Goal: Information Seeking & Learning: Learn about a topic

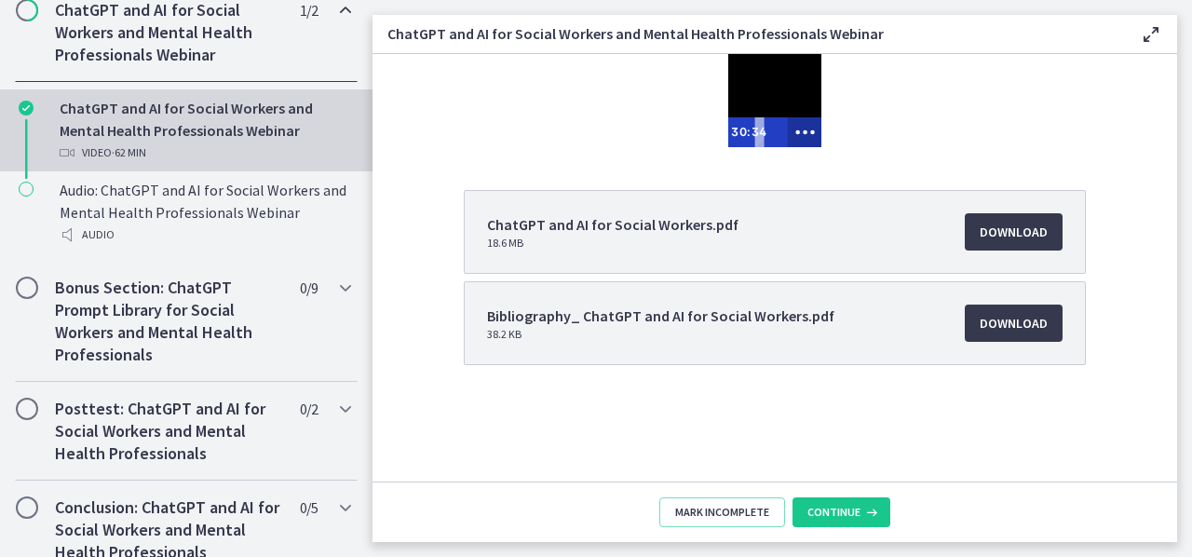
click at [816, 133] on icon "Show more buttons" at bounding box center [805, 132] width 43 height 35
click at [764, 133] on rect "Fullscreen" at bounding box center [770, 132] width 13 height 8
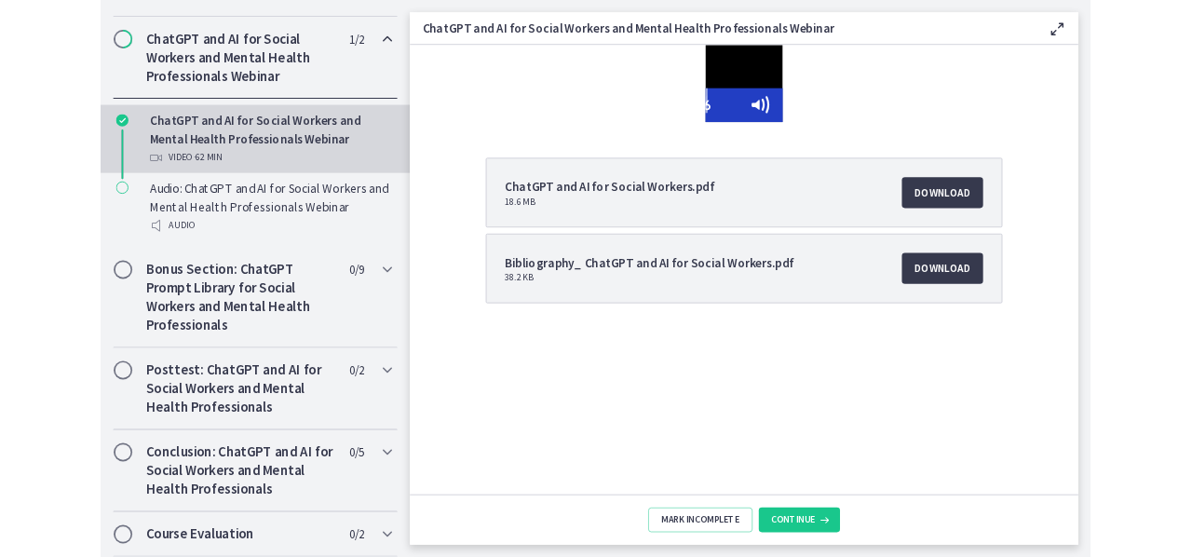
scroll to position [937, 0]
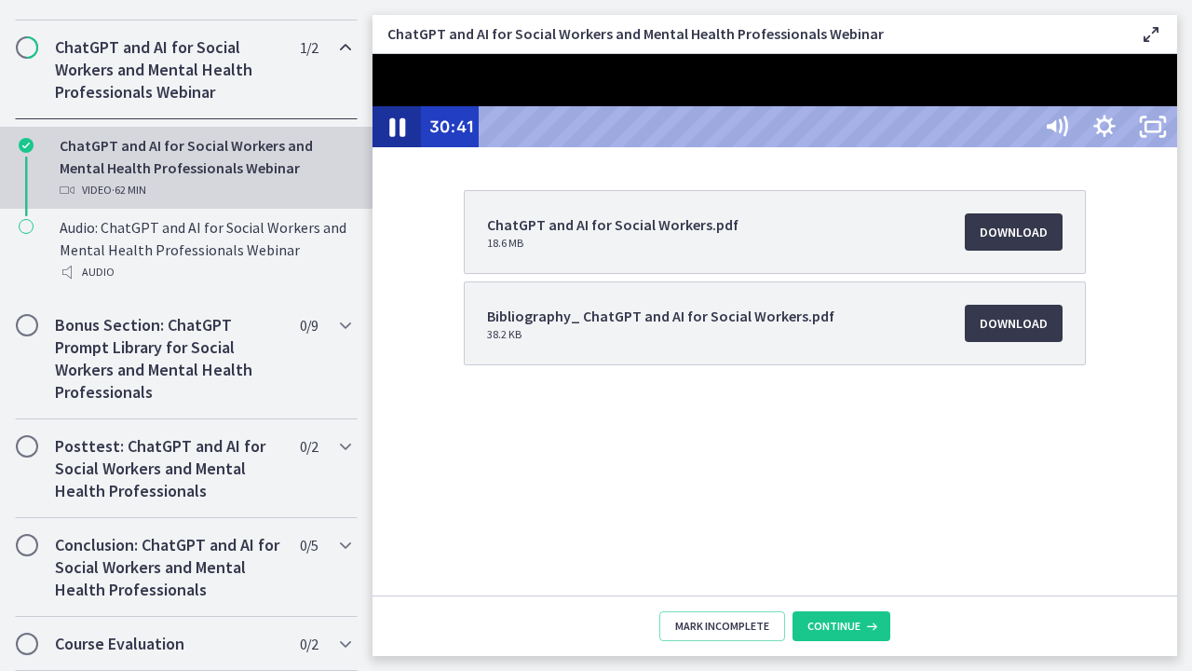
click at [393, 152] on icon "Pause" at bounding box center [397, 126] width 58 height 49
click at [393, 152] on icon "Play Video" at bounding box center [399, 126] width 58 height 49
click at [1182, 152] on icon "Unfullscreen" at bounding box center [1153, 126] width 58 height 49
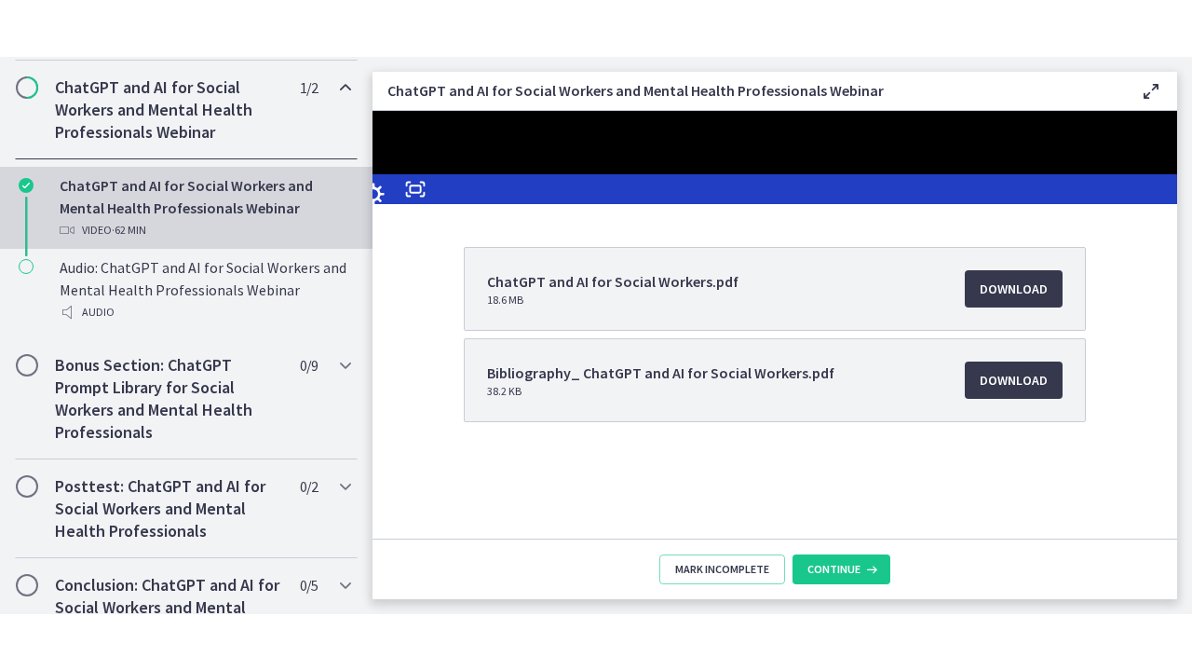
scroll to position [958, 0]
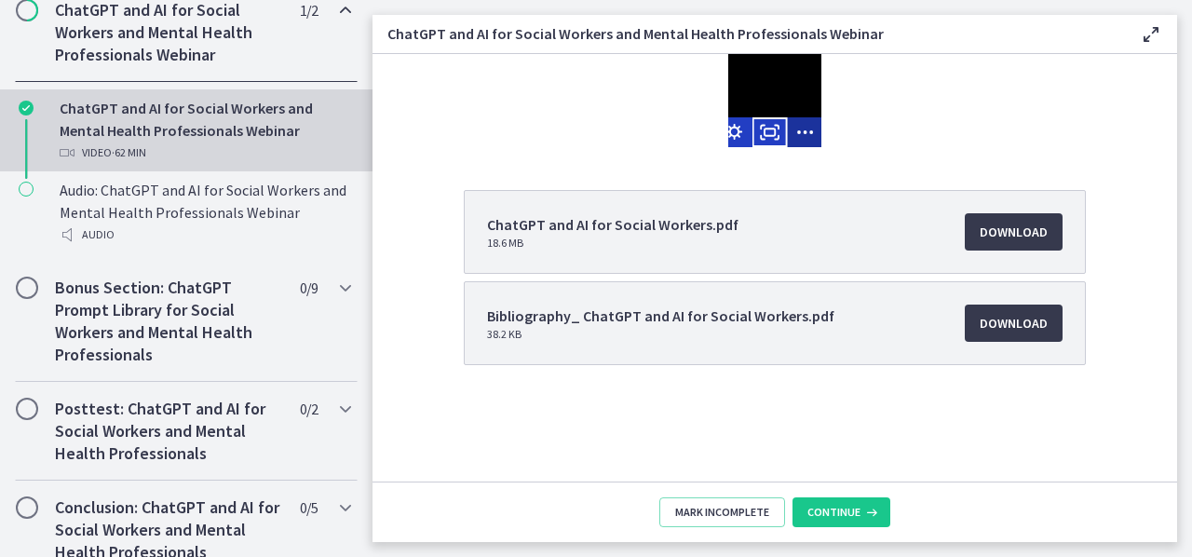
click at [804, 129] on icon "Show fewer buttons" at bounding box center [805, 132] width 35 height 30
click at [770, 135] on icon "Fullscreen" at bounding box center [770, 132] width 43 height 35
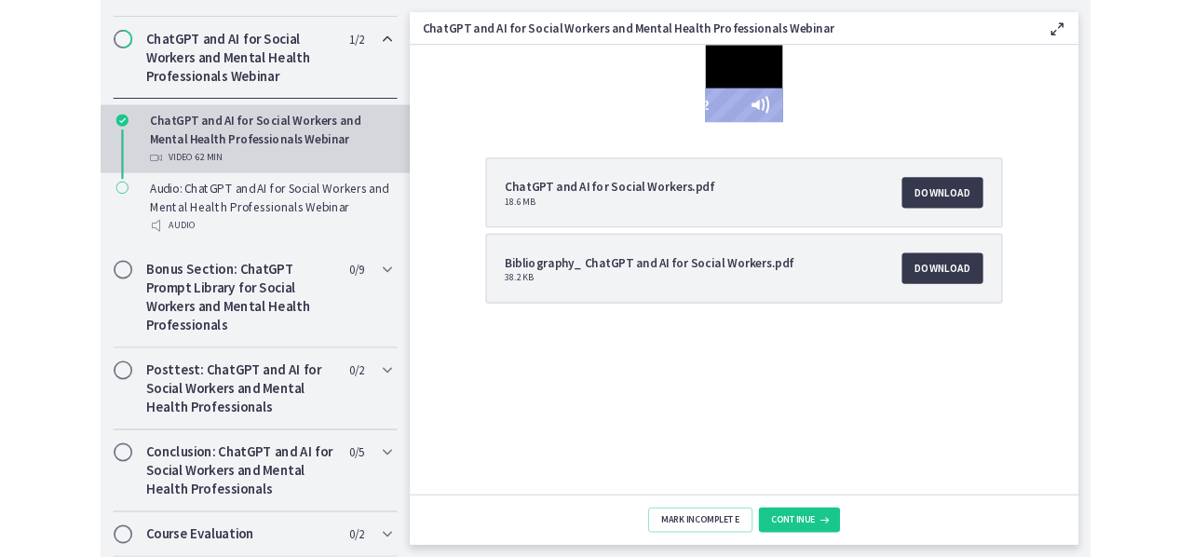
scroll to position [937, 0]
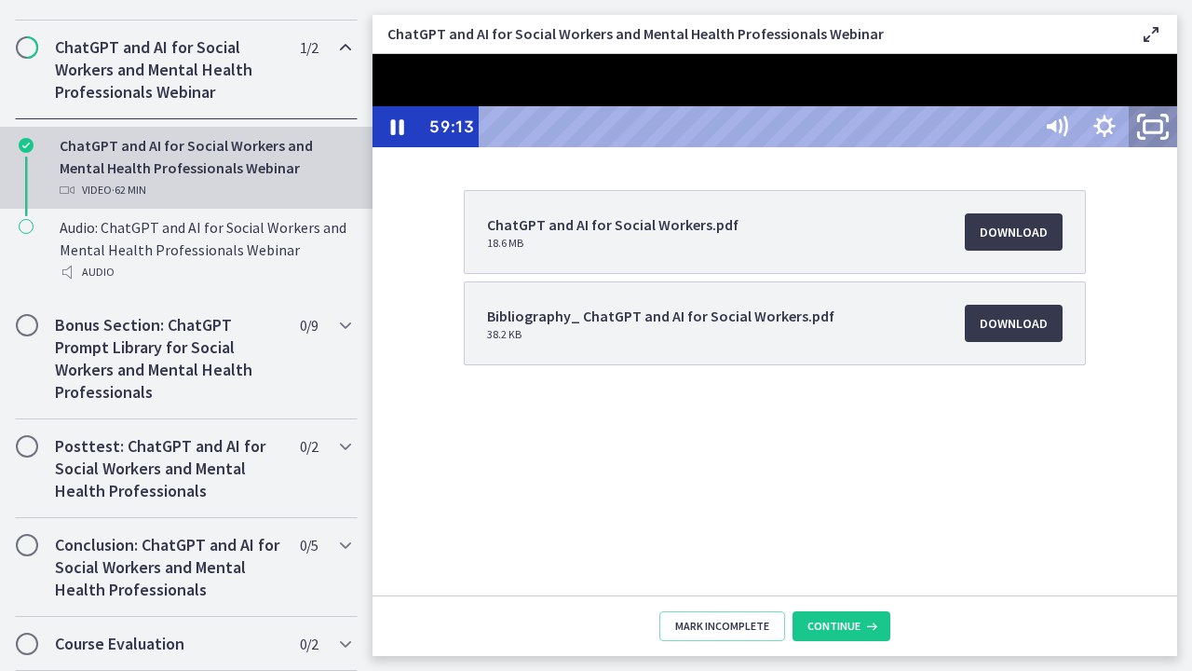
click at [1182, 152] on icon "Unfullscreen" at bounding box center [1153, 126] width 58 height 49
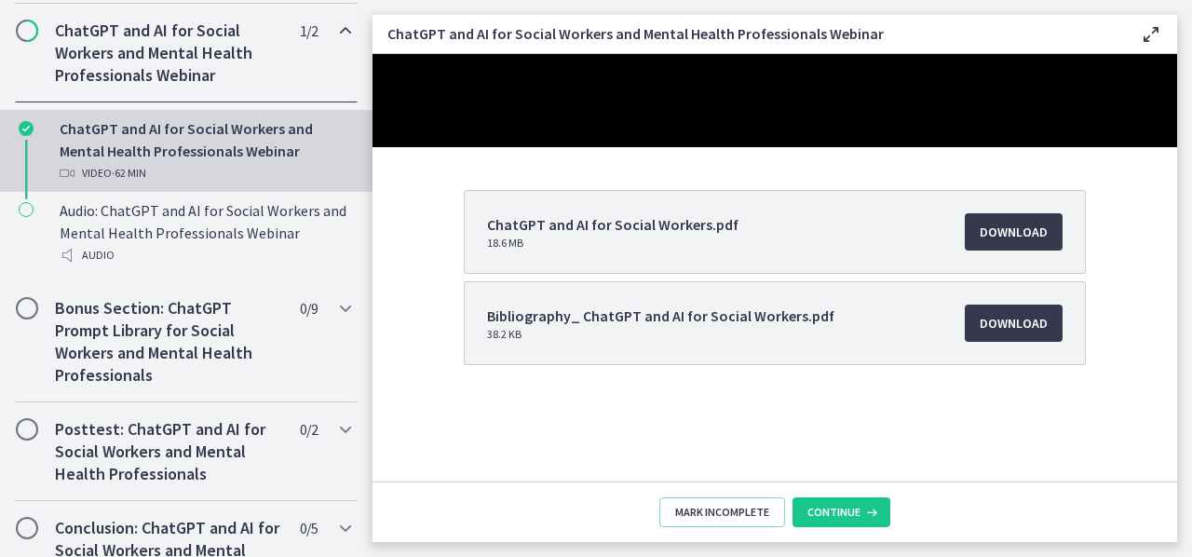
scroll to position [958, 0]
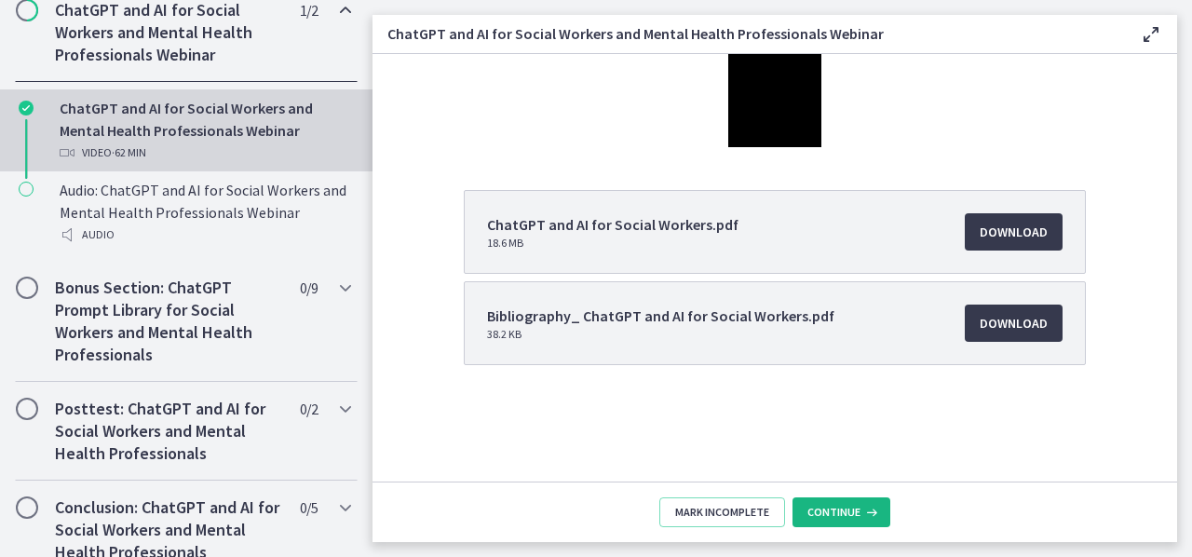
click at [847, 511] on span "Continue" at bounding box center [834, 512] width 53 height 15
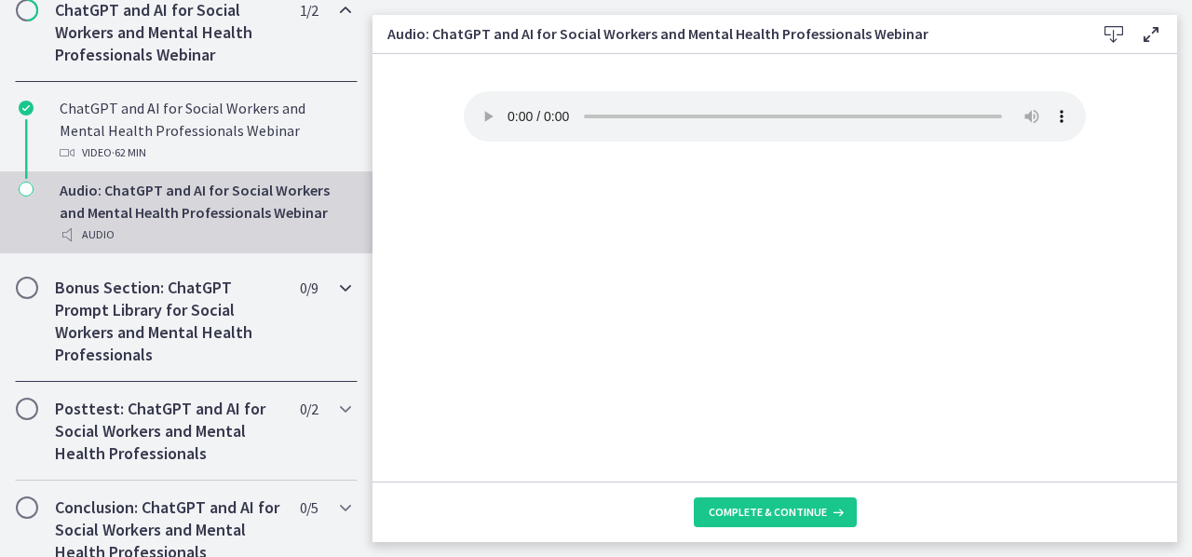
click at [109, 329] on h2 "Bonus Section: ChatGPT Prompt Library for Social Workers and Mental Health Prof…" at bounding box center [168, 321] width 227 height 89
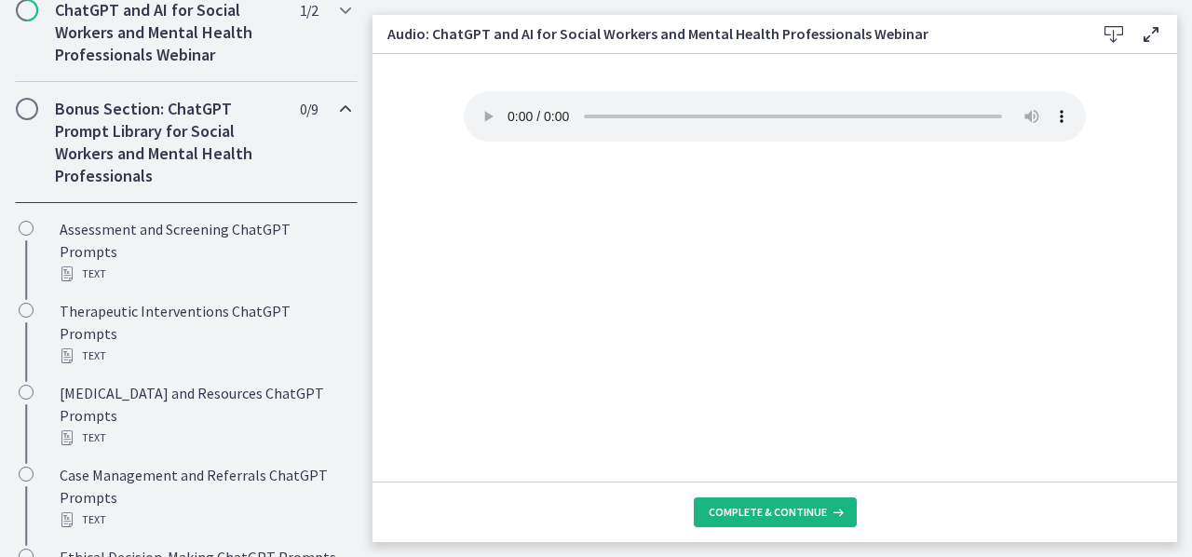
click at [794, 511] on span "Complete & continue" at bounding box center [768, 512] width 118 height 15
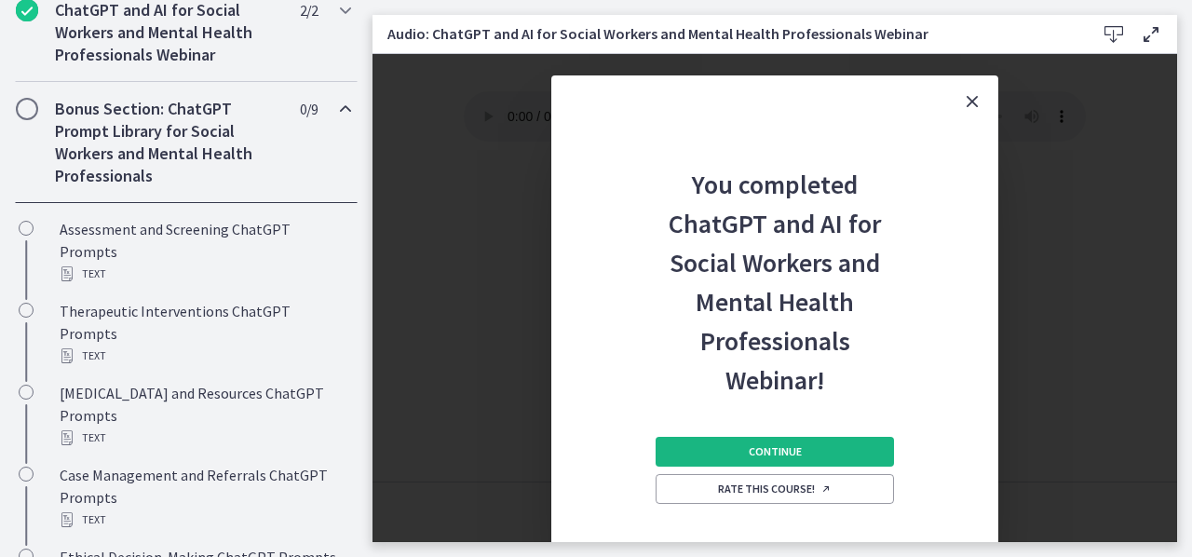
click at [816, 443] on button "Continue" at bounding box center [775, 452] width 238 height 30
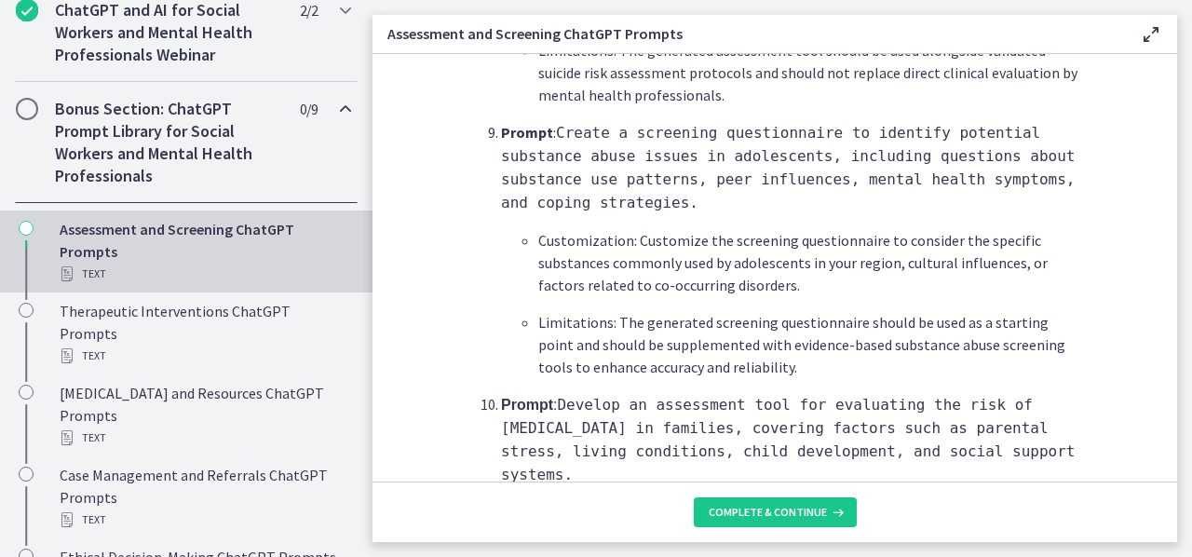
scroll to position [2912, 0]
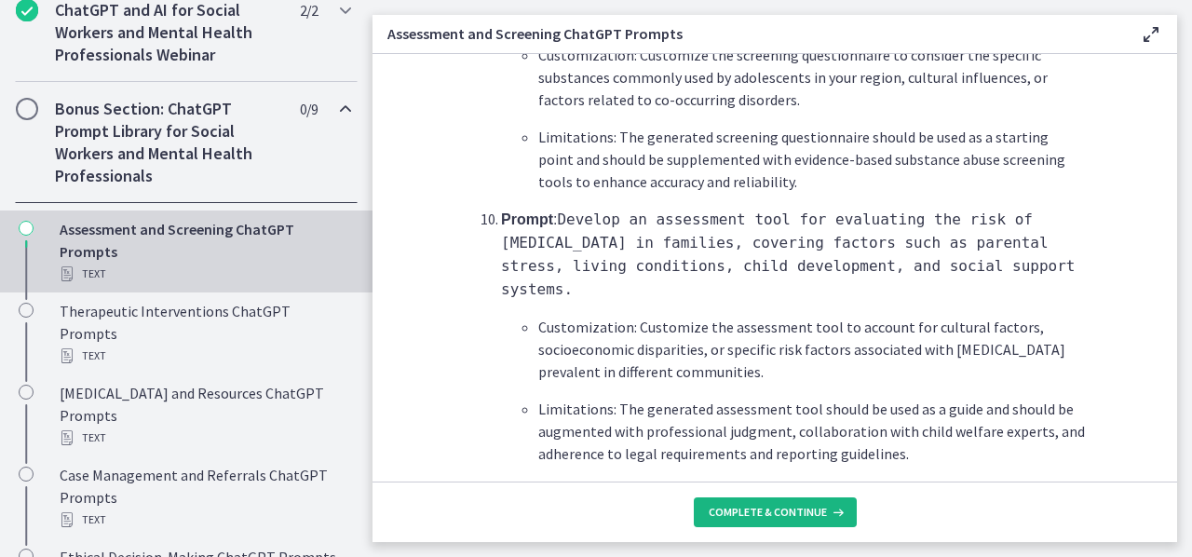
click at [810, 510] on span "Complete & continue" at bounding box center [768, 512] width 118 height 15
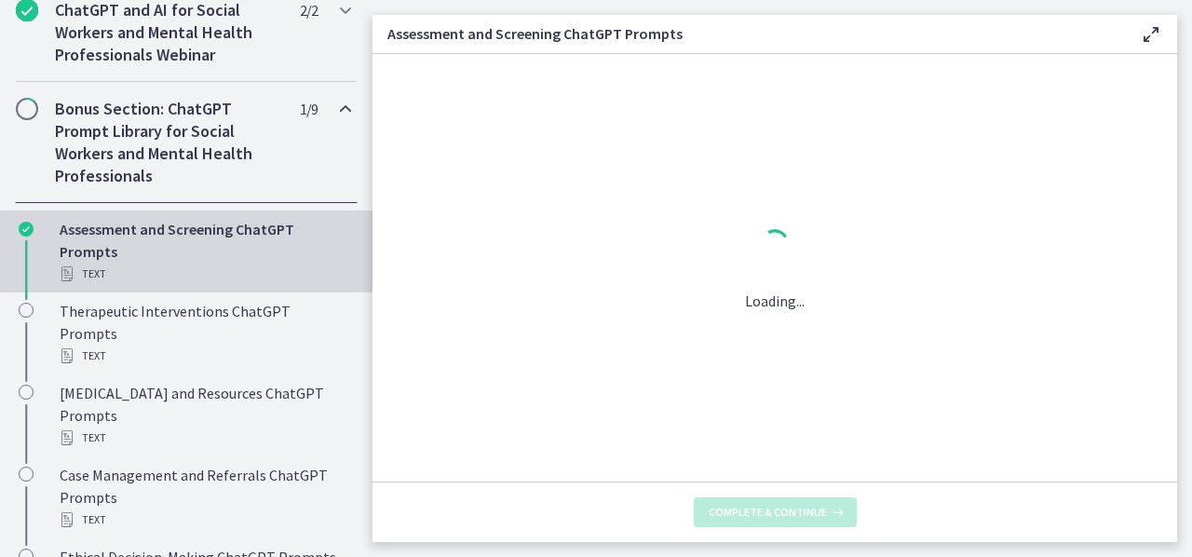
scroll to position [0, 0]
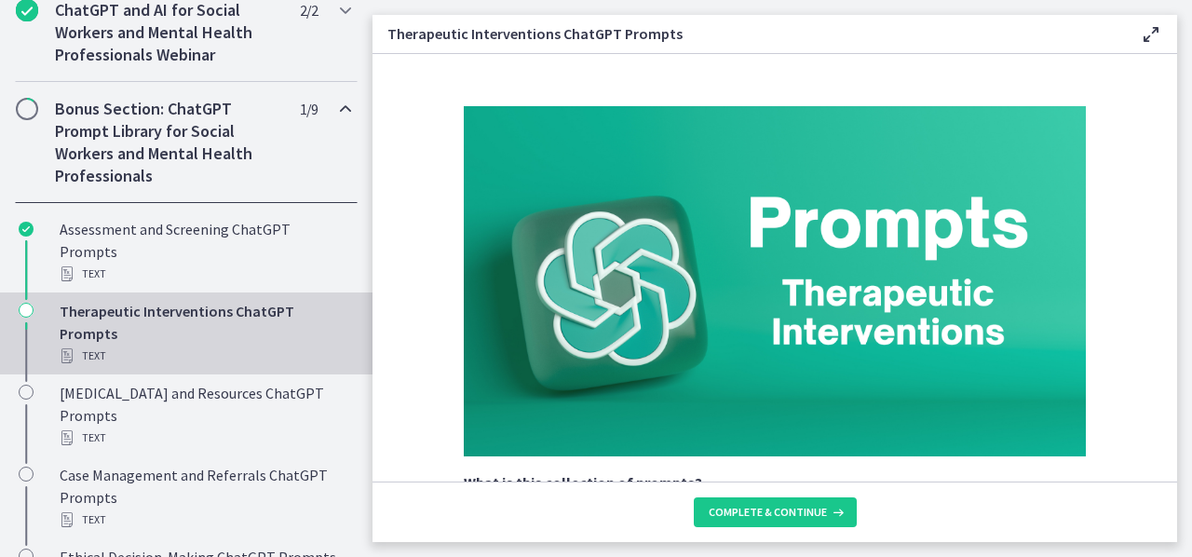
drag, startPoint x: 1177, startPoint y: 95, endPoint x: 1153, endPoint y: 157, distance: 66.1
click at [1153, 157] on main "Therapeutic Interventions ChatGPT Prompts Enable fullscreen What is this collec…" at bounding box center [783, 278] width 820 height 557
click at [1149, 81] on section "What is this collection of prompts? Prompts that can be used to generate therap…" at bounding box center [775, 268] width 805 height 428
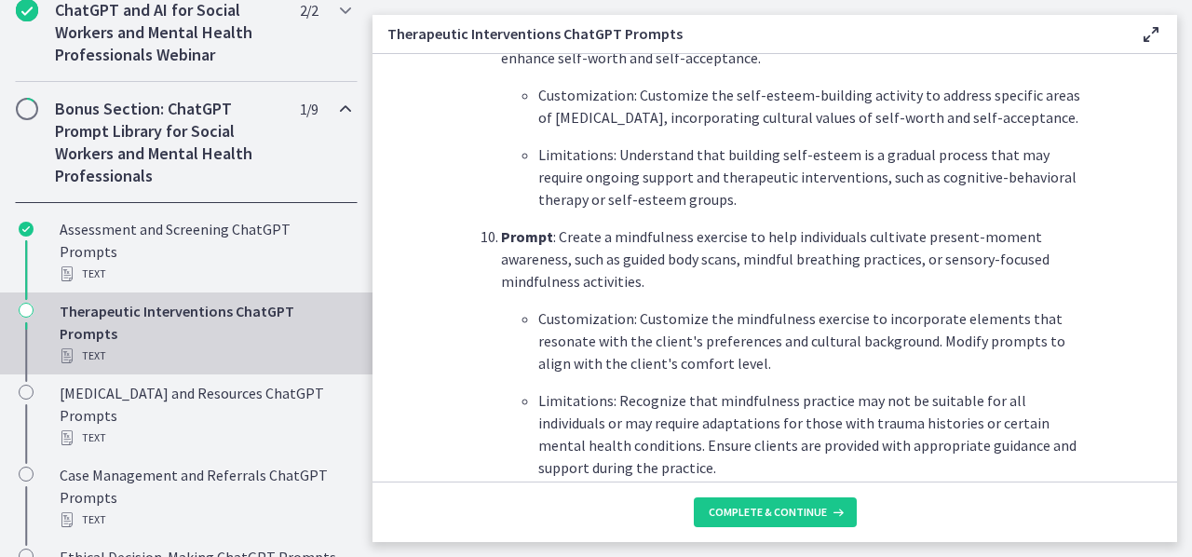
scroll to position [2776, 0]
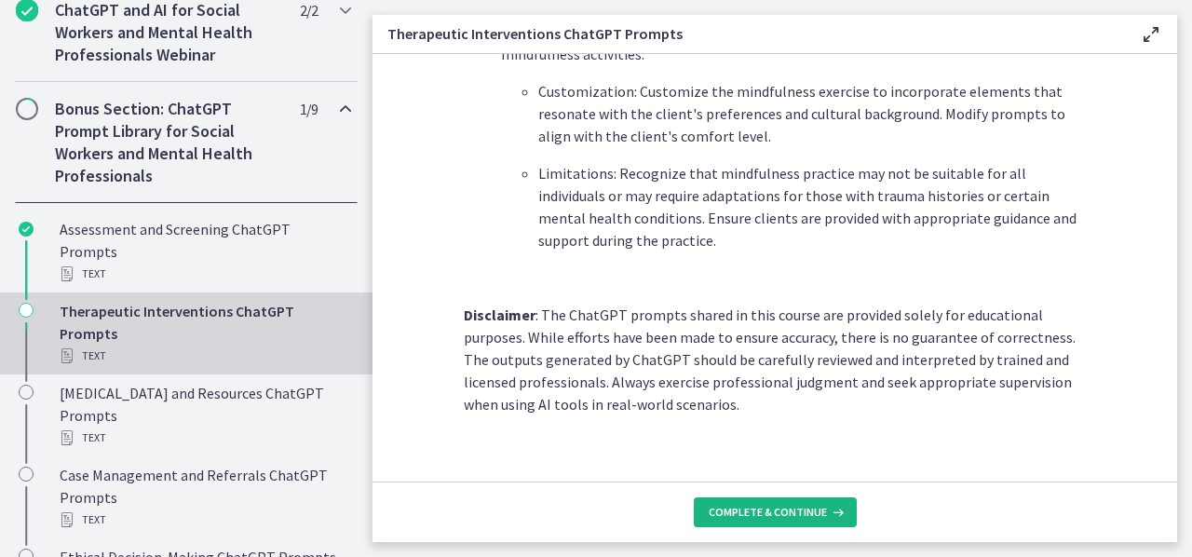
click at [823, 511] on span "Complete & continue" at bounding box center [768, 512] width 118 height 15
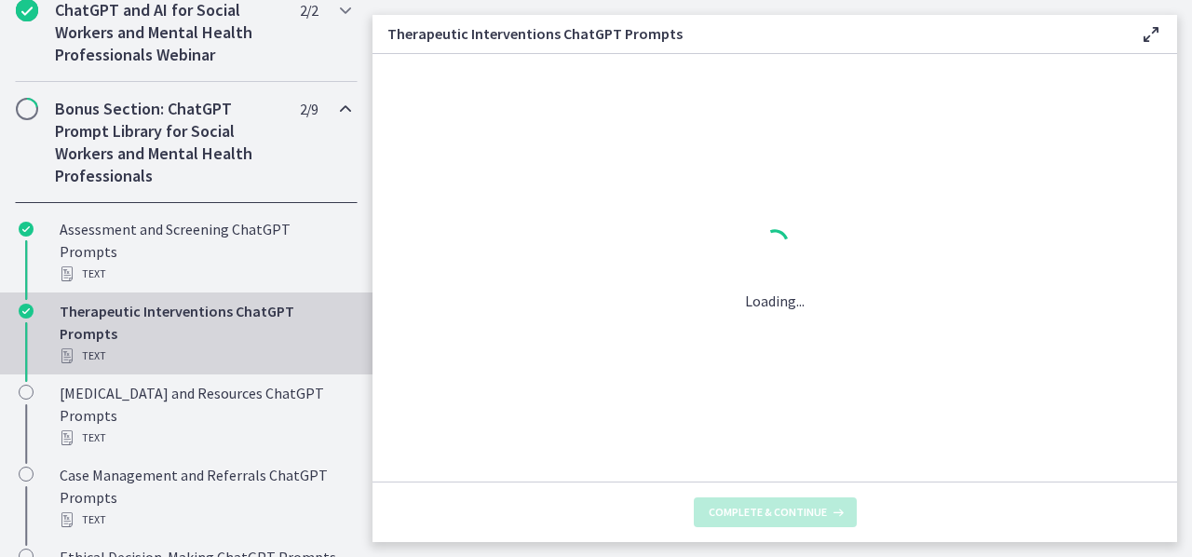
scroll to position [0, 0]
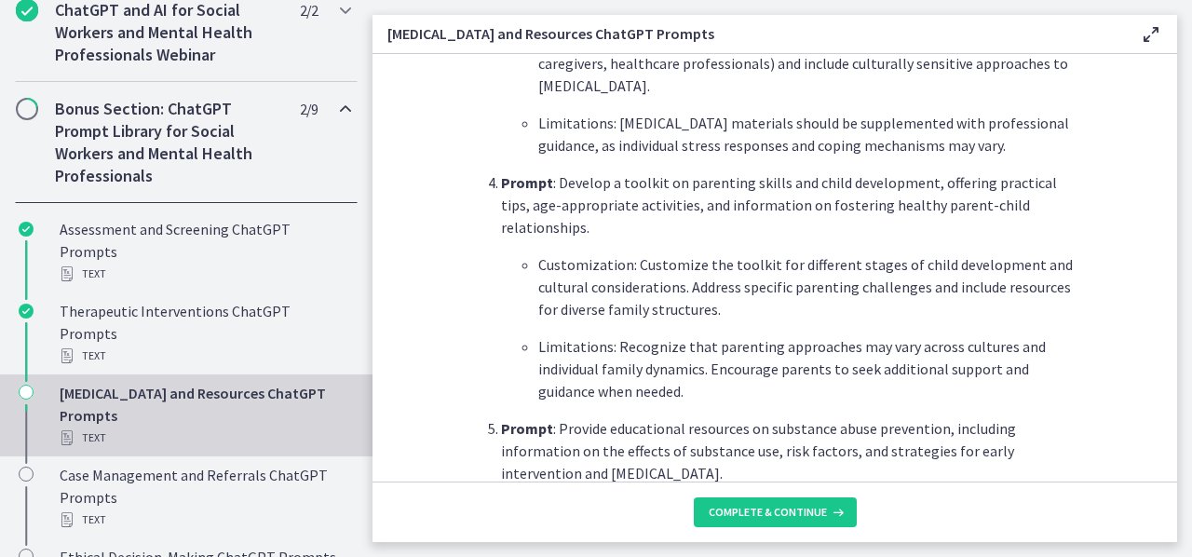
scroll to position [1113, 0]
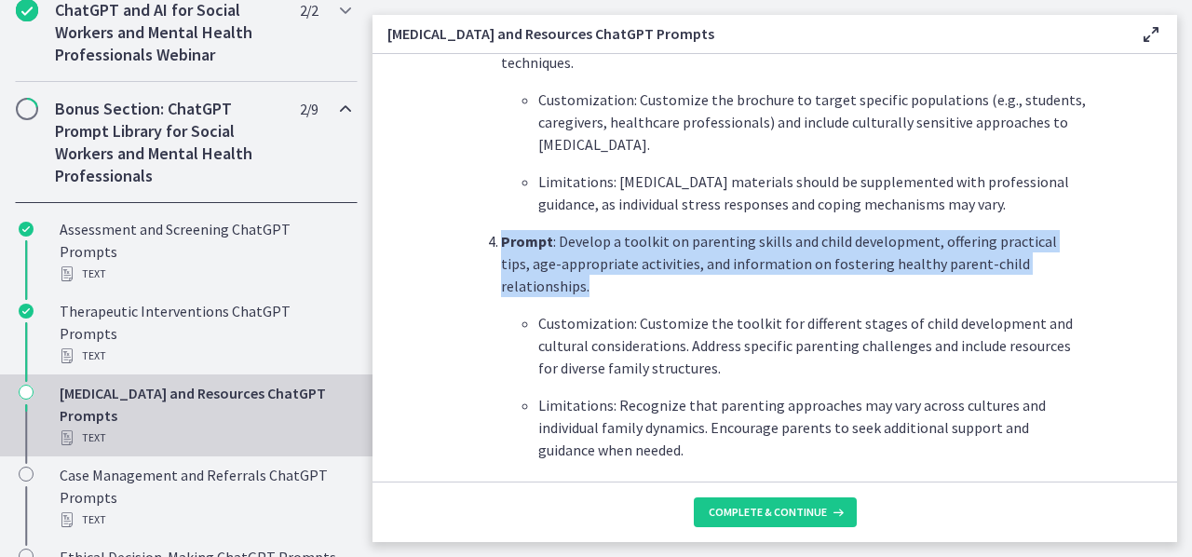
drag, startPoint x: 1158, startPoint y: 245, endPoint x: 1163, endPoint y: 209, distance: 36.6
click at [1163, 209] on section "What is this collection of prompts? Prompts that can generate psychoeducational…" at bounding box center [775, 268] width 805 height 428
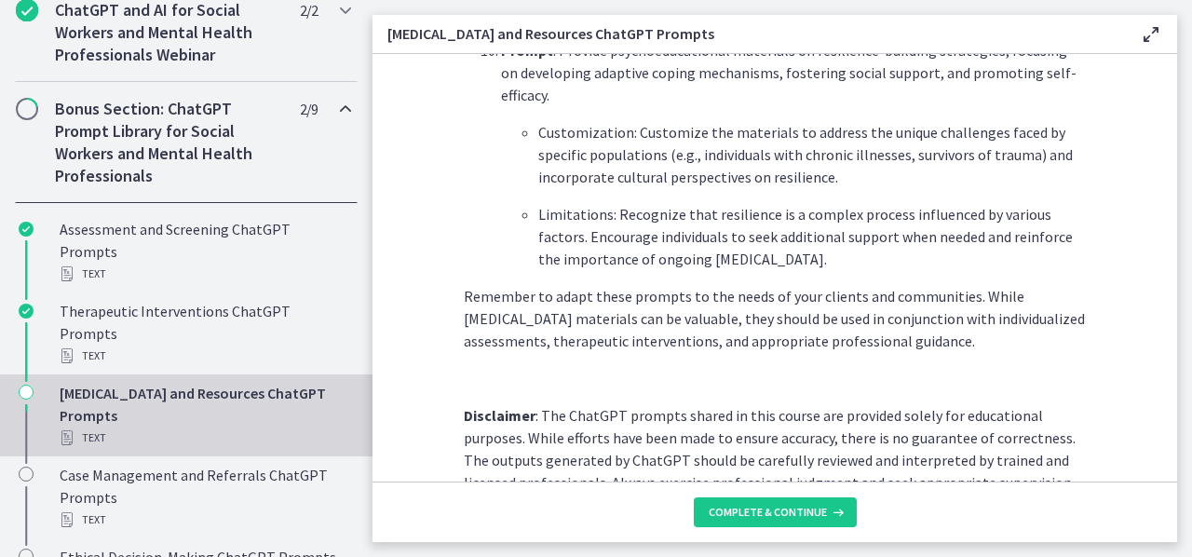
scroll to position [2701, 0]
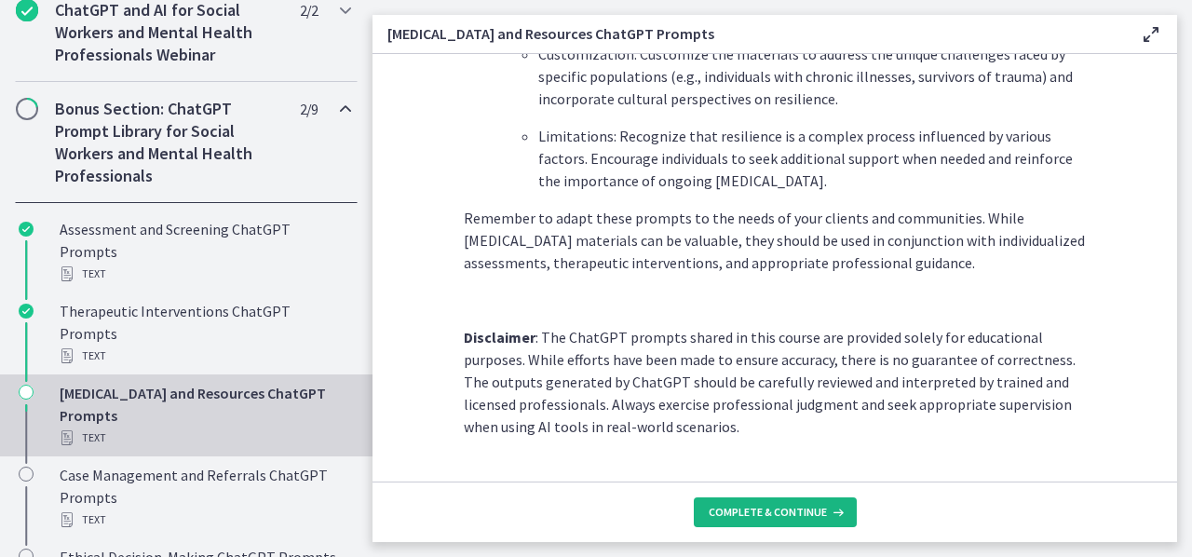
click at [833, 507] on icon at bounding box center [836, 512] width 19 height 15
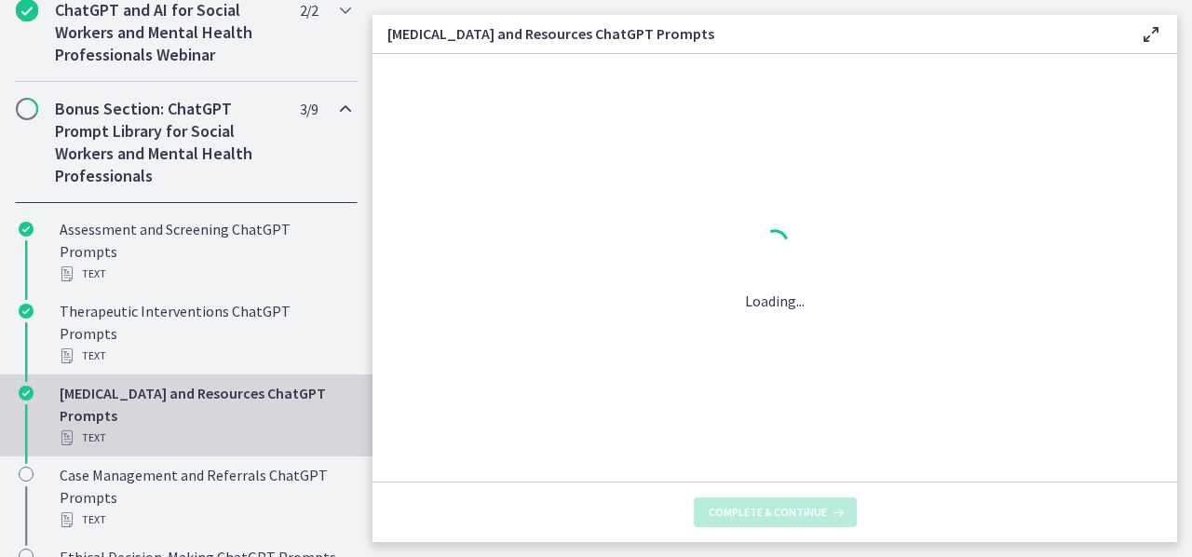
scroll to position [0, 0]
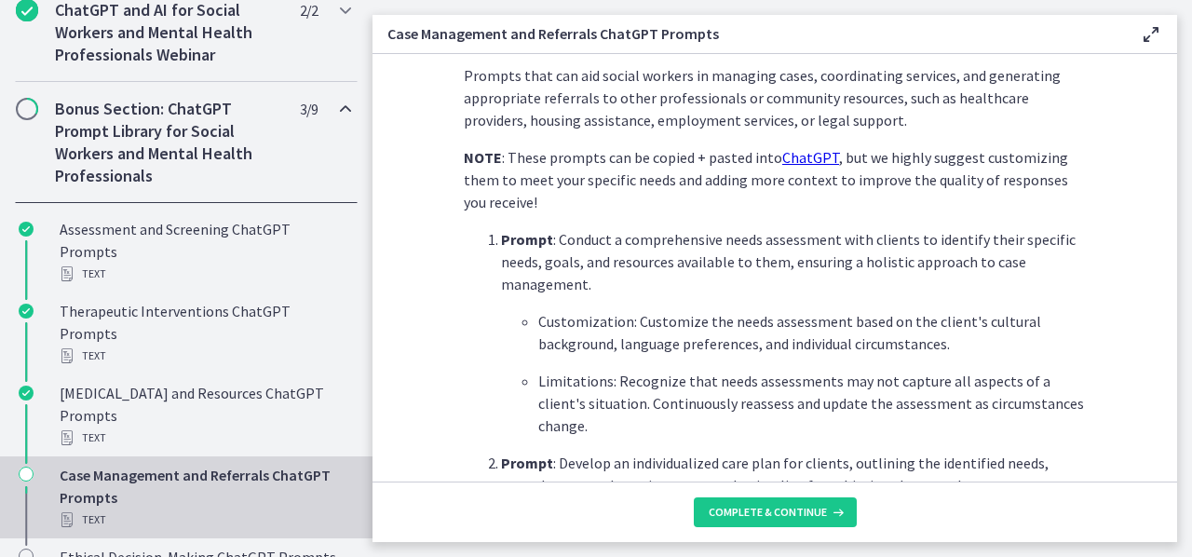
scroll to position [665, 0]
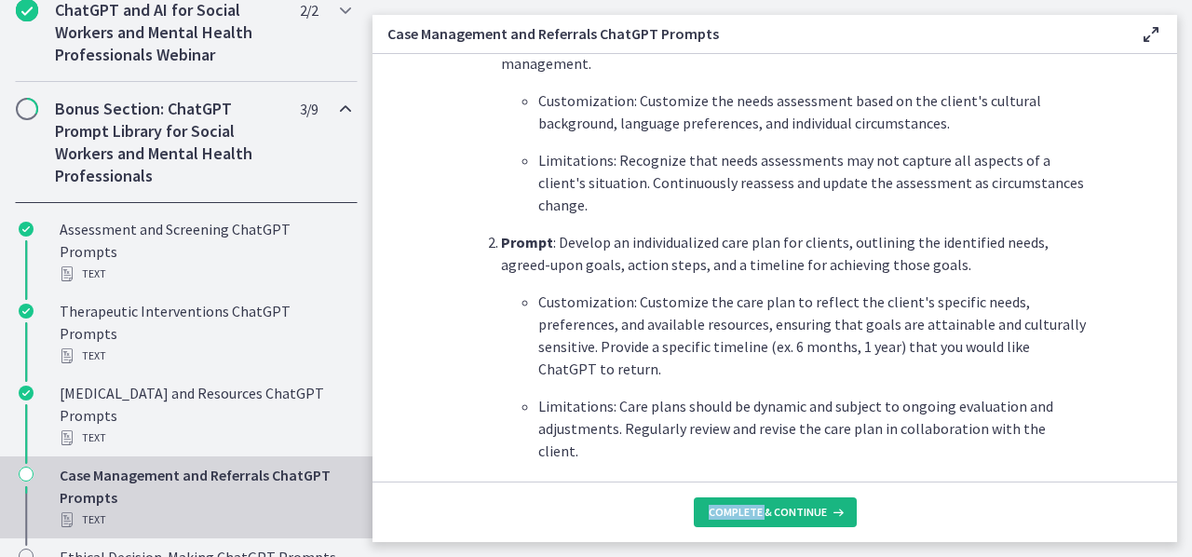
drag, startPoint x: 783, startPoint y: 493, endPoint x: 765, endPoint y: 515, distance: 28.5
click at [765, 515] on footer "Complete & continue" at bounding box center [775, 512] width 805 height 61
click at [765, 515] on span "Complete & continue" at bounding box center [768, 512] width 118 height 15
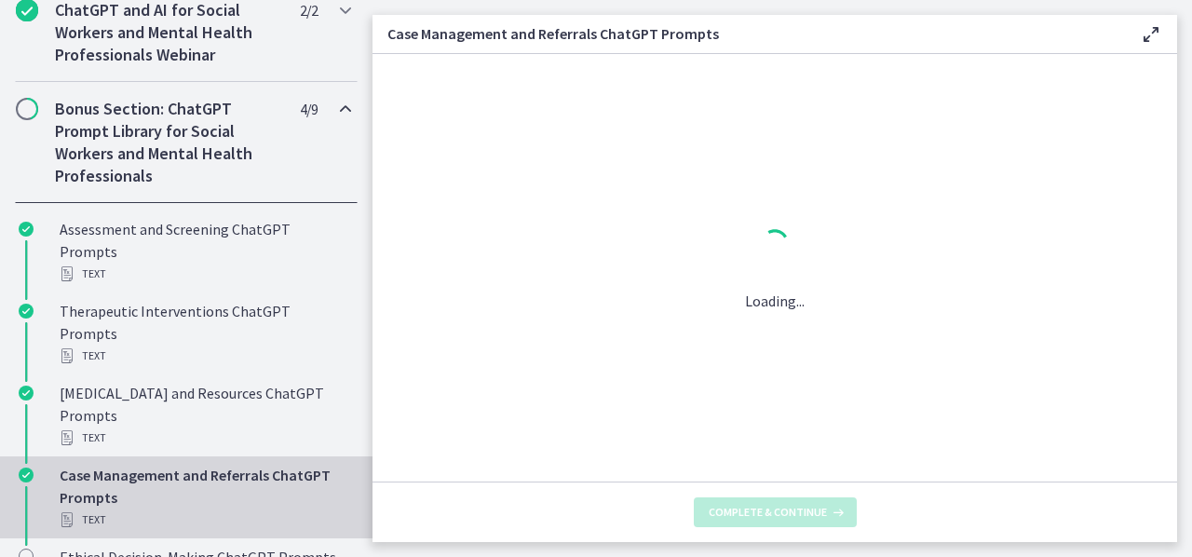
scroll to position [0, 0]
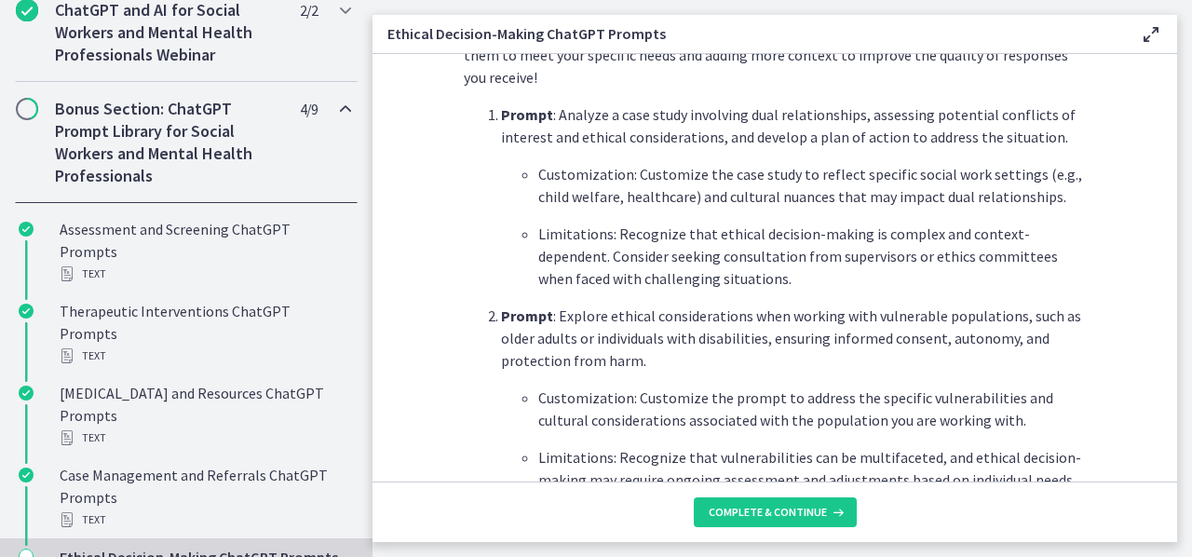
scroll to position [606, 0]
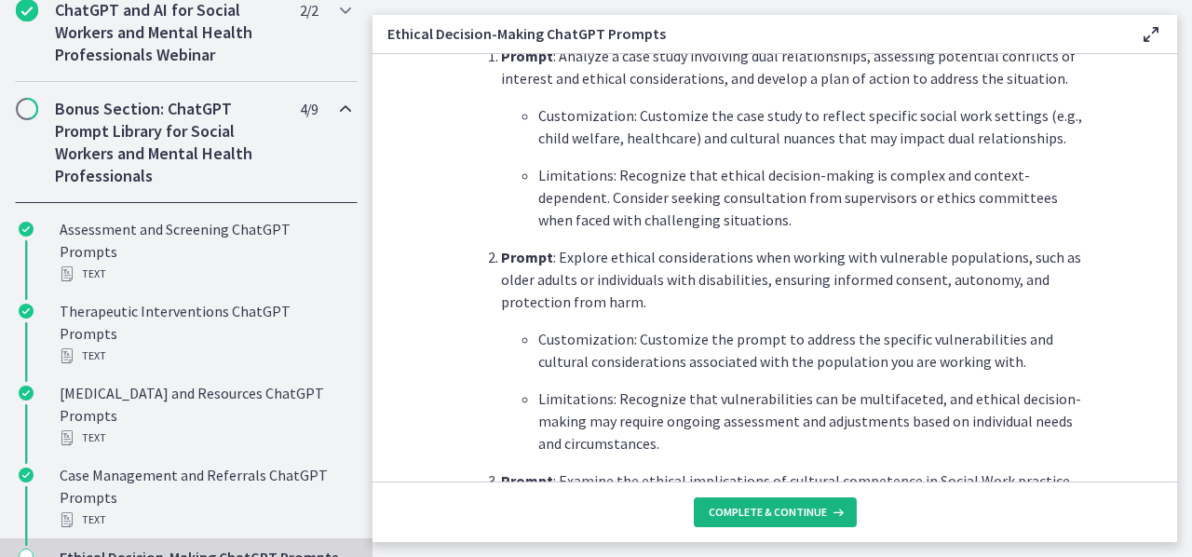
click at [785, 511] on span "Complete & continue" at bounding box center [768, 512] width 118 height 15
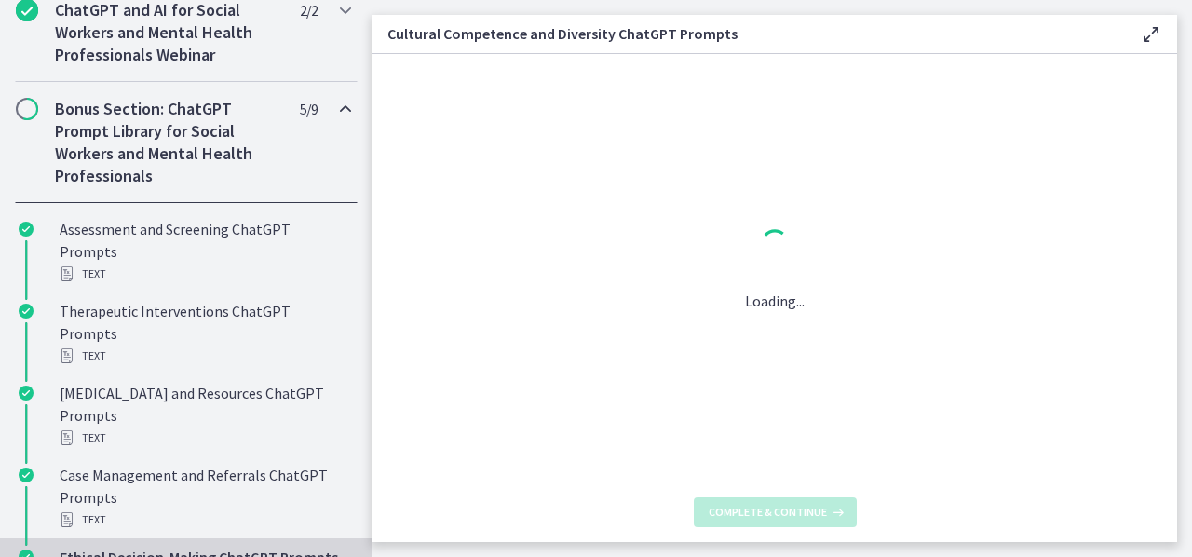
scroll to position [0, 0]
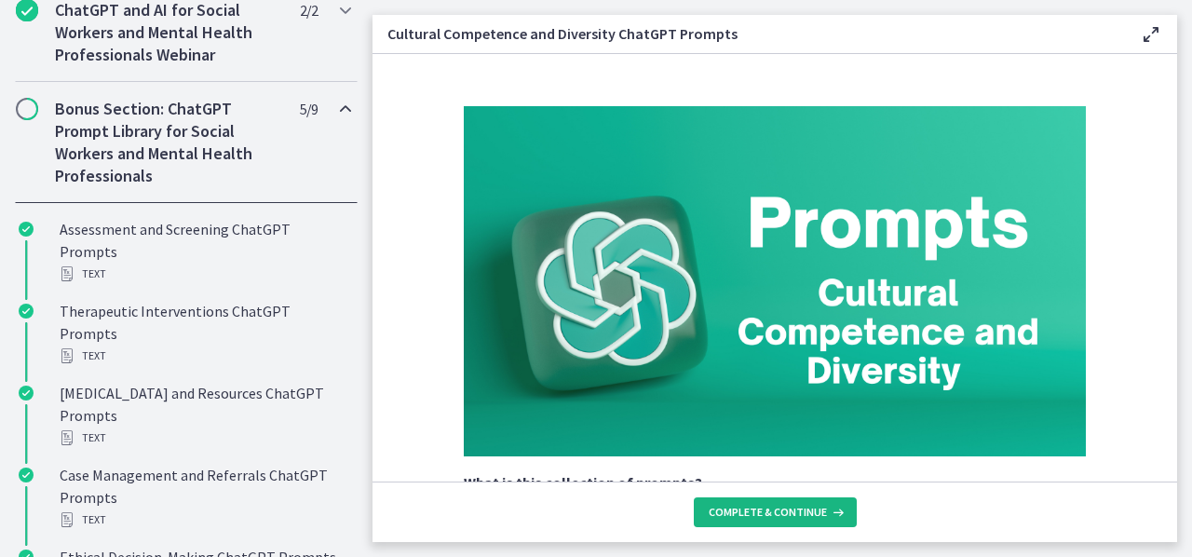
click at [785, 511] on span "Complete & continue" at bounding box center [768, 512] width 118 height 15
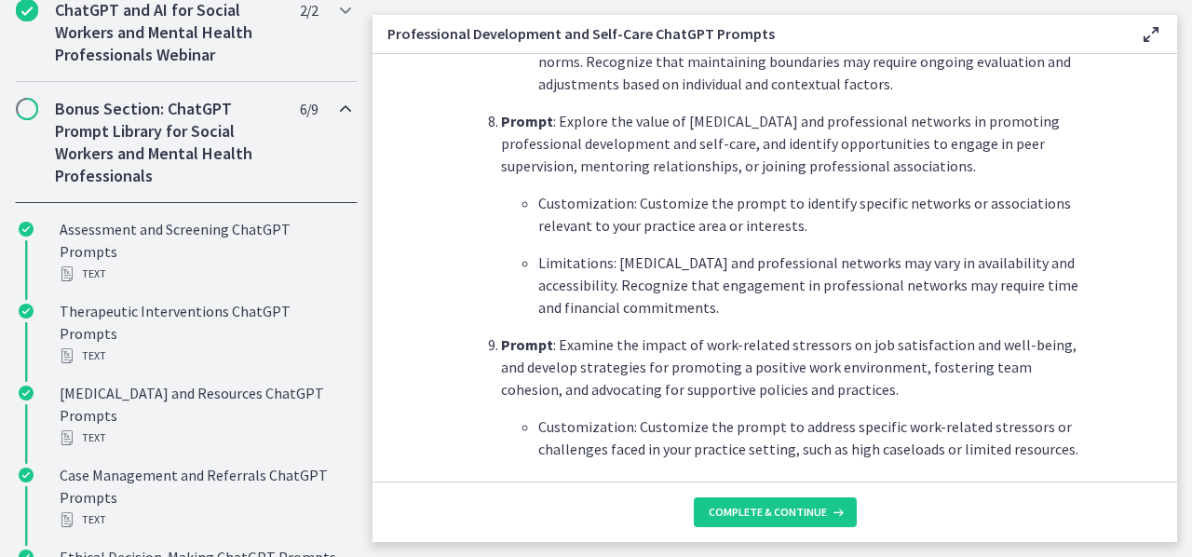
scroll to position [2865, 0]
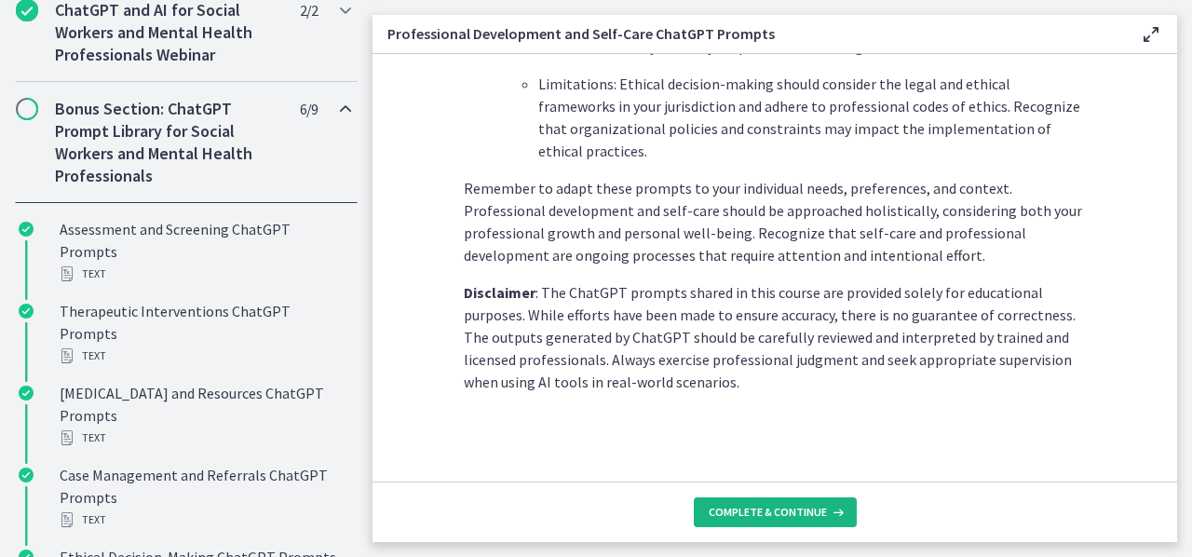
click at [834, 510] on icon at bounding box center [836, 512] width 19 height 15
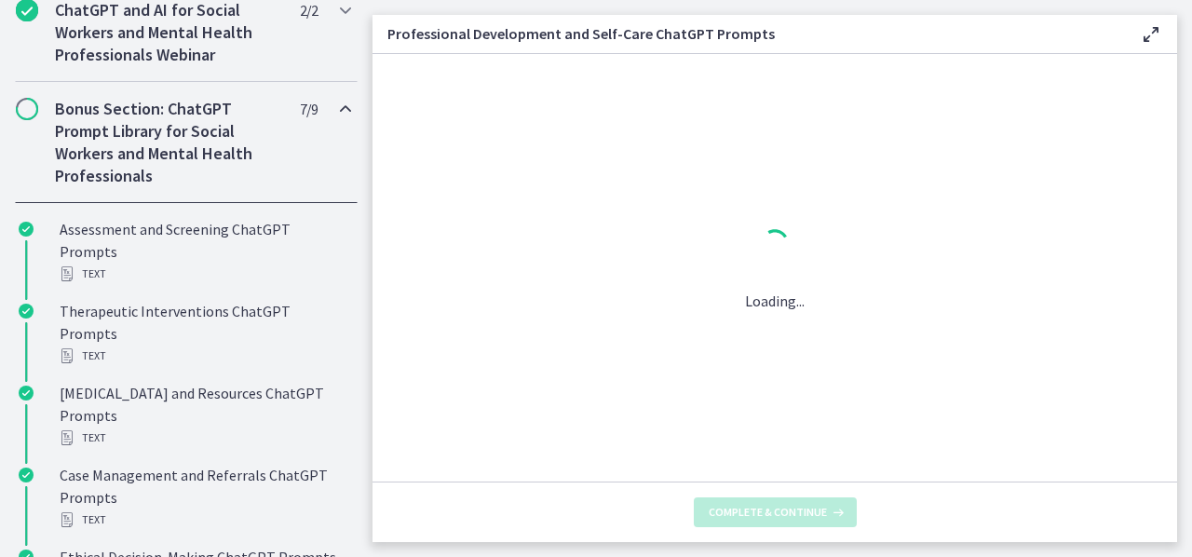
scroll to position [0, 0]
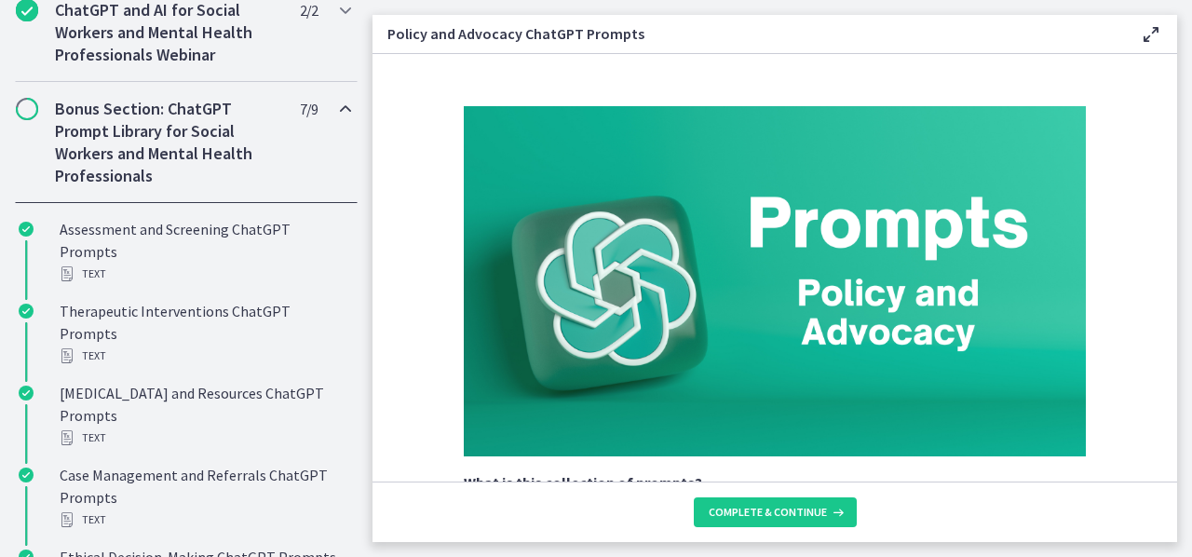
drag, startPoint x: 1161, startPoint y: 102, endPoint x: 1172, endPoint y: 94, distance: 14.0
click at [1172, 94] on section "What is this collection of prompts? Prompts that can generate information and s…" at bounding box center [775, 268] width 805 height 428
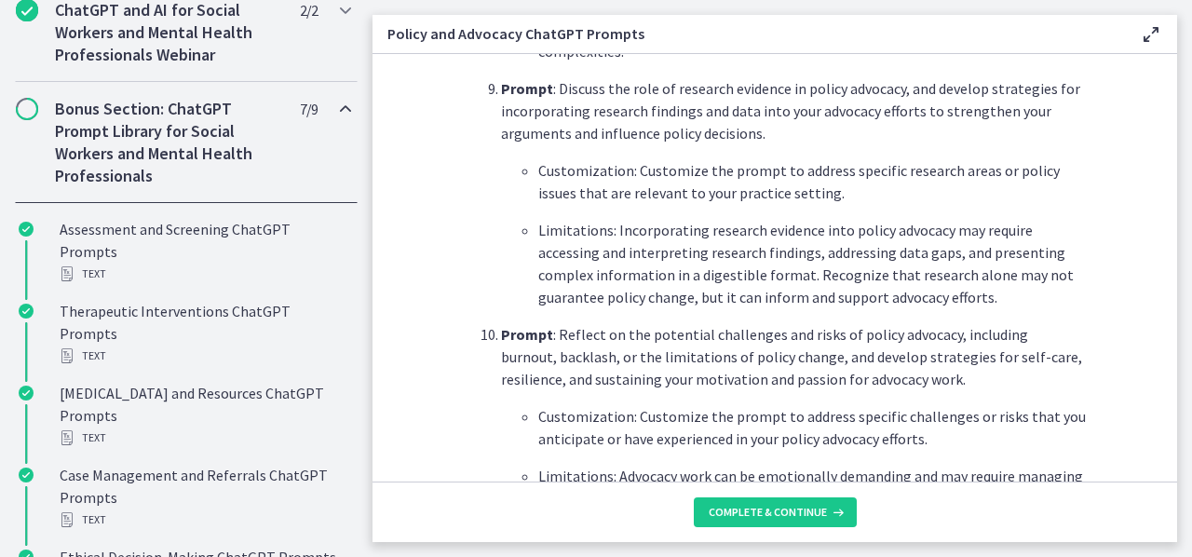
scroll to position [2865, 0]
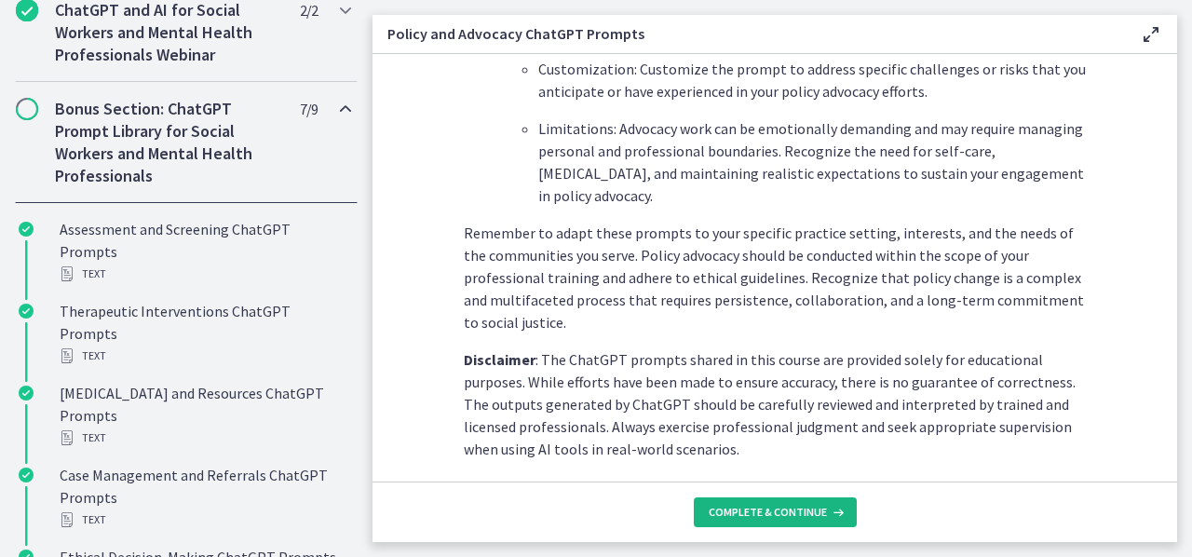
click at [768, 518] on span "Complete & continue" at bounding box center [768, 512] width 118 height 15
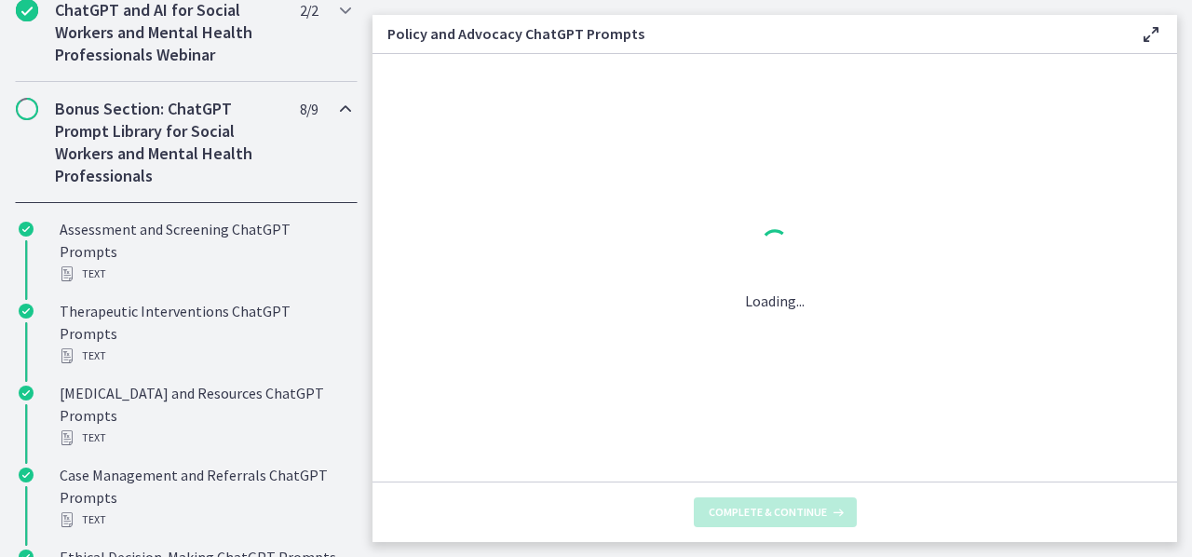
scroll to position [0, 0]
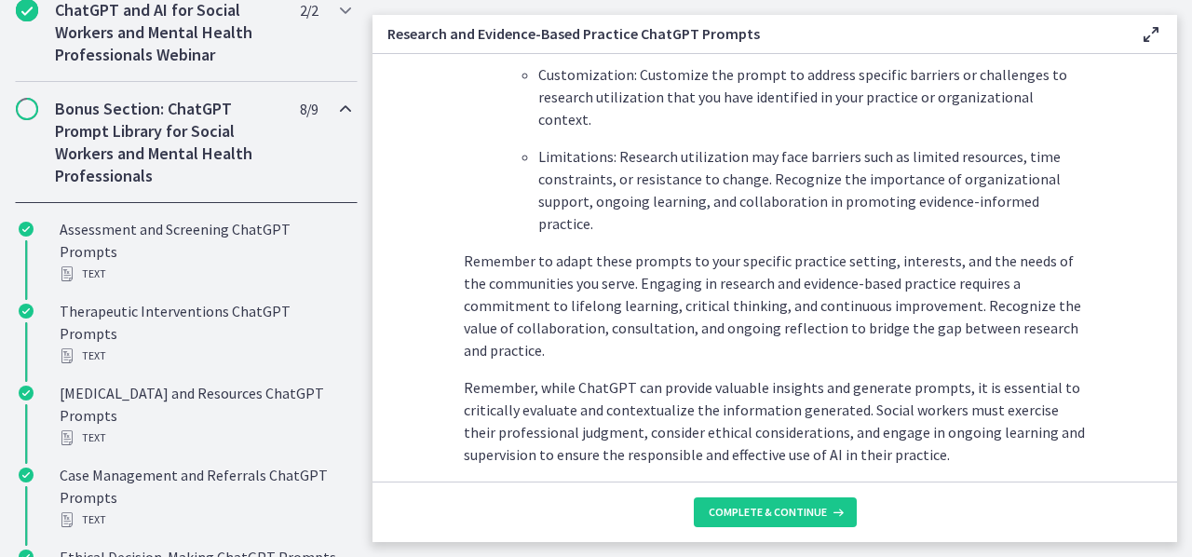
scroll to position [2920, 0]
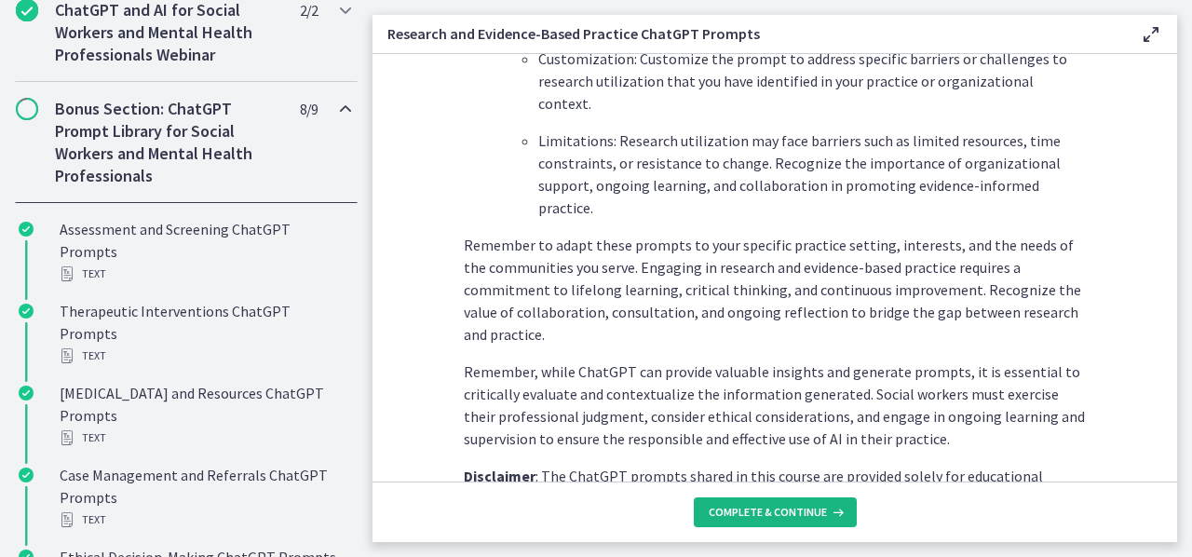
click at [790, 516] on span "Complete & continue" at bounding box center [768, 512] width 118 height 15
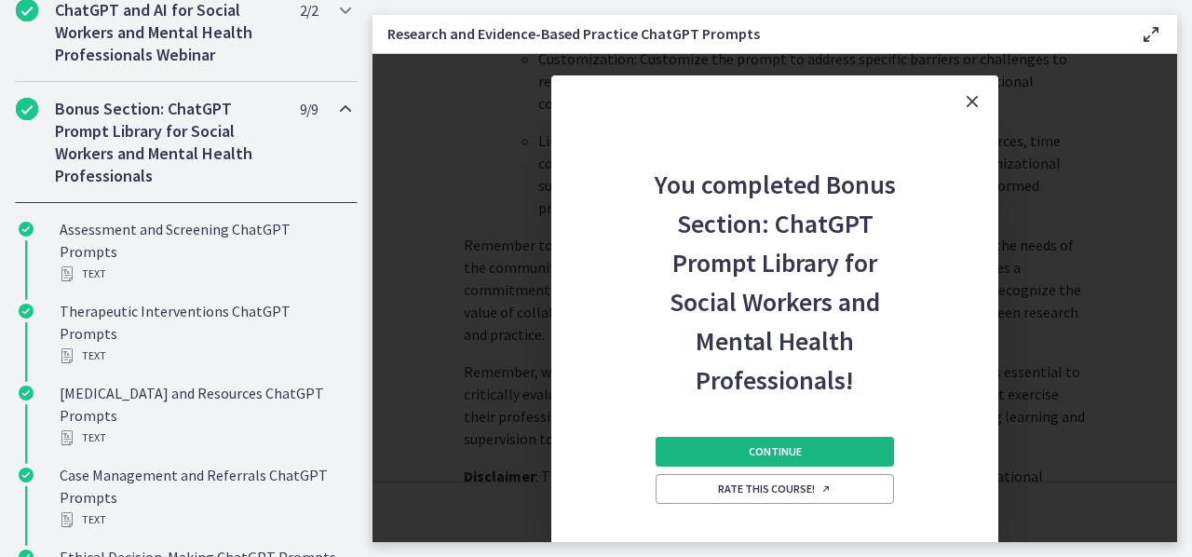
click at [809, 448] on button "Continue" at bounding box center [775, 452] width 238 height 30
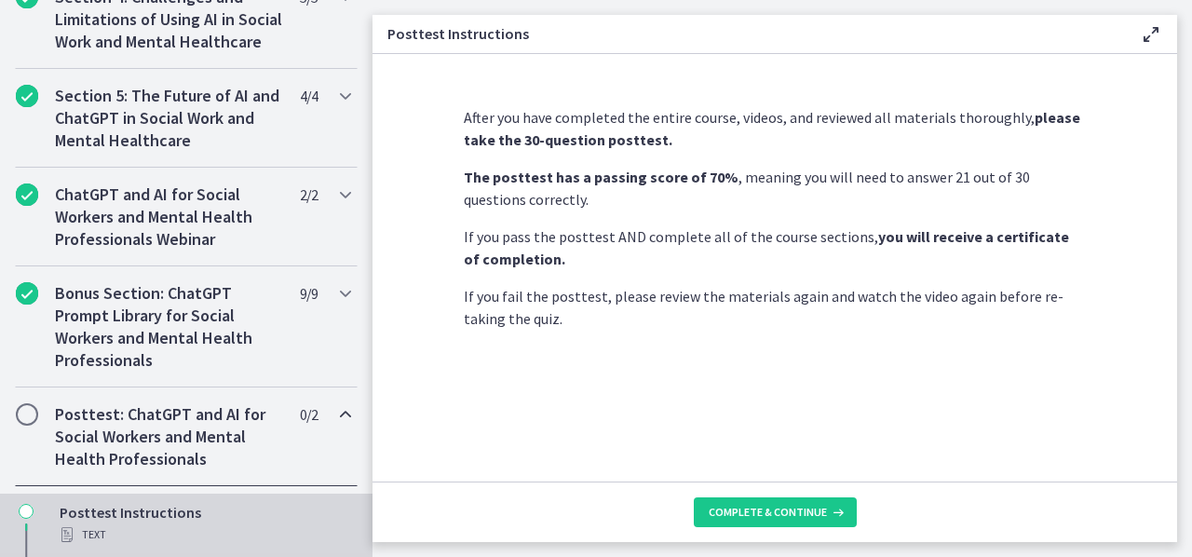
scroll to position [1028, 0]
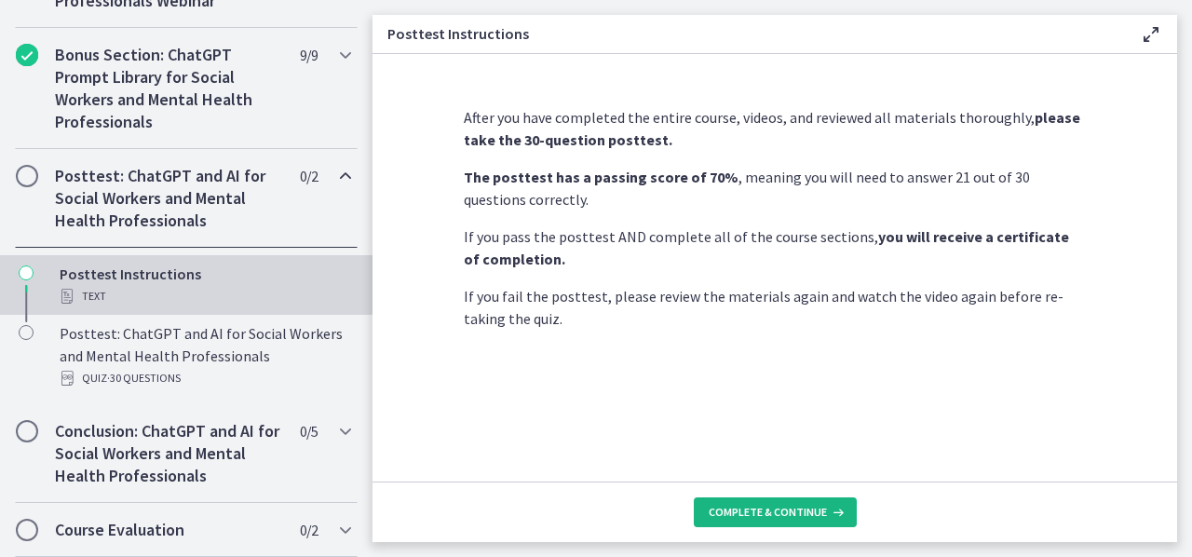
click at [762, 518] on span "Complete & continue" at bounding box center [768, 512] width 118 height 15
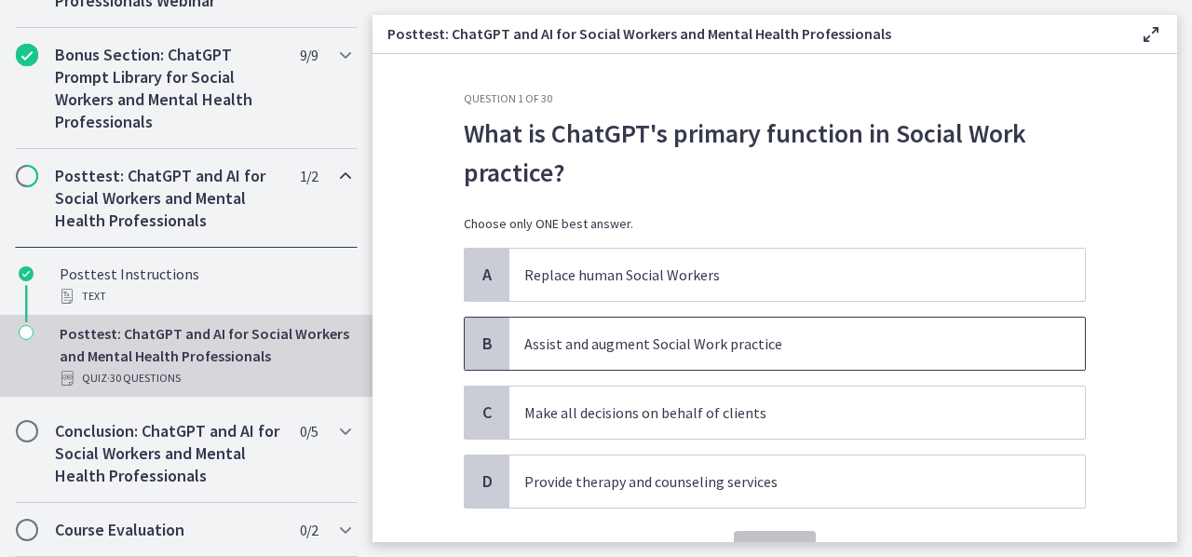
click at [742, 325] on span "Assist and augment Social Work practice" at bounding box center [798, 344] width 576 height 52
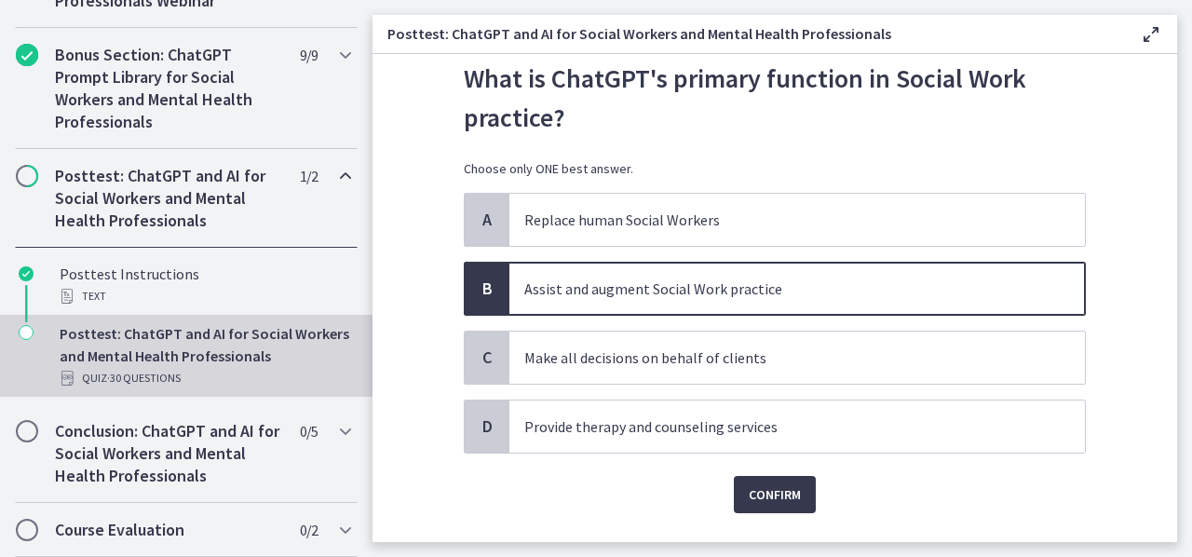
scroll to position [57, 0]
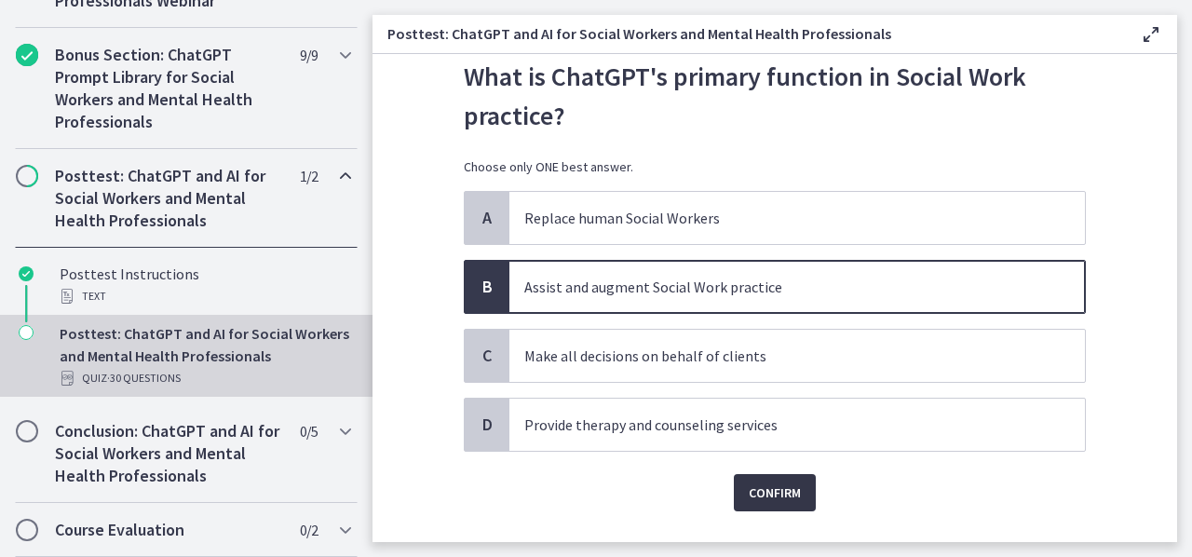
click at [734, 499] on button "Confirm" at bounding box center [775, 492] width 82 height 37
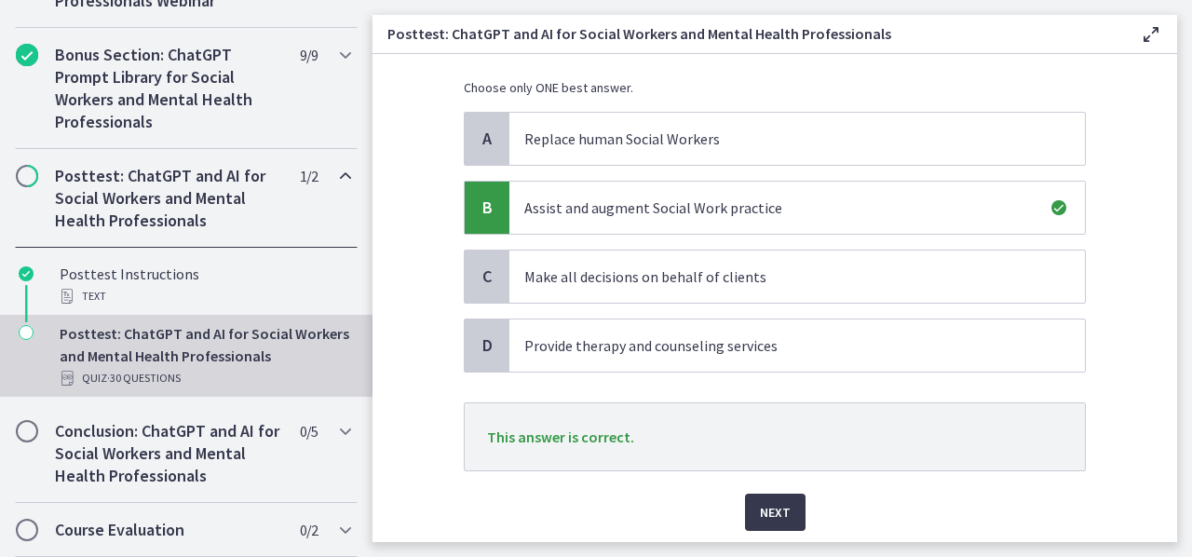
scroll to position [159, 0]
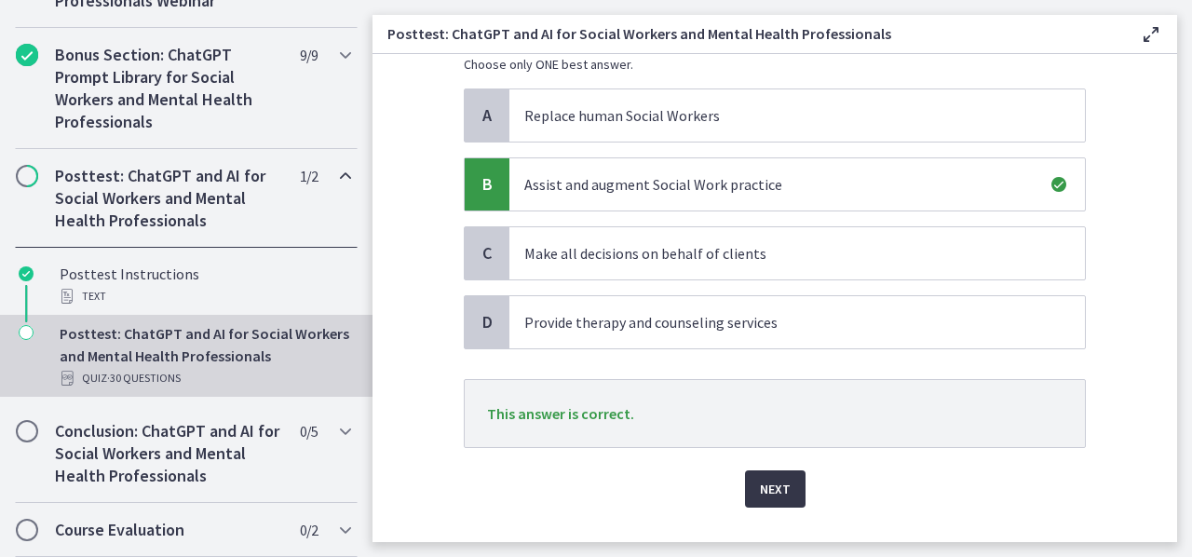
click at [779, 487] on span "Next" at bounding box center [775, 489] width 31 height 22
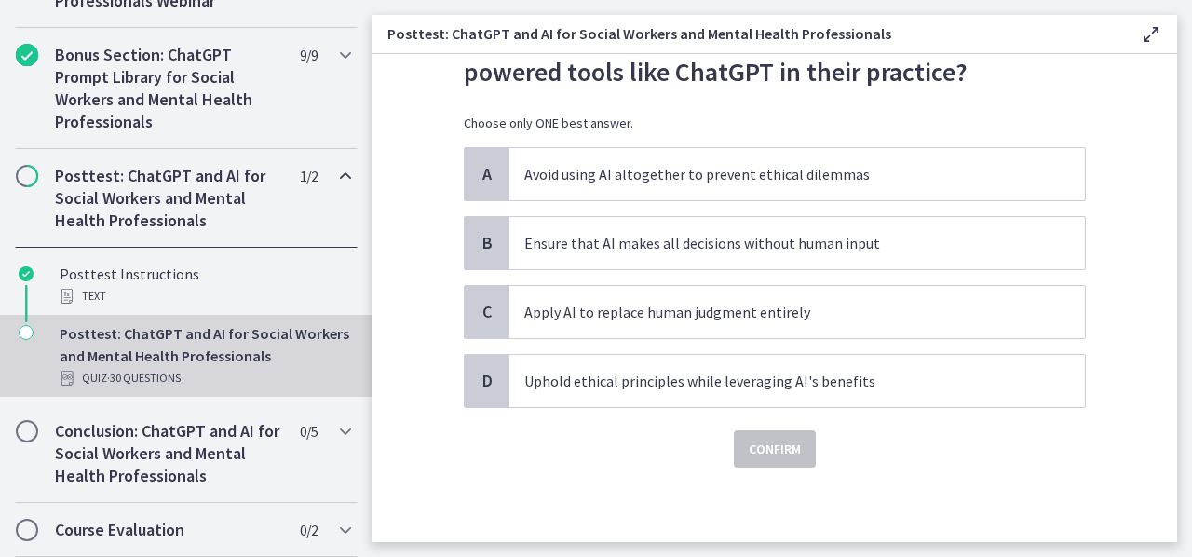
scroll to position [0, 0]
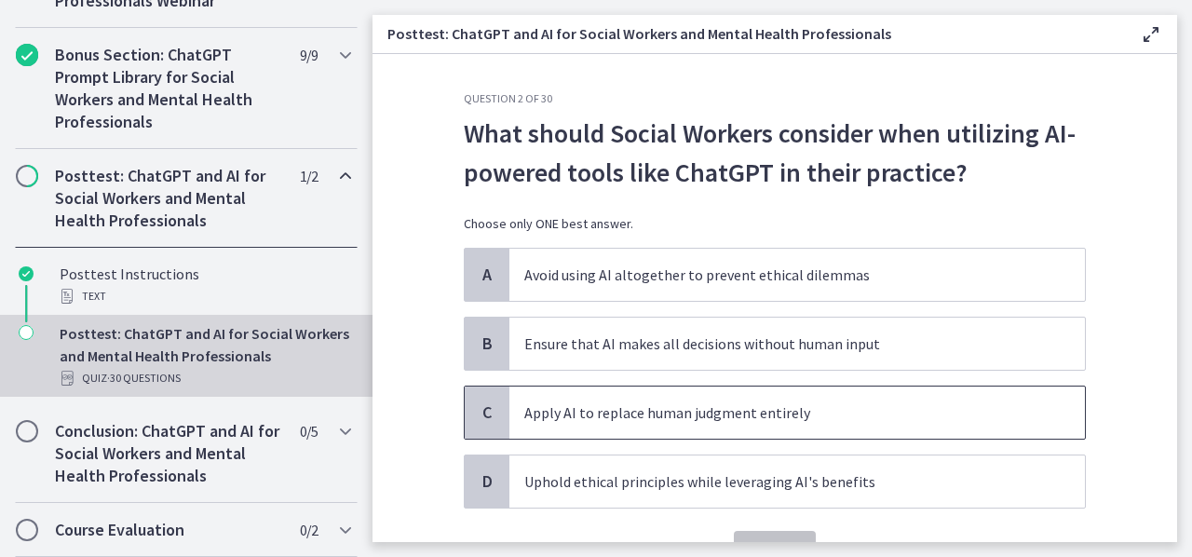
click at [732, 415] on p "Apply AI to replace human judgment entirely" at bounding box center [778, 412] width 509 height 22
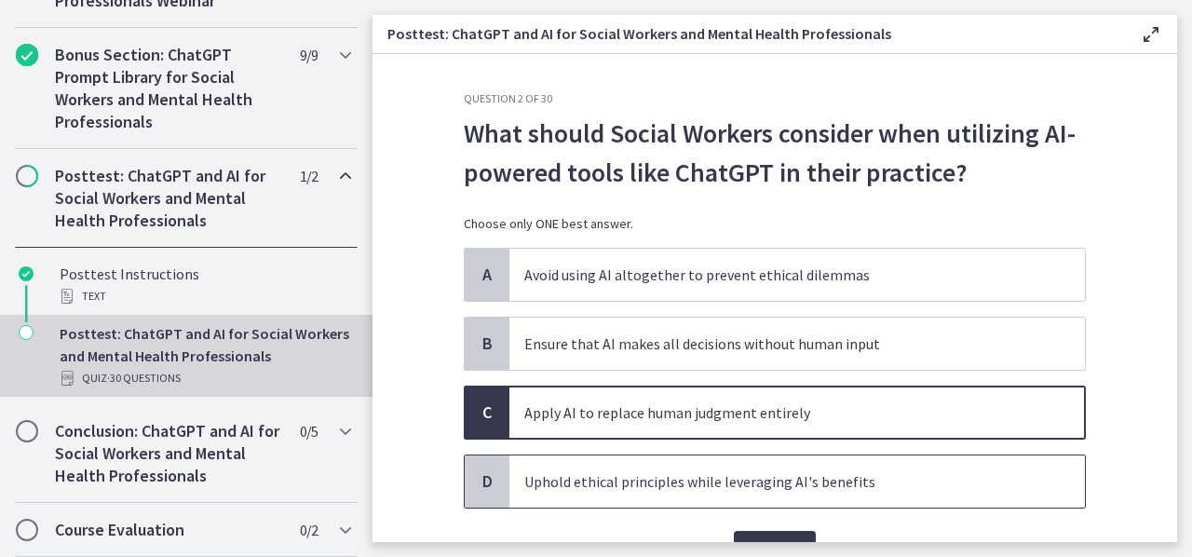
click at [853, 482] on p "Uphold ethical principles while leveraging AI's benefits" at bounding box center [778, 481] width 509 height 22
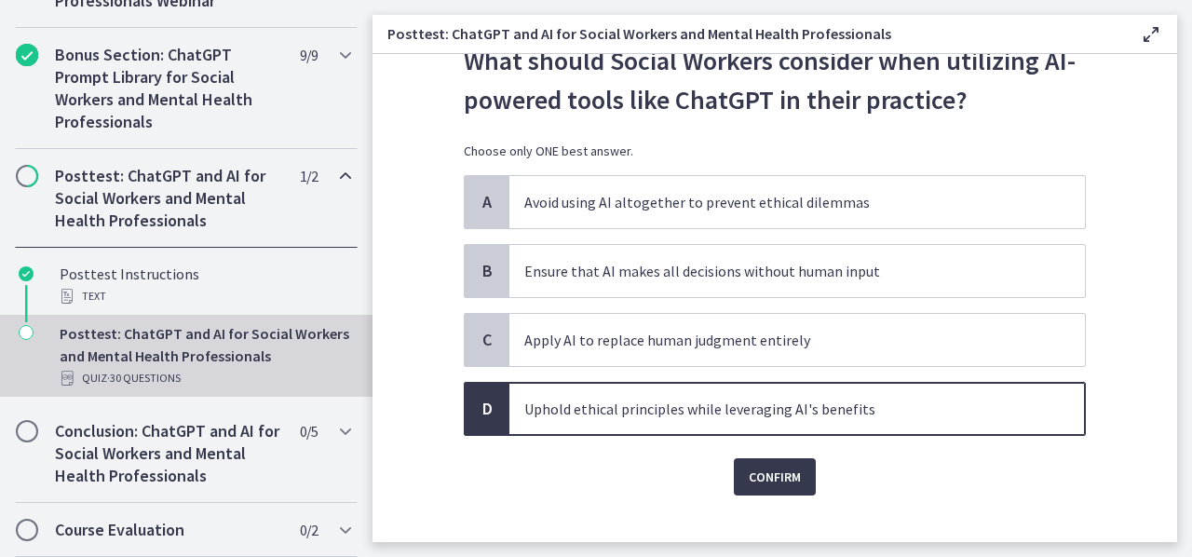
scroll to position [98, 0]
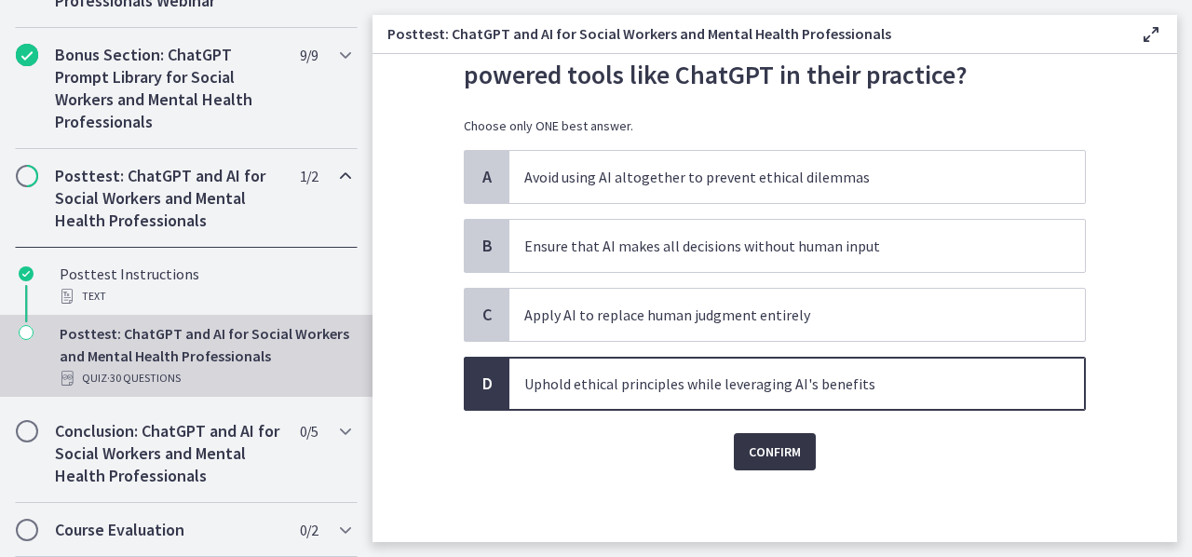
click at [803, 444] on button "Confirm" at bounding box center [775, 451] width 82 height 37
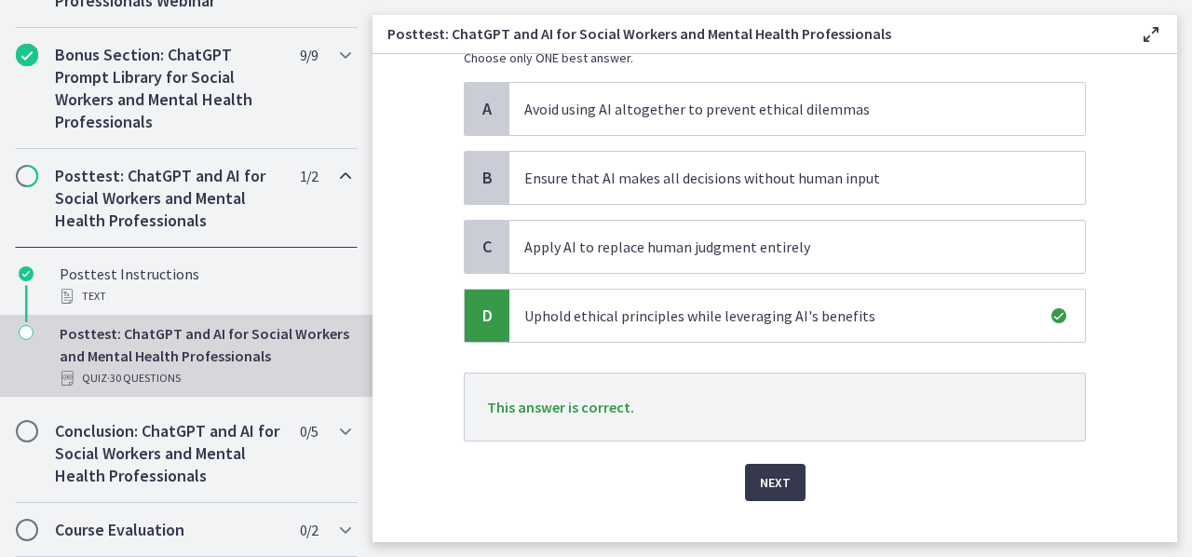
scroll to position [196, 0]
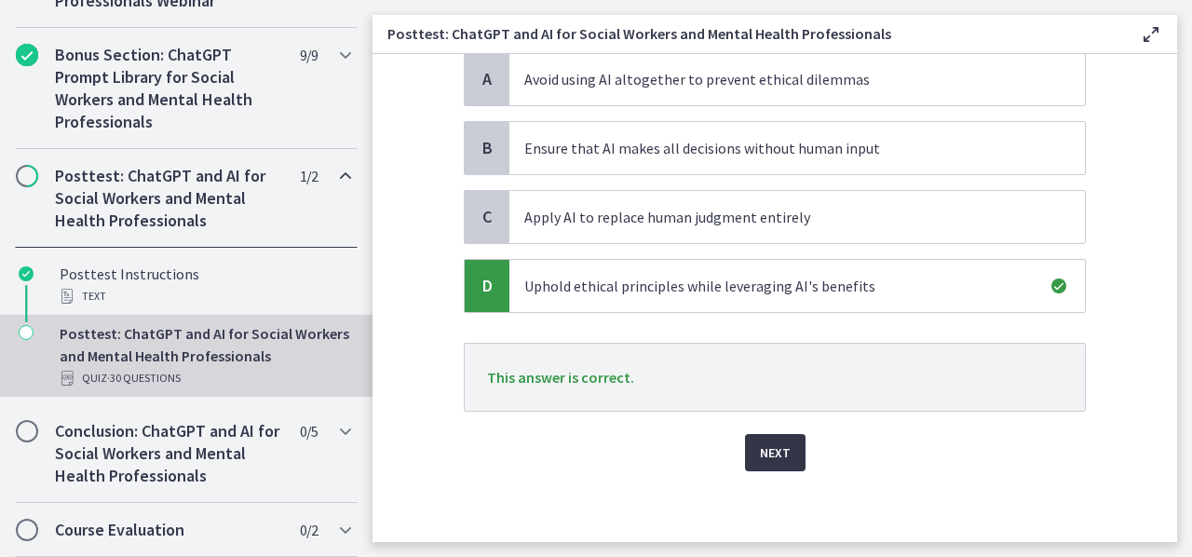
click at [760, 454] on span "Next" at bounding box center [775, 453] width 31 height 22
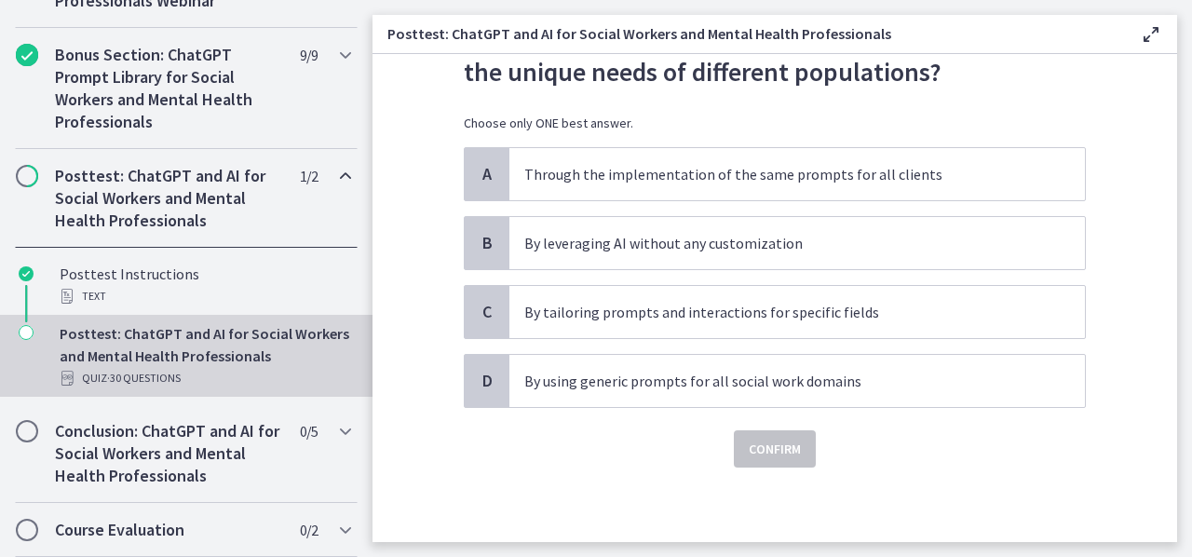
scroll to position [0, 0]
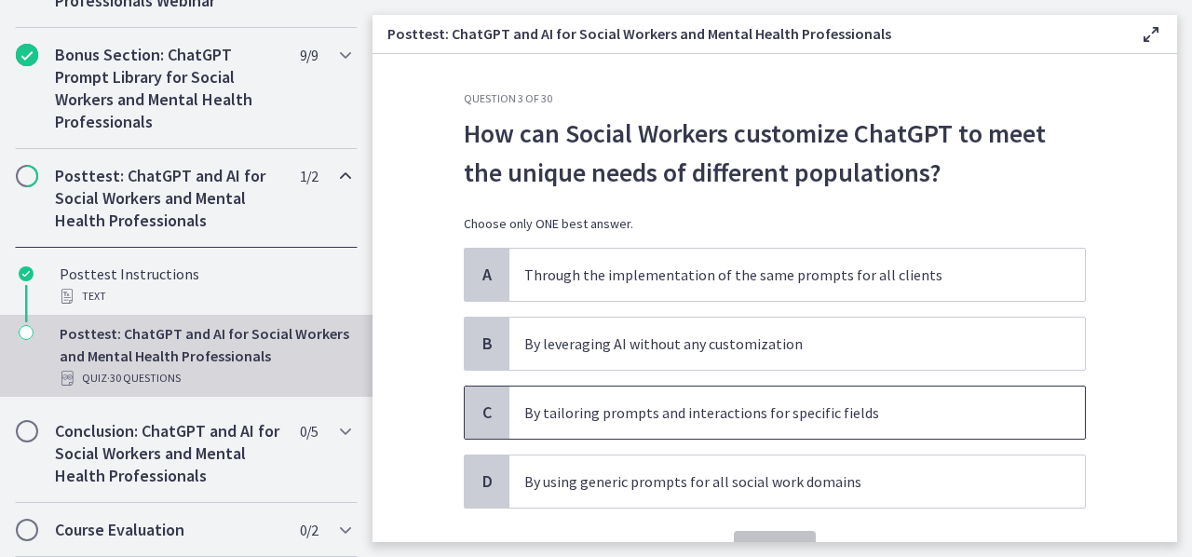
click at [837, 431] on span "By tailoring prompts and interactions for specific fields" at bounding box center [798, 413] width 576 height 52
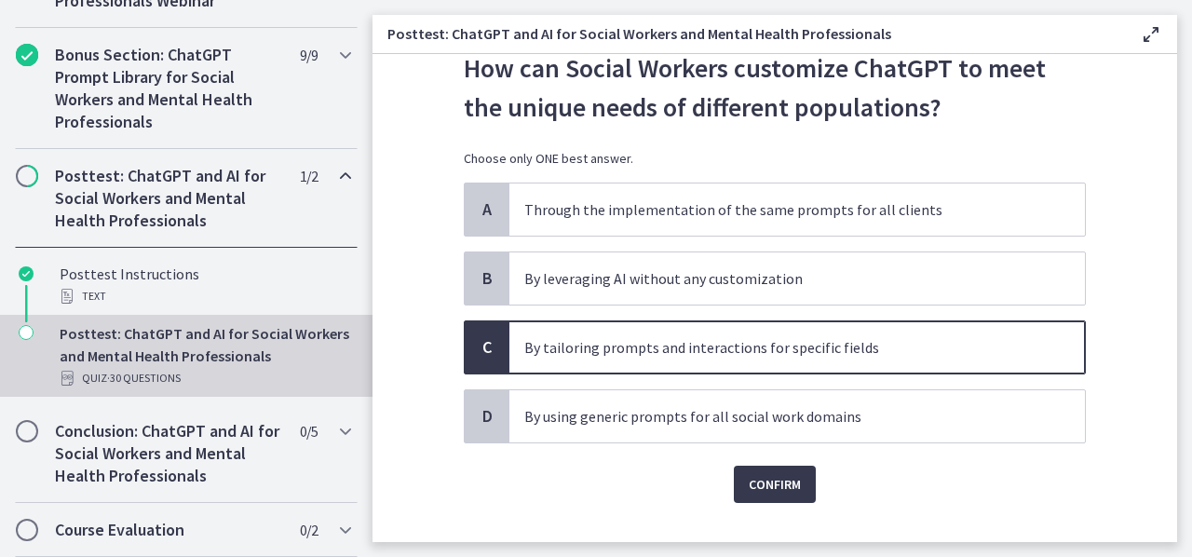
scroll to position [98, 0]
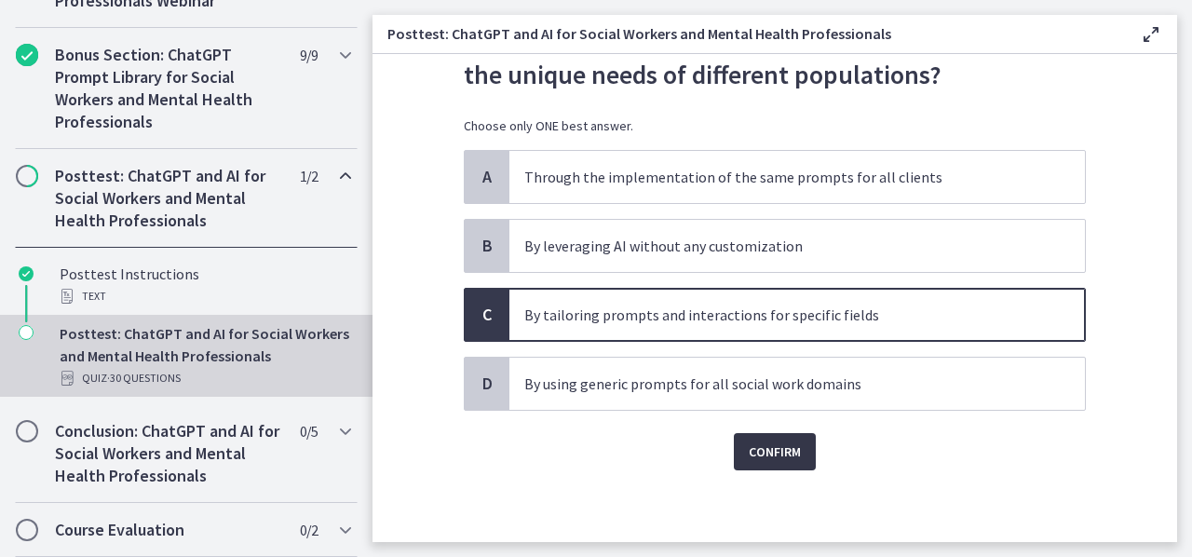
click at [773, 456] on span "Confirm" at bounding box center [775, 452] width 52 height 22
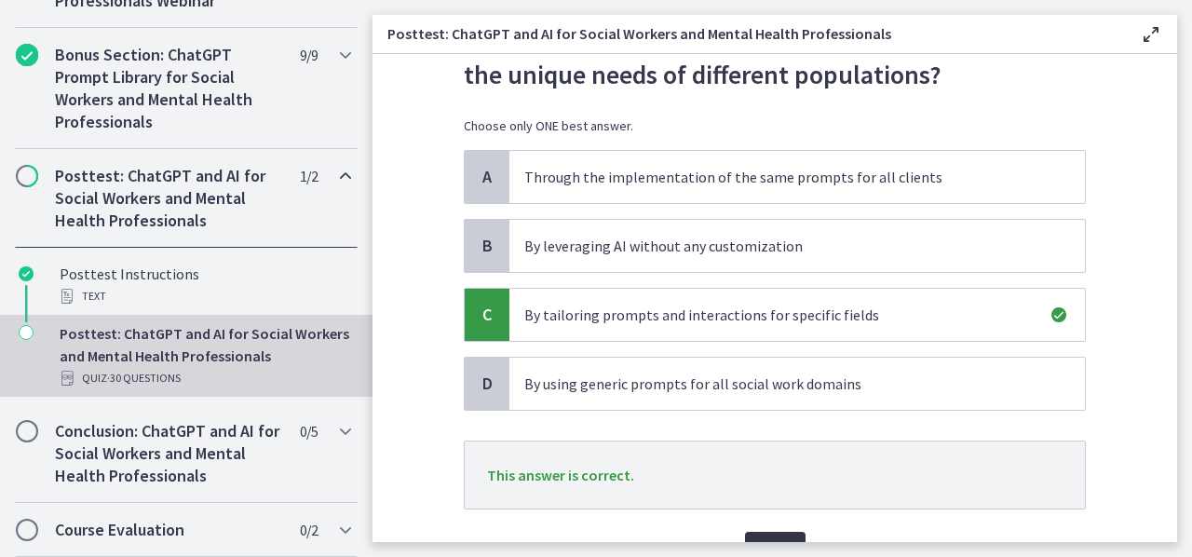
click at [763, 539] on span "Next" at bounding box center [775, 550] width 31 height 22
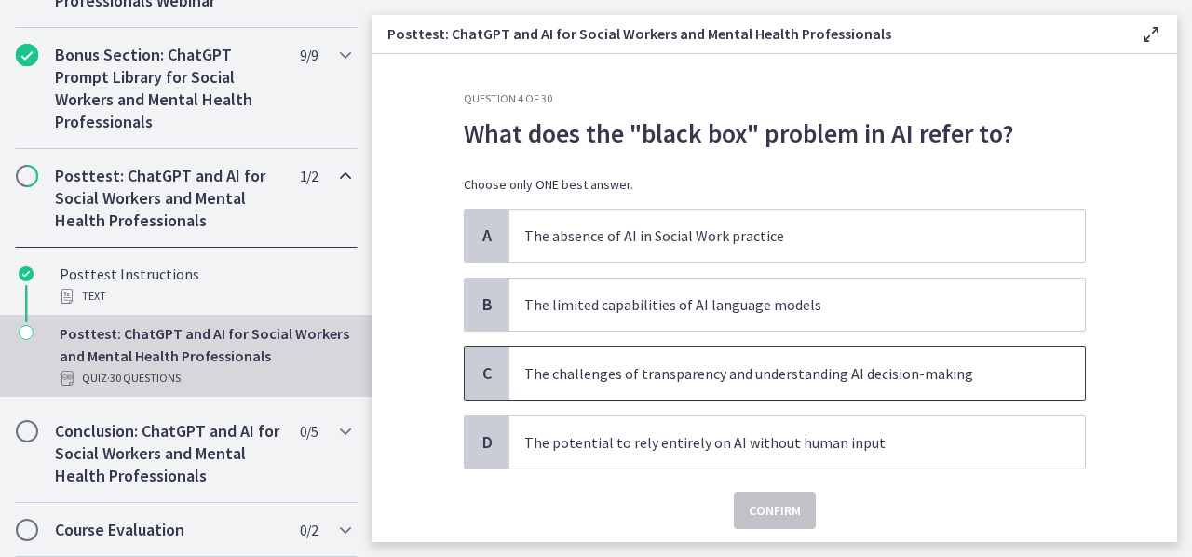
click at [755, 383] on p "The challenges of transparency and understanding AI decision-making" at bounding box center [778, 373] width 509 height 22
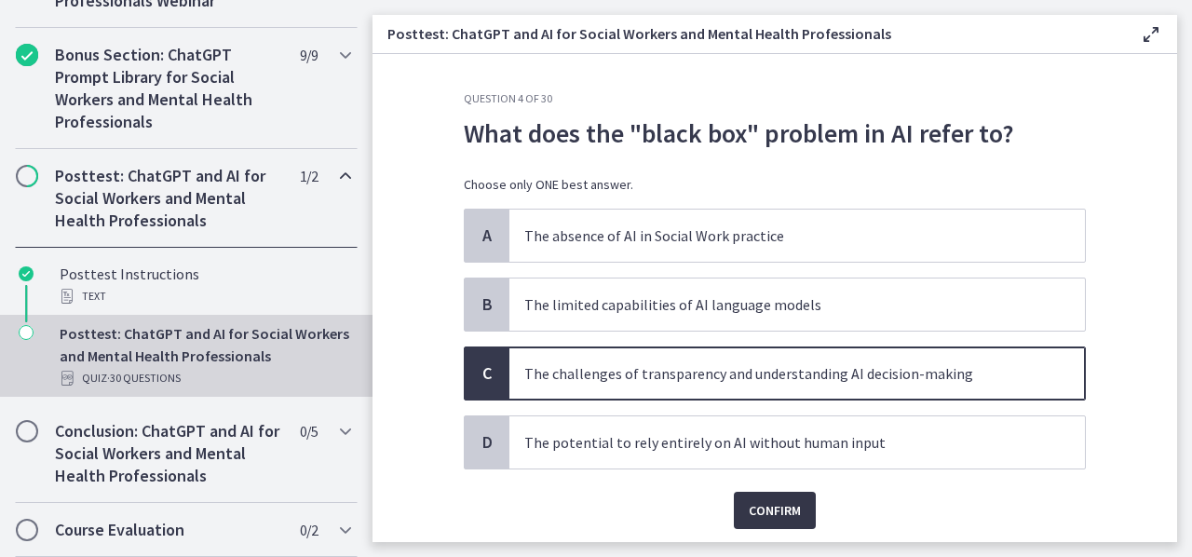
click at [769, 499] on span "Confirm" at bounding box center [775, 510] width 52 height 22
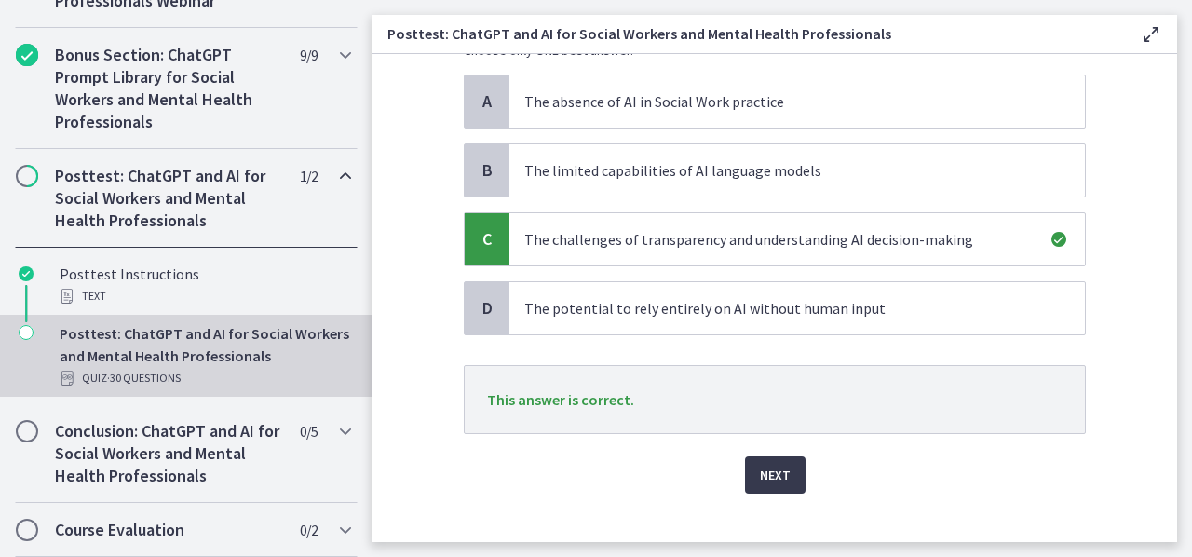
scroll to position [140, 0]
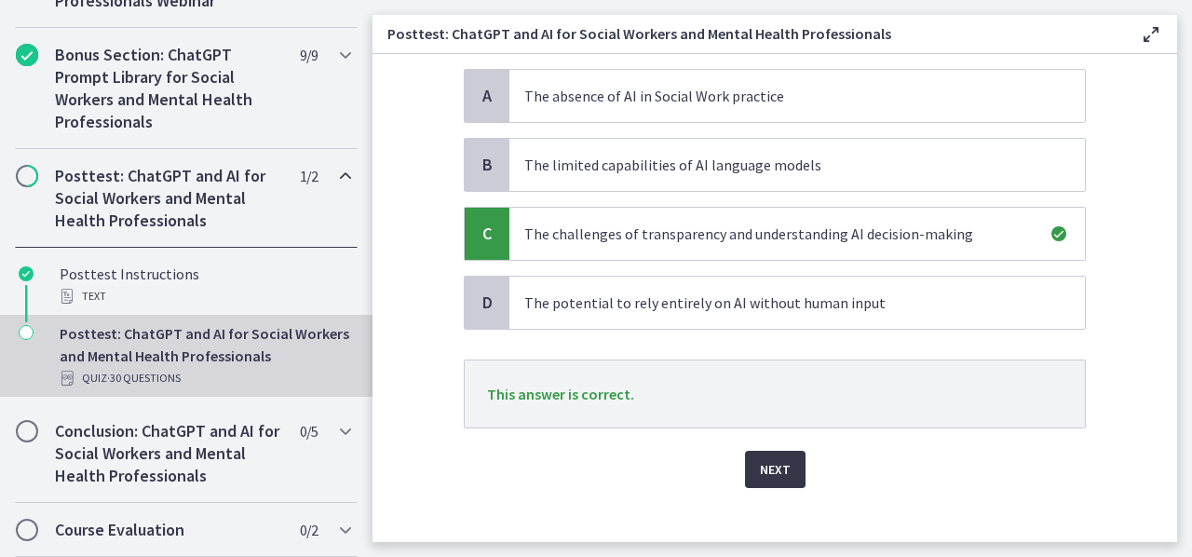
click at [778, 468] on span "Next" at bounding box center [775, 469] width 31 height 22
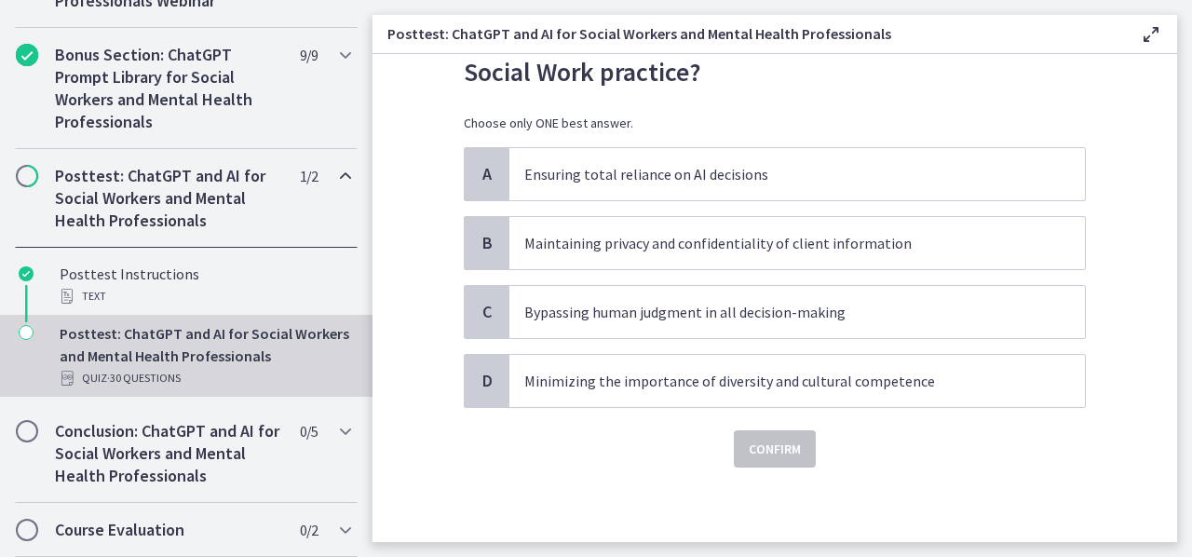
scroll to position [0, 0]
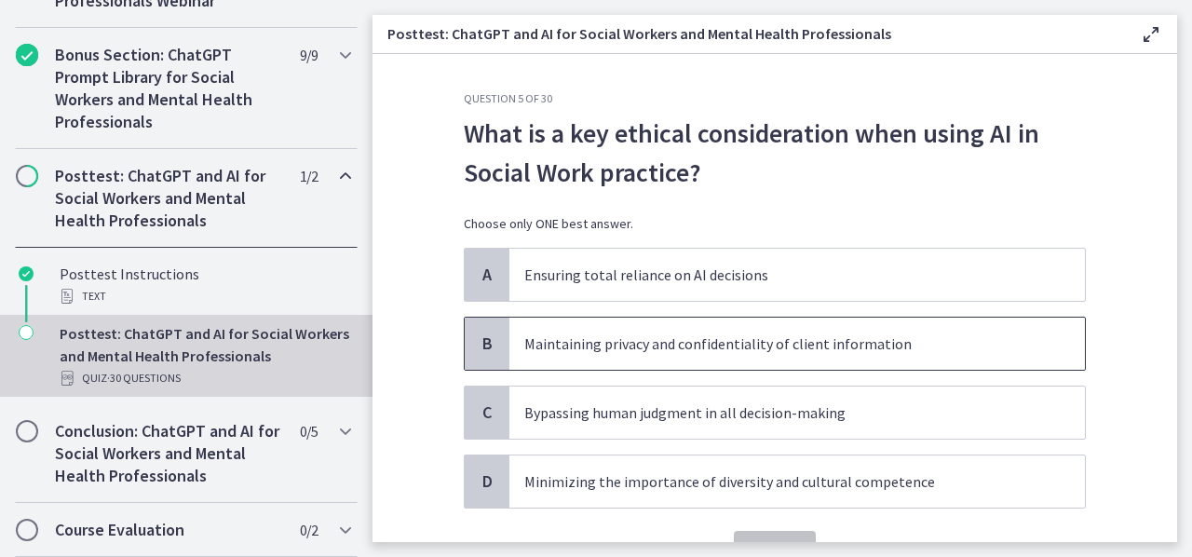
click at [857, 353] on p "Maintaining privacy and confidentiality of client information" at bounding box center [778, 344] width 509 height 22
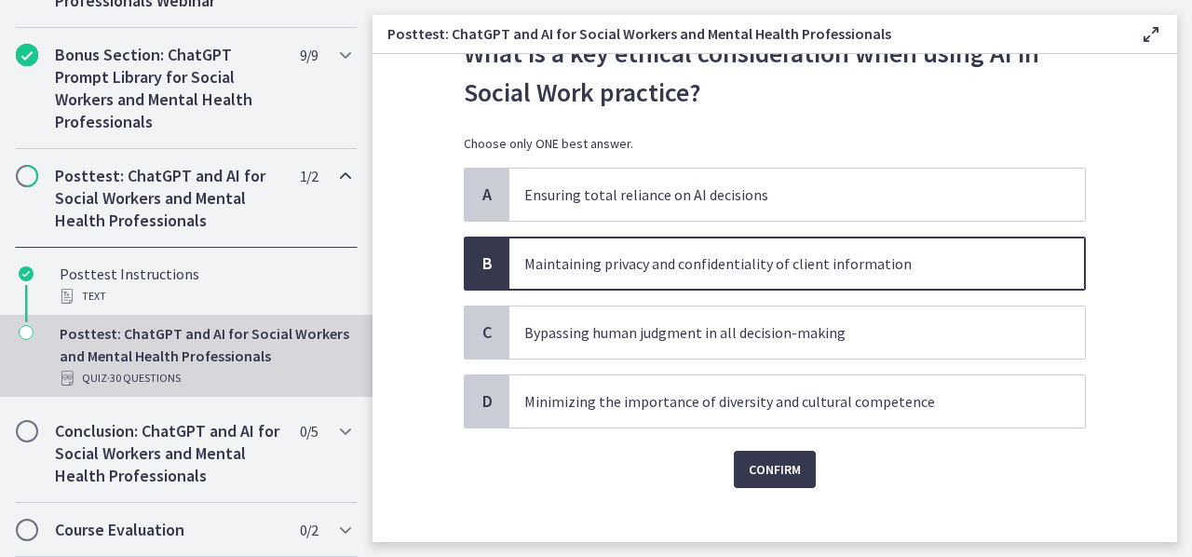
scroll to position [98, 0]
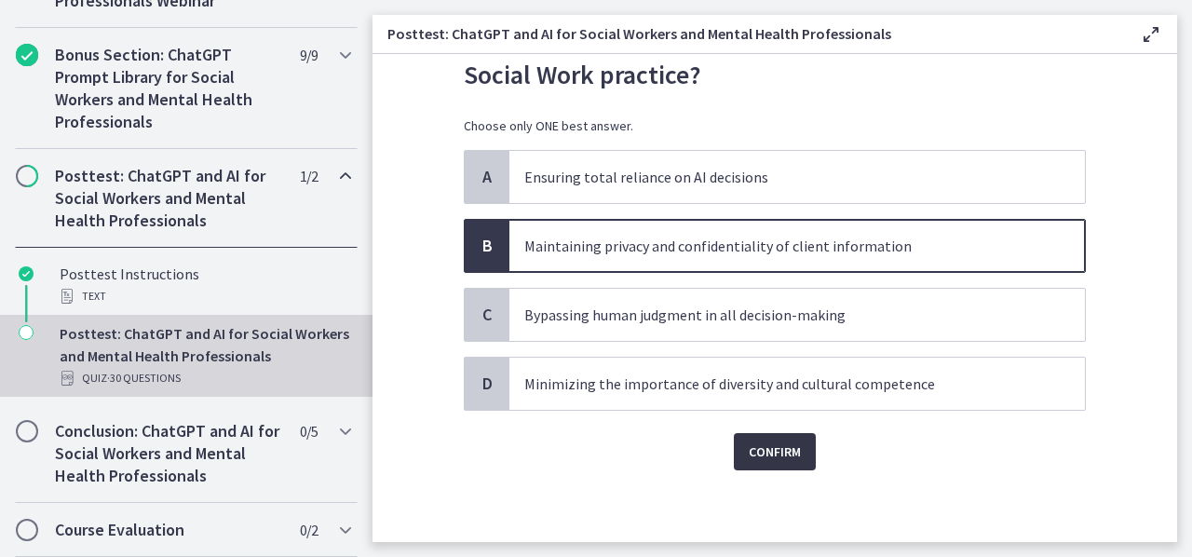
click at [764, 458] on span "Confirm" at bounding box center [775, 452] width 52 height 22
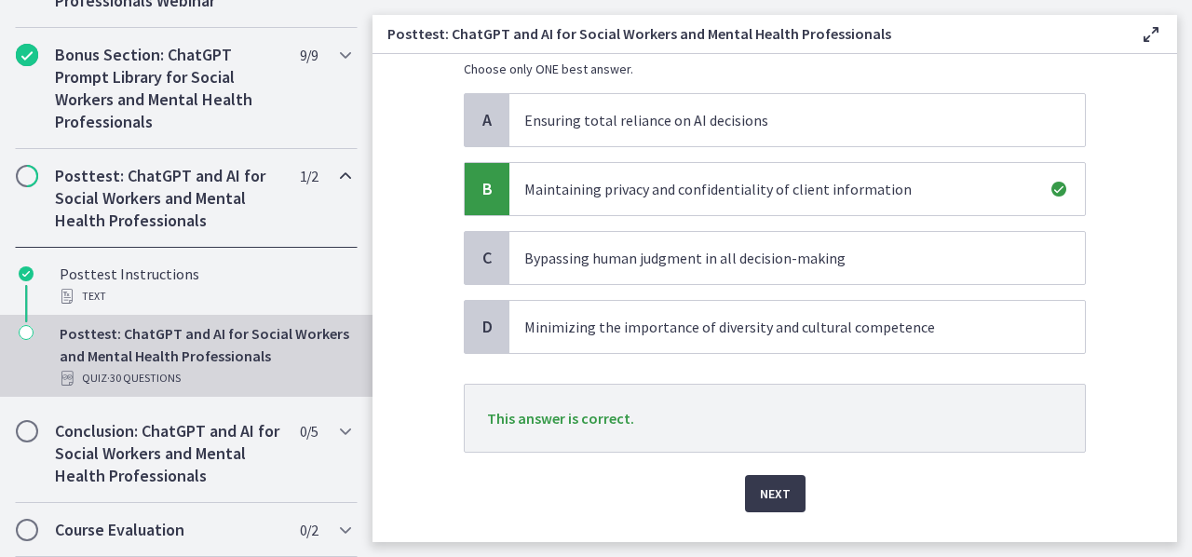
scroll to position [196, 0]
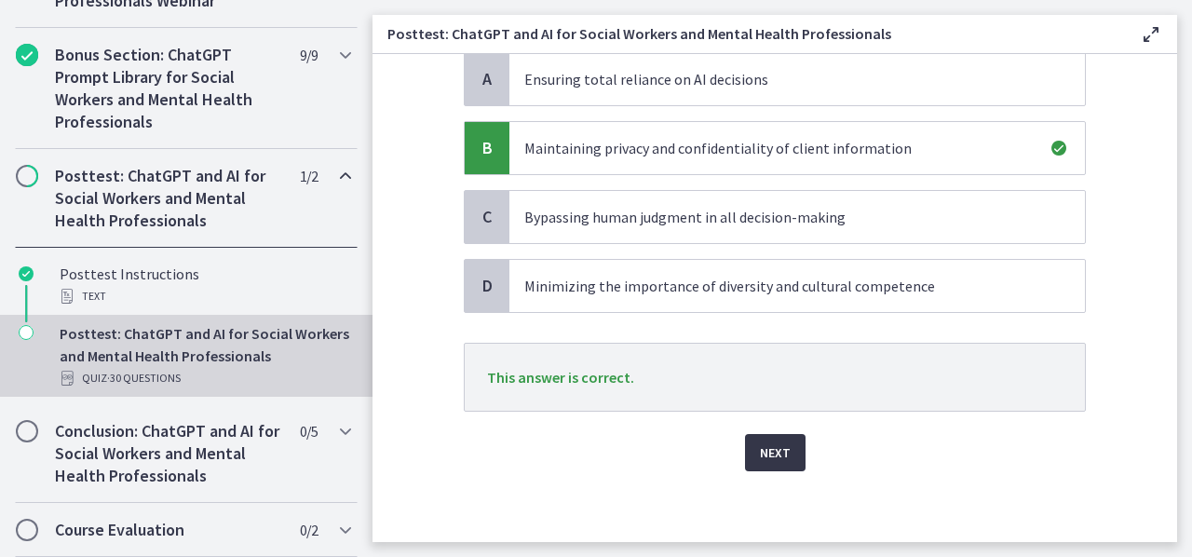
click at [771, 442] on span "Next" at bounding box center [775, 453] width 31 height 22
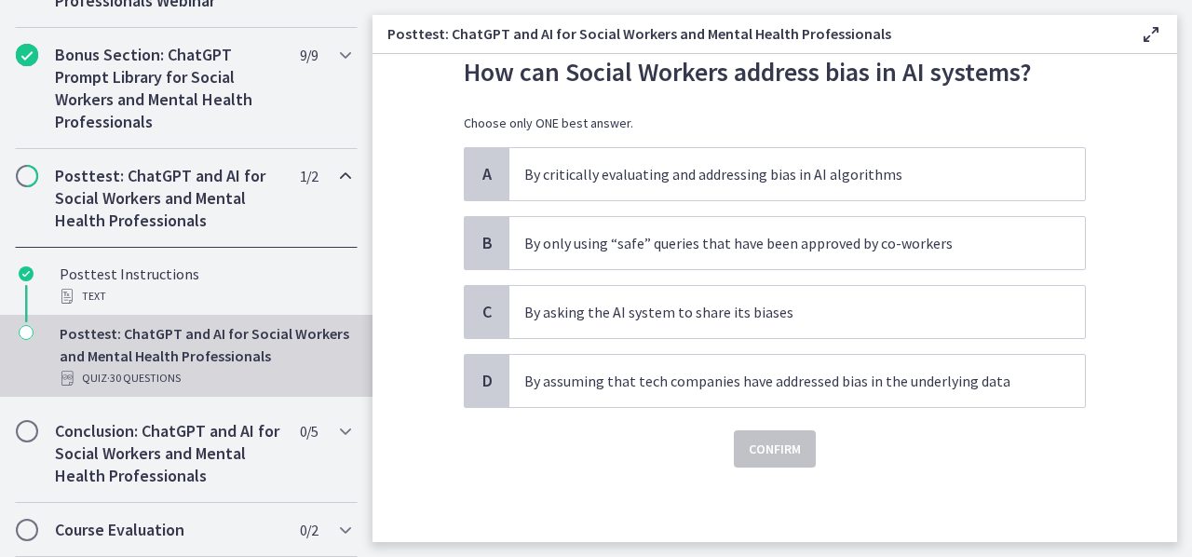
scroll to position [0, 0]
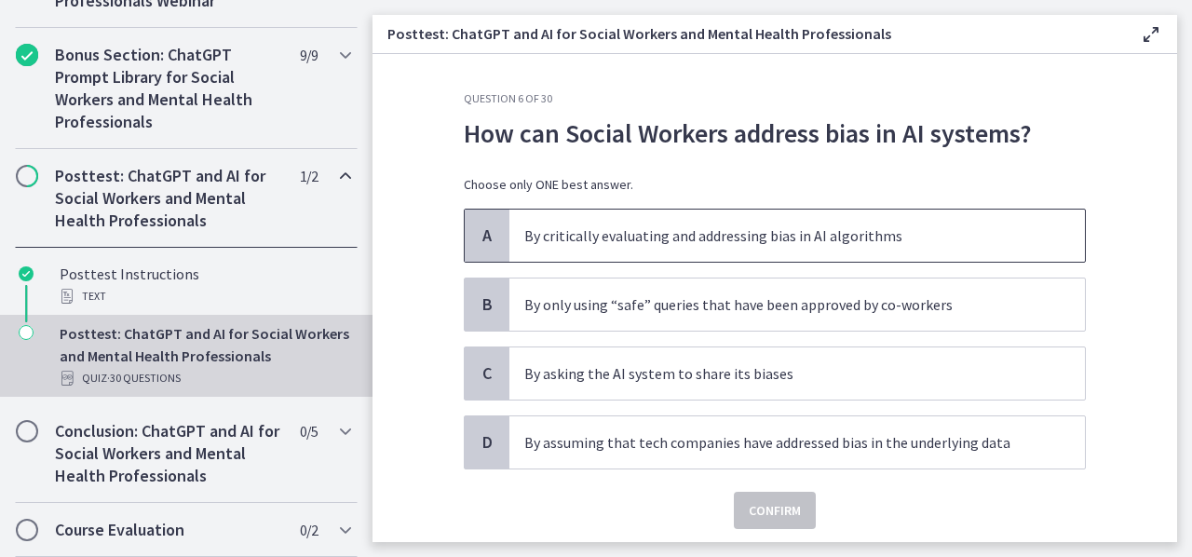
click at [810, 245] on p "By critically evaluating and addressing bias in AI algorithms" at bounding box center [778, 236] width 509 height 22
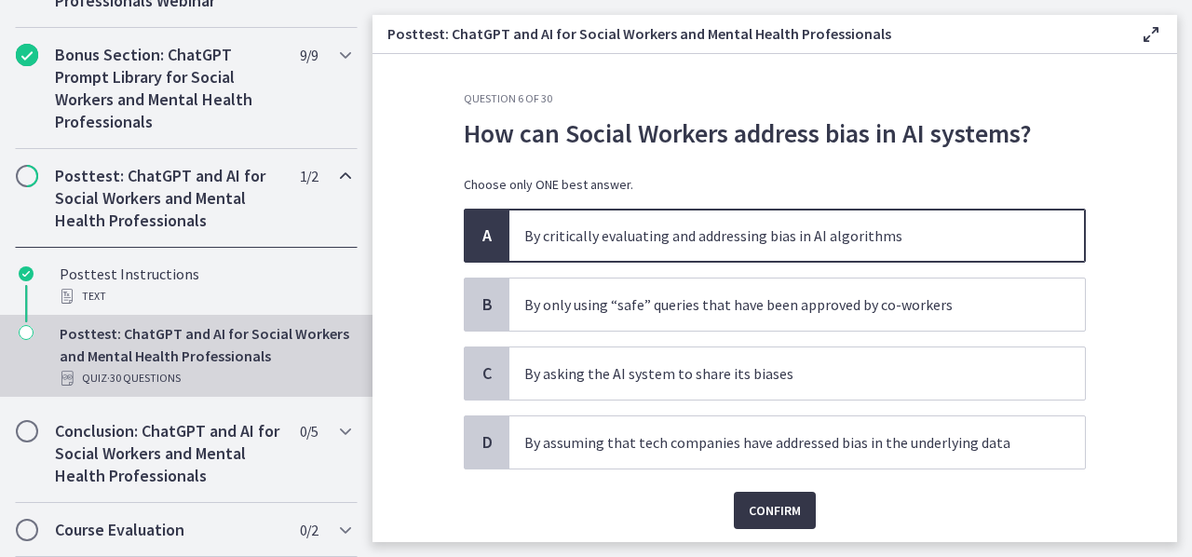
click at [761, 506] on span "Confirm" at bounding box center [775, 510] width 52 height 22
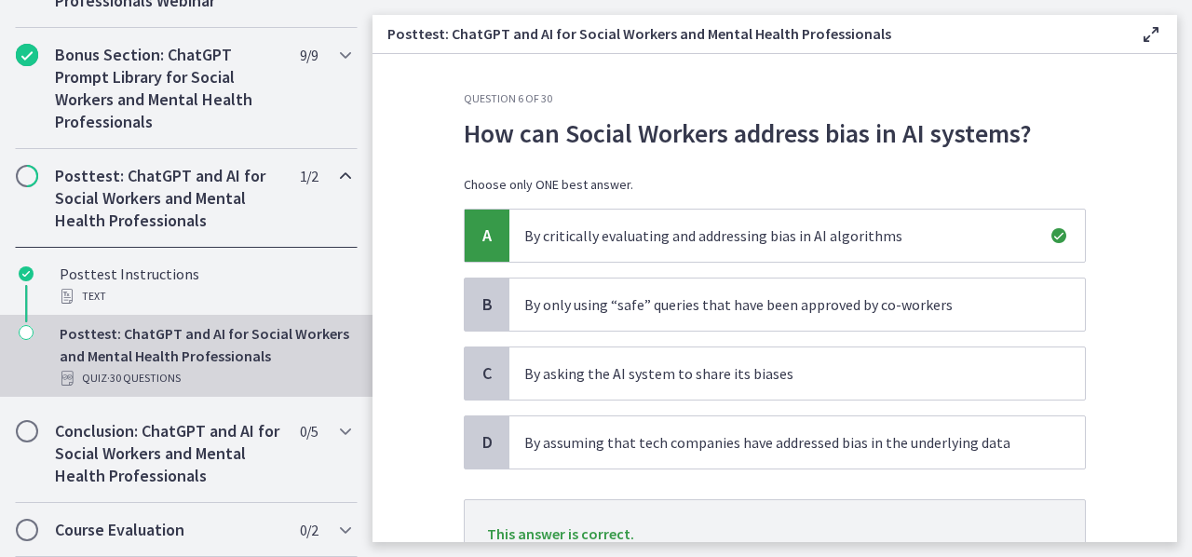
drag, startPoint x: 1191, startPoint y: 256, endPoint x: 1191, endPoint y: 211, distance: 44.7
click at [1191, 211] on main "Posttest: ChatGPT and AI for Social Workers and Mental Health Professionals Ena…" at bounding box center [783, 278] width 820 height 557
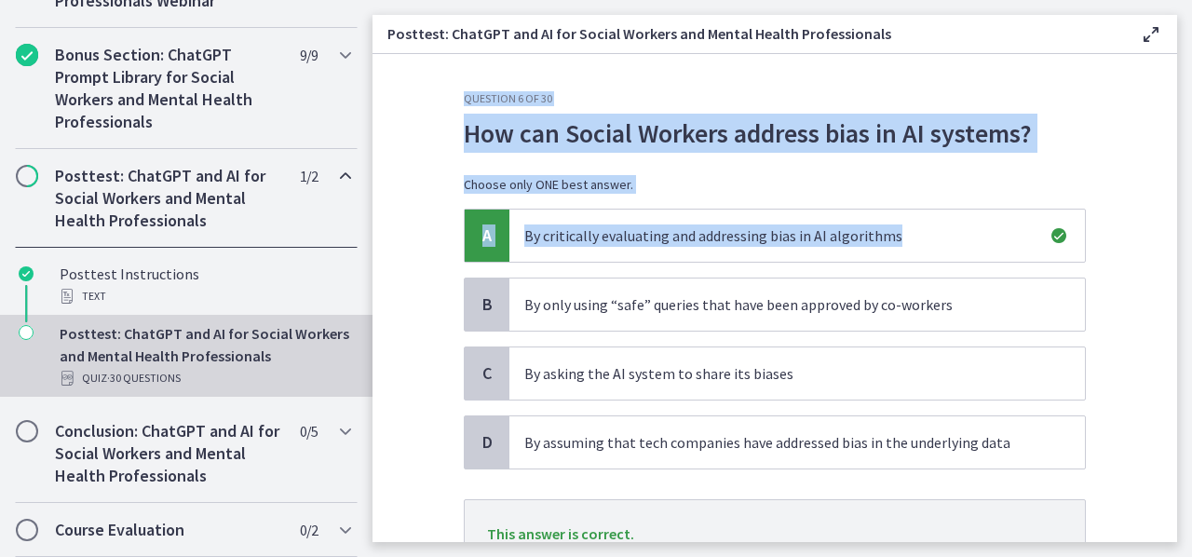
click at [1172, 217] on main "Posttest: ChatGPT and AI for Social Workers and Mental Health Professionals Ena…" at bounding box center [783, 278] width 820 height 557
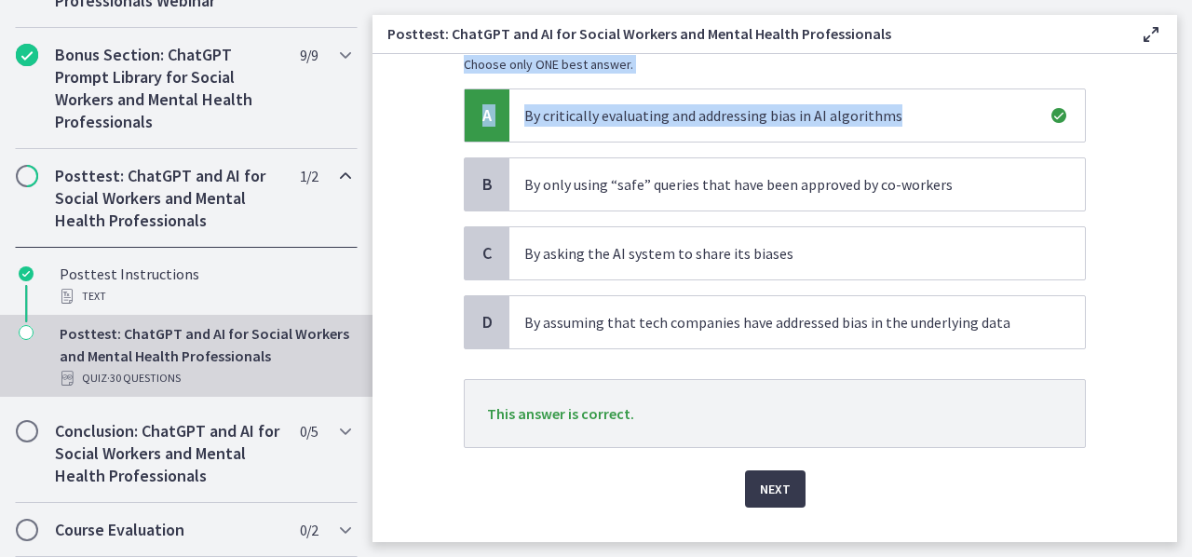
scroll to position [157, 0]
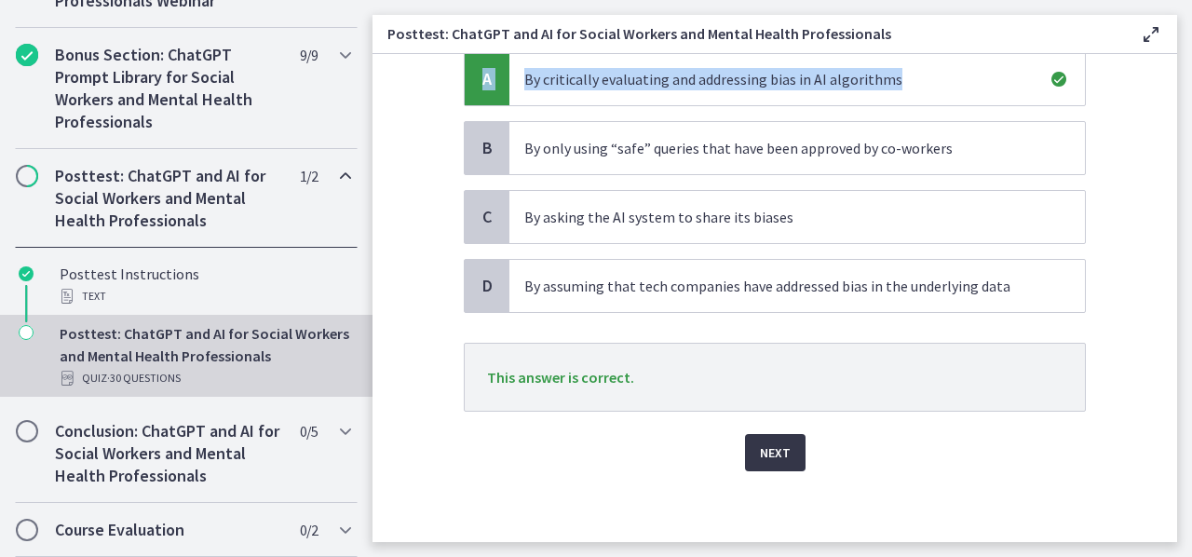
click at [760, 454] on span "Next" at bounding box center [775, 453] width 31 height 22
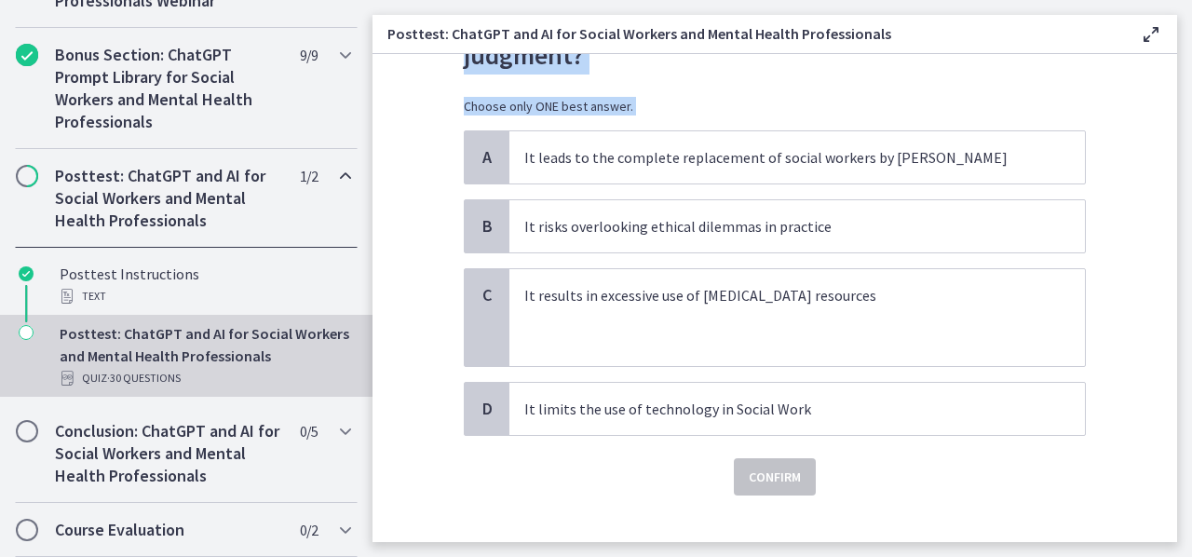
scroll to position [0, 0]
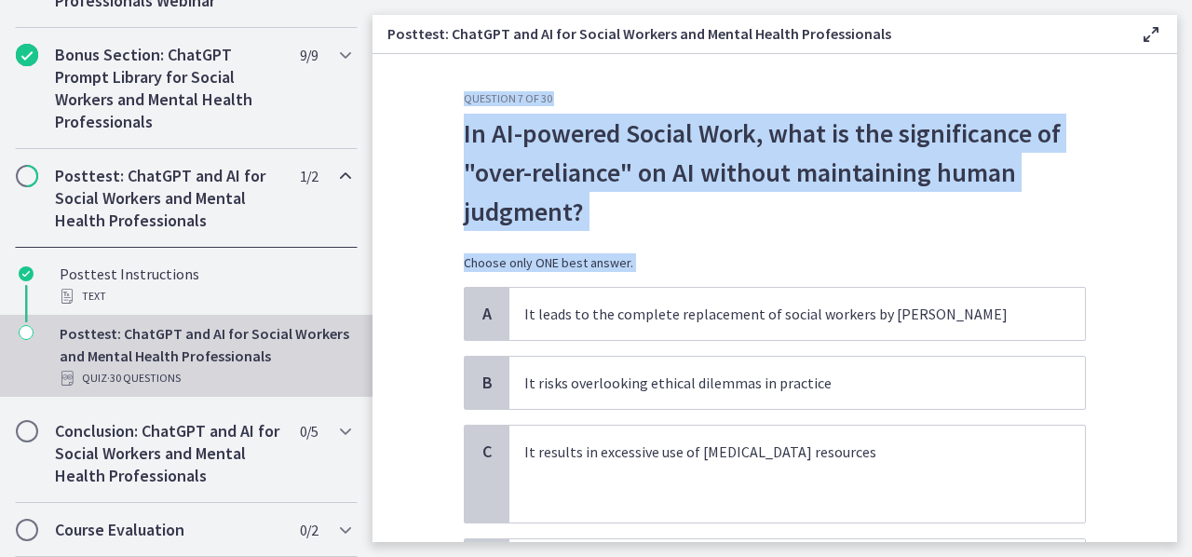
click at [1080, 224] on div "Question 7 of 30 In AI-powered Social Work, what is the significance of "over-r…" at bounding box center [775, 316] width 652 height 451
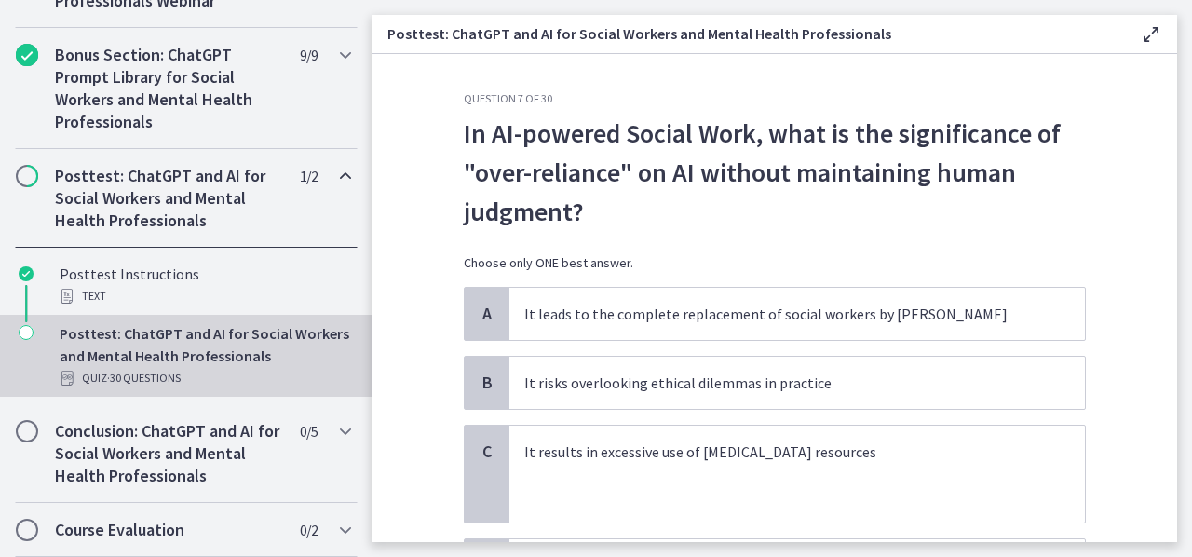
drag, startPoint x: 1181, startPoint y: 202, endPoint x: 1184, endPoint y: 189, distance: 13.3
click at [1184, 189] on main "Posttest: ChatGPT and AI for Social Workers and Mental Health Professionals Ena…" at bounding box center [783, 278] width 820 height 557
drag, startPoint x: 1184, startPoint y: 189, endPoint x: 1176, endPoint y: 221, distance: 32.8
click at [1176, 221] on main "Posttest: ChatGPT and AI for Social Workers and Mental Health Professionals Ena…" at bounding box center [783, 278] width 820 height 557
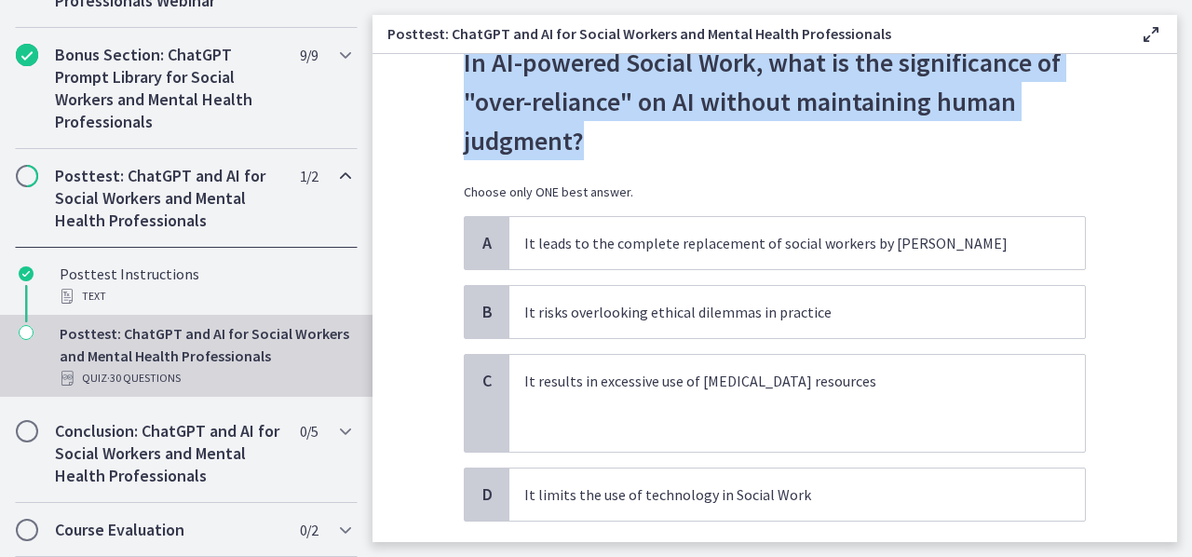
scroll to position [80, 0]
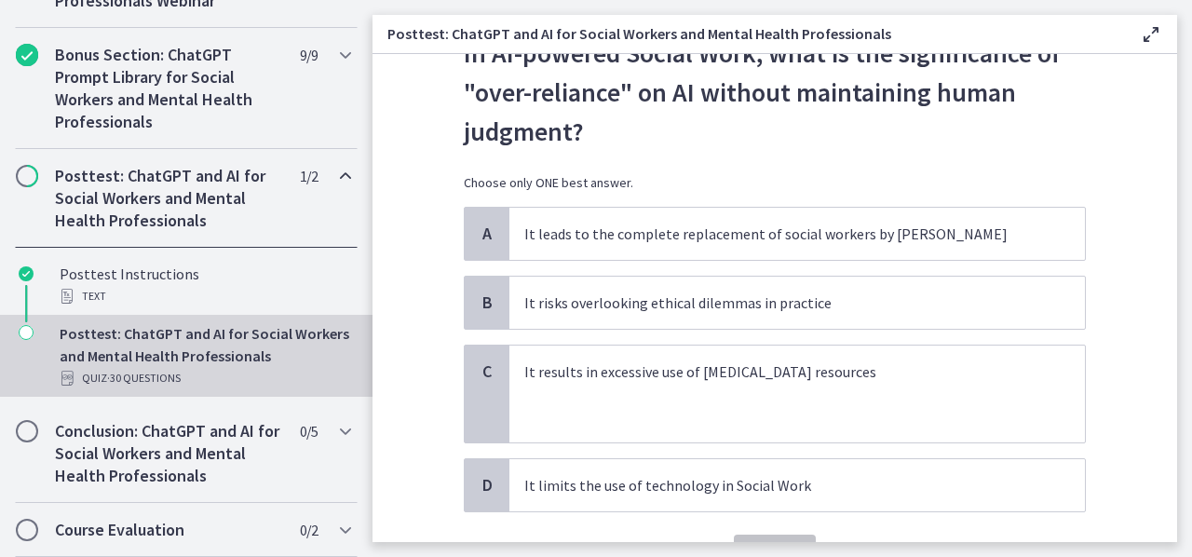
click at [1004, 169] on div "In AI-powered Social Work, what is the significance of "over-reliance" on AI wi…" at bounding box center [775, 120] width 622 height 173
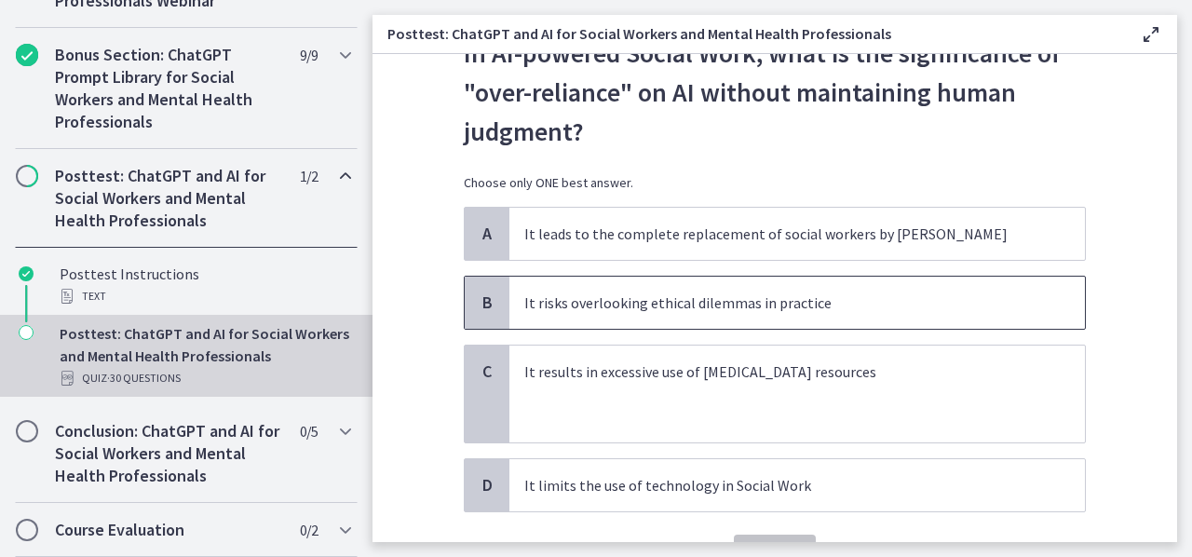
click at [891, 306] on p "It risks overlooking ethical dilemmas in practice" at bounding box center [778, 303] width 509 height 22
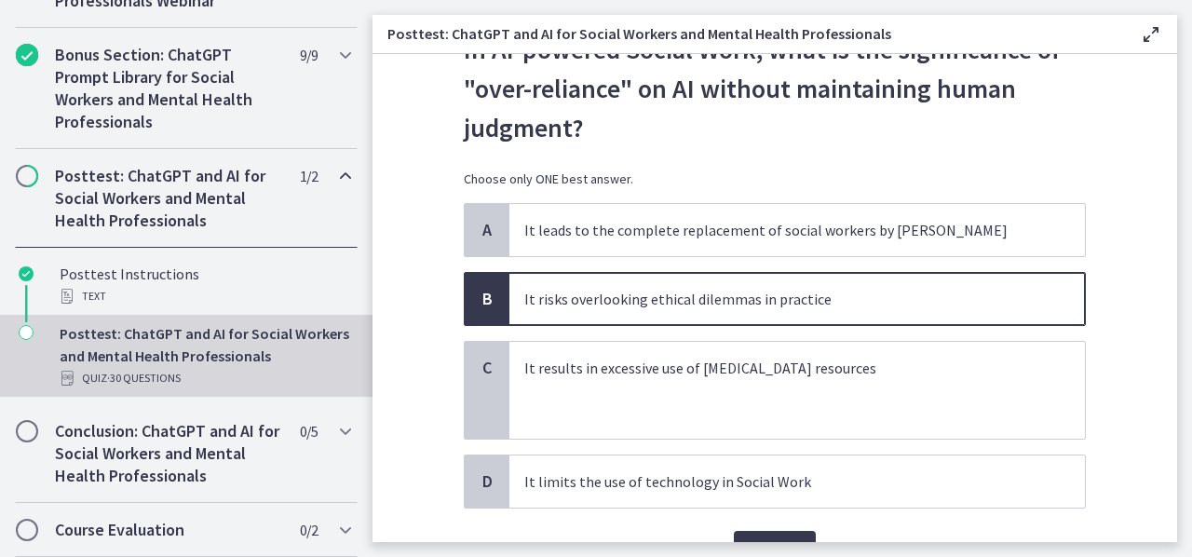
scroll to position [72, 0]
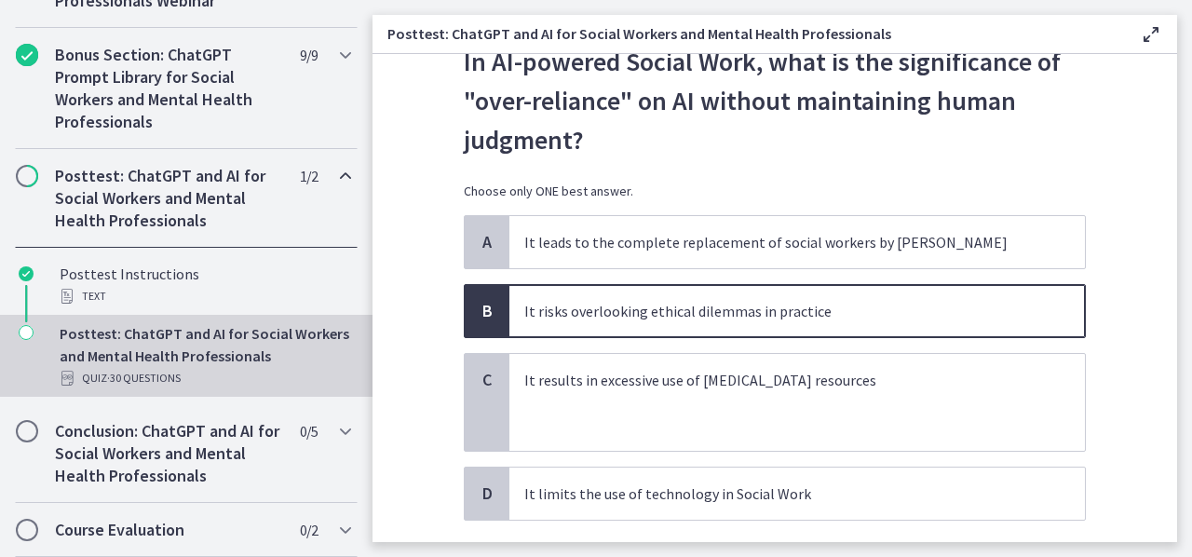
click at [1191, 304] on main "Posttest: ChatGPT and AI for Social Workers and Mental Health Professionals Ena…" at bounding box center [783, 278] width 820 height 557
drag, startPoint x: 1126, startPoint y: 304, endPoint x: 1174, endPoint y: 265, distance: 61.0
click at [1174, 265] on section "Question 7 of 30 In AI-powered Social Work, what is the significance of "over-r…" at bounding box center [775, 298] width 805 height 488
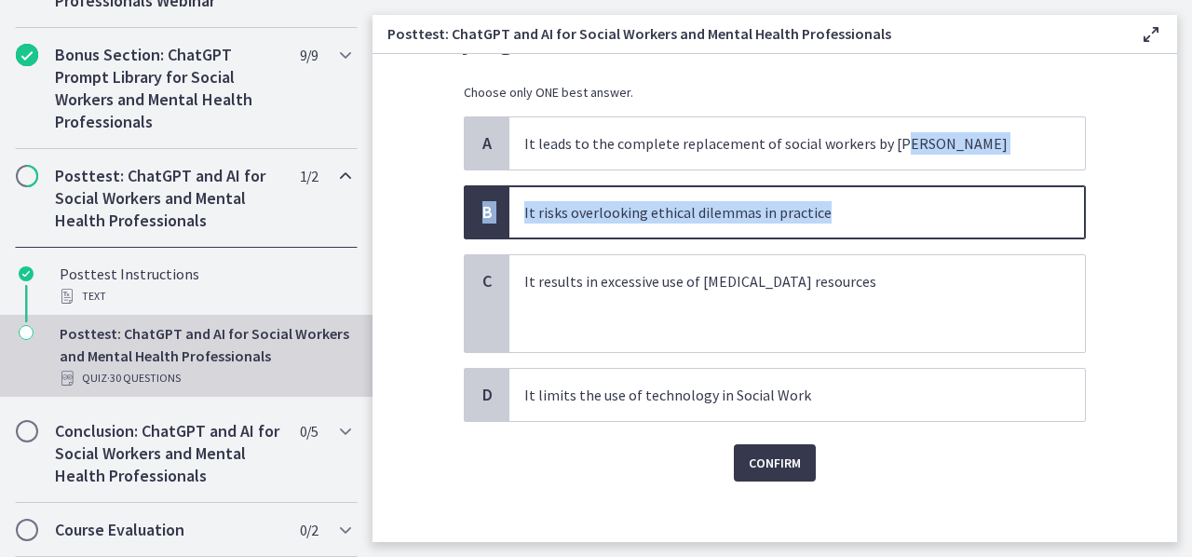
scroll to position [171, 0]
click at [834, 197] on span "It risks overlooking ethical dilemmas in practice" at bounding box center [798, 211] width 576 height 52
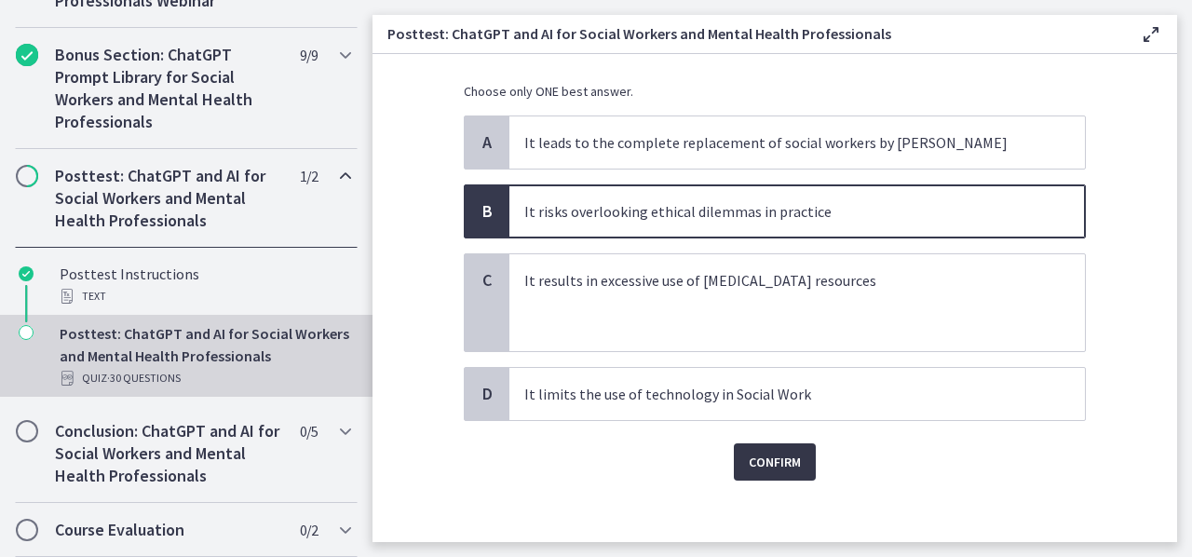
click at [755, 474] on button "Confirm" at bounding box center [775, 461] width 82 height 37
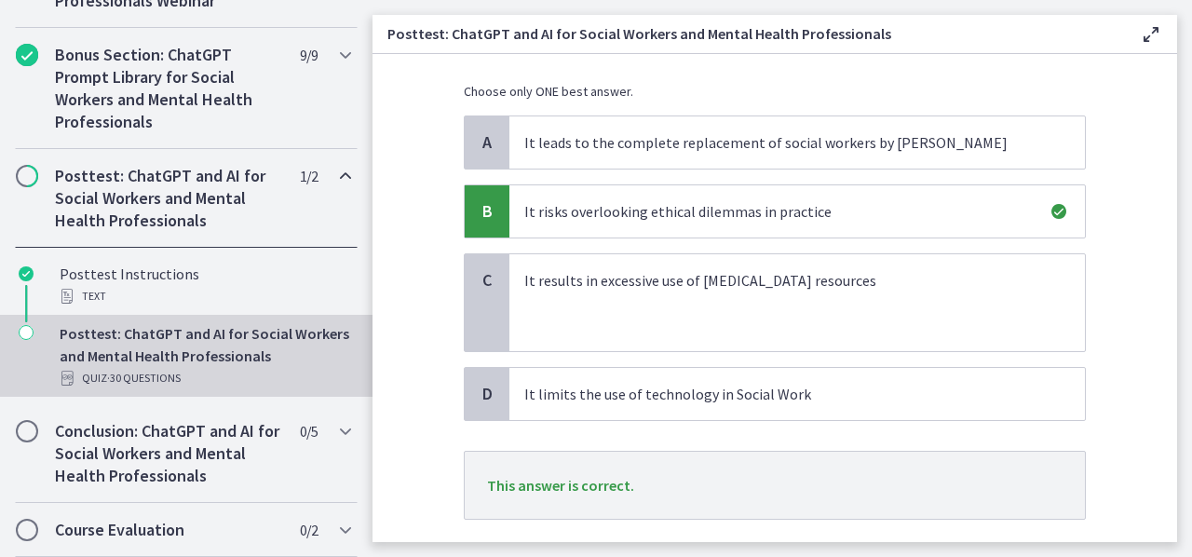
scroll to position [279, 0]
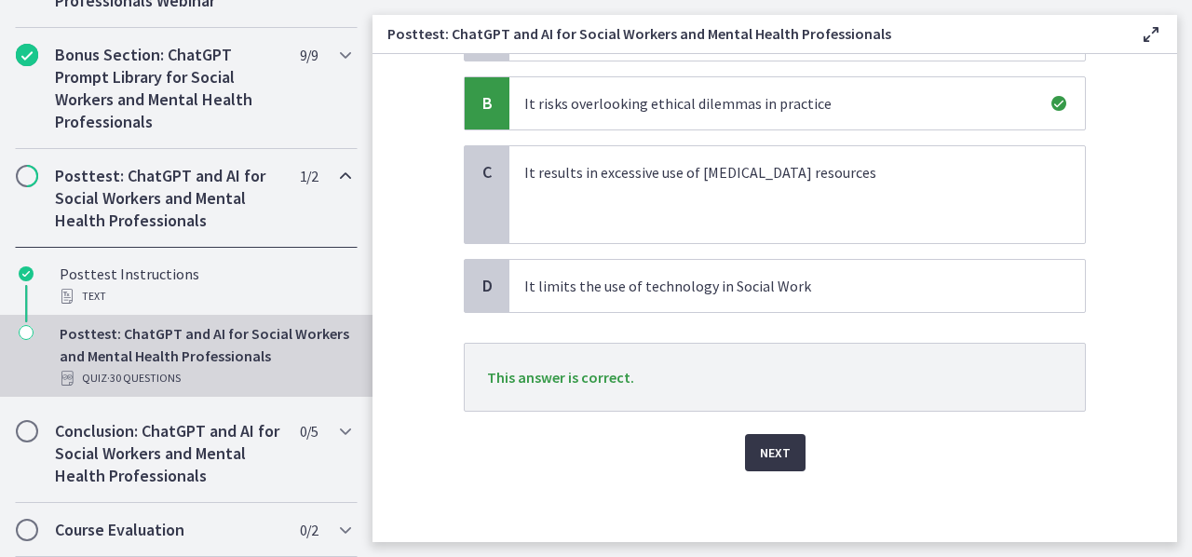
click at [768, 442] on span "Next" at bounding box center [775, 453] width 31 height 22
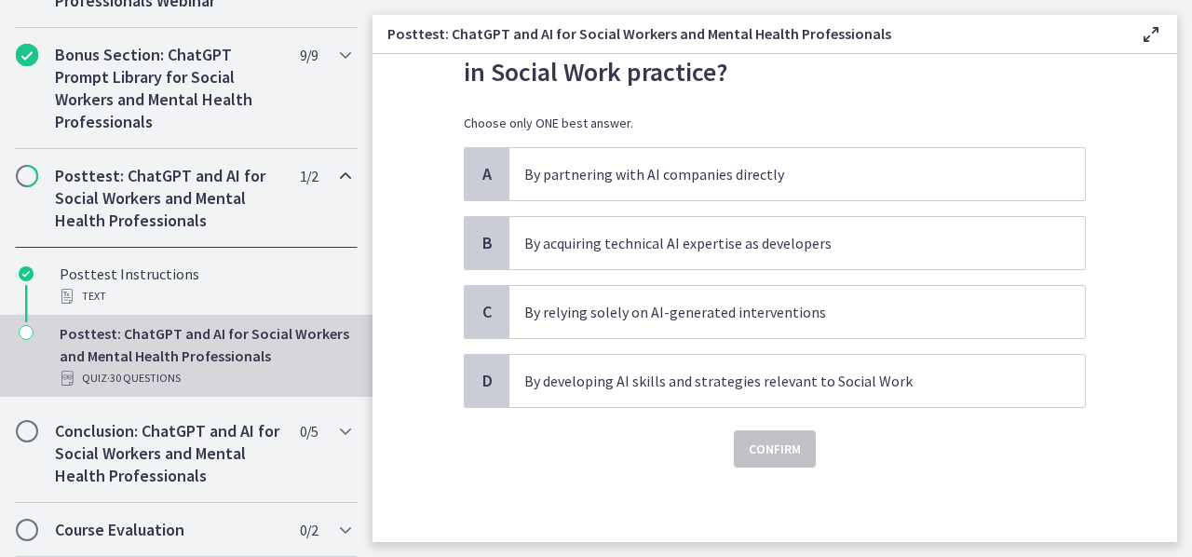
scroll to position [0, 0]
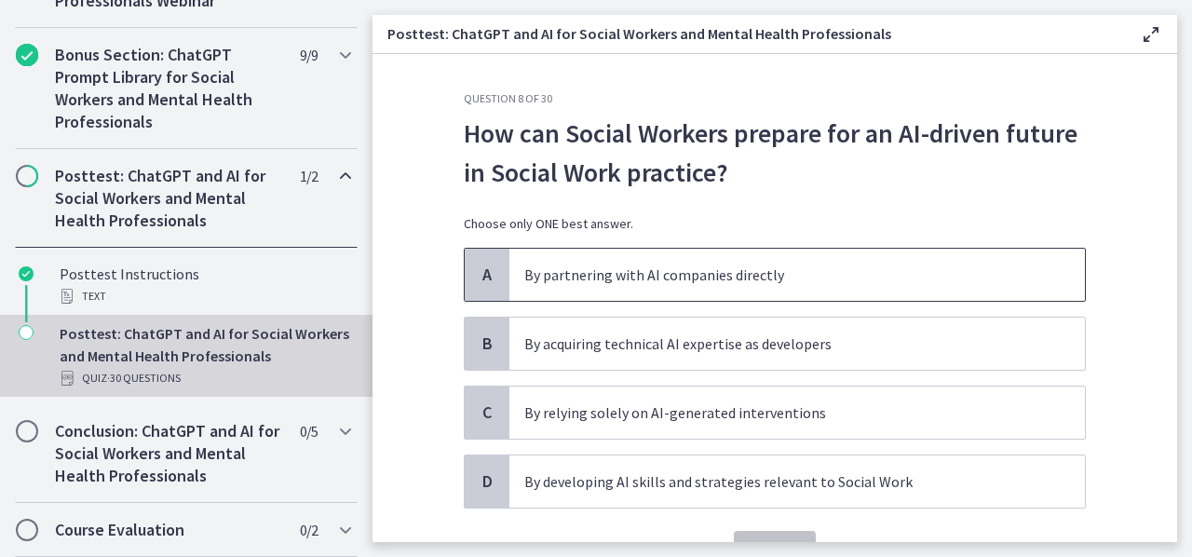
click at [584, 251] on span "By partnering with AI companies directly" at bounding box center [798, 275] width 576 height 52
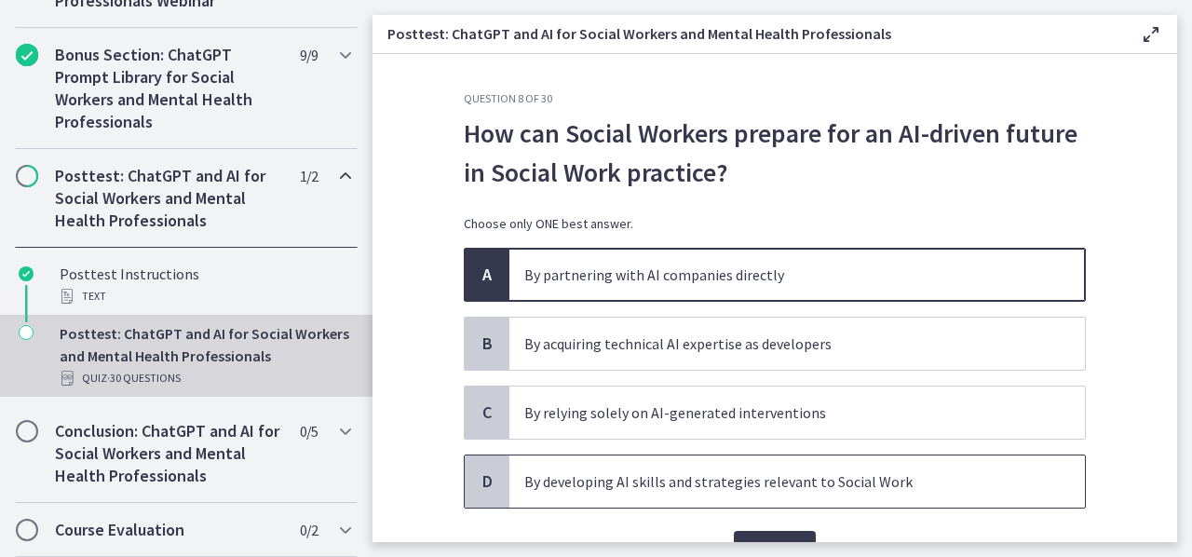
click at [710, 465] on span "By developing AI skills and strategies relevant to Social Work" at bounding box center [798, 482] width 576 height 52
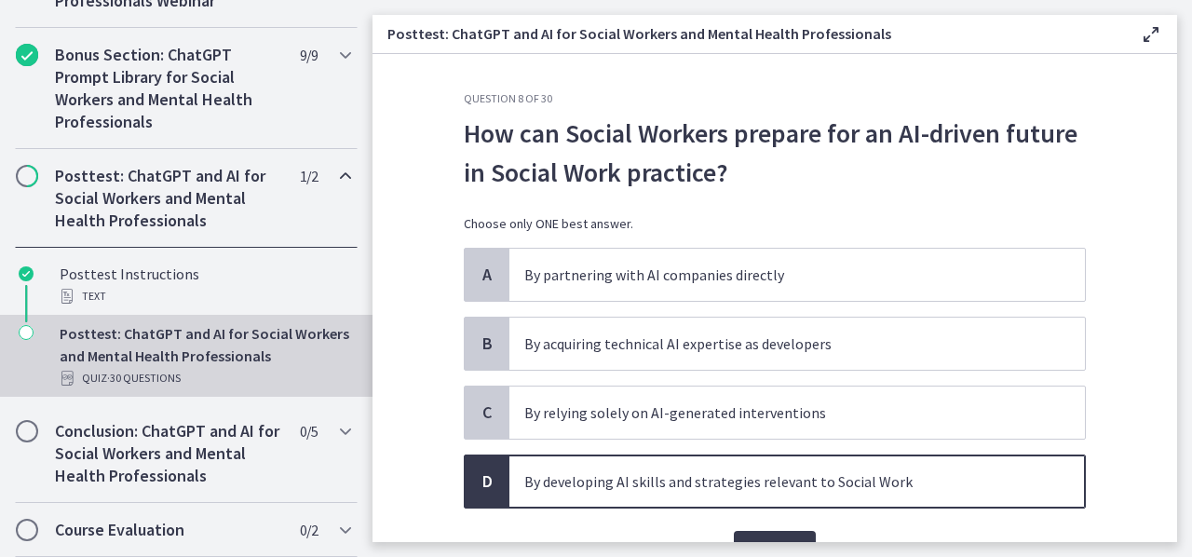
drag, startPoint x: 1191, startPoint y: 188, endPoint x: 1176, endPoint y: 208, distance: 25.2
click at [1176, 208] on main "Posttest: ChatGPT and AI for Social Workers and Mental Health Professionals Ena…" at bounding box center [783, 278] width 820 height 557
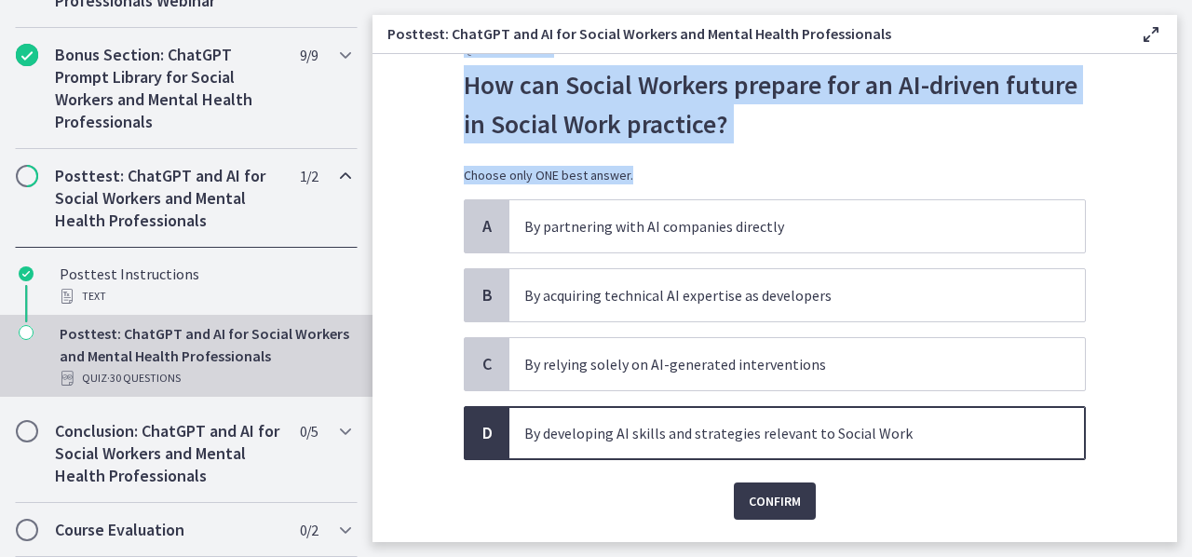
scroll to position [98, 0]
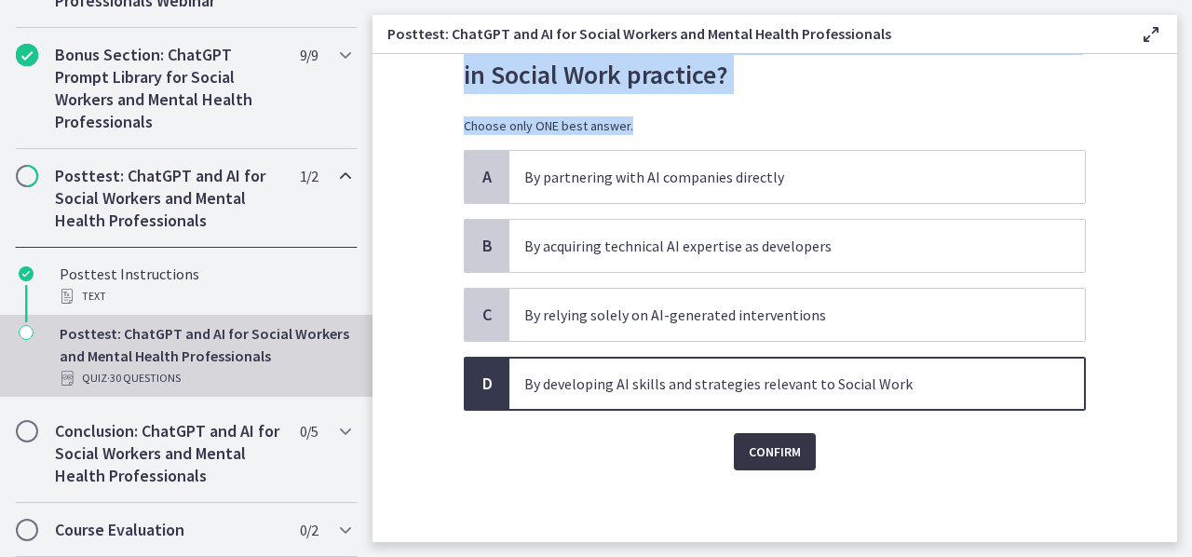
click at [802, 461] on button "Confirm" at bounding box center [775, 451] width 82 height 37
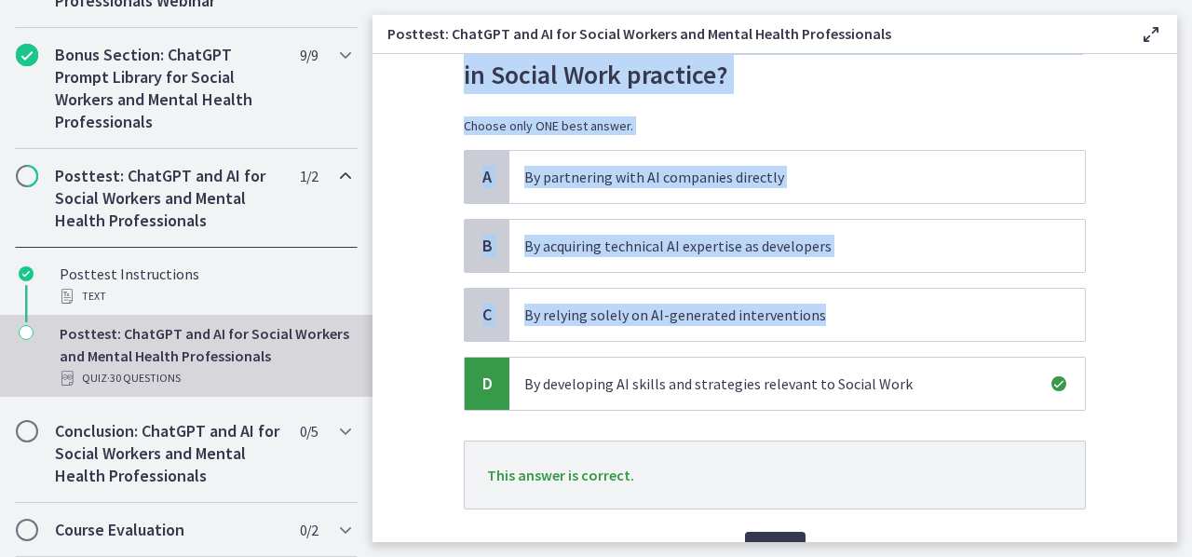
drag, startPoint x: 1177, startPoint y: 284, endPoint x: 1172, endPoint y: 297, distance: 14.2
click at [1172, 297] on main "Posttest: ChatGPT and AI for Social Workers and Mental Health Professionals Ena…" at bounding box center [783, 278] width 820 height 557
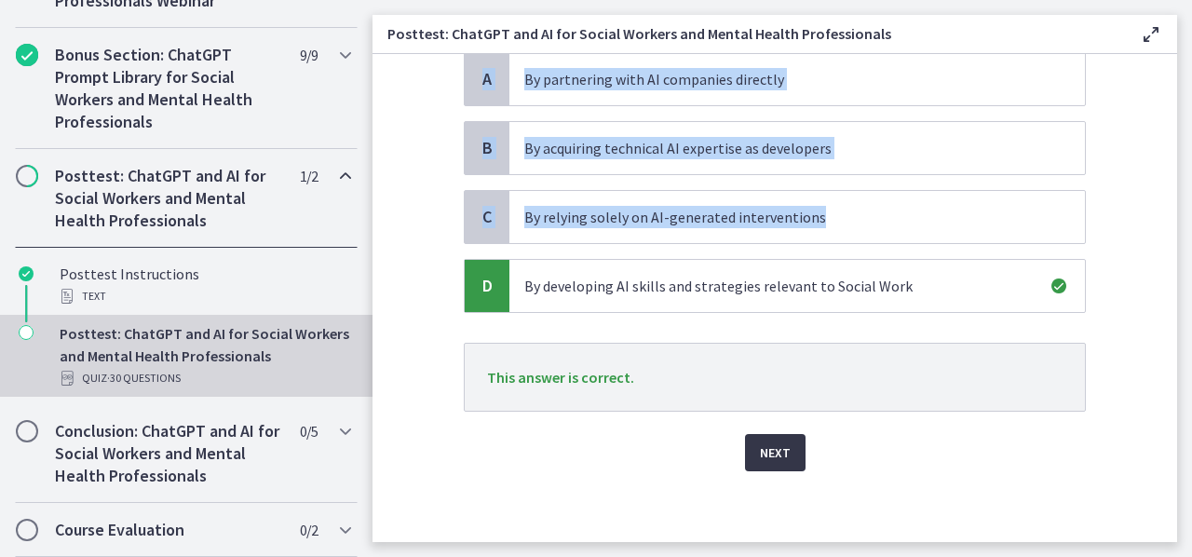
click at [755, 464] on button "Next" at bounding box center [775, 452] width 61 height 37
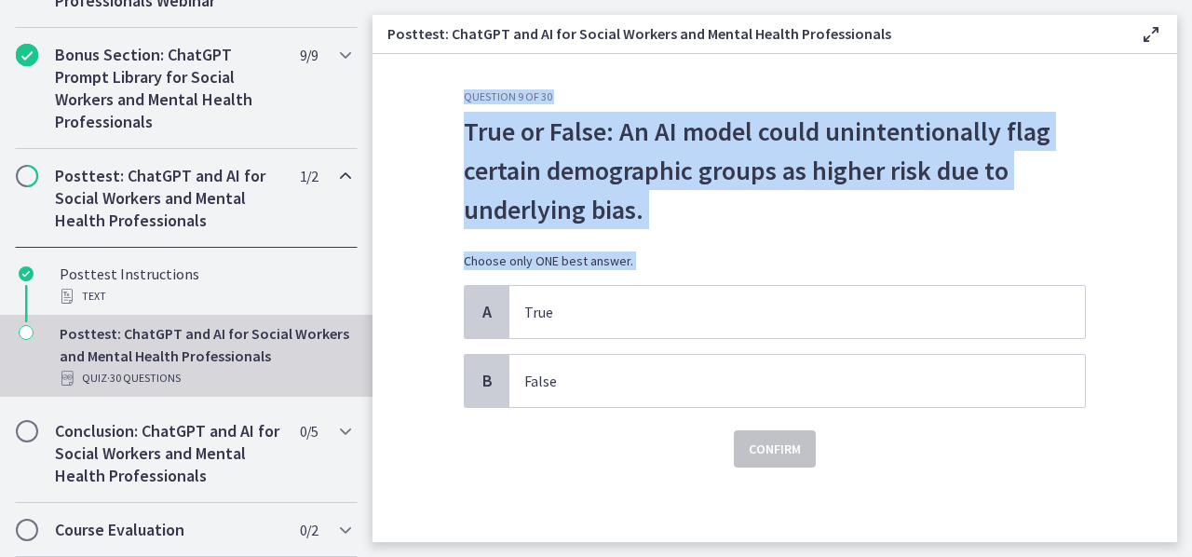
scroll to position [0, 0]
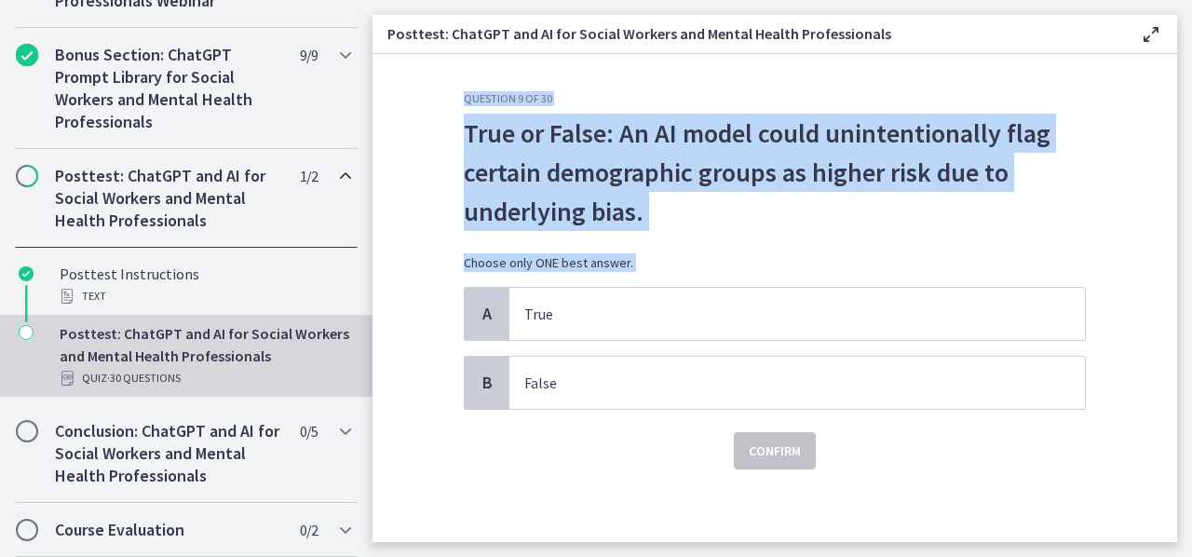
click at [893, 144] on p "True or False: An AI model could unintentionally flag certain demographic group…" at bounding box center [775, 172] width 622 height 117
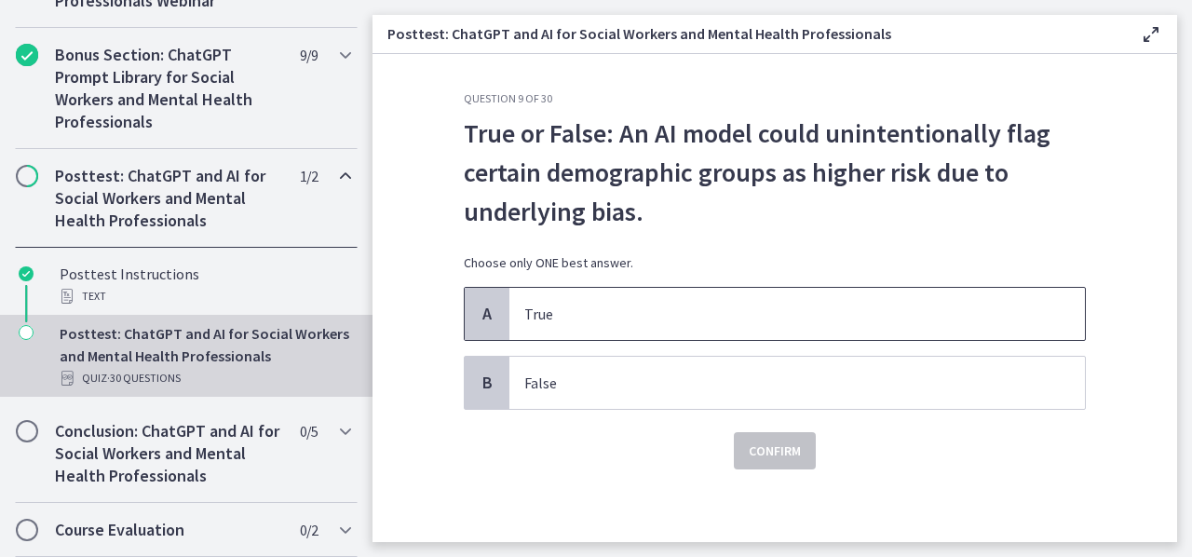
click at [606, 303] on p "True" at bounding box center [778, 314] width 509 height 22
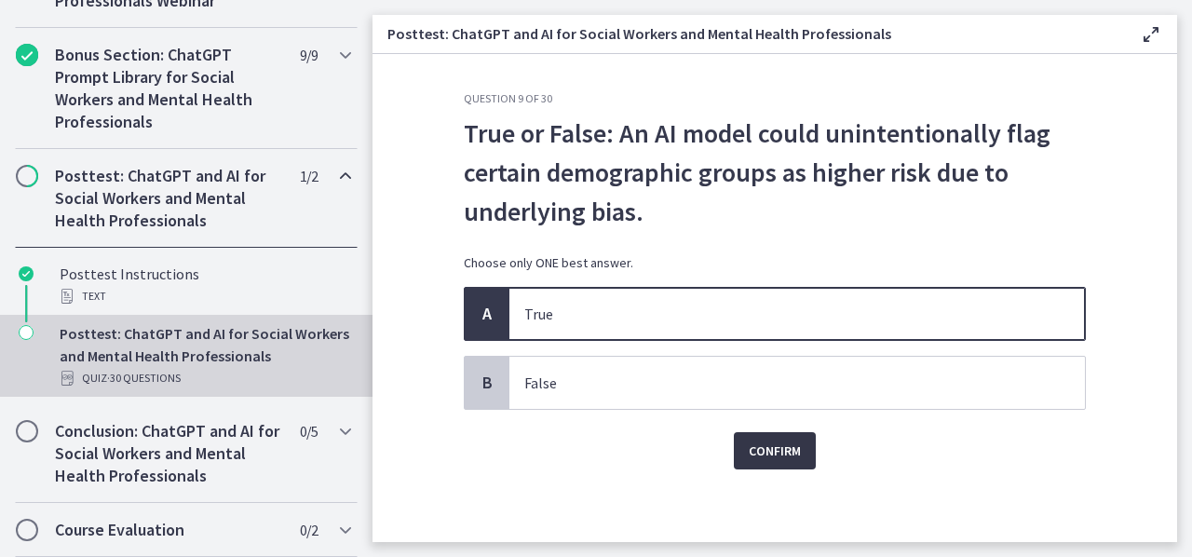
click at [770, 467] on button "Confirm" at bounding box center [775, 450] width 82 height 37
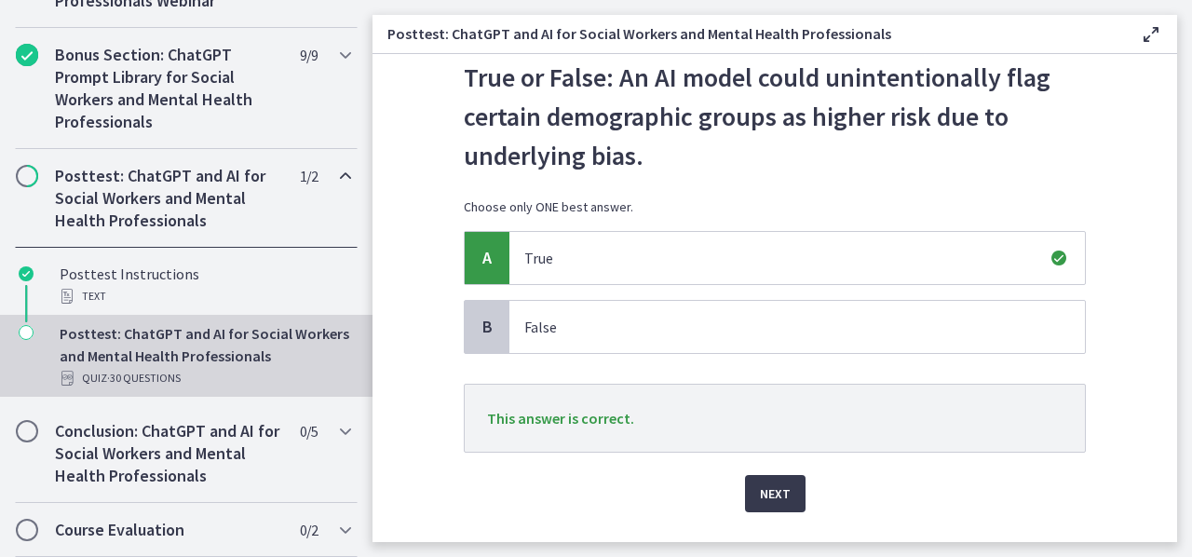
scroll to position [63, 0]
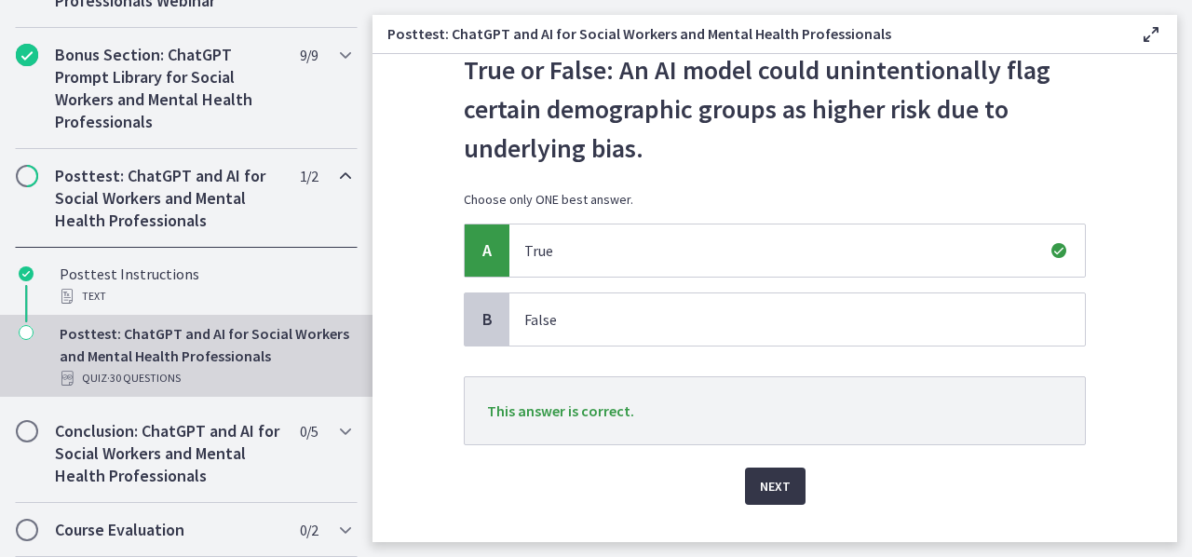
click at [783, 485] on button "Next" at bounding box center [775, 486] width 61 height 37
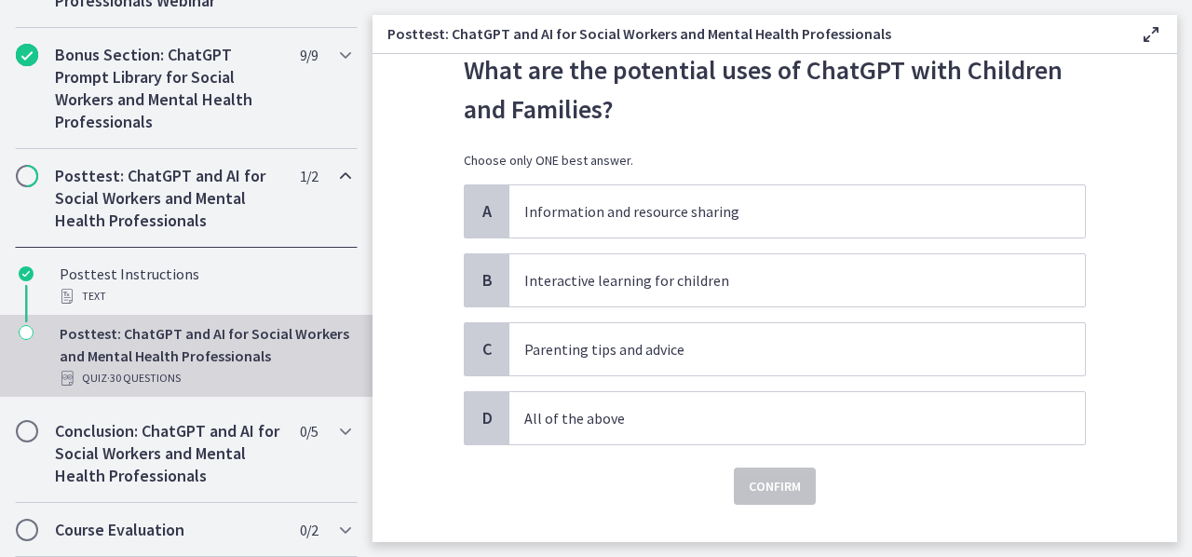
scroll to position [0, 0]
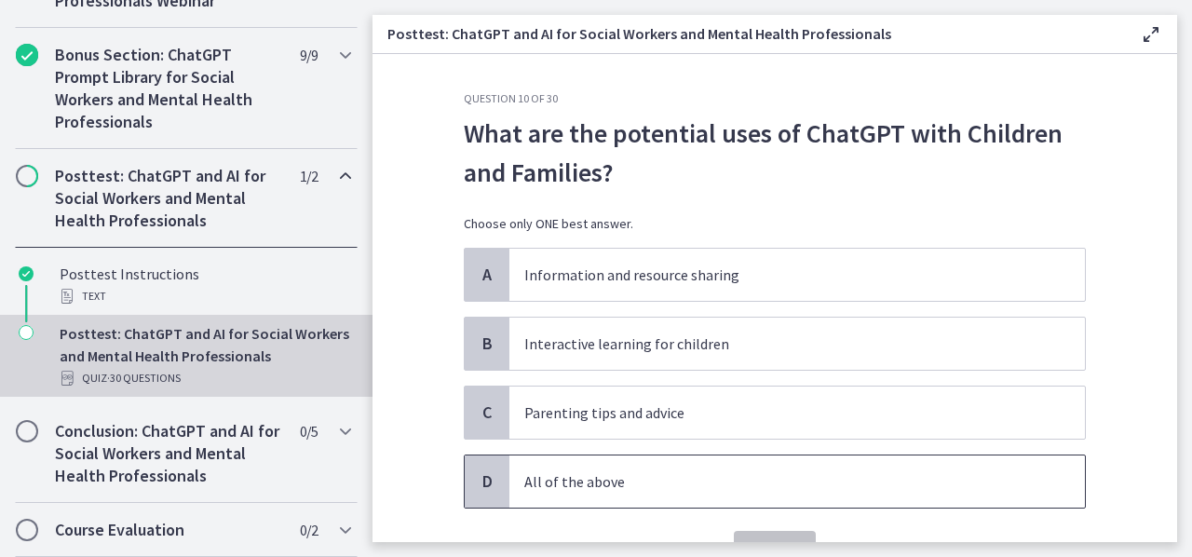
click at [652, 470] on p "All of the above" at bounding box center [778, 481] width 509 height 22
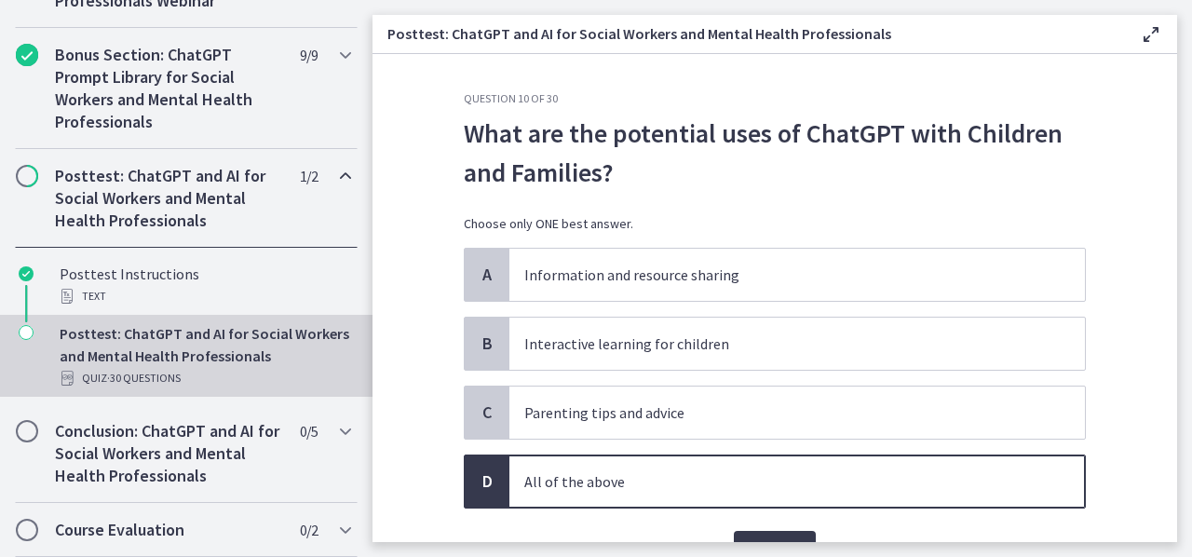
scroll to position [50, 0]
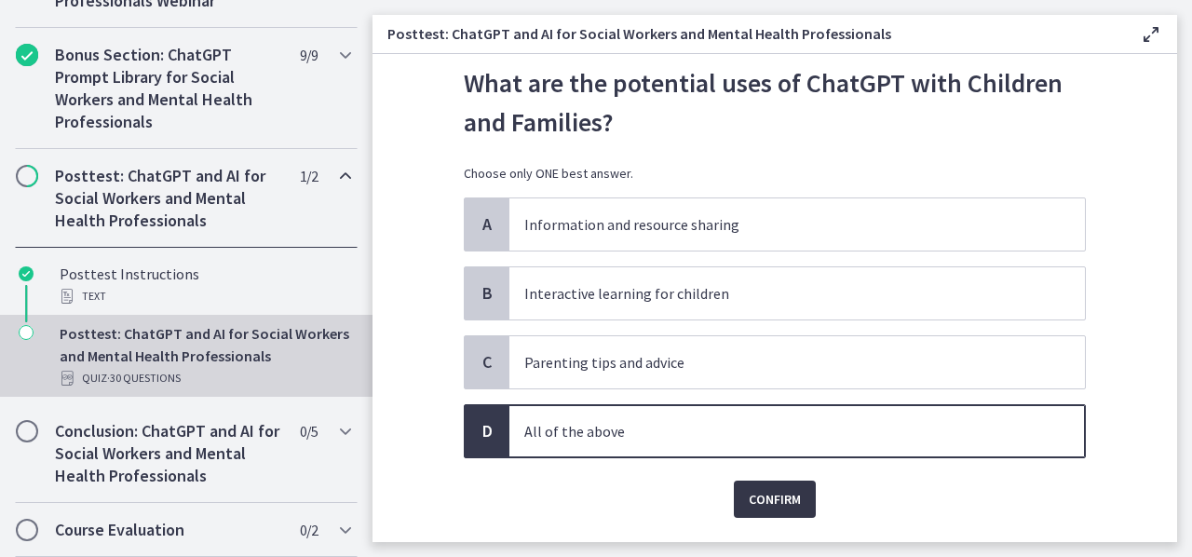
click at [792, 508] on span "Confirm" at bounding box center [775, 499] width 52 height 22
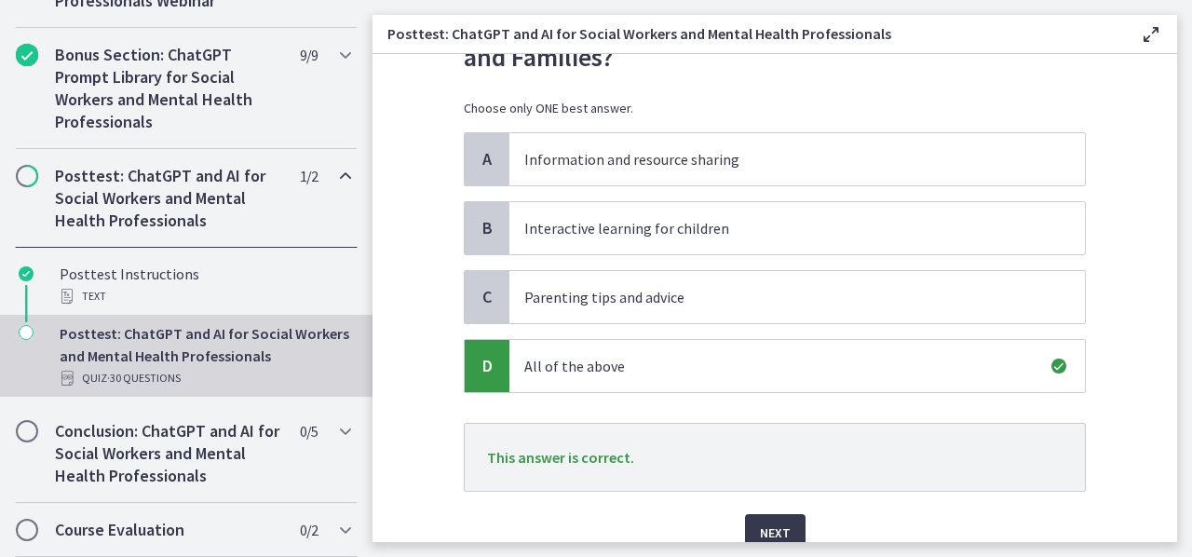
scroll to position [196, 0]
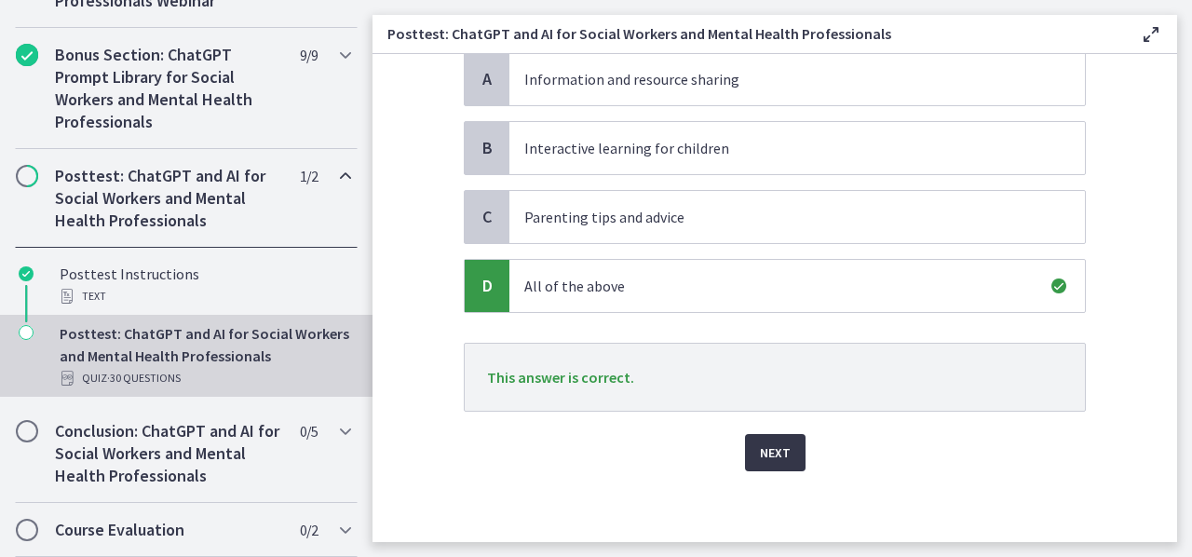
click at [745, 438] on button "Next" at bounding box center [775, 452] width 61 height 37
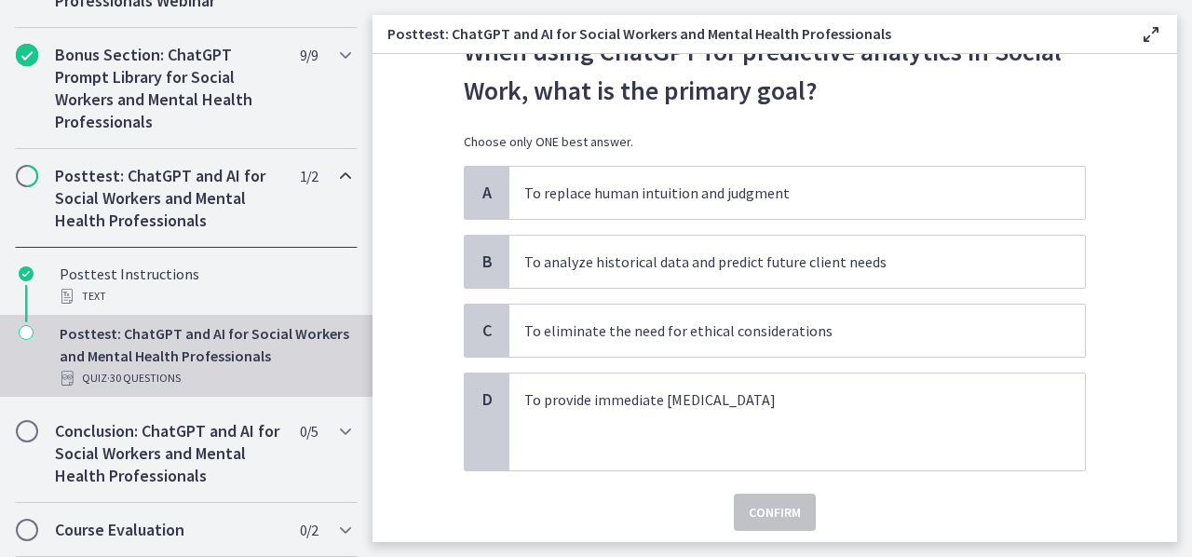
scroll to position [91, 0]
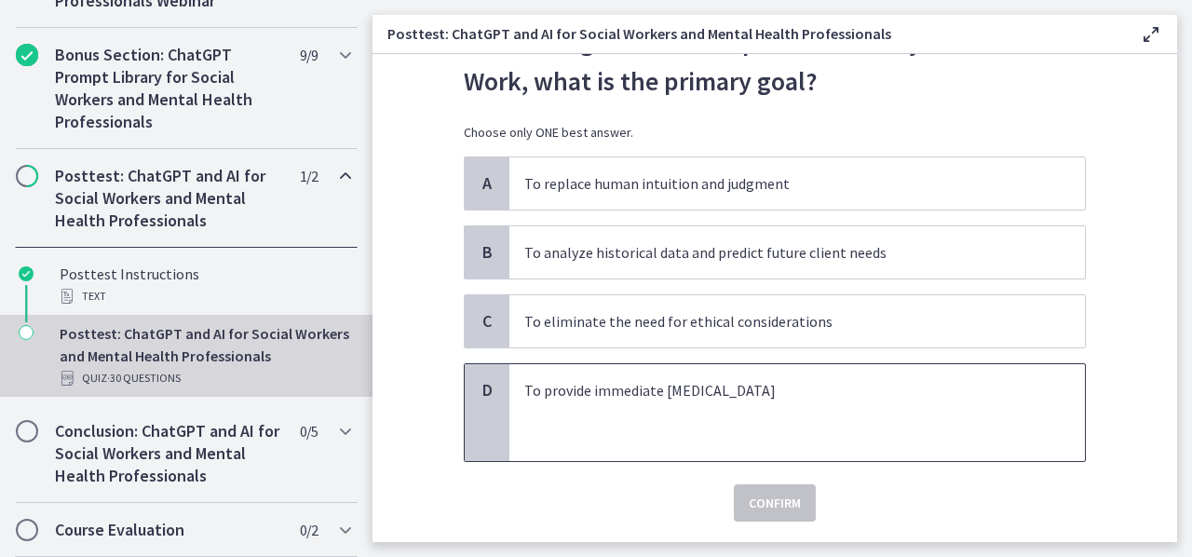
click at [810, 398] on p "To provide immediate [MEDICAL_DATA]" at bounding box center [778, 390] width 509 height 22
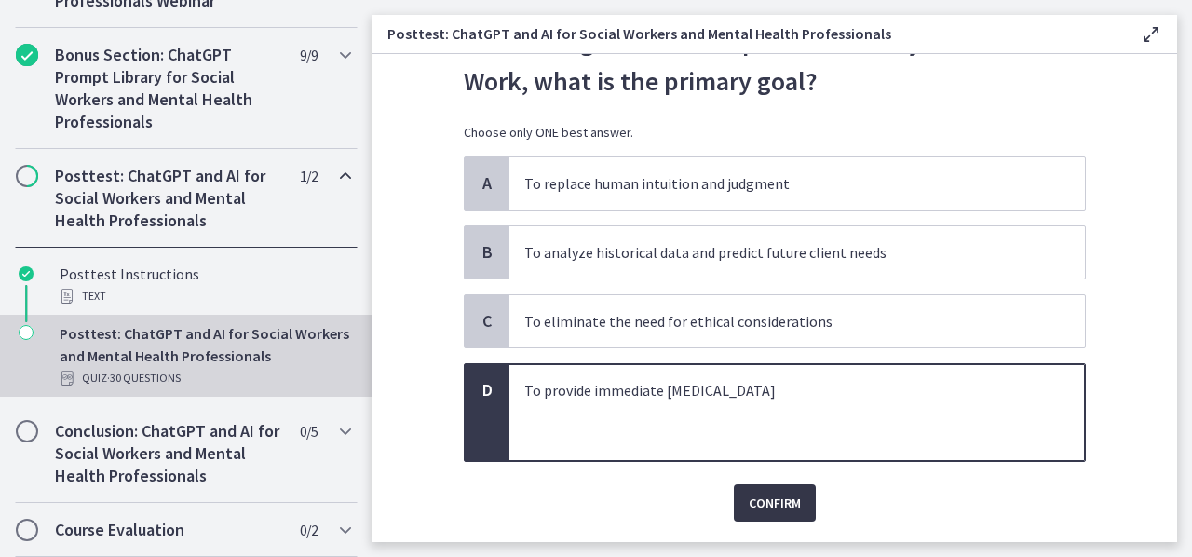
click at [773, 504] on span "Confirm" at bounding box center [775, 503] width 52 height 22
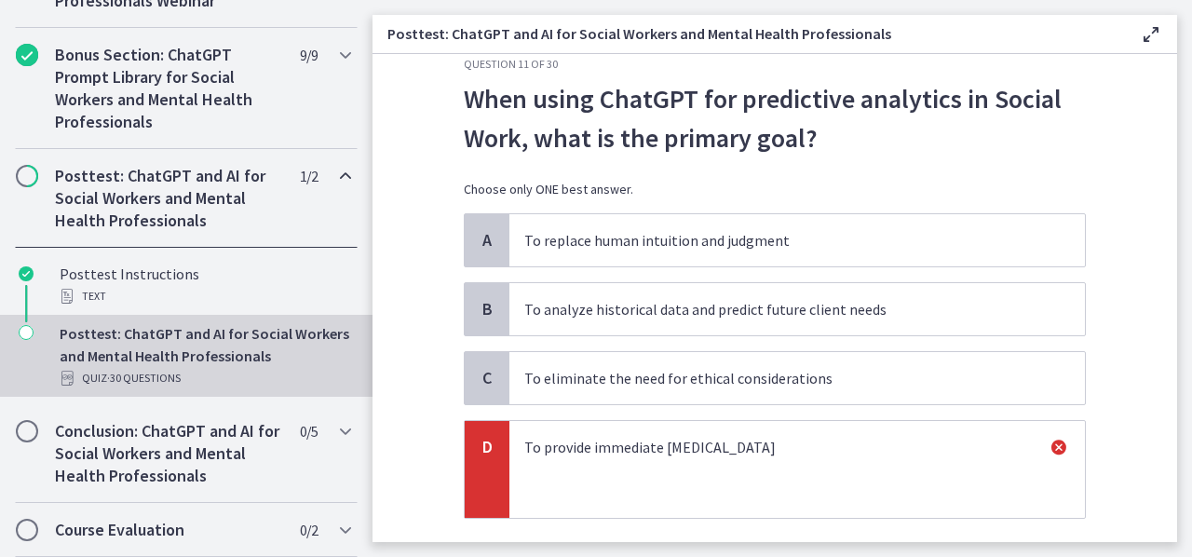
scroll to position [33, 0]
click at [877, 212] on div "When using ChatGPT for predictive analytics in Social Work, what is the primary…" at bounding box center [775, 148] width 622 height 134
click at [870, 223] on span "To replace human intuition and judgment" at bounding box center [798, 242] width 576 height 52
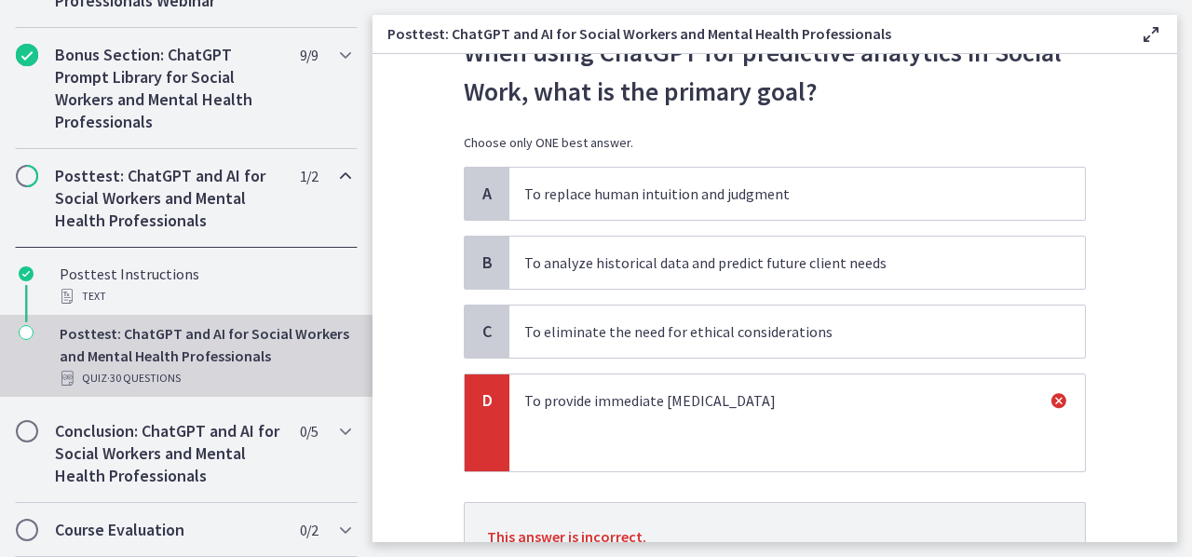
scroll to position [240, 0]
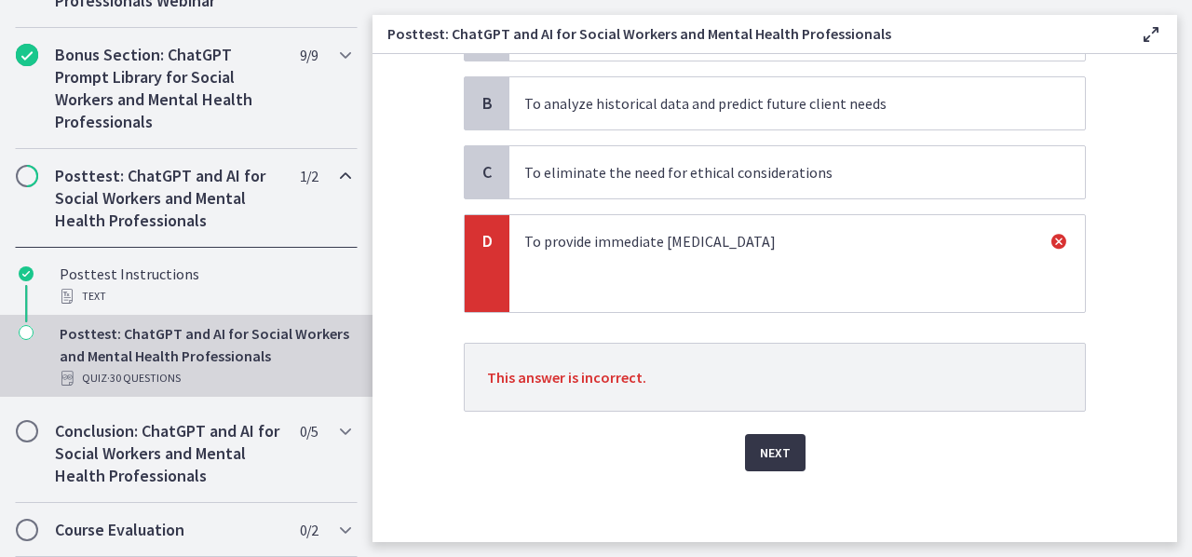
click at [783, 447] on button "Next" at bounding box center [775, 452] width 61 height 37
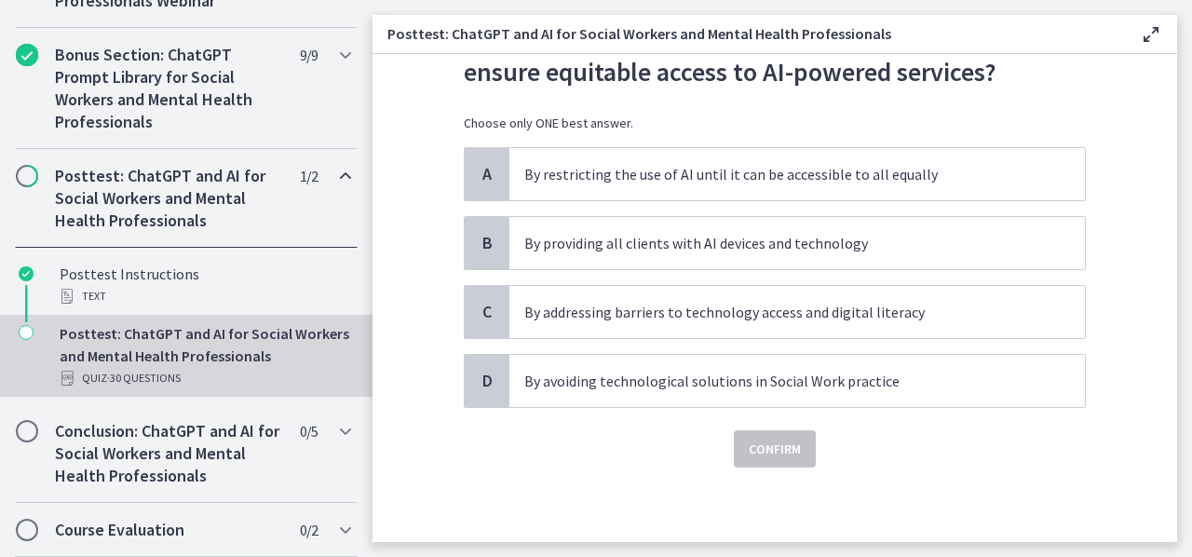
scroll to position [0, 0]
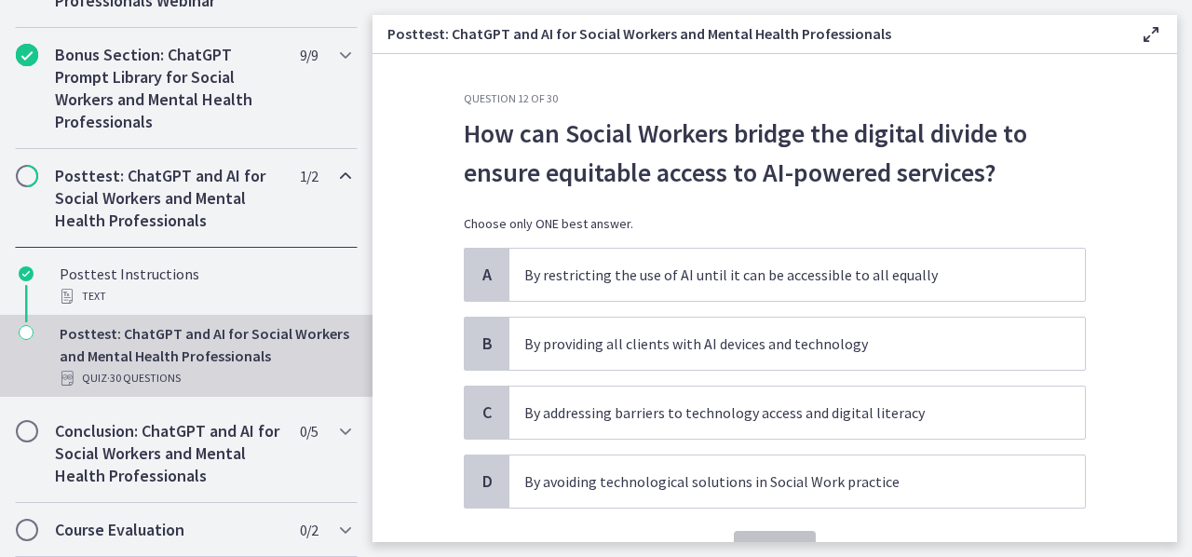
drag, startPoint x: 1191, startPoint y: 163, endPoint x: 1191, endPoint y: 188, distance: 25.2
click at [1191, 188] on main "Posttest: ChatGPT and AI for Social Workers and Mental Health Professionals Ena…" at bounding box center [783, 278] width 820 height 557
click at [1191, 182] on main "Posttest: ChatGPT and AI for Social Workers and Mental Health Professionals Ena…" at bounding box center [783, 278] width 820 height 557
drag, startPoint x: 1161, startPoint y: 181, endPoint x: 1170, endPoint y: 225, distance: 44.8
click at [1170, 225] on section "Question 12 of 30 How can Social Workers bridge the digital divide to ensure eq…" at bounding box center [775, 298] width 805 height 488
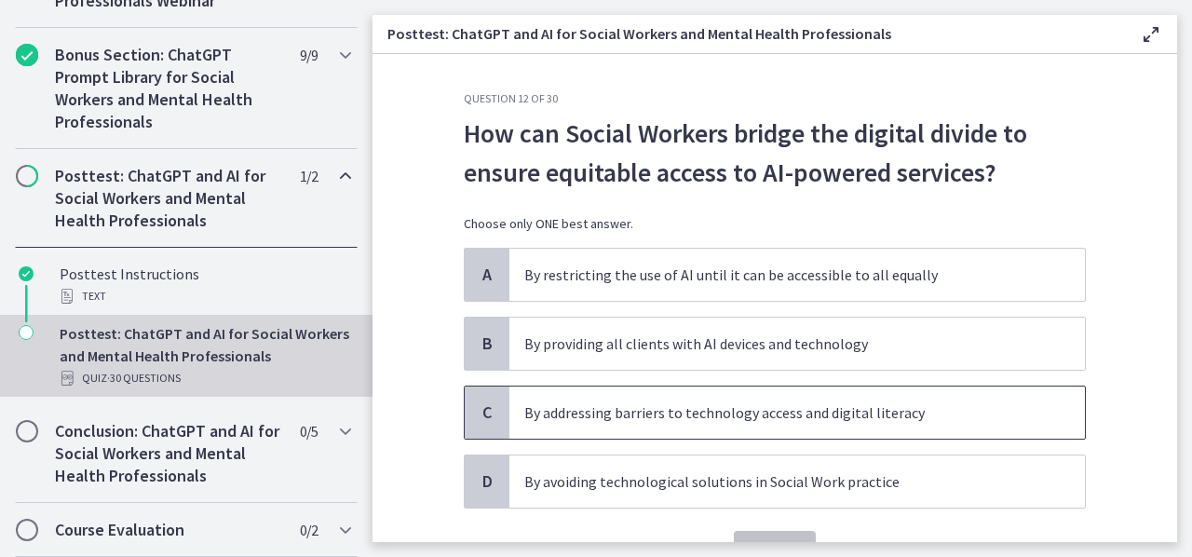
click at [877, 387] on span "By addressing barriers to technology access and digital literacy" at bounding box center [798, 413] width 576 height 52
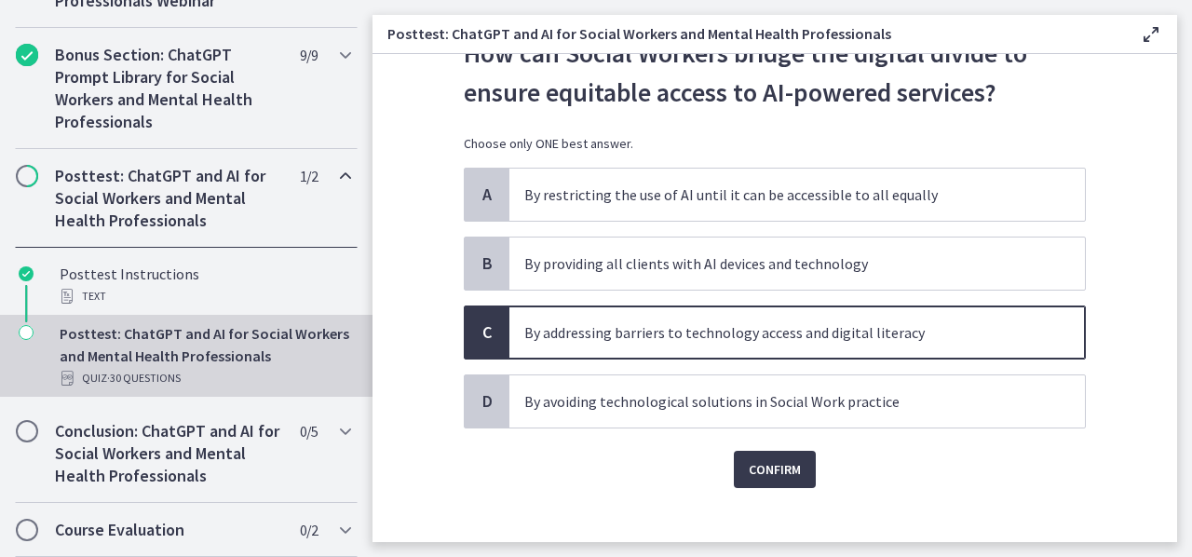
scroll to position [98, 0]
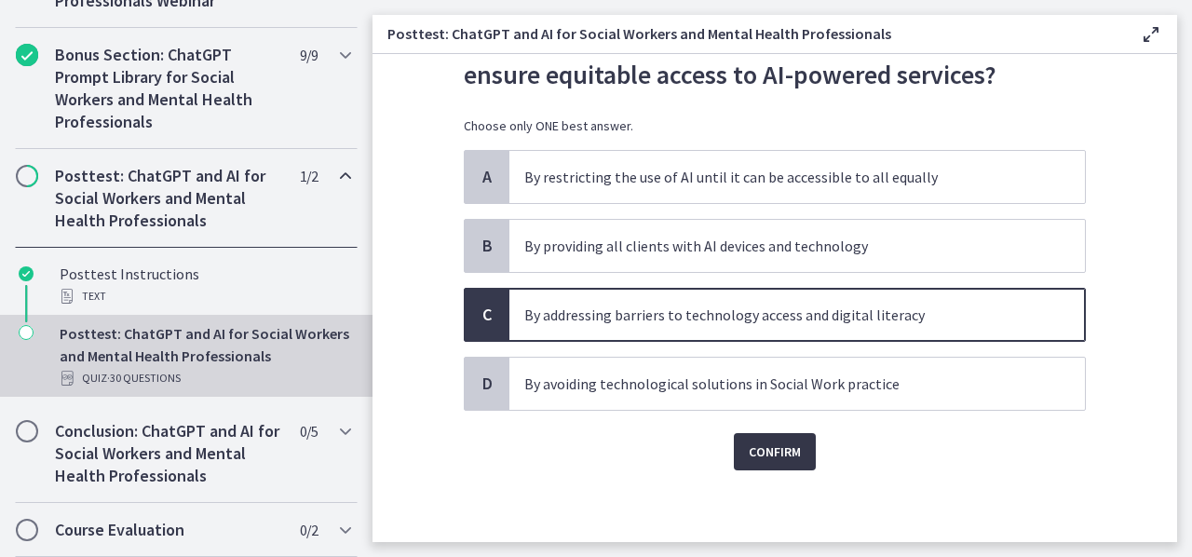
click at [788, 450] on span "Confirm" at bounding box center [775, 452] width 52 height 22
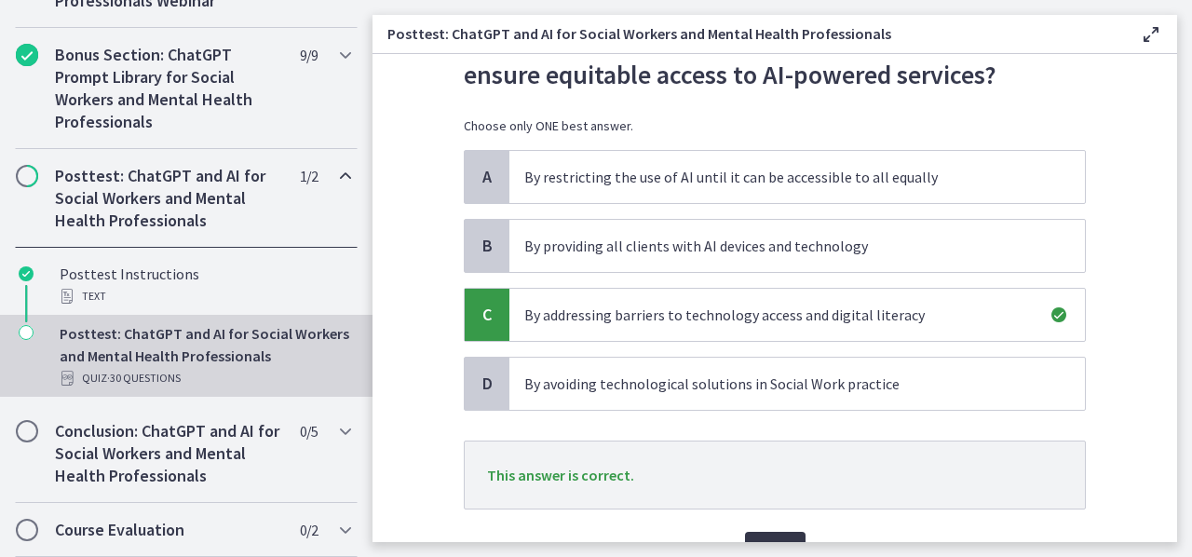
click at [769, 539] on span "Next" at bounding box center [775, 550] width 31 height 22
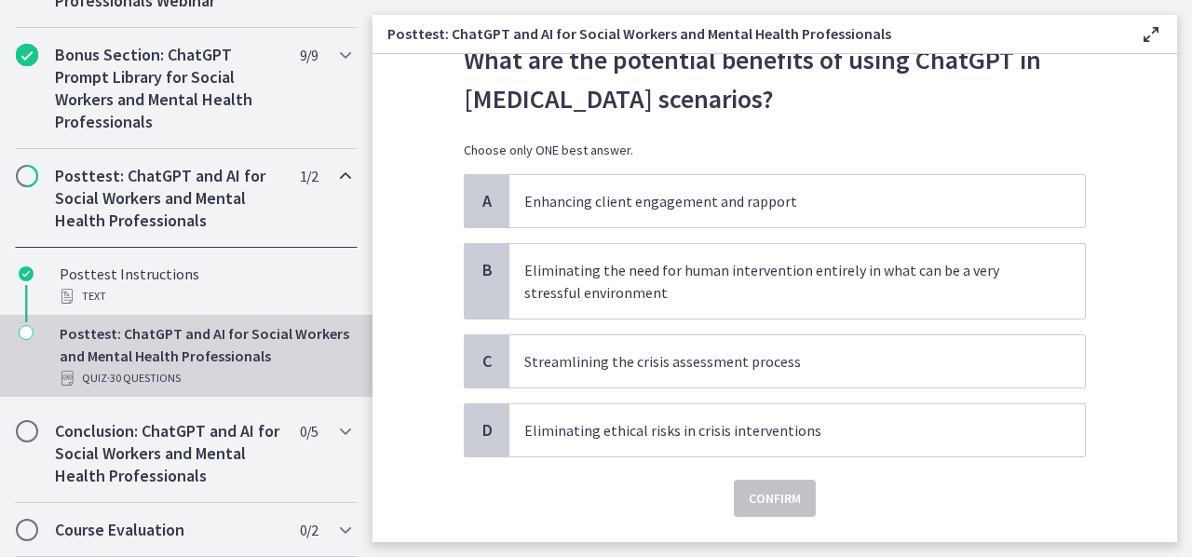
scroll to position [120, 0]
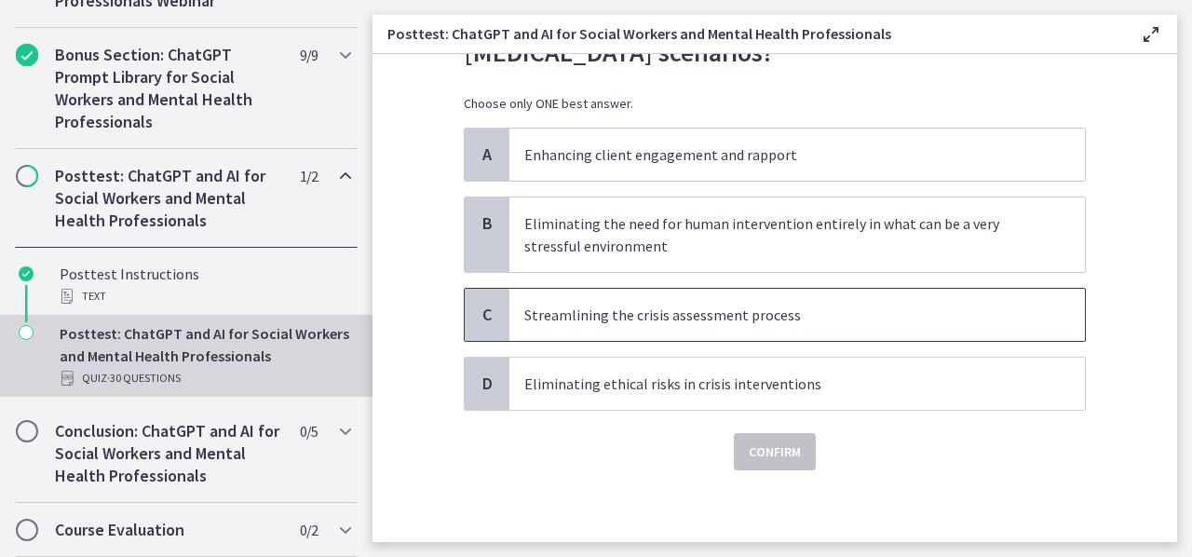
click at [985, 304] on p "Streamlining the crisis assessment process" at bounding box center [778, 315] width 509 height 22
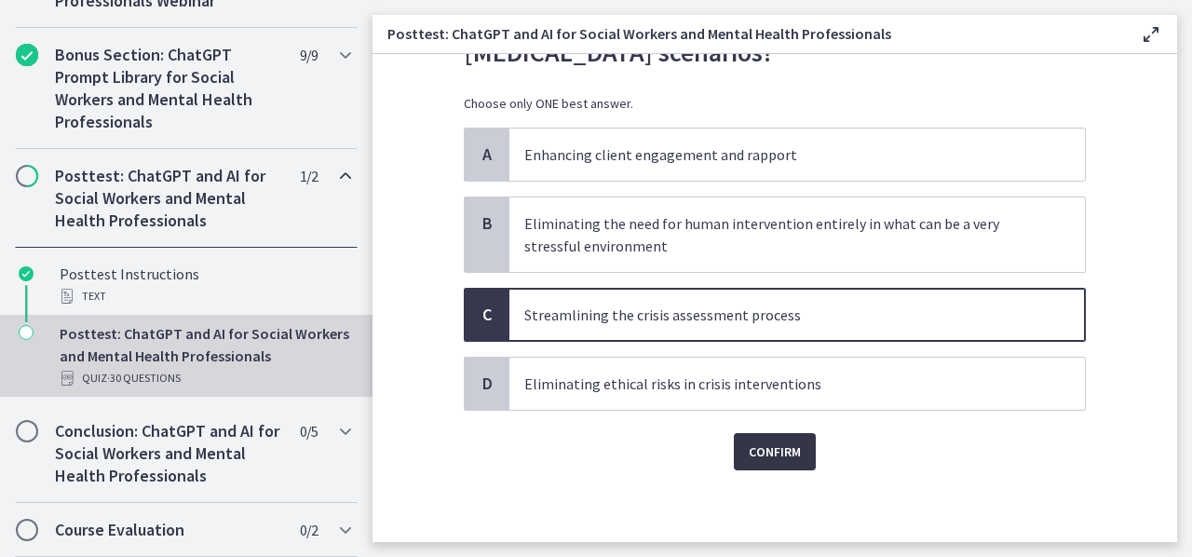
click at [784, 445] on span "Confirm" at bounding box center [775, 452] width 52 height 22
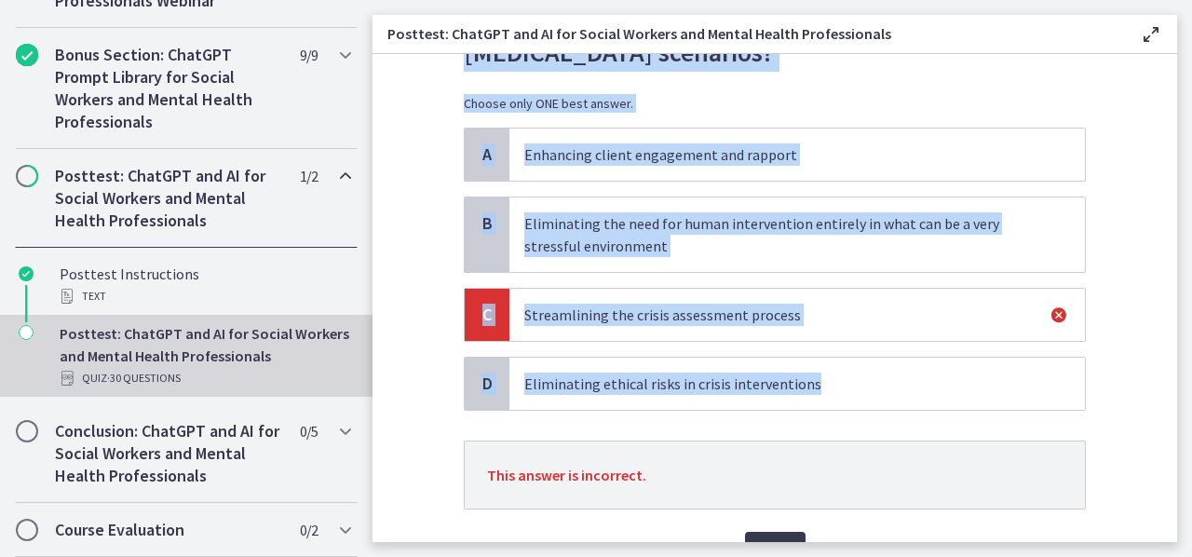
drag, startPoint x: 1187, startPoint y: 304, endPoint x: 1166, endPoint y: 342, distance: 43.3
click at [1166, 342] on main "Posttest: ChatGPT and AI for Social Workers and Mental Health Professionals Ena…" at bounding box center [783, 278] width 820 height 557
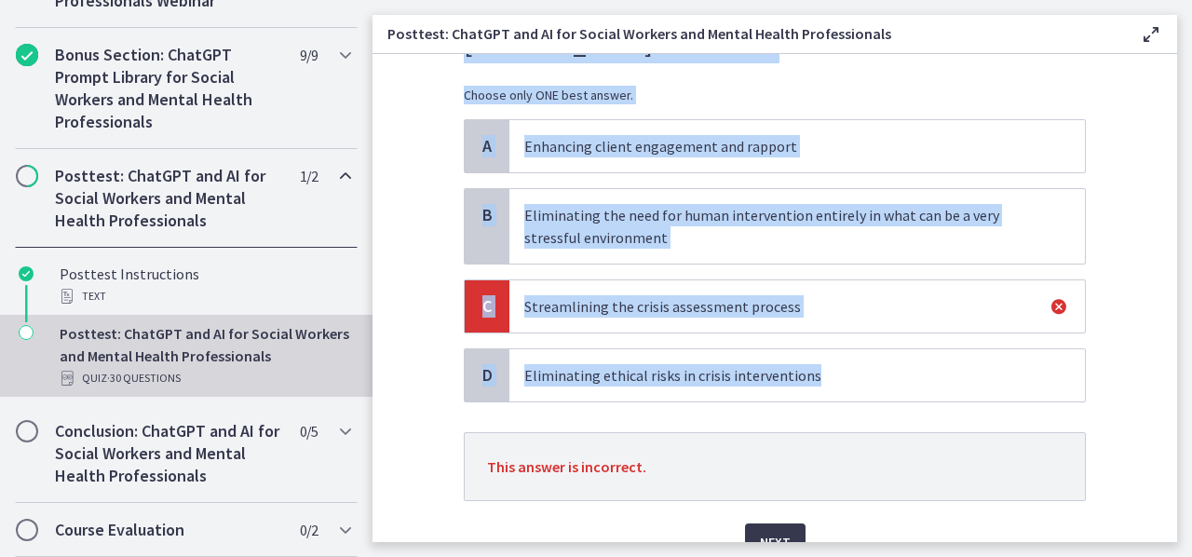
scroll to position [218, 0]
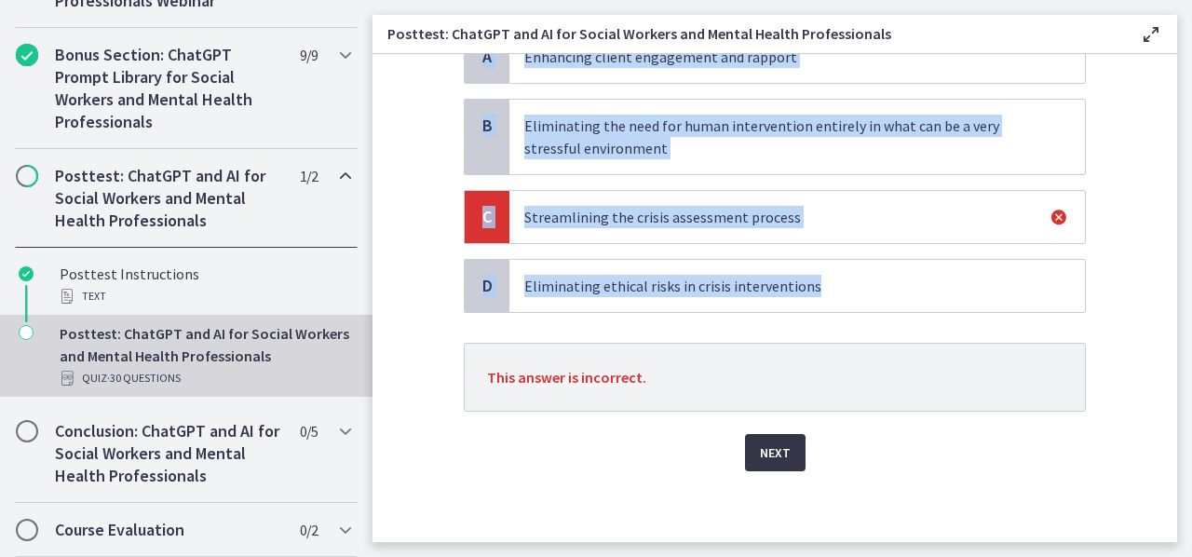
click at [783, 454] on button "Next" at bounding box center [775, 452] width 61 height 37
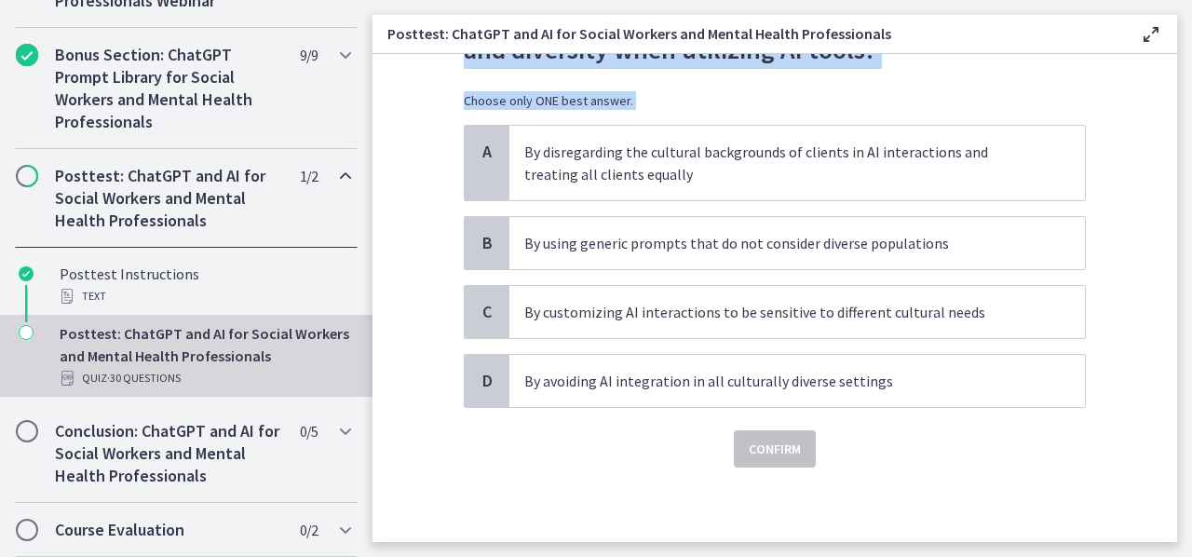
scroll to position [0, 0]
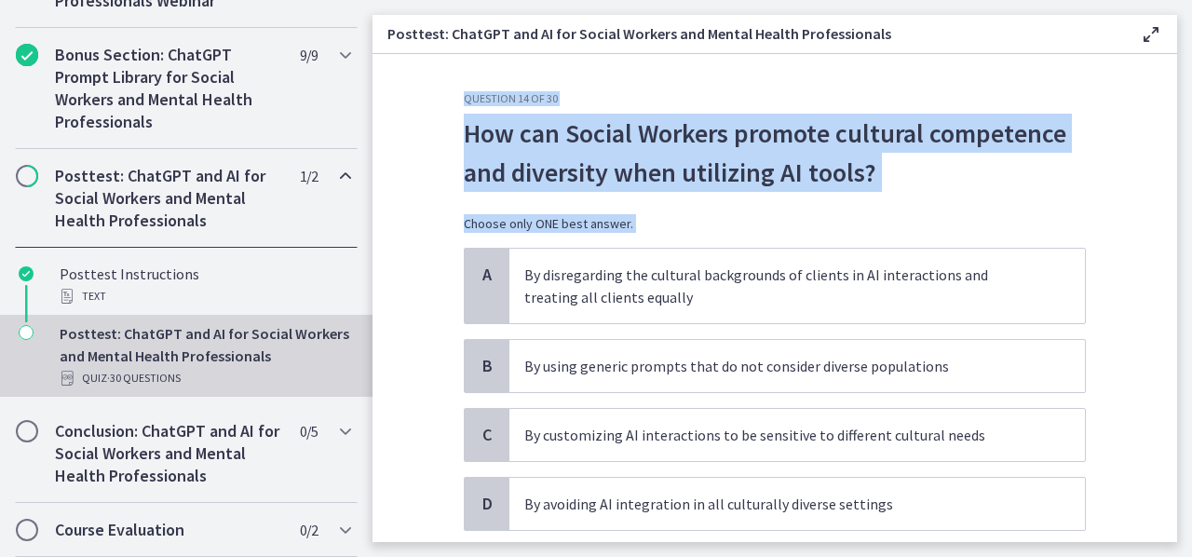
click at [1128, 228] on section "Question 14 of 30 How can Social Workers promote cultural competence and divers…" at bounding box center [775, 298] width 805 height 488
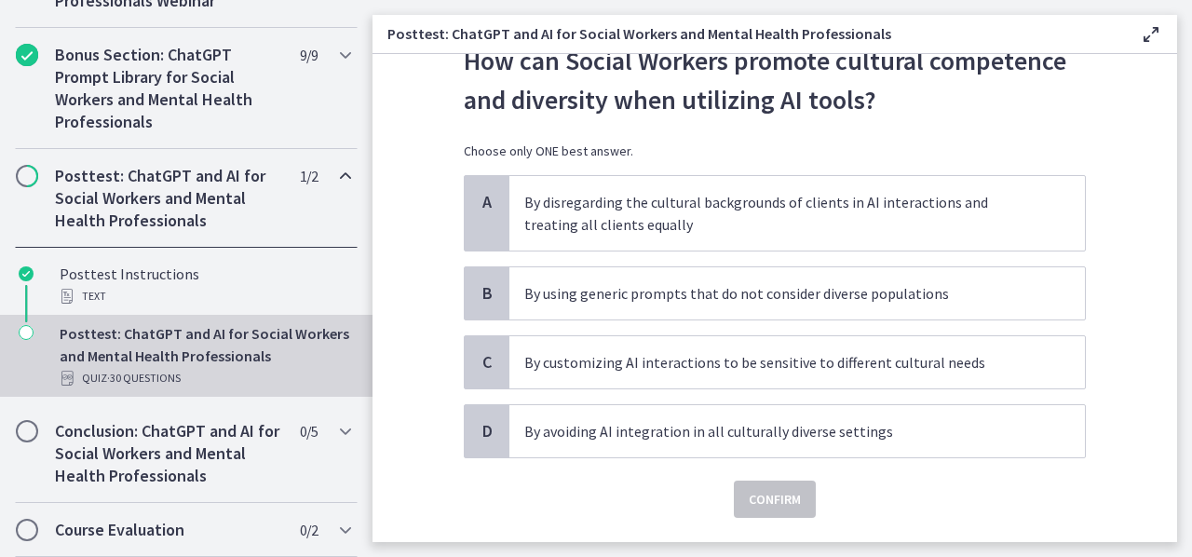
scroll to position [84, 0]
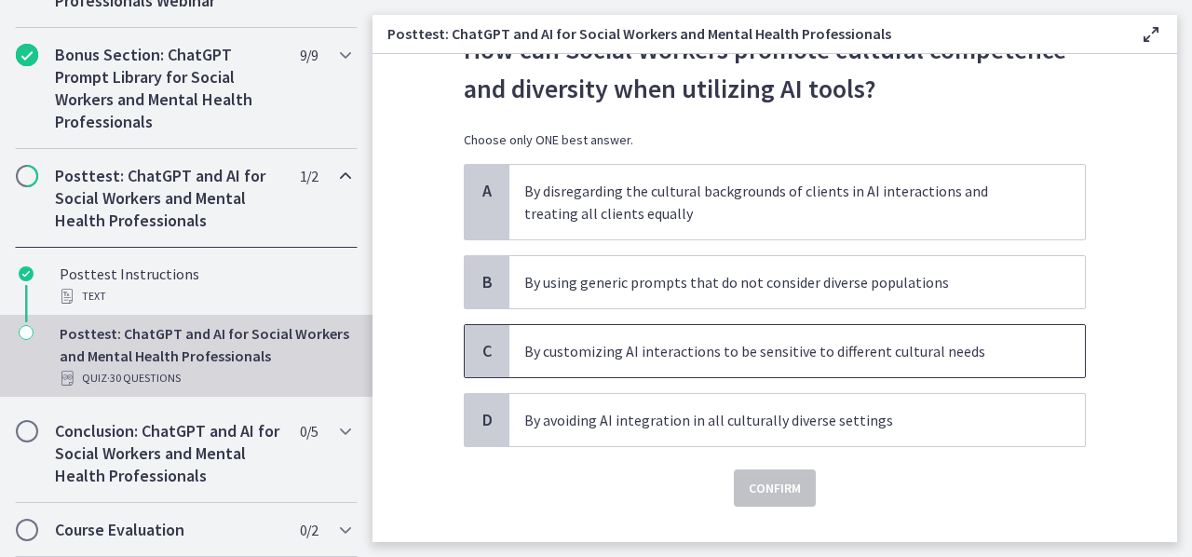
click at [873, 344] on p "By customizing AI interactions to be sensitive to different cultural needs" at bounding box center [778, 351] width 509 height 22
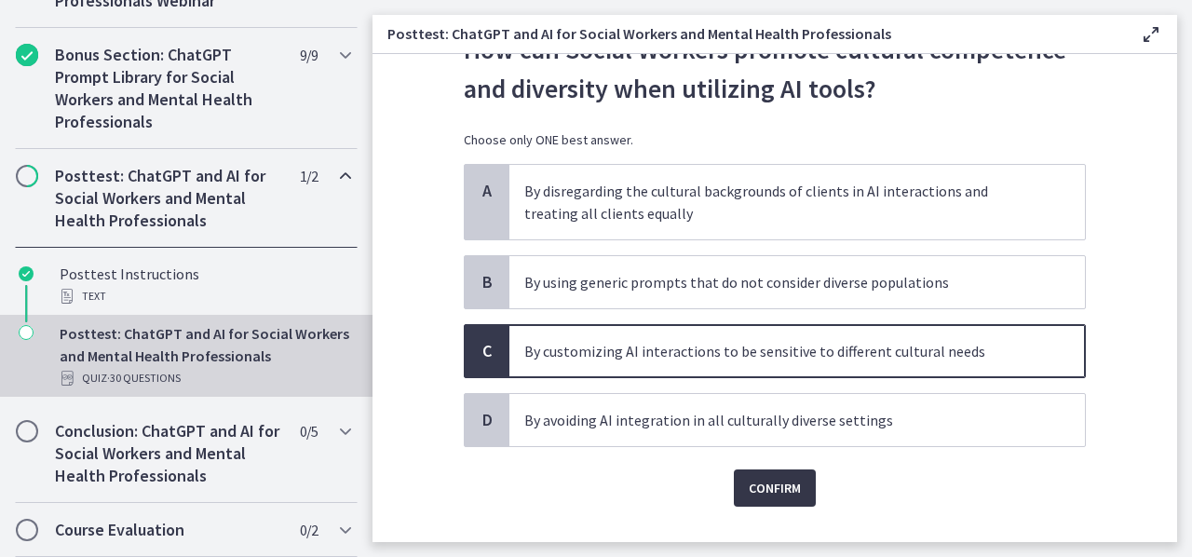
click at [774, 486] on span "Confirm" at bounding box center [775, 488] width 52 height 22
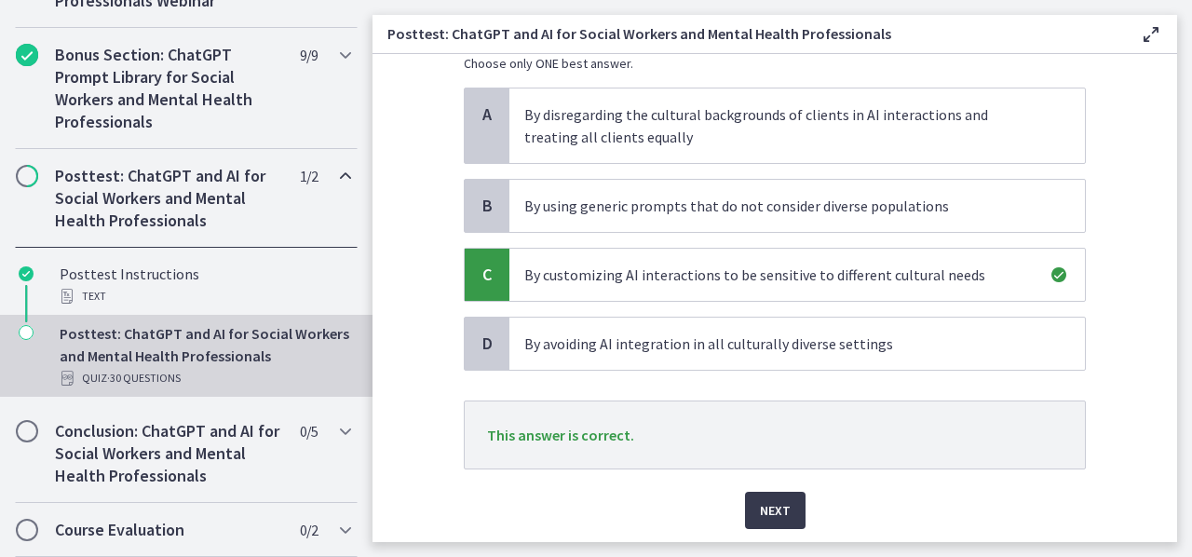
scroll to position [166, 0]
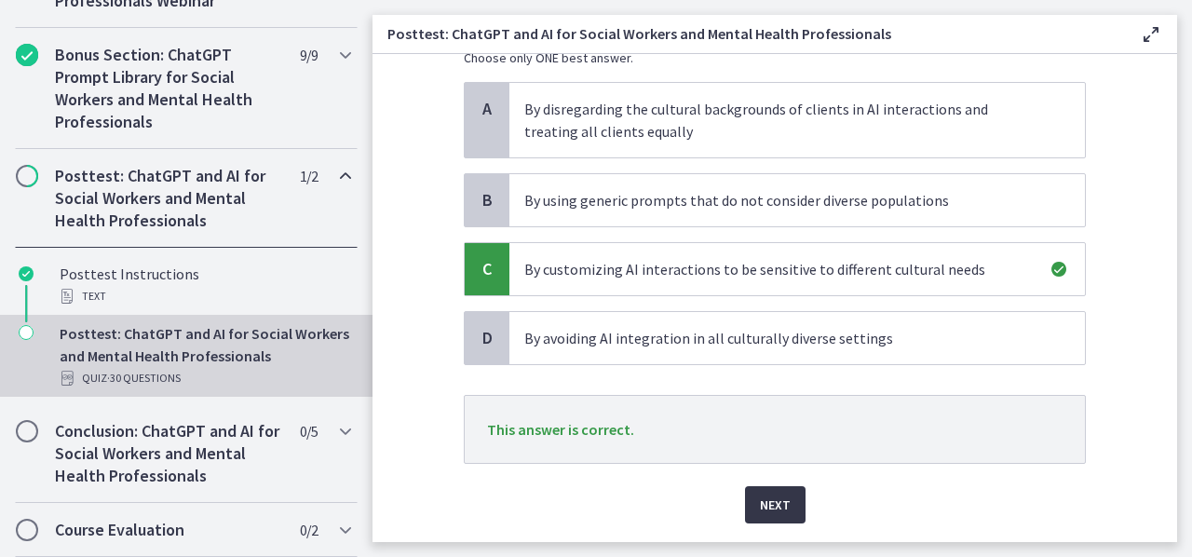
click at [770, 498] on span "Next" at bounding box center [775, 505] width 31 height 22
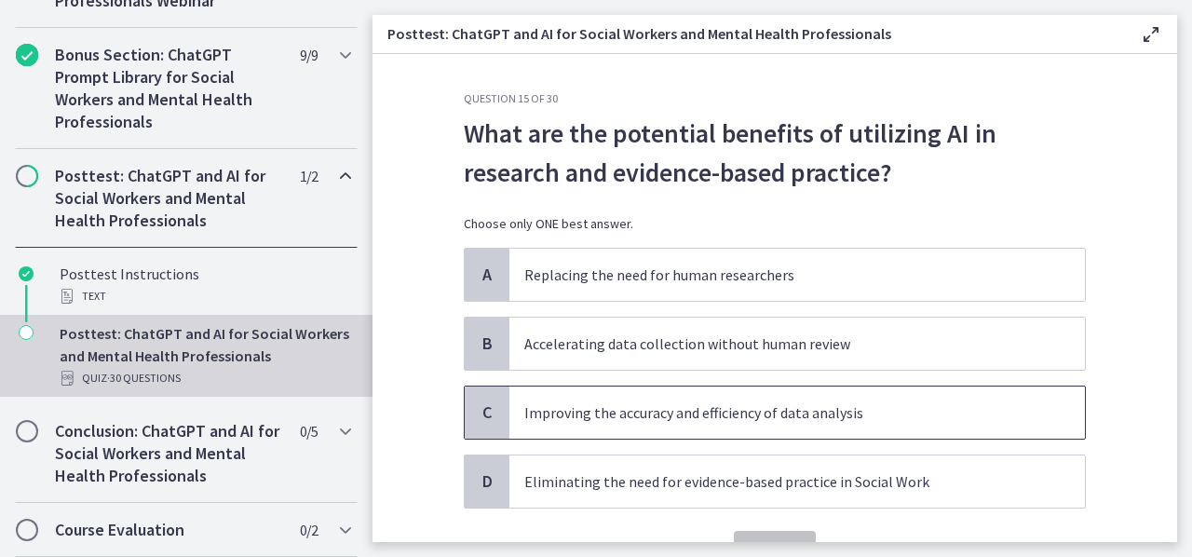
click at [602, 408] on p "Improving the accuracy and efficiency of data analysis" at bounding box center [778, 412] width 509 height 22
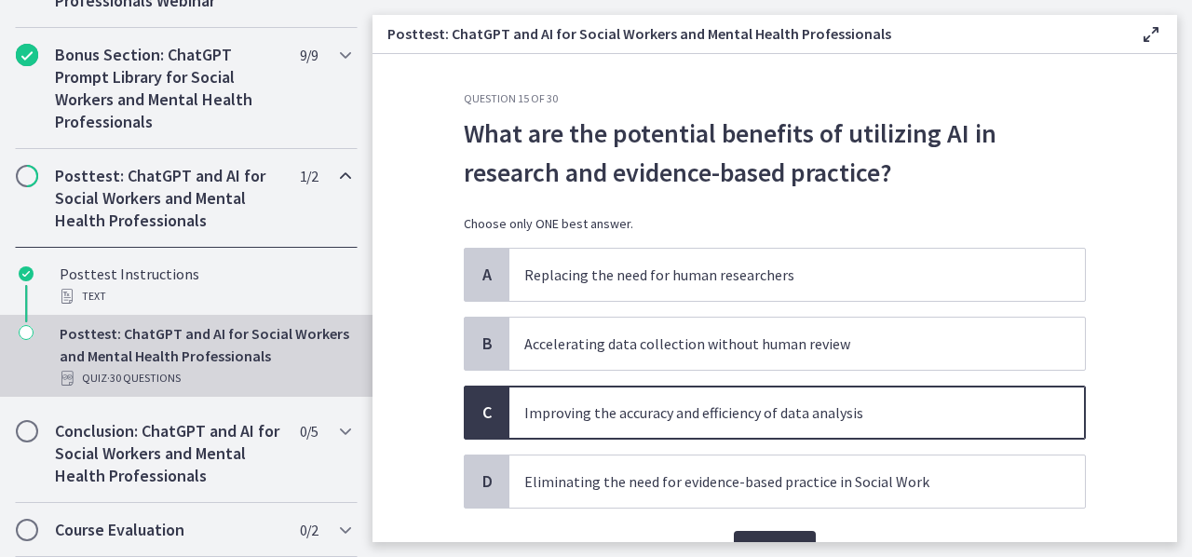
click at [745, 533] on button "Confirm" at bounding box center [775, 549] width 82 height 37
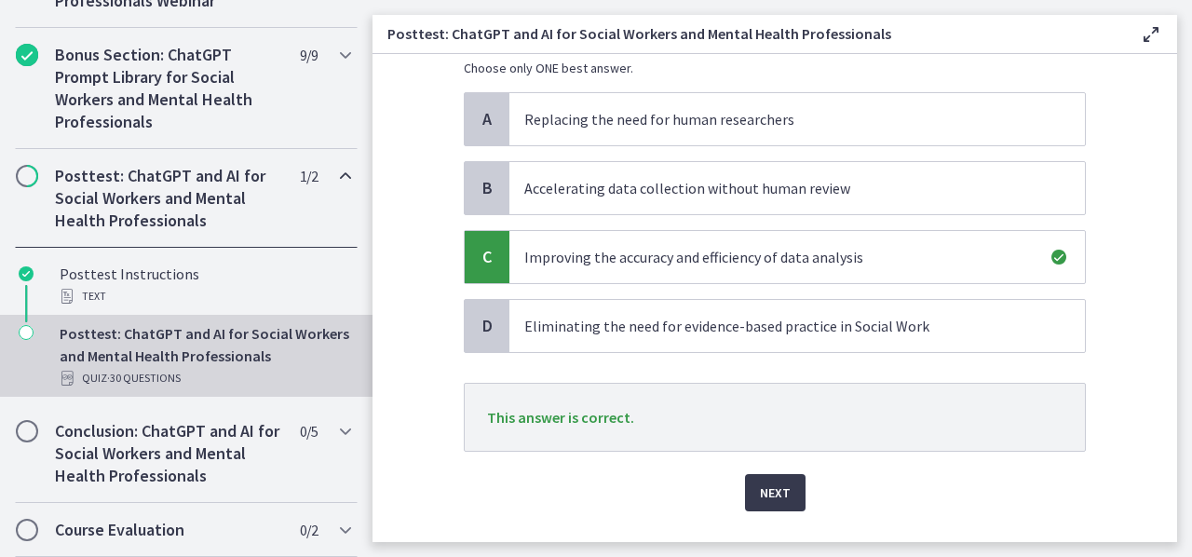
scroll to position [158, 0]
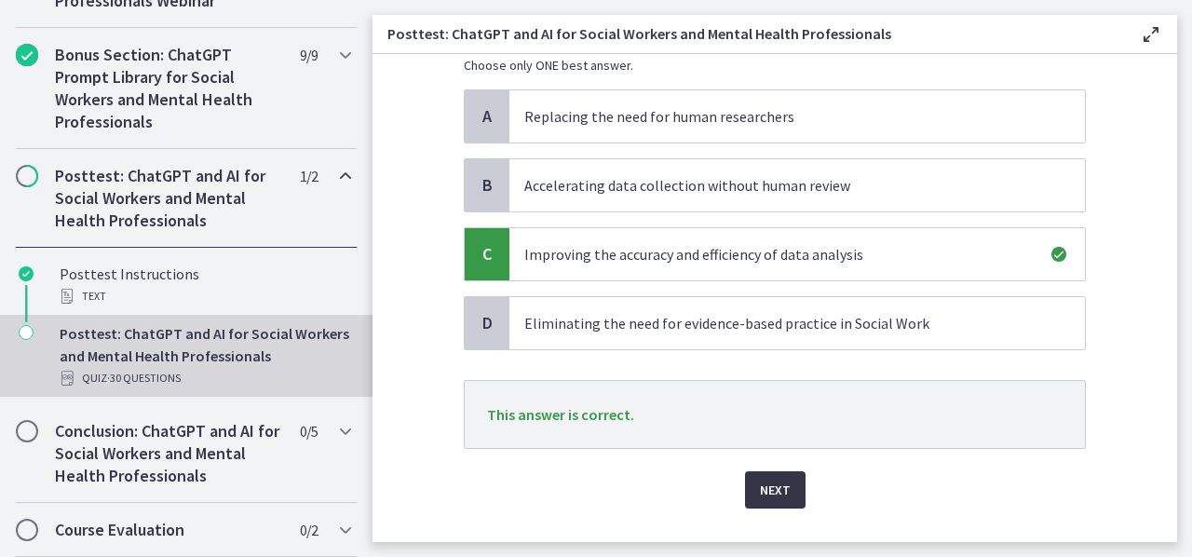
click at [772, 472] on button "Next" at bounding box center [775, 489] width 61 height 37
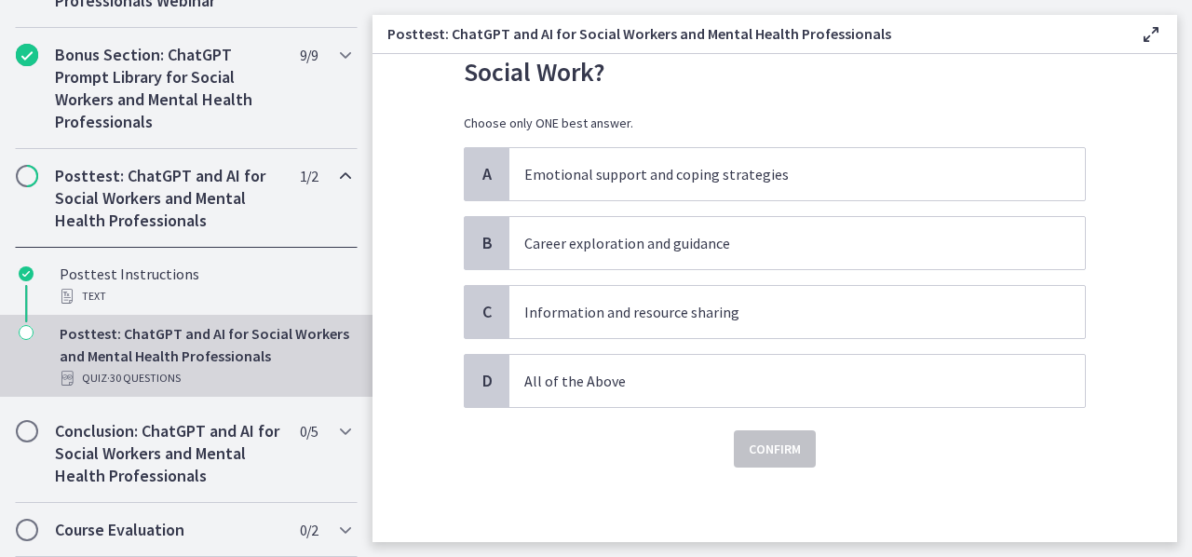
scroll to position [0, 0]
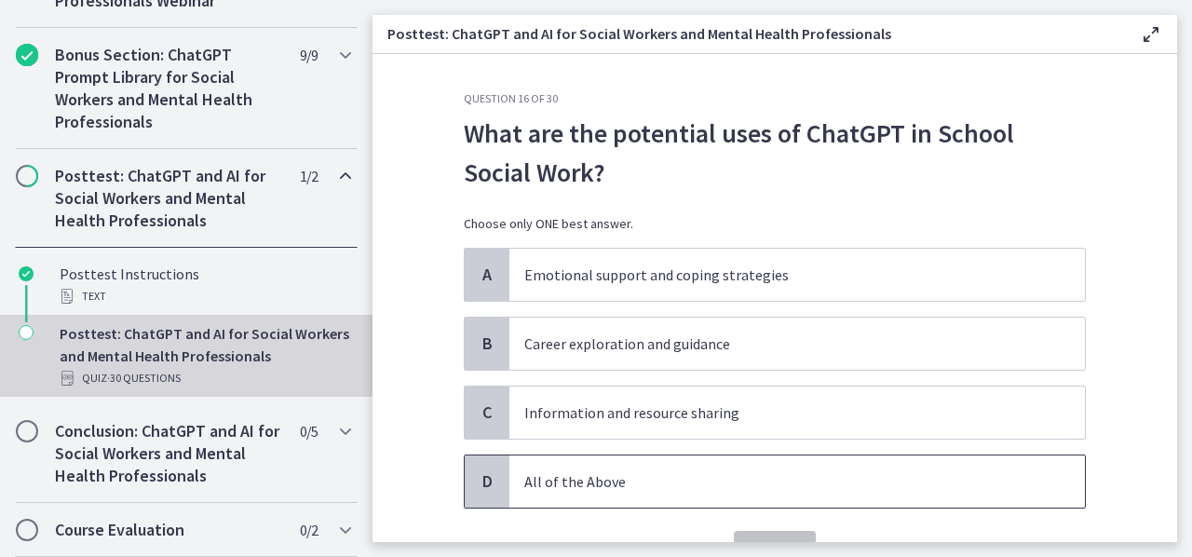
click at [627, 485] on p "All of the Above" at bounding box center [778, 481] width 509 height 22
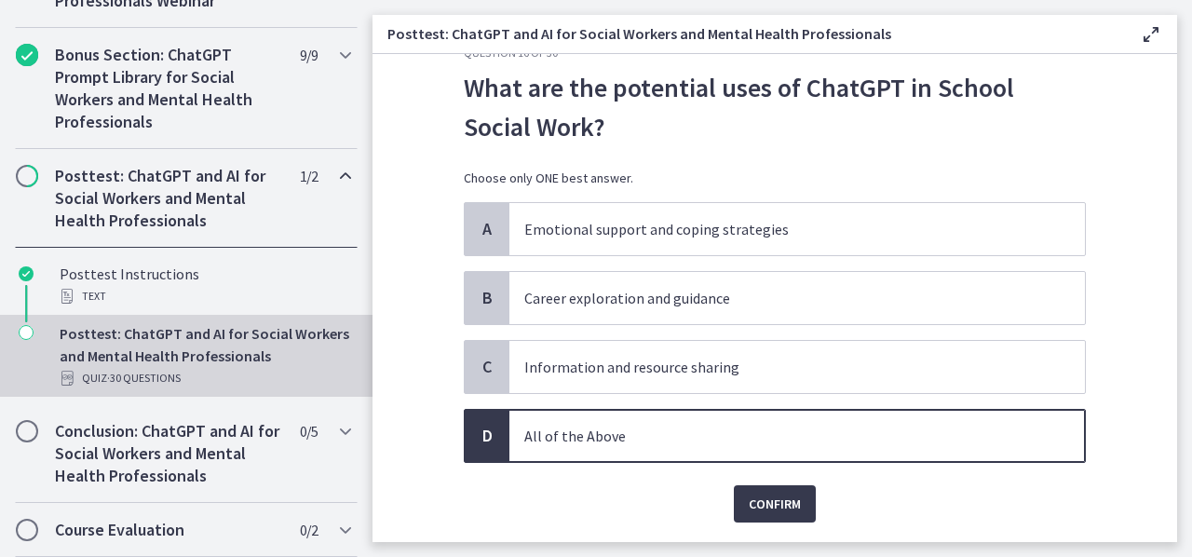
scroll to position [93, 0]
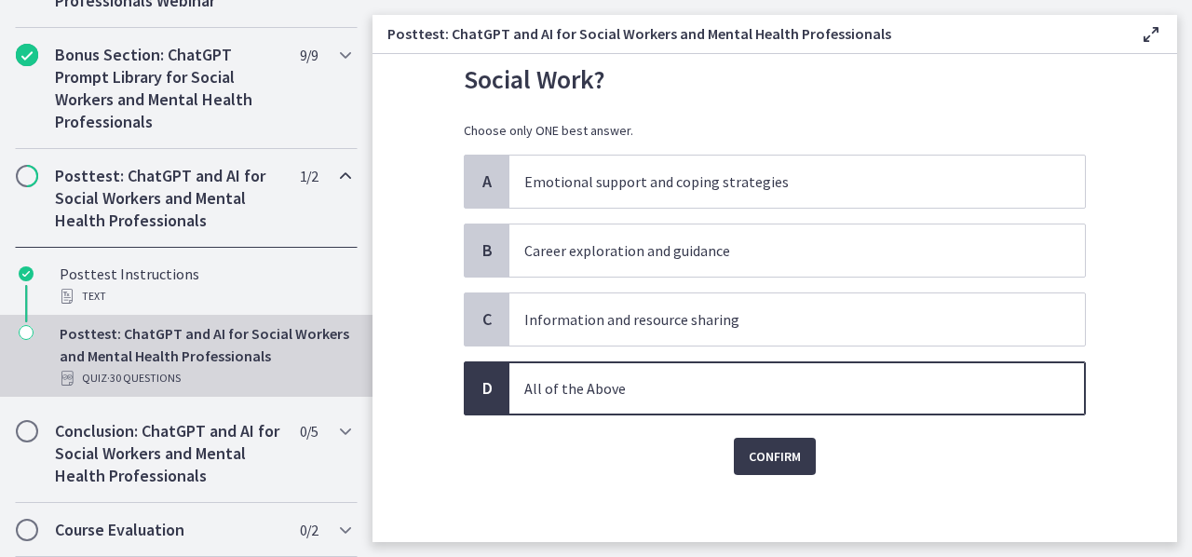
click at [772, 433] on div "Confirm" at bounding box center [775, 445] width 622 height 60
click at [771, 439] on button "Confirm" at bounding box center [775, 456] width 82 height 37
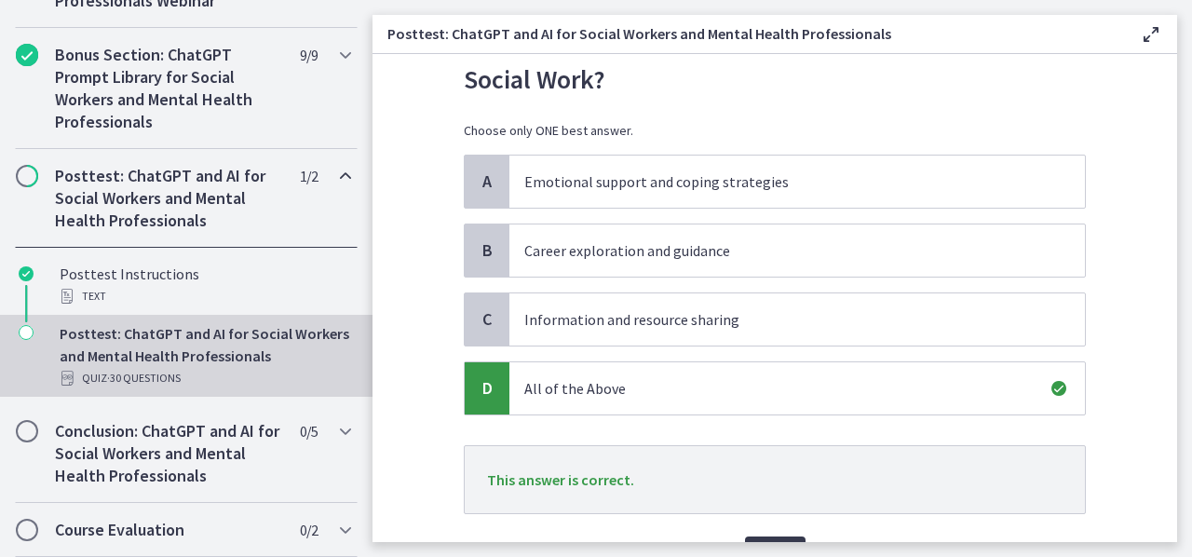
drag, startPoint x: 1157, startPoint y: 279, endPoint x: 1172, endPoint y: 299, distance: 24.6
click at [1172, 299] on section "Question 16 of 30 What are the potential uses of ChatGPT in School Social Work?…" at bounding box center [775, 298] width 805 height 488
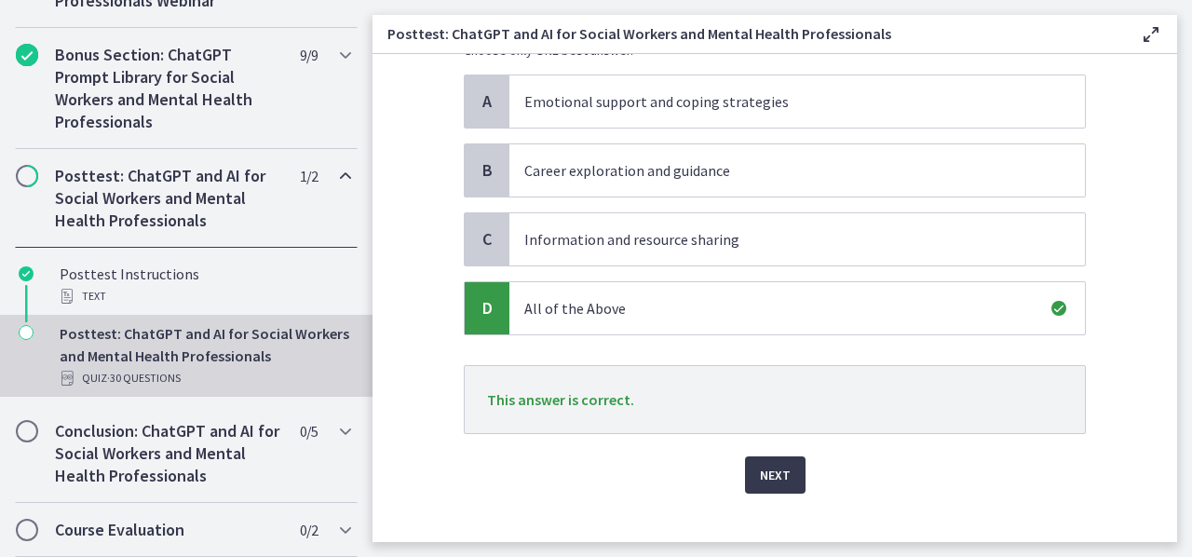
scroll to position [179, 0]
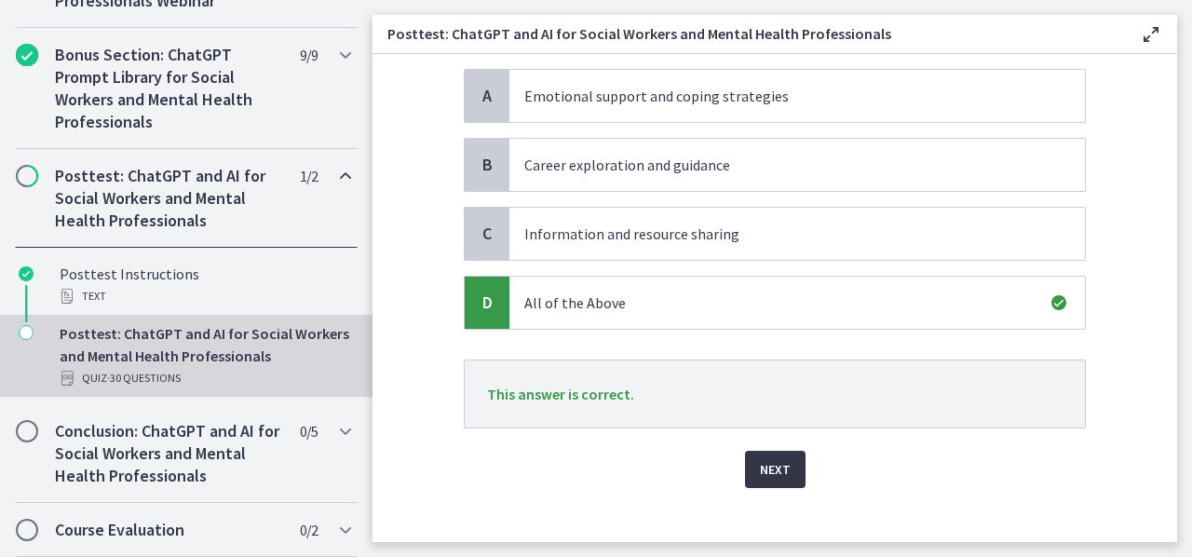
click at [767, 474] on span "Next" at bounding box center [775, 469] width 31 height 22
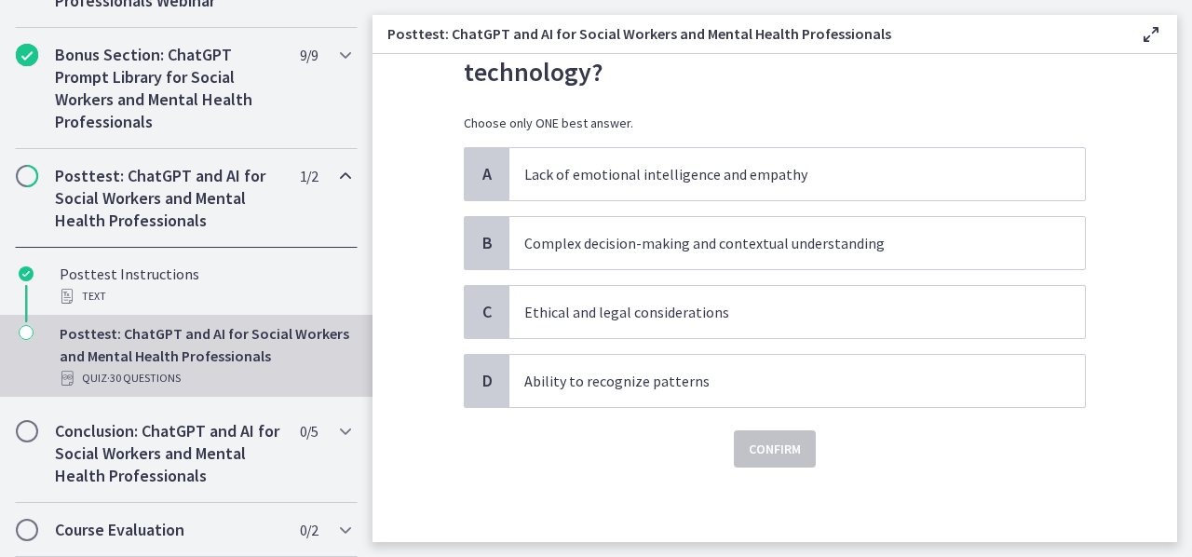
scroll to position [0, 0]
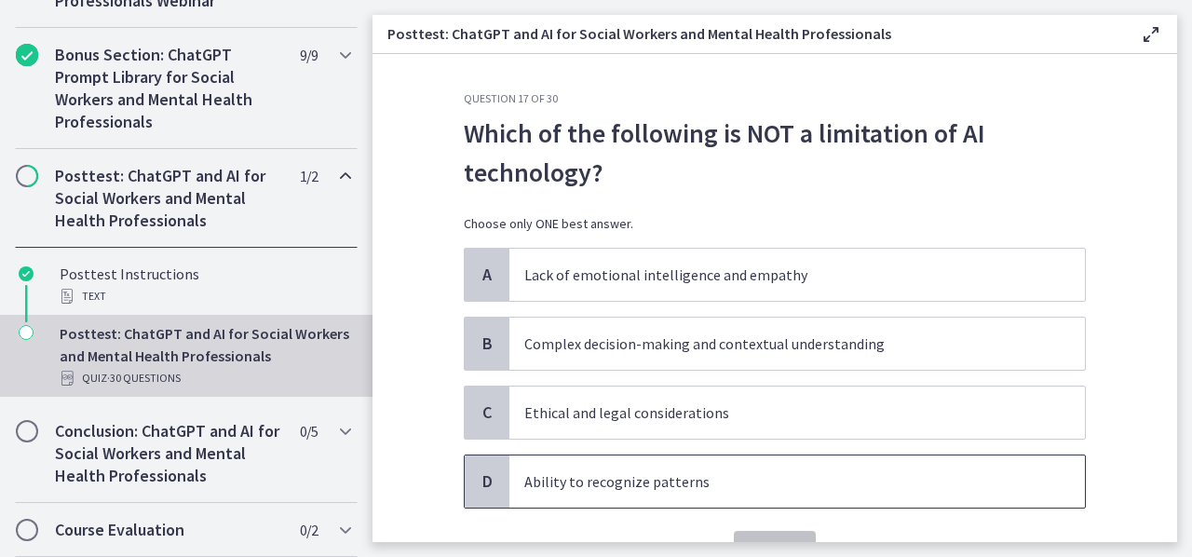
click at [909, 477] on p "Ability to recognize patterns" at bounding box center [778, 481] width 509 height 22
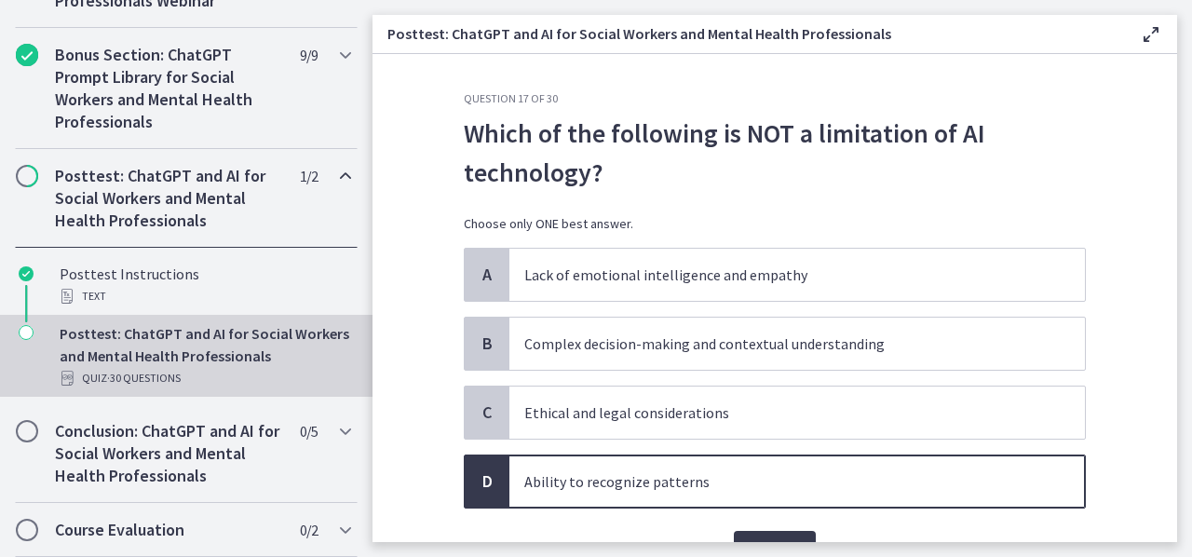
click at [909, 477] on p "Ability to recognize patterns" at bounding box center [778, 481] width 509 height 22
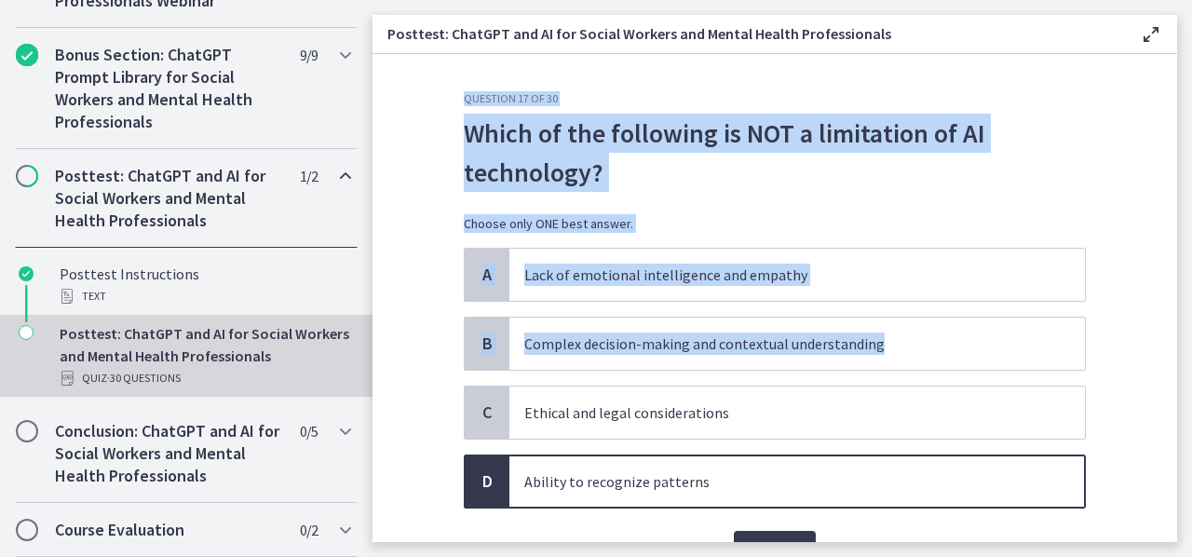
drag, startPoint x: 1152, startPoint y: 303, endPoint x: 1181, endPoint y: 273, distance: 41.5
click at [1181, 273] on main "Posttest: ChatGPT and AI for Social Workers and Mental Health Professionals Ena…" at bounding box center [783, 278] width 820 height 557
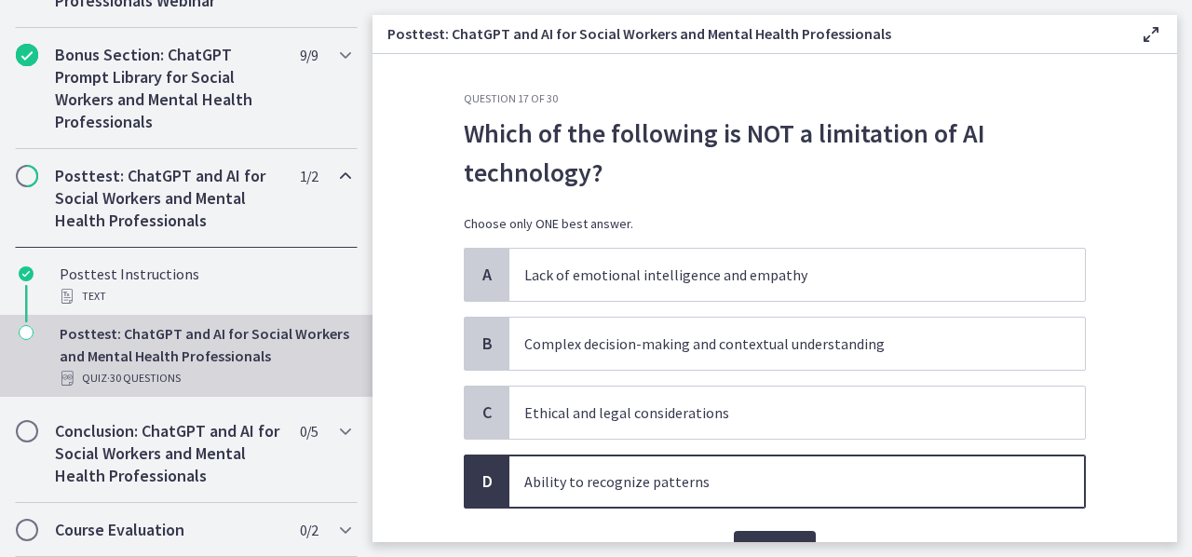
drag, startPoint x: 1181, startPoint y: 273, endPoint x: 1187, endPoint y: 381, distance: 108.2
click at [1187, 381] on main "Posttest: ChatGPT and AI for Social Workers and Mental Health Professionals Ena…" at bounding box center [783, 278] width 820 height 557
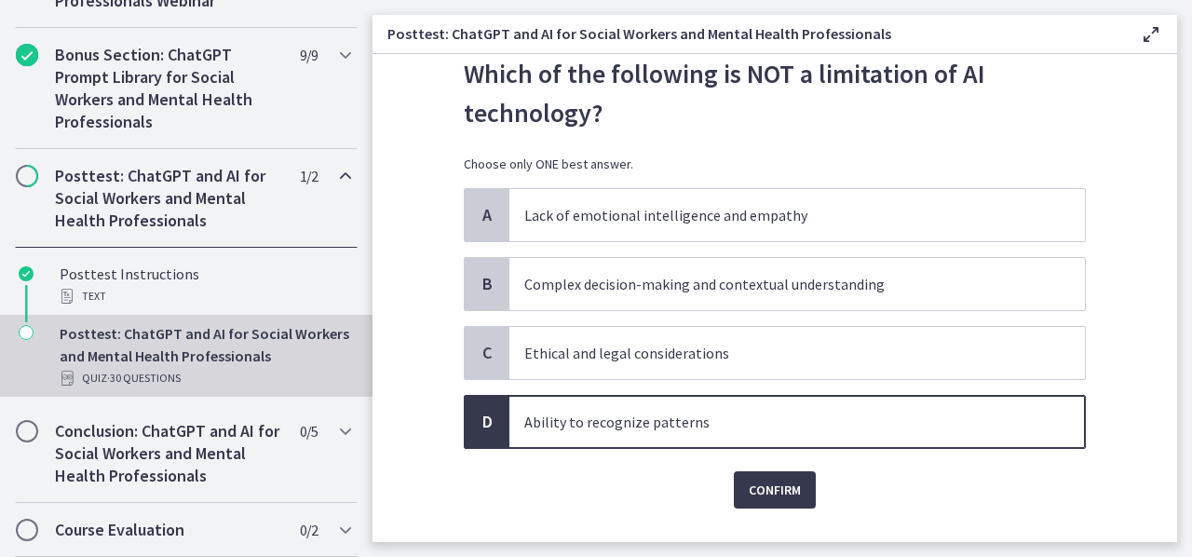
scroll to position [75, 0]
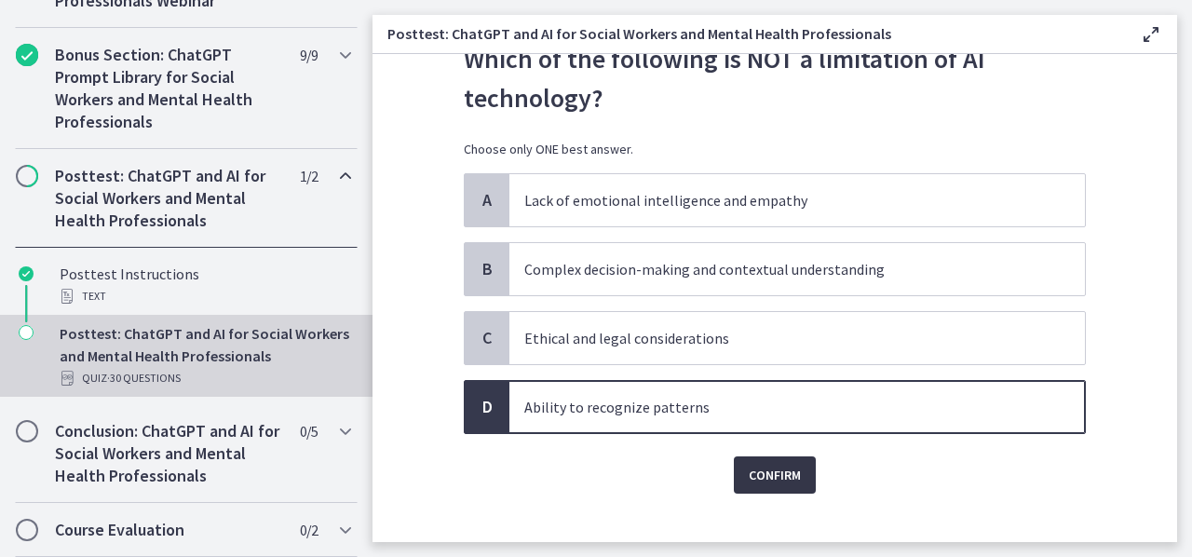
click at [781, 482] on span "Confirm" at bounding box center [775, 475] width 52 height 22
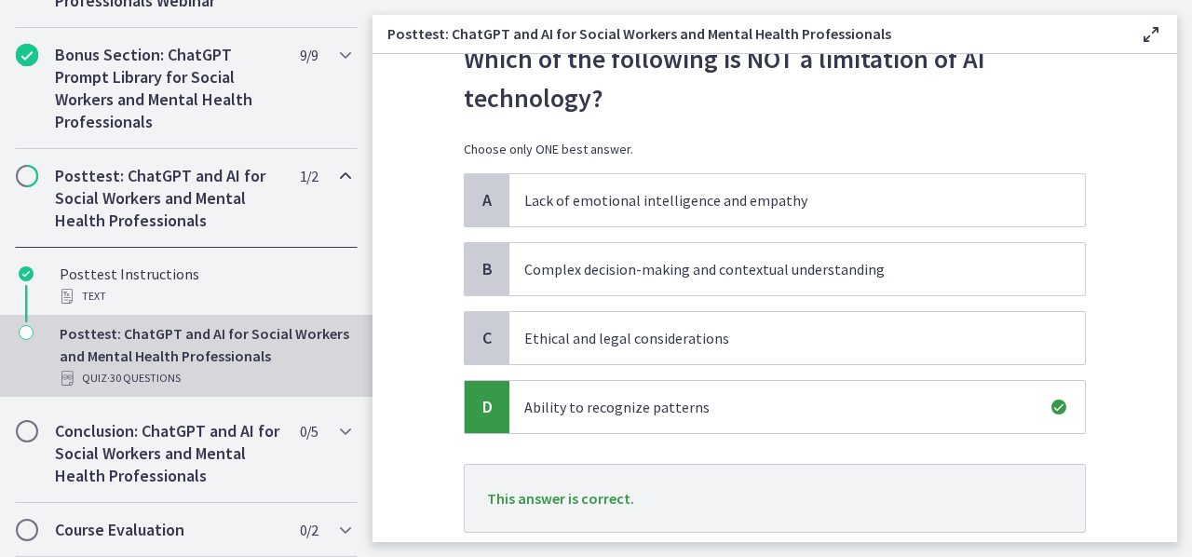
scroll to position [196, 0]
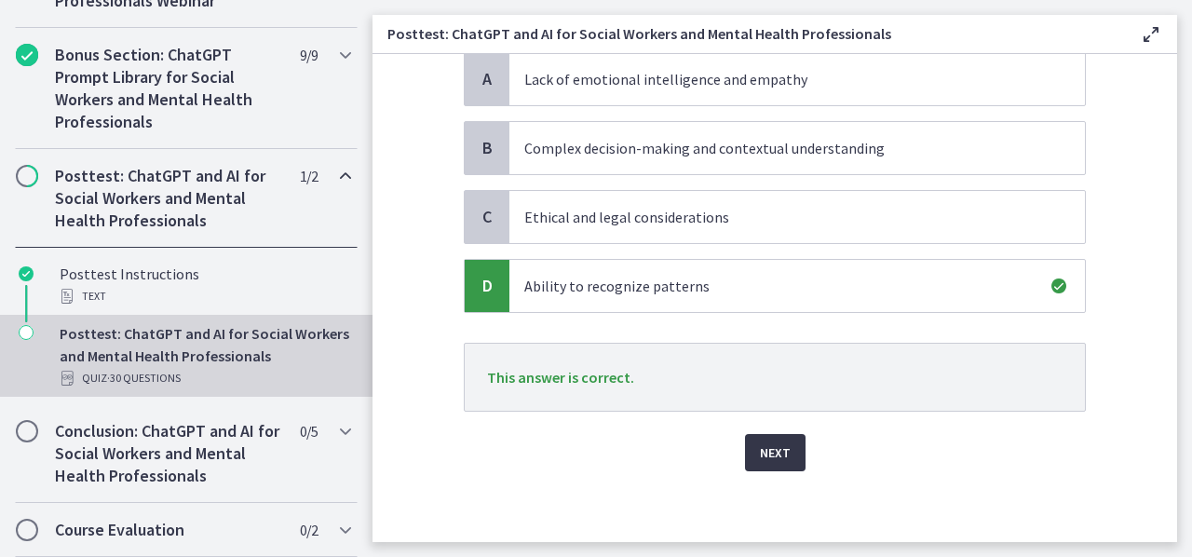
click at [781, 450] on span "Next" at bounding box center [775, 453] width 31 height 22
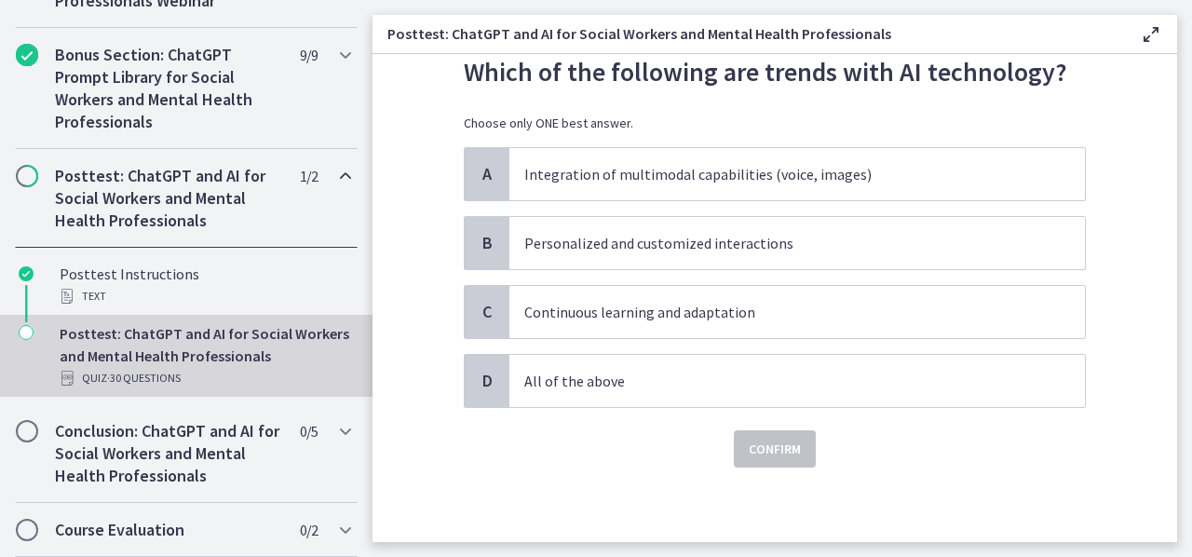
scroll to position [0, 0]
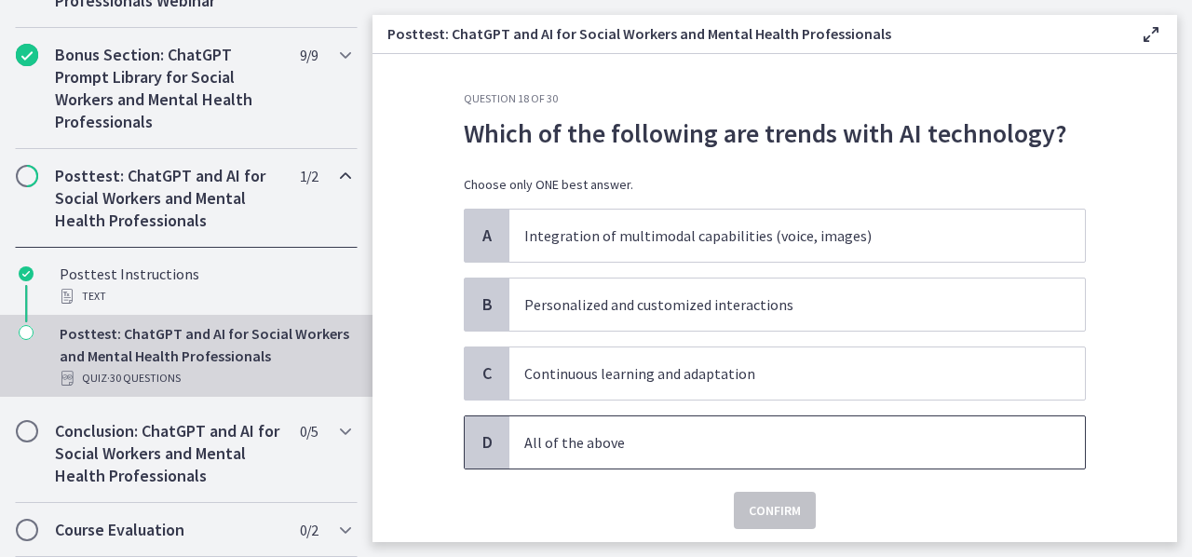
click at [759, 448] on p "All of the above" at bounding box center [778, 442] width 509 height 22
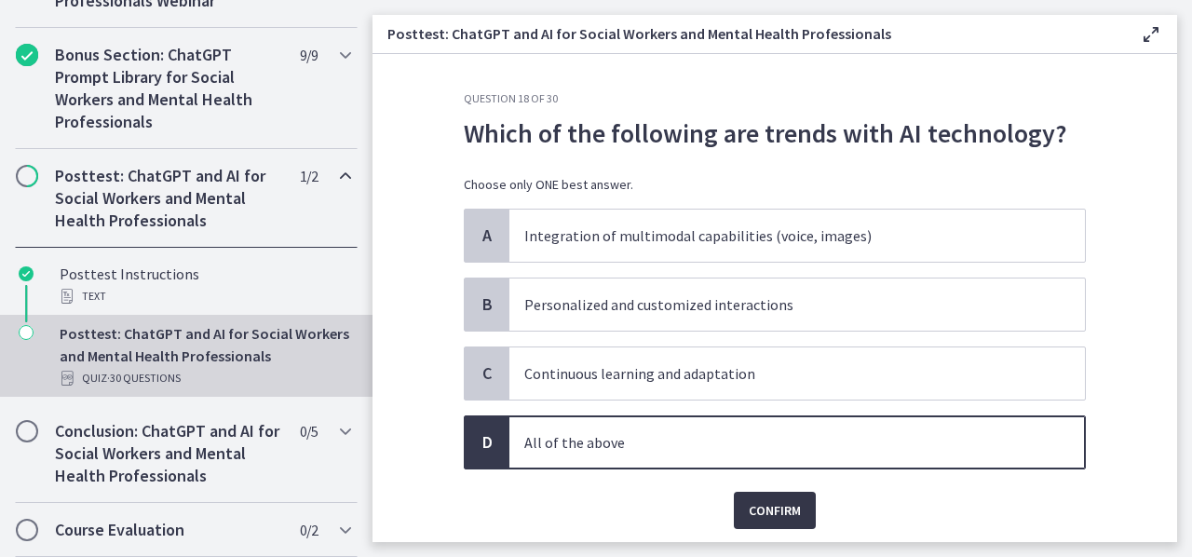
click at [800, 510] on button "Confirm" at bounding box center [775, 510] width 82 height 37
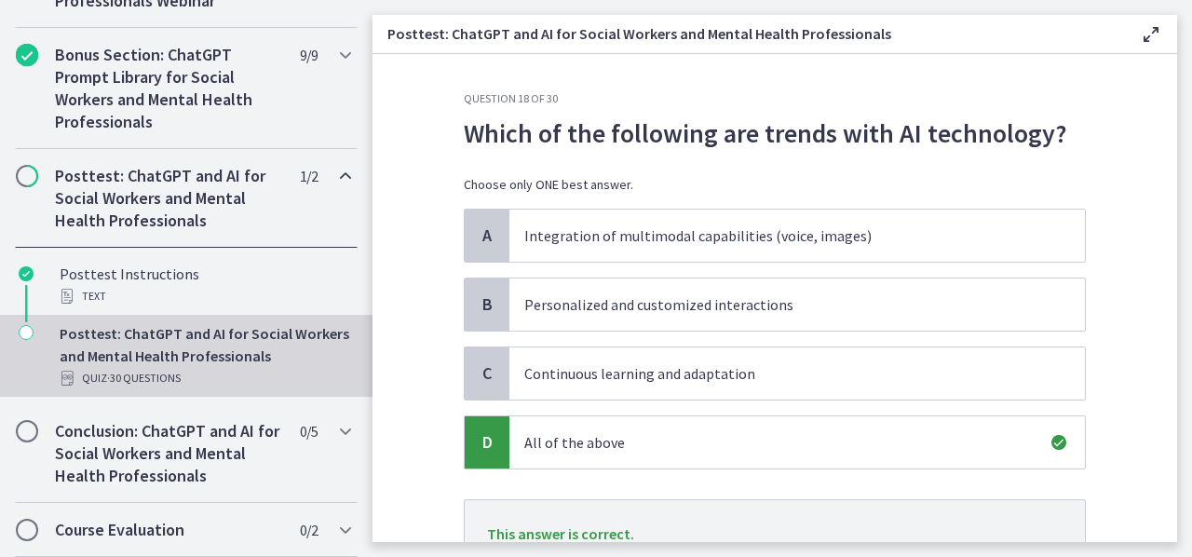
drag, startPoint x: 1158, startPoint y: 143, endPoint x: 1174, endPoint y: 132, distance: 18.9
click at [1174, 132] on section "Question 18 of 30 Which of the following are trends with AI technology? Choose …" at bounding box center [775, 298] width 805 height 488
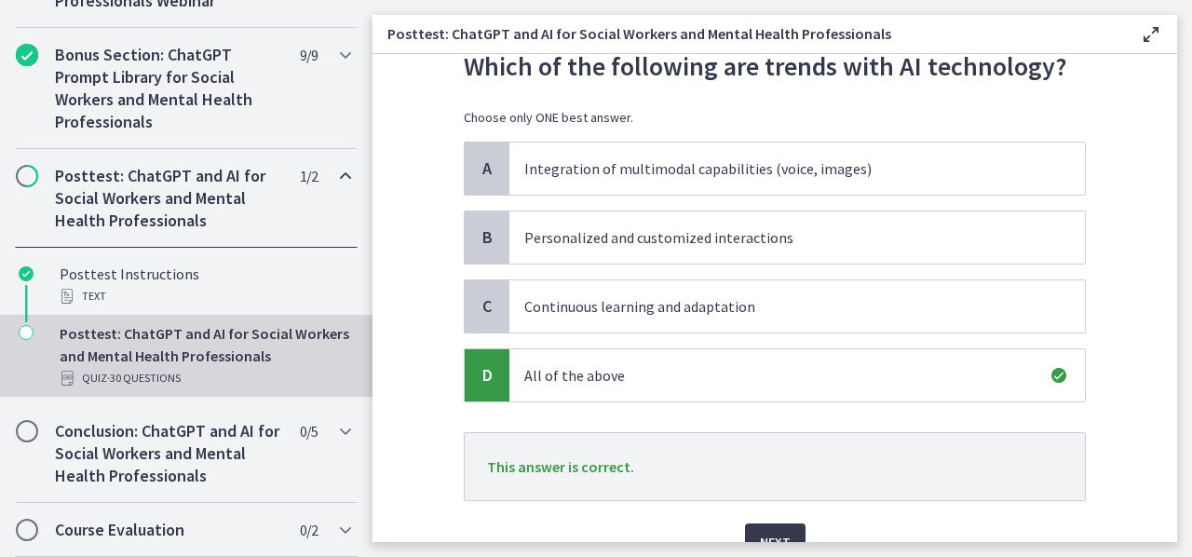
scroll to position [157, 0]
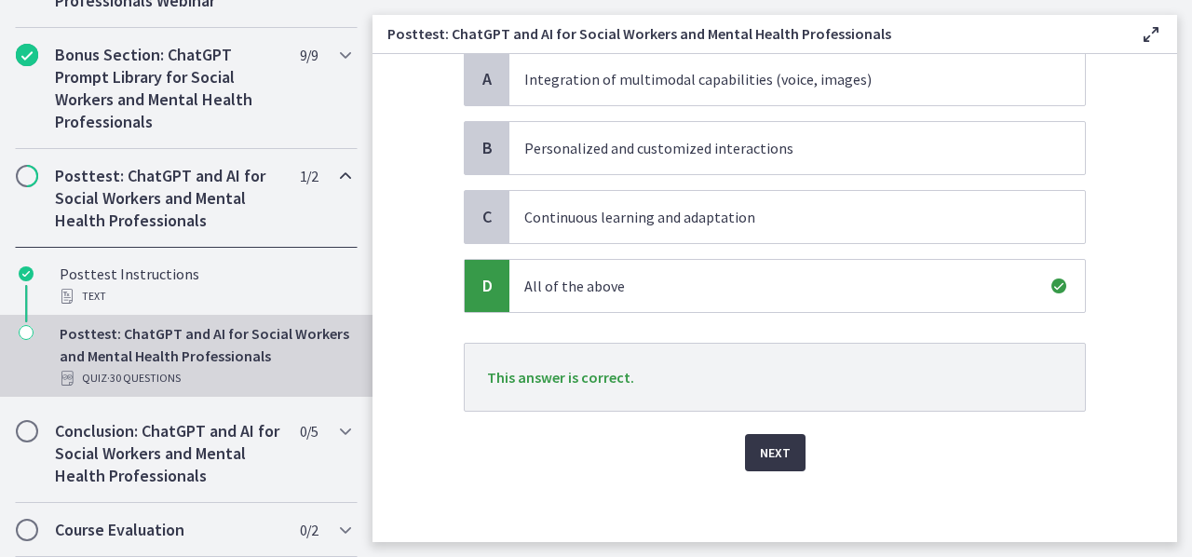
click at [775, 458] on span "Next" at bounding box center [775, 453] width 31 height 22
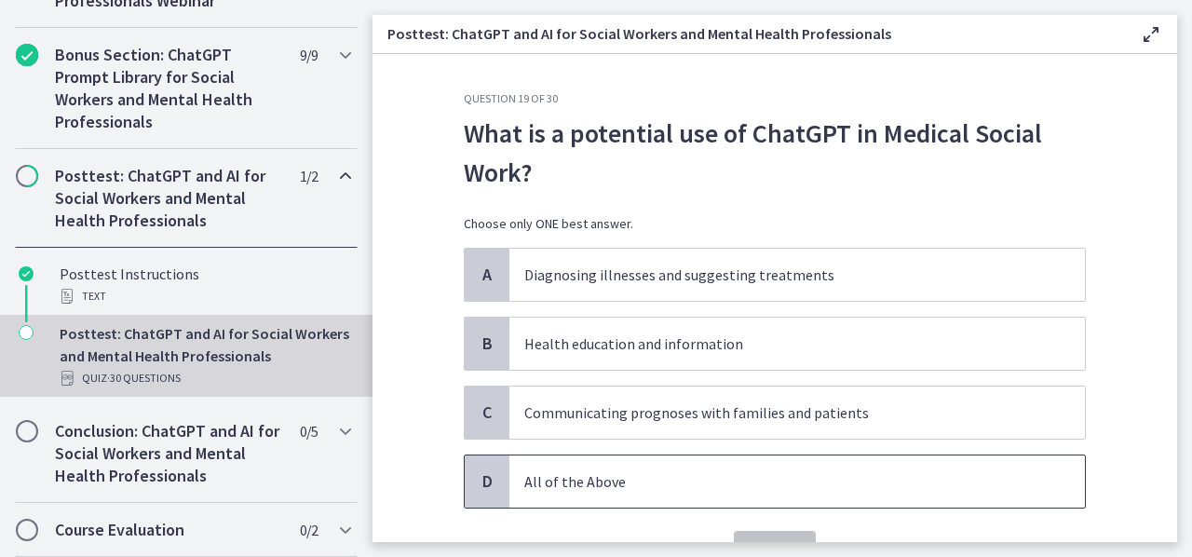
click at [576, 506] on div "D All of the Above" at bounding box center [775, 482] width 622 height 54
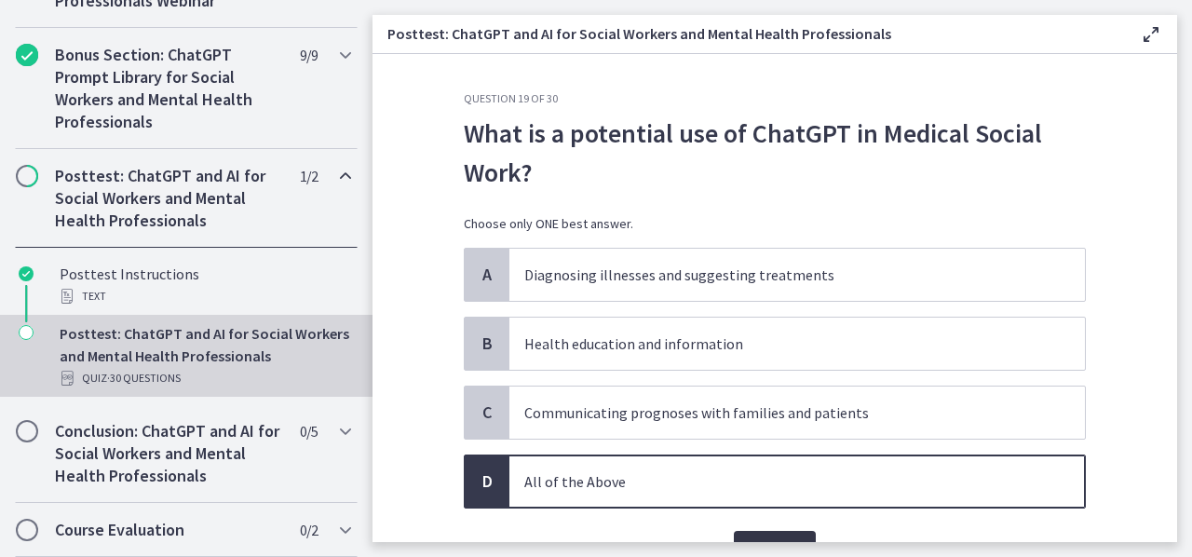
click at [793, 540] on span "Confirm" at bounding box center [775, 549] width 52 height 22
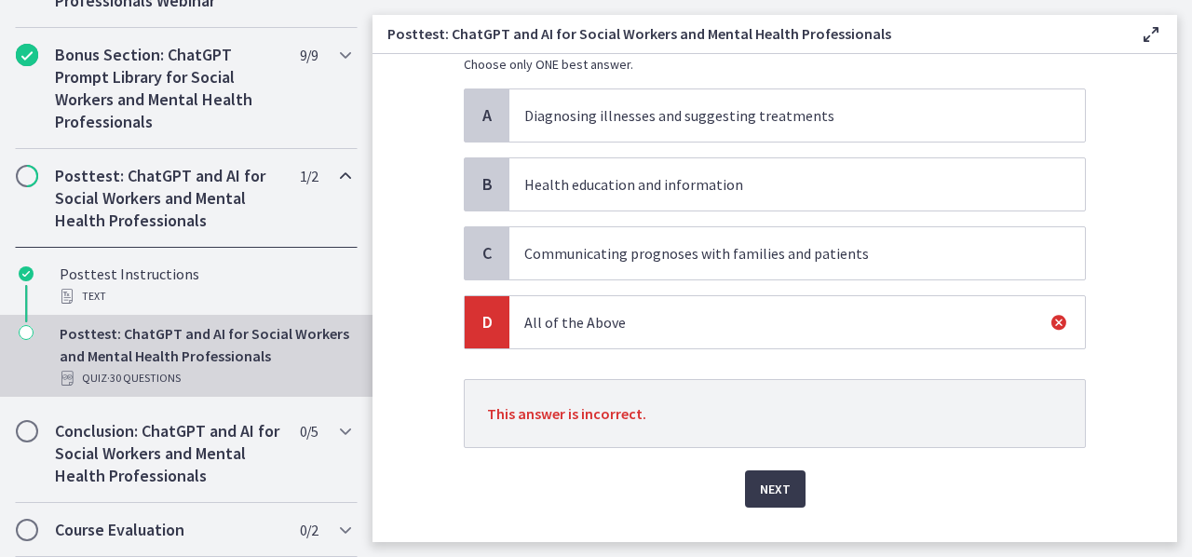
scroll to position [167, 0]
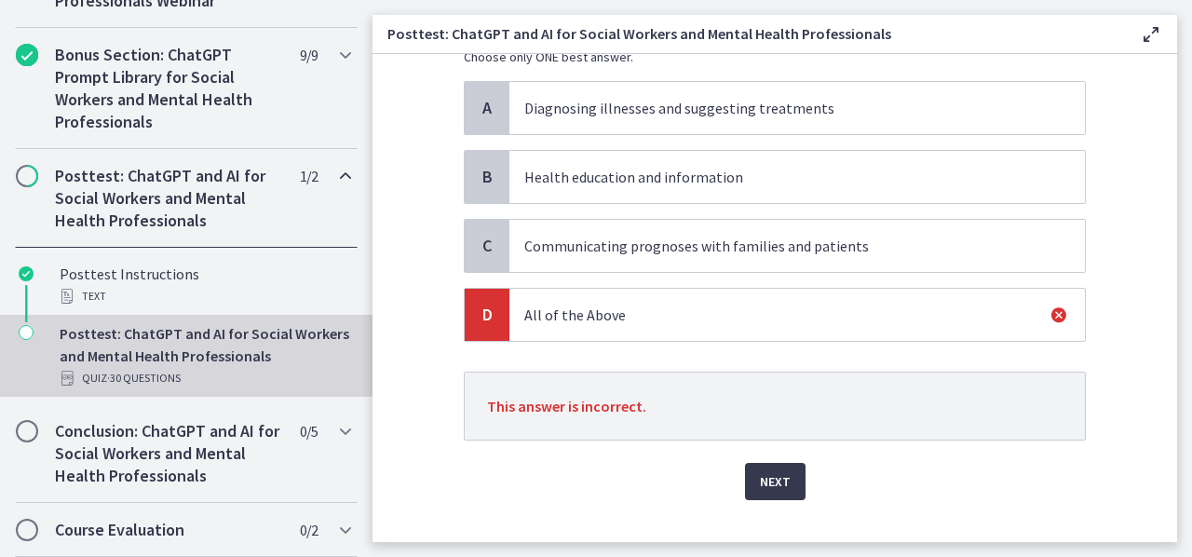
drag, startPoint x: 807, startPoint y: 145, endPoint x: 796, endPoint y: 177, distance: 33.3
click at [796, 177] on div "A Diagnosing illnesses and suggesting treatments B Health education and informa…" at bounding box center [775, 211] width 622 height 261
click at [796, 177] on p "Health education and information" at bounding box center [778, 177] width 509 height 22
click at [766, 480] on span "Next" at bounding box center [775, 481] width 31 height 22
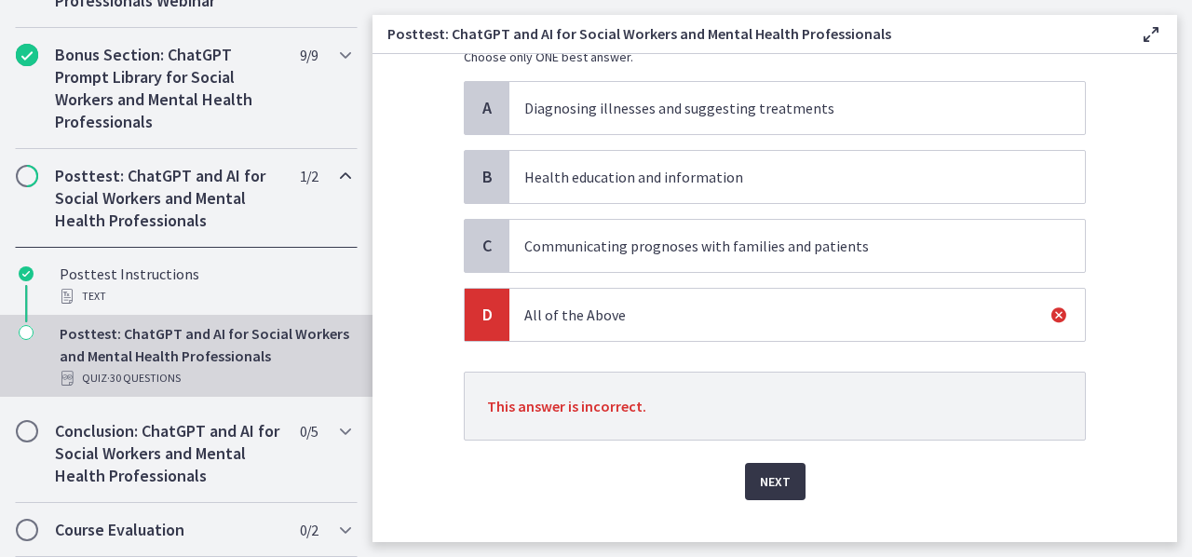
scroll to position [0, 0]
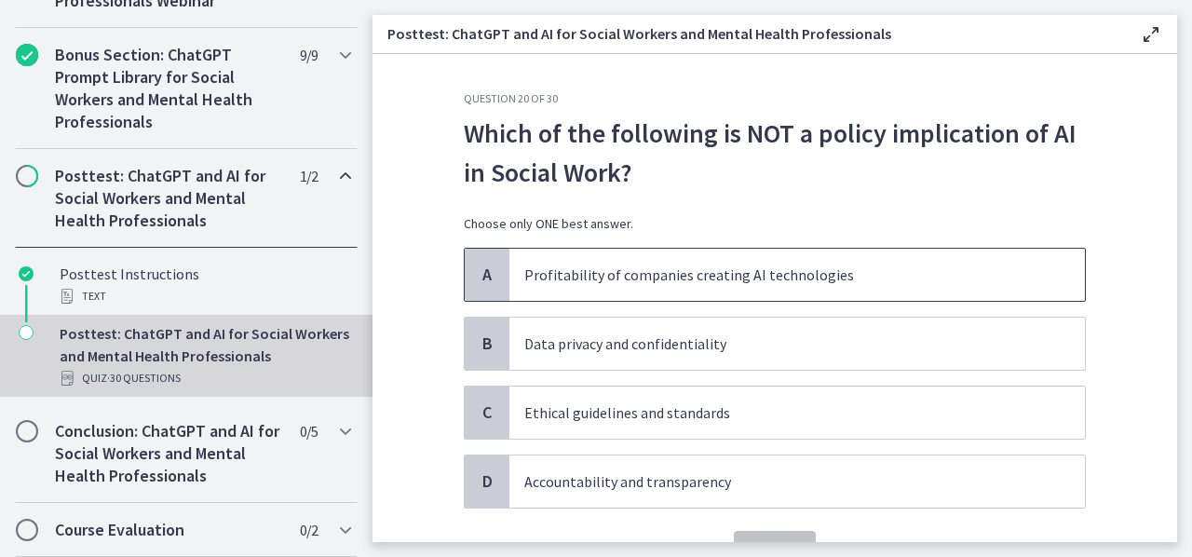
click at [716, 249] on span "Profitability of companies creating AI technologies" at bounding box center [798, 275] width 576 height 52
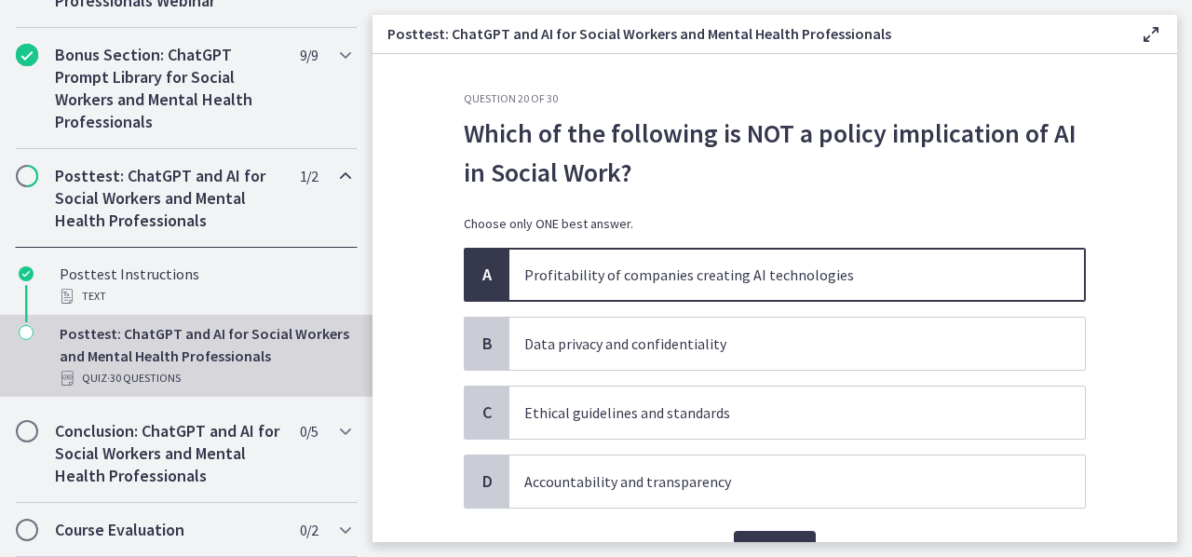
drag, startPoint x: 716, startPoint y: 248, endPoint x: 619, endPoint y: 198, distance: 109.6
click at [619, 198] on div "Which of the following is NOT a policy implication of AI in Social Work? Choose…" at bounding box center [775, 181] width 622 height 134
click at [674, 282] on p "Profitability of companies creating AI technologies" at bounding box center [778, 275] width 509 height 22
click at [767, 534] on button "Confirm" at bounding box center [775, 549] width 82 height 37
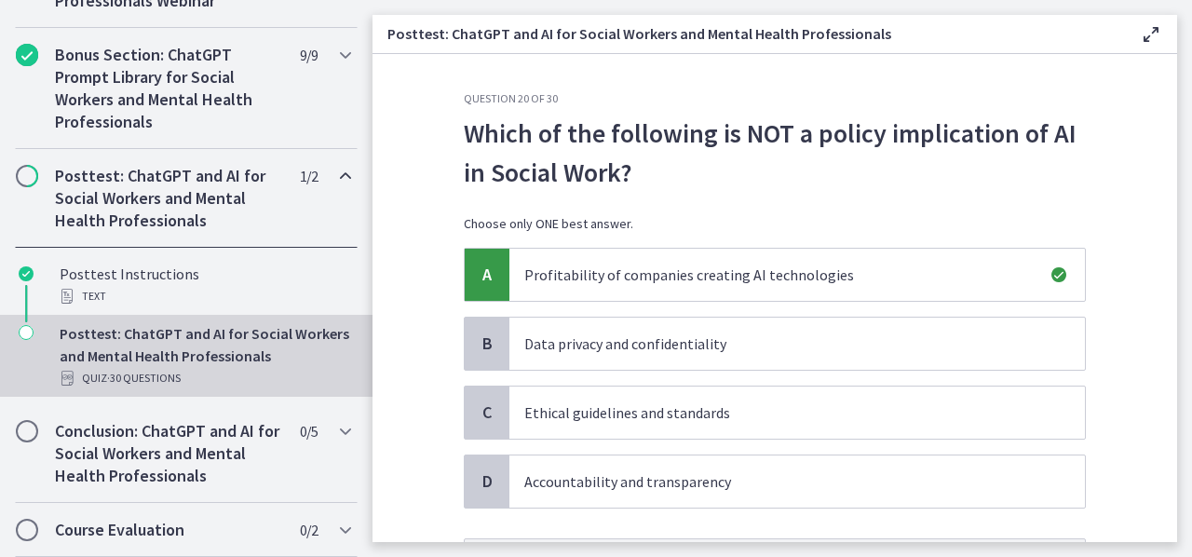
drag, startPoint x: 1157, startPoint y: 218, endPoint x: 1167, endPoint y: 206, distance: 15.9
click at [1167, 206] on section "Question 20 of 30 Which of the following is NOT a policy implication of AI in S…" at bounding box center [775, 298] width 805 height 488
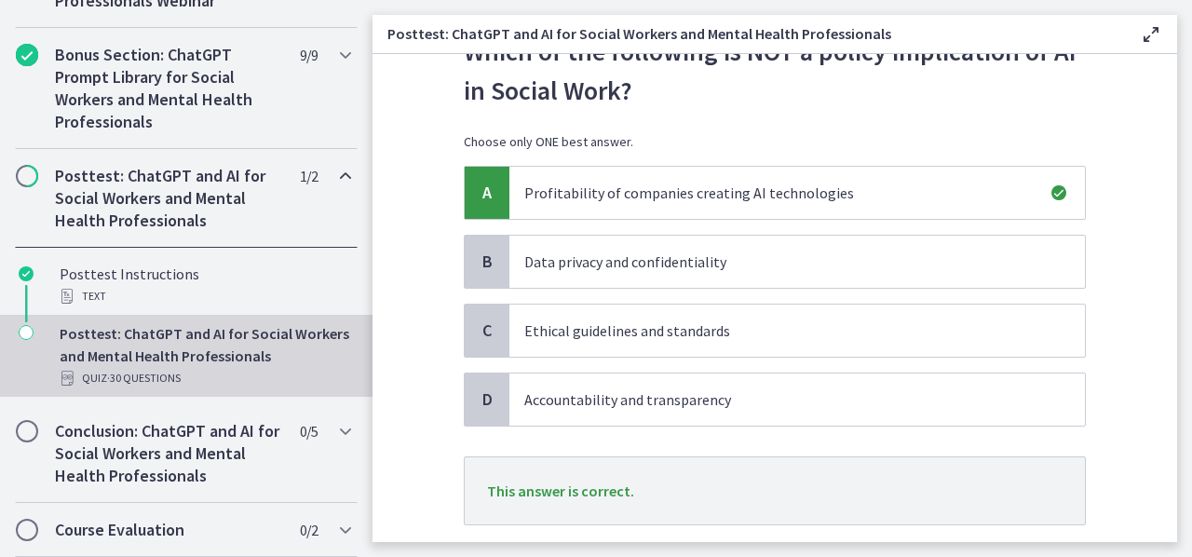
scroll to position [123, 0]
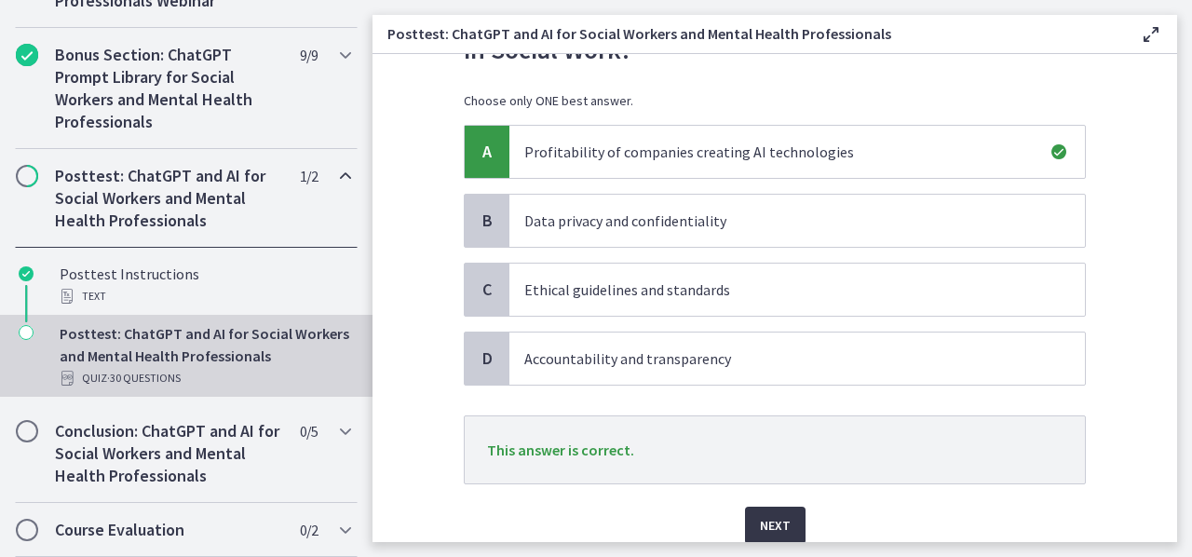
click at [774, 517] on span "Next" at bounding box center [775, 525] width 31 height 22
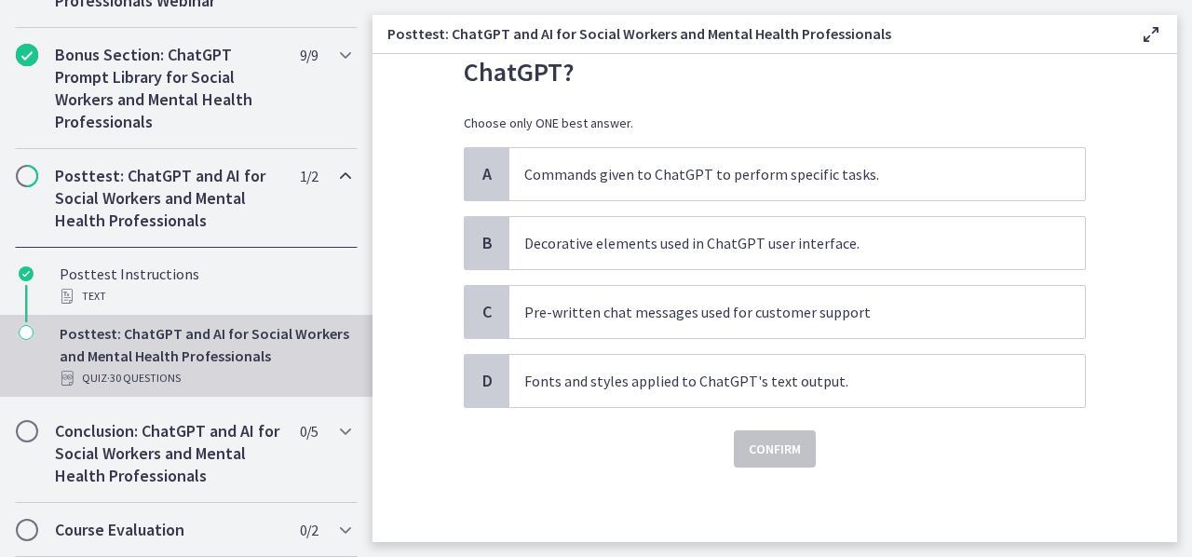
scroll to position [0, 0]
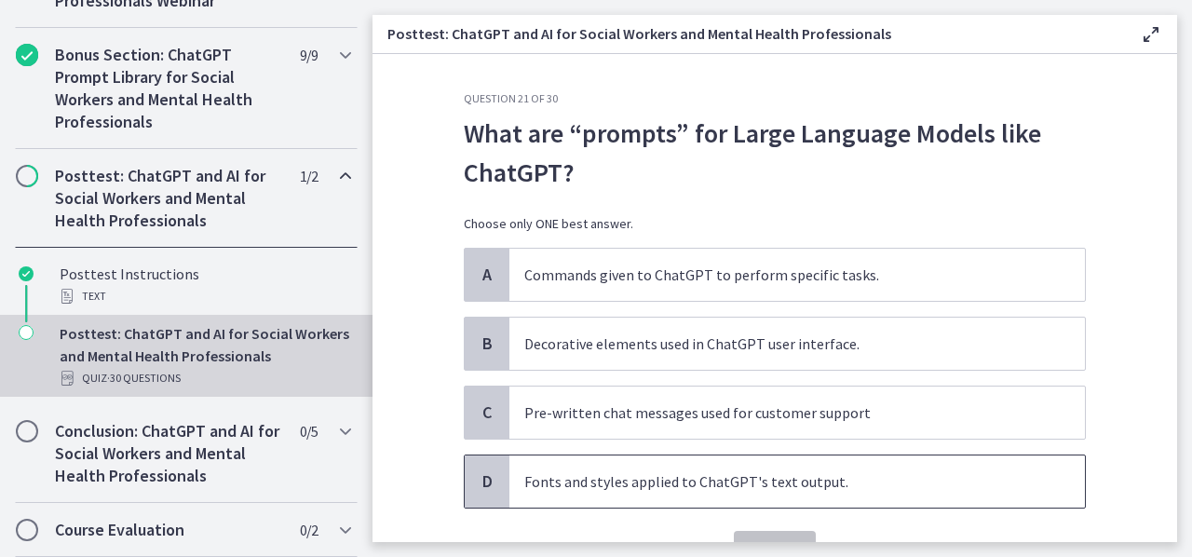
click at [798, 464] on span "Fonts and styles applied to ChatGPT's text output." at bounding box center [798, 482] width 576 height 52
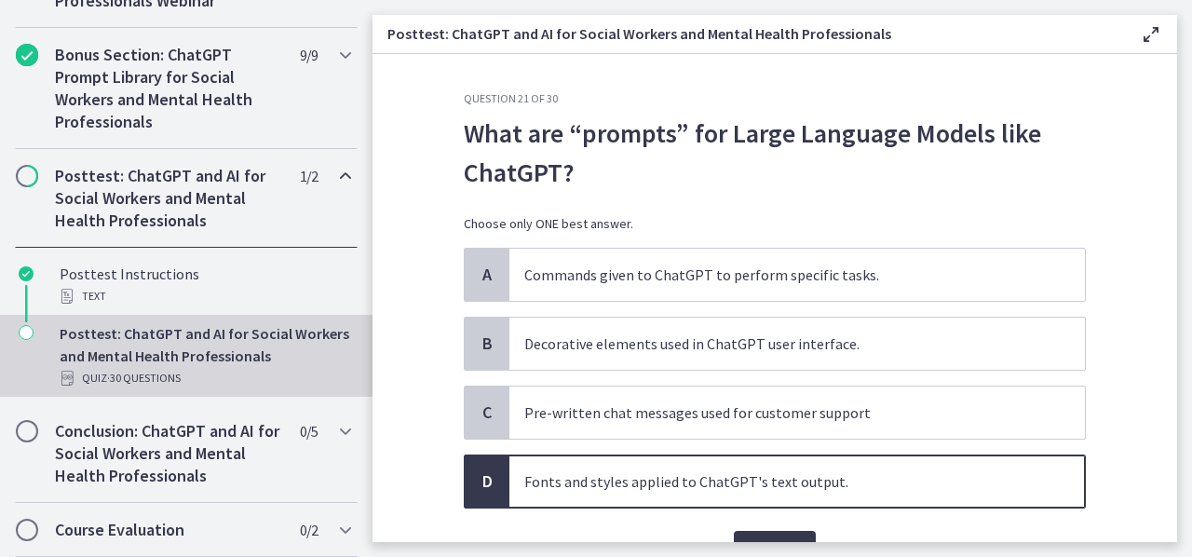
scroll to position [98, 0]
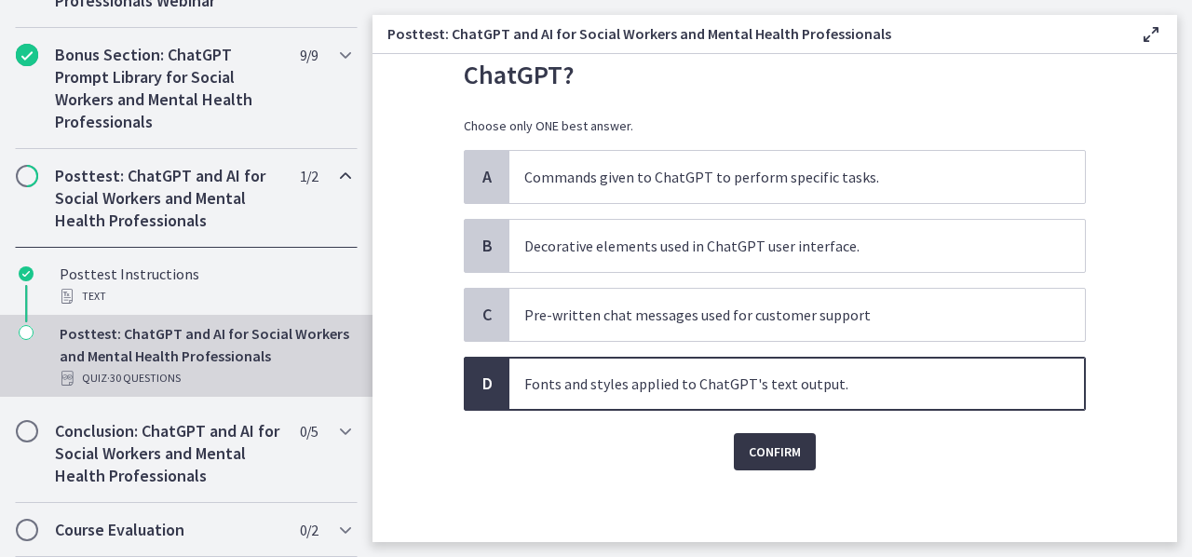
click at [775, 456] on span "Confirm" at bounding box center [775, 452] width 52 height 22
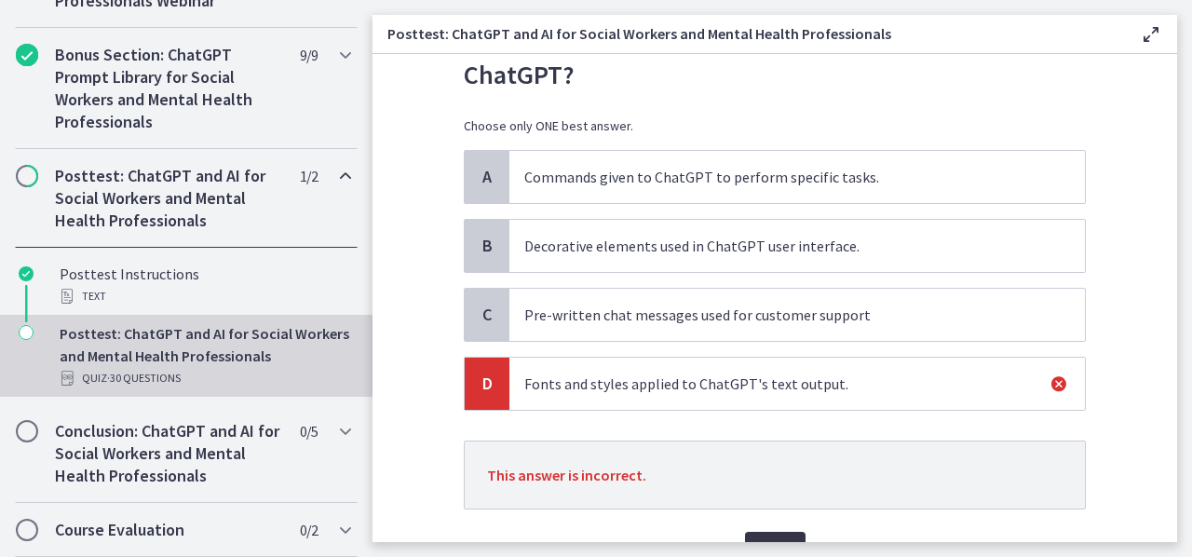
click at [780, 539] on span "Next" at bounding box center [775, 550] width 31 height 22
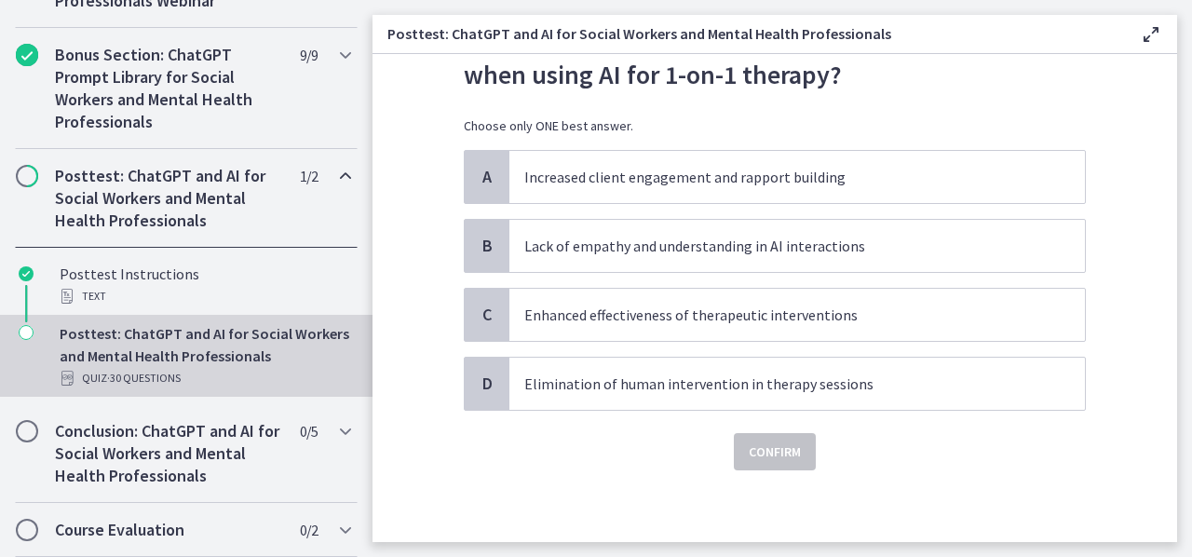
scroll to position [0, 0]
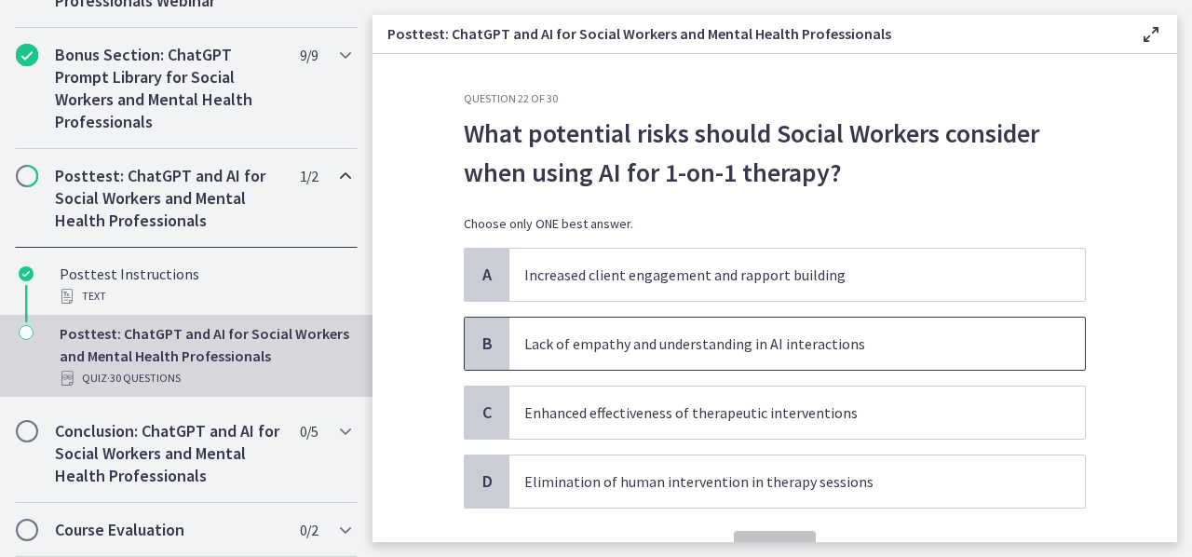
click at [785, 364] on span "Lack of empathy and understanding in AI interactions" at bounding box center [798, 344] width 576 height 52
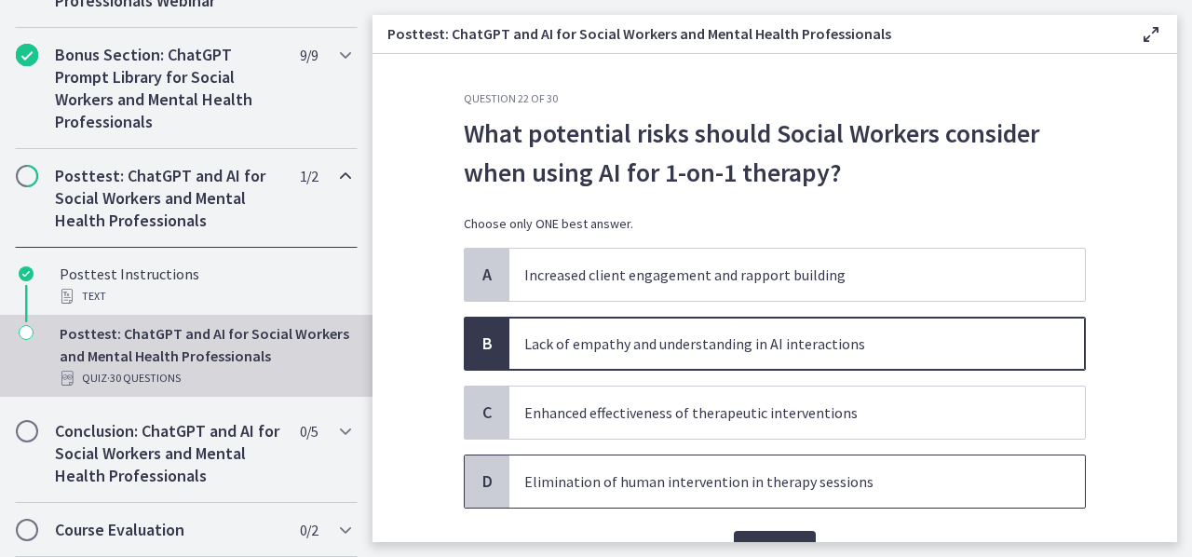
click at [708, 484] on p "Elimination of human intervention in therapy sessions" at bounding box center [778, 481] width 509 height 22
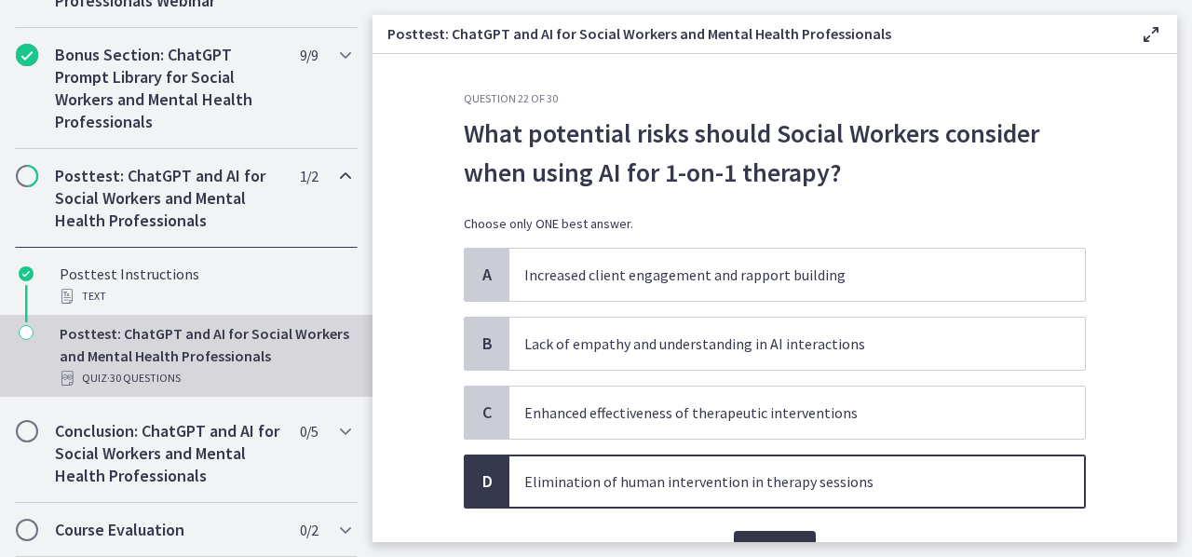
click at [742, 534] on button "Confirm" at bounding box center [775, 549] width 82 height 37
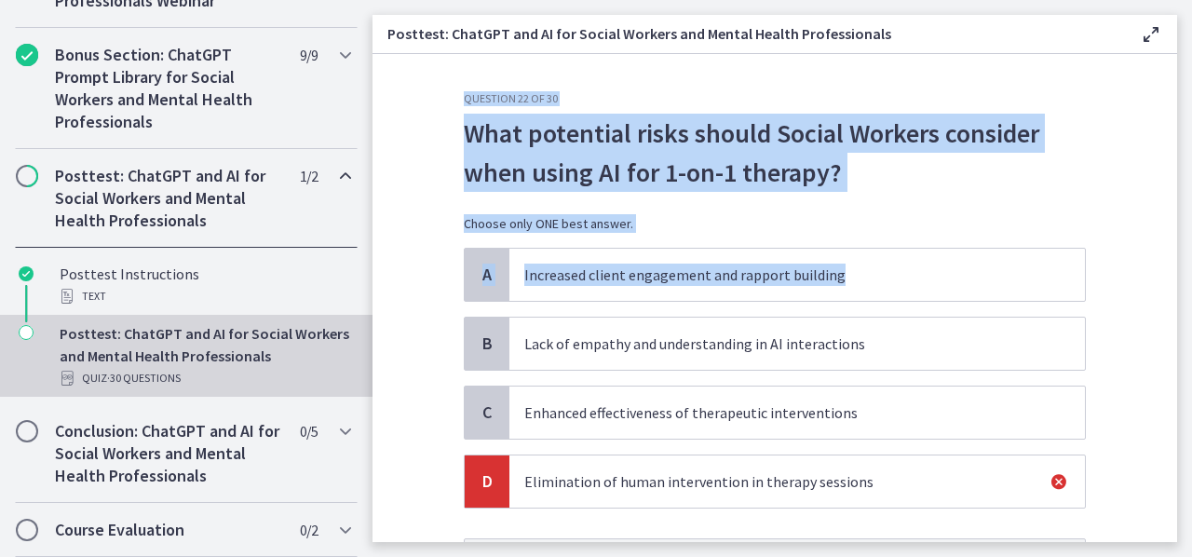
drag, startPoint x: 1191, startPoint y: 266, endPoint x: 1174, endPoint y: 282, distance: 23.7
click at [1174, 282] on main "Posttest: ChatGPT and AI for Social Workers and Mental Health Professionals Ena…" at bounding box center [783, 278] width 820 height 557
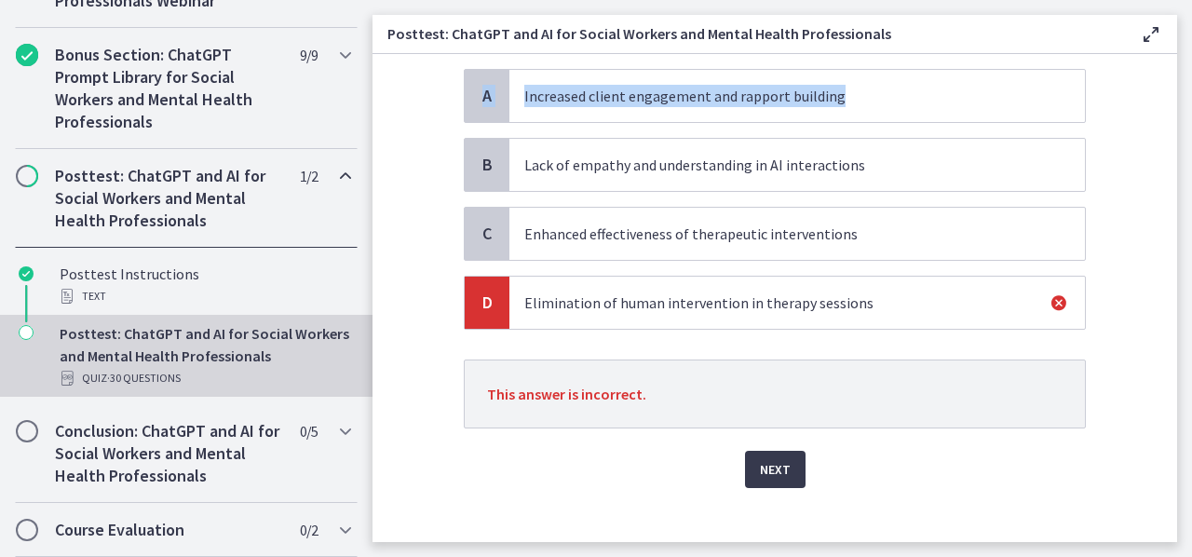
scroll to position [196, 0]
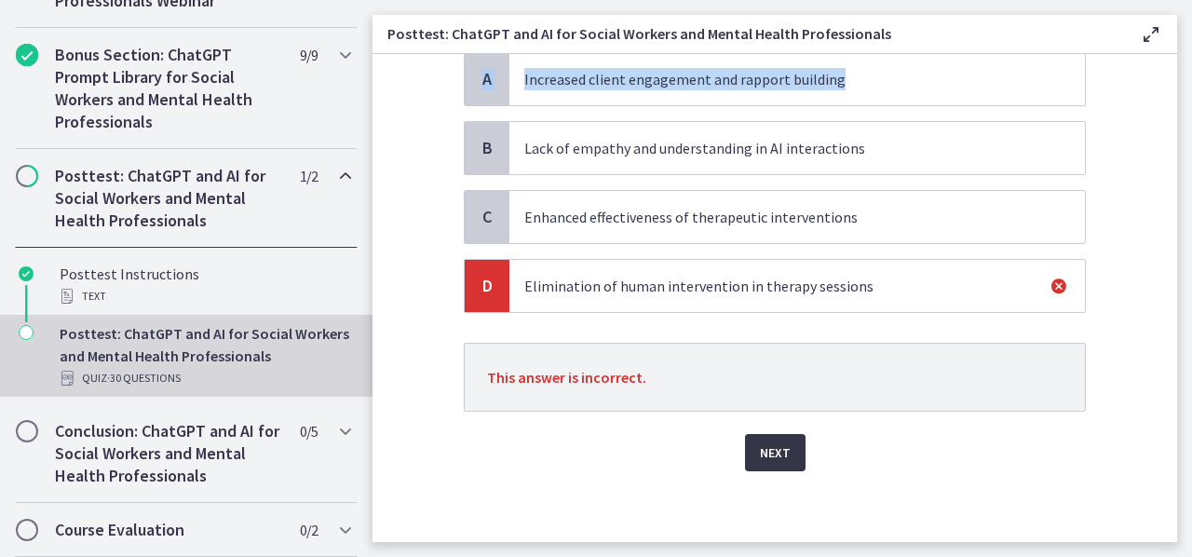
click at [775, 434] on button "Next" at bounding box center [775, 452] width 61 height 37
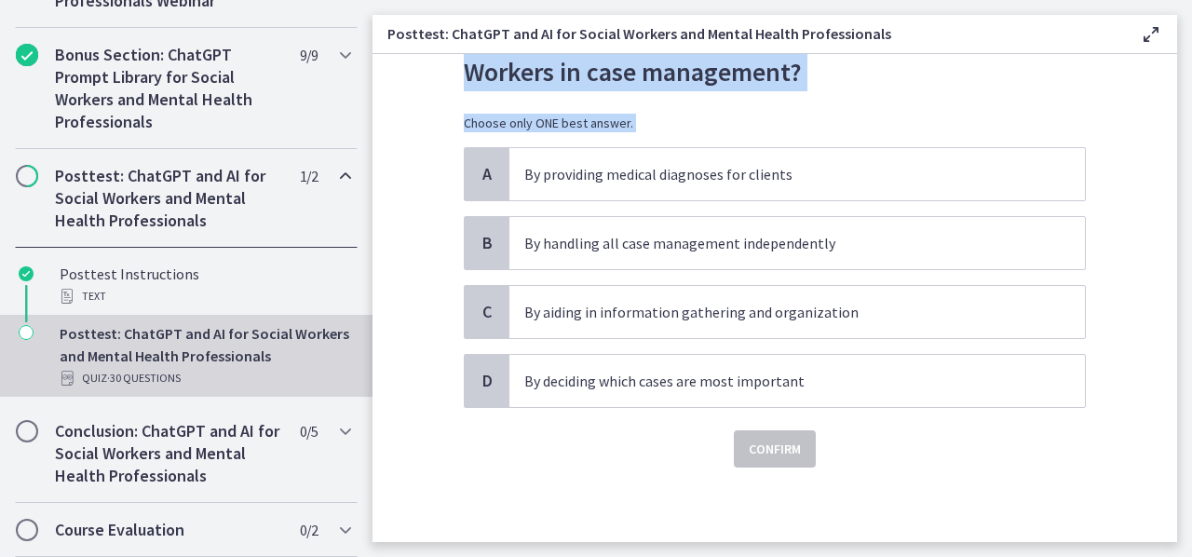
scroll to position [0, 0]
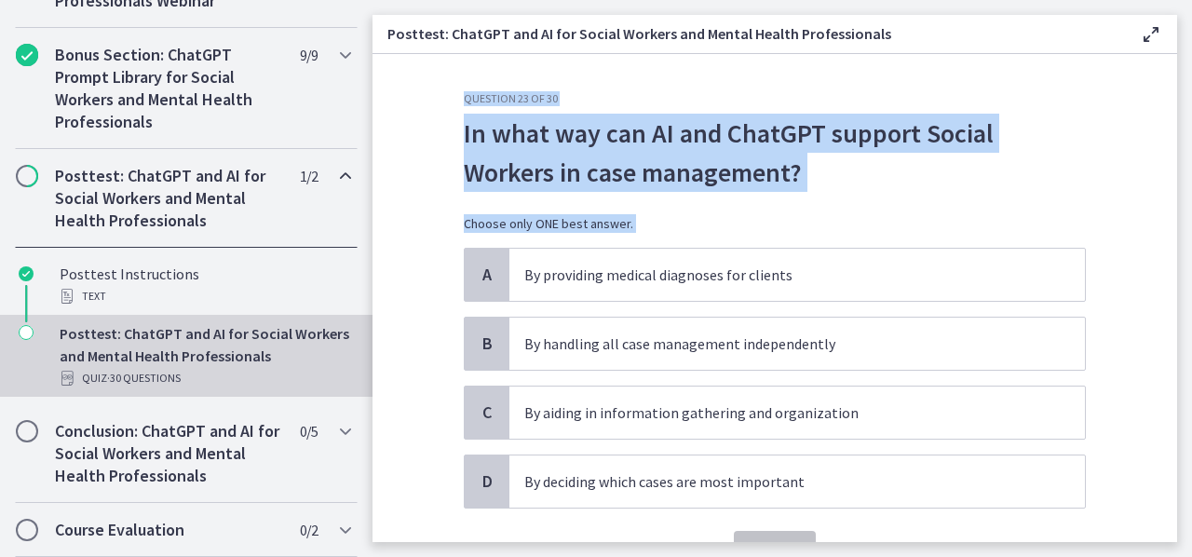
click at [825, 169] on p "In what way can AI and ChatGPT support Social Workers in case management?" at bounding box center [775, 153] width 622 height 78
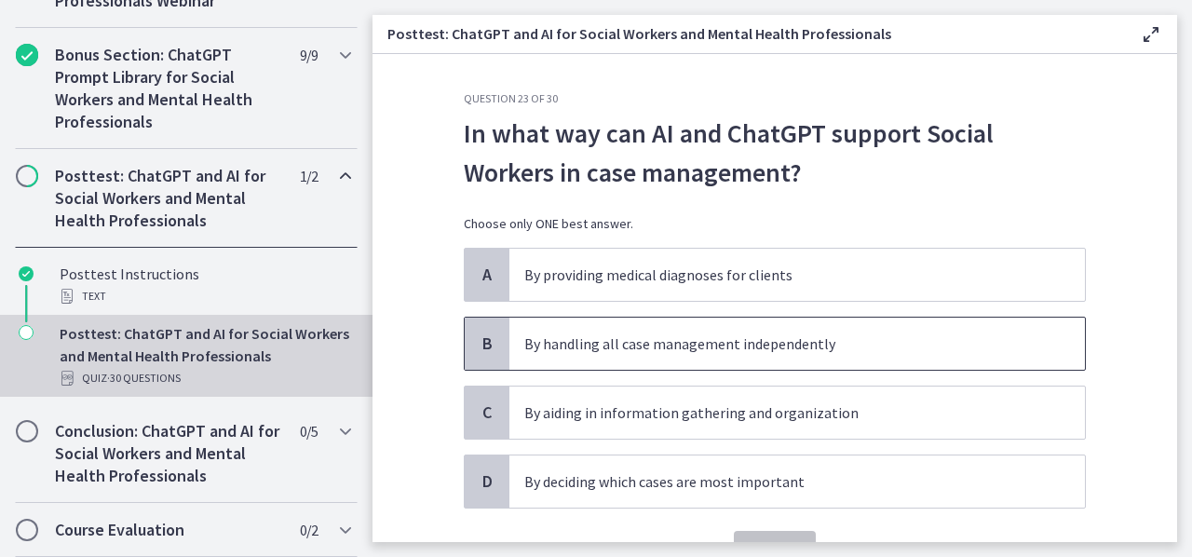
click at [676, 333] on p "By handling all case management independently" at bounding box center [778, 344] width 509 height 22
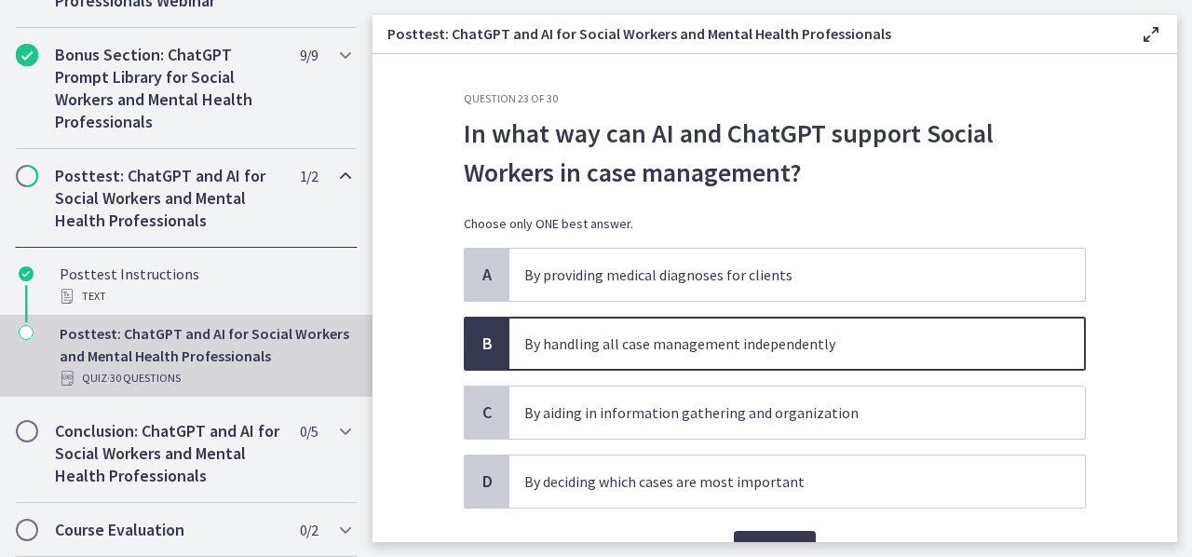
click at [583, 334] on p "By handling all case management independently" at bounding box center [778, 344] width 509 height 22
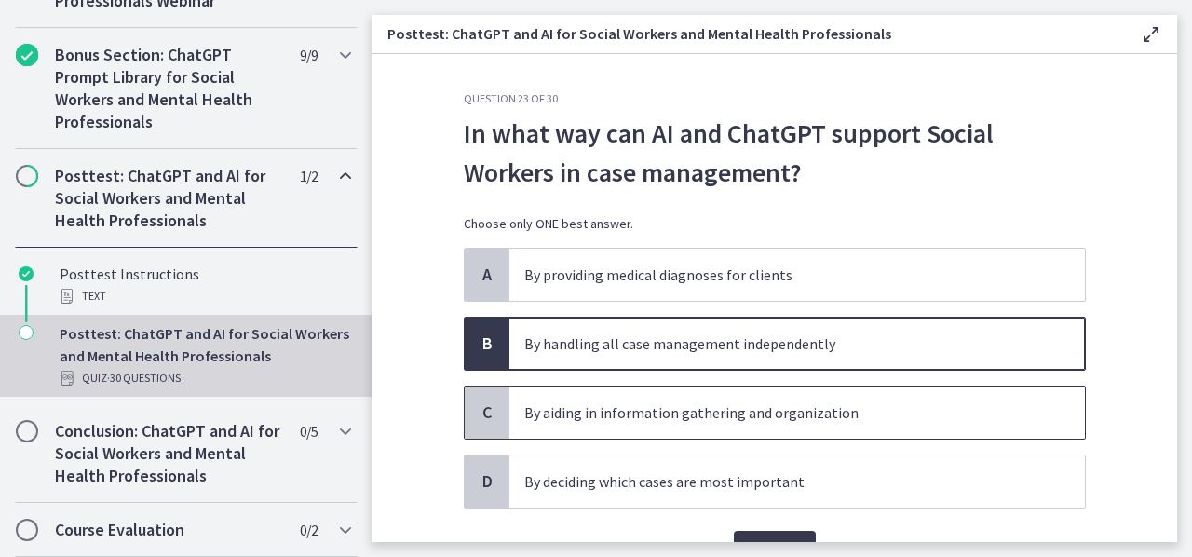
click at [628, 394] on span "By aiding in information gathering and organization" at bounding box center [798, 413] width 576 height 52
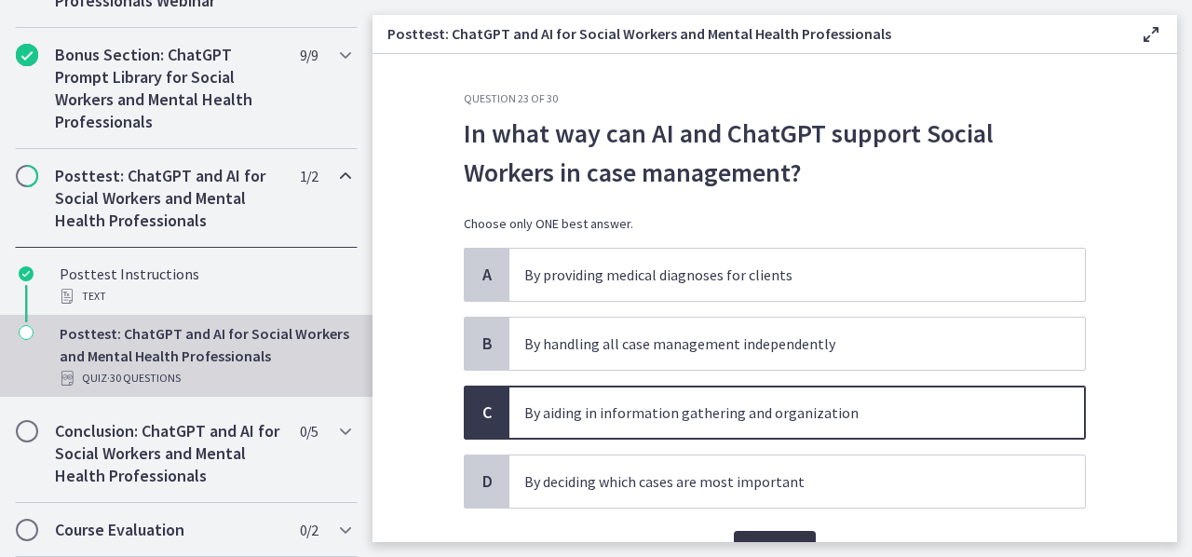
click at [764, 532] on button "Confirm" at bounding box center [775, 549] width 82 height 37
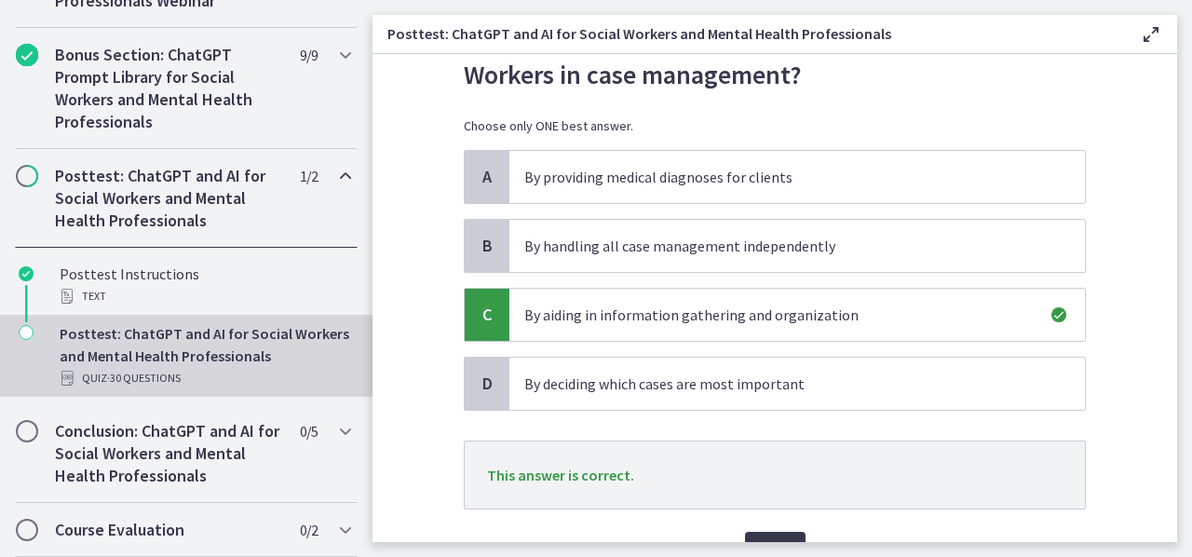
scroll to position [136, 0]
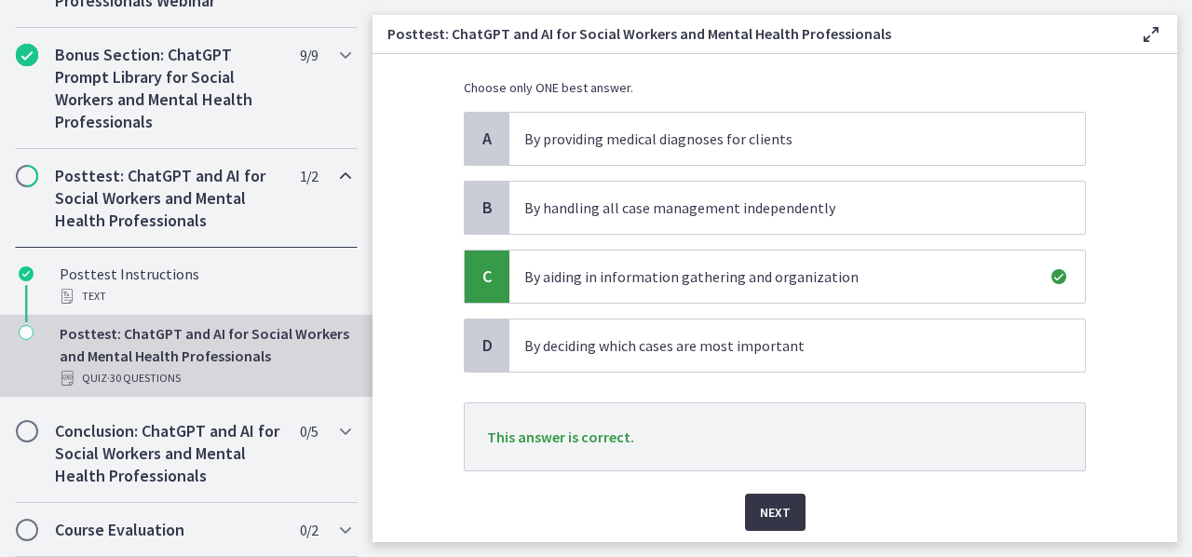
click at [761, 515] on span "Next" at bounding box center [775, 512] width 31 height 22
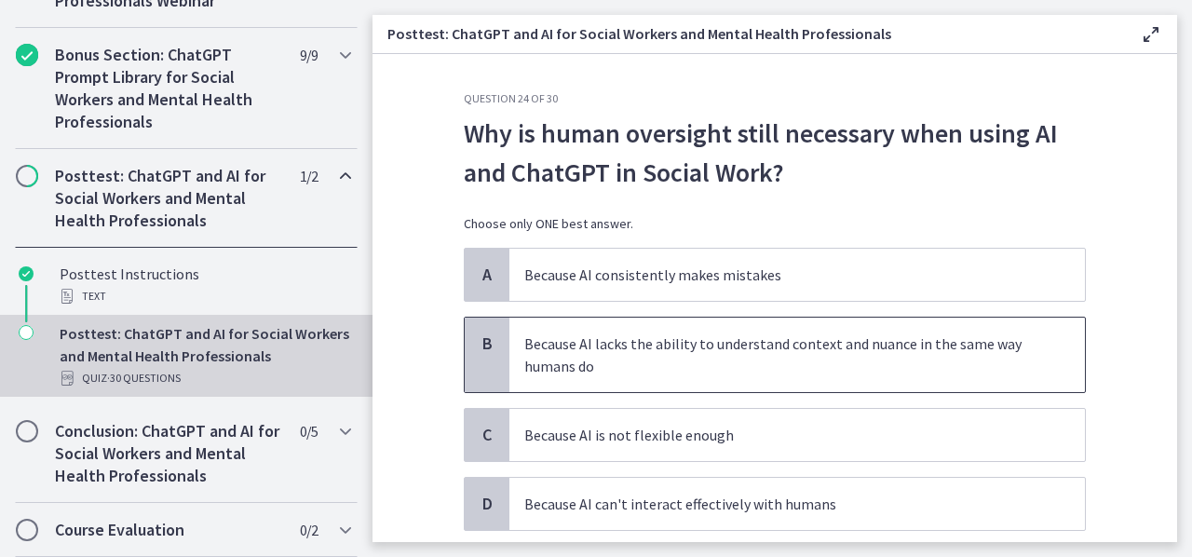
click at [880, 355] on p "Because AI lacks the ability to understand context and nuance in the same way h…" at bounding box center [778, 355] width 509 height 45
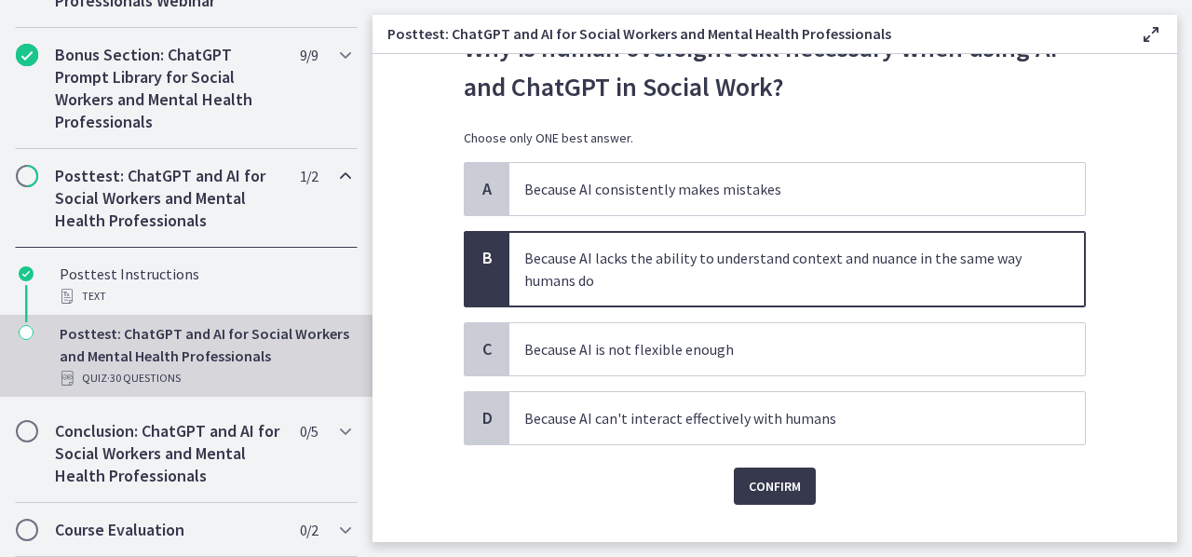
scroll to position [88, 0]
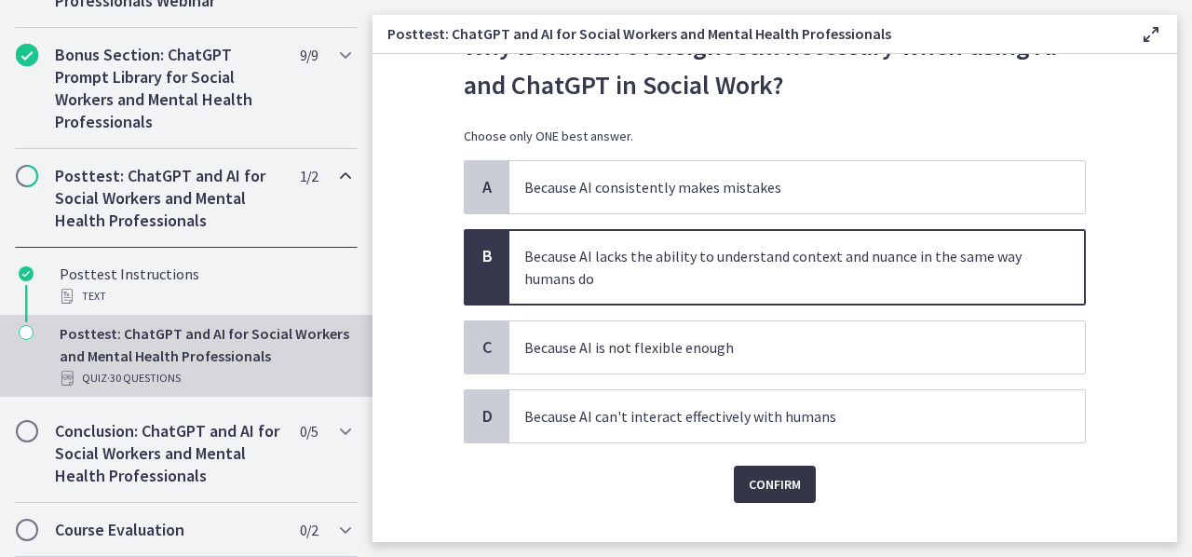
click at [789, 477] on span "Confirm" at bounding box center [775, 484] width 52 height 22
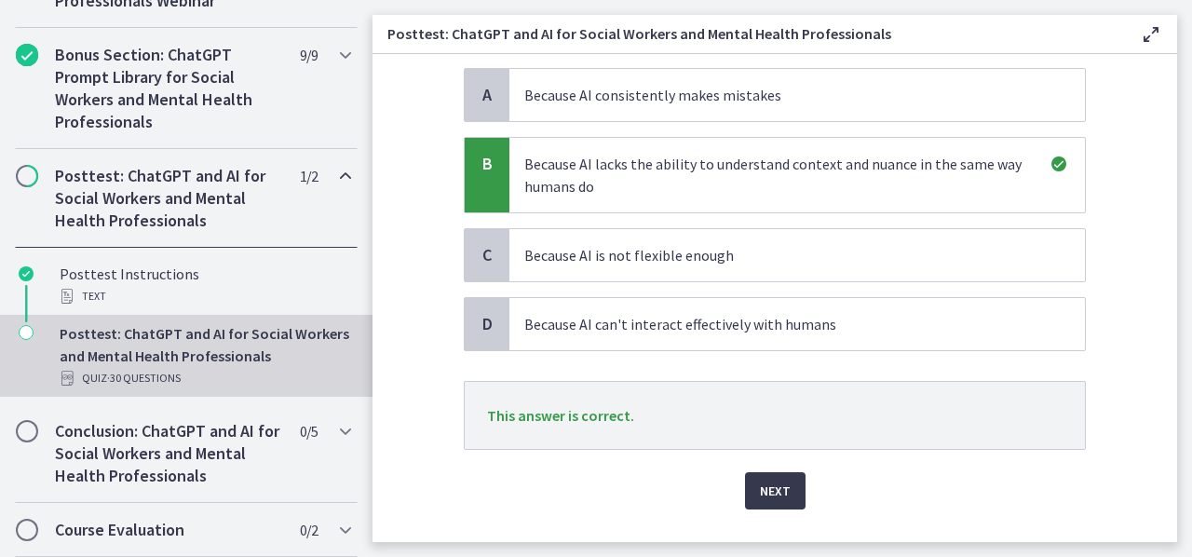
scroll to position [188, 0]
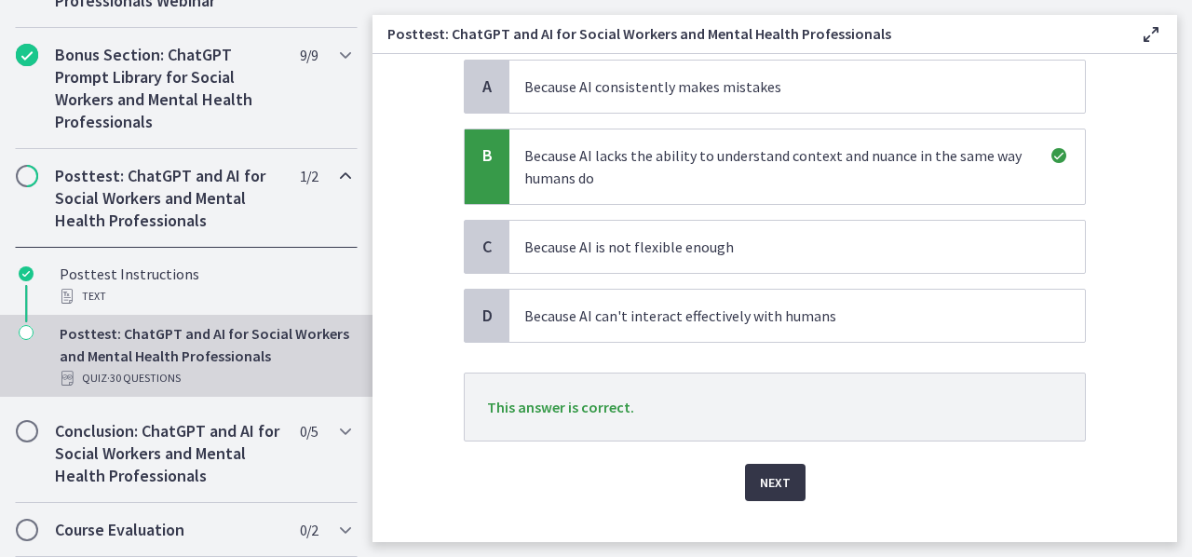
click at [786, 469] on button "Next" at bounding box center [775, 482] width 61 height 37
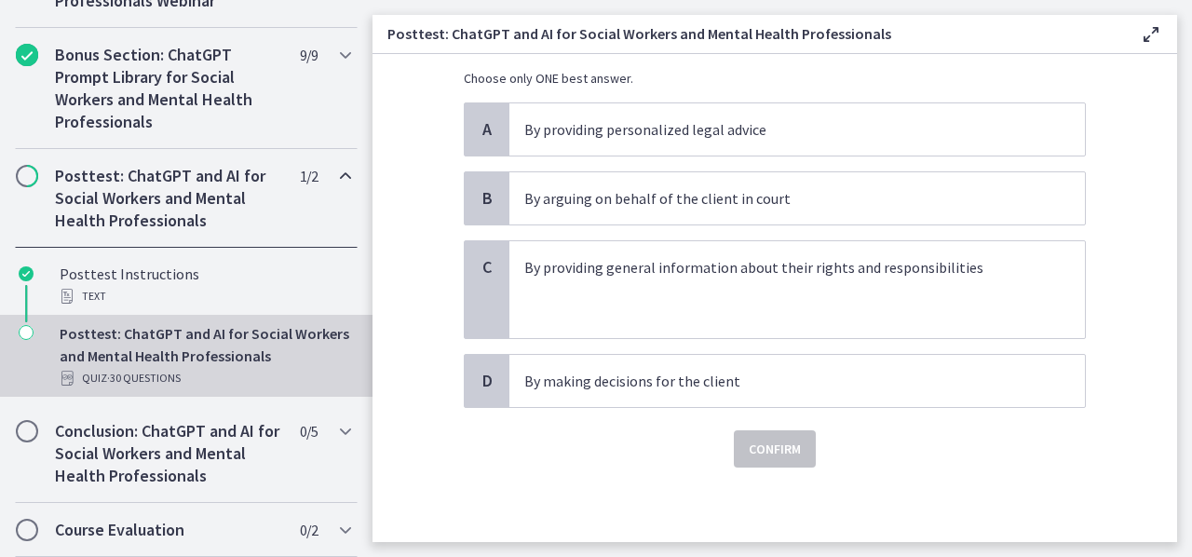
scroll to position [0, 0]
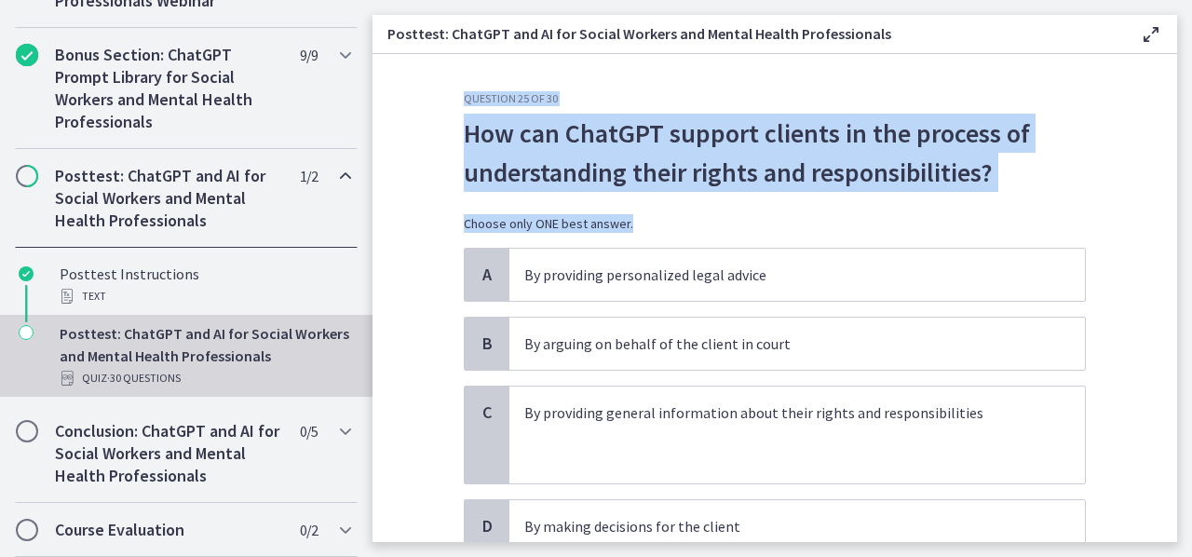
drag, startPoint x: 1187, startPoint y: 178, endPoint x: 1097, endPoint y: 190, distance: 90.2
click at [1097, 190] on main "Posttest: ChatGPT and AI for Social Workers and Mental Health Professionals Ena…" at bounding box center [783, 278] width 820 height 557
click at [1097, 190] on section "Question 25 of 30 How can ChatGPT support clients in the process of understandi…" at bounding box center [775, 298] width 805 height 488
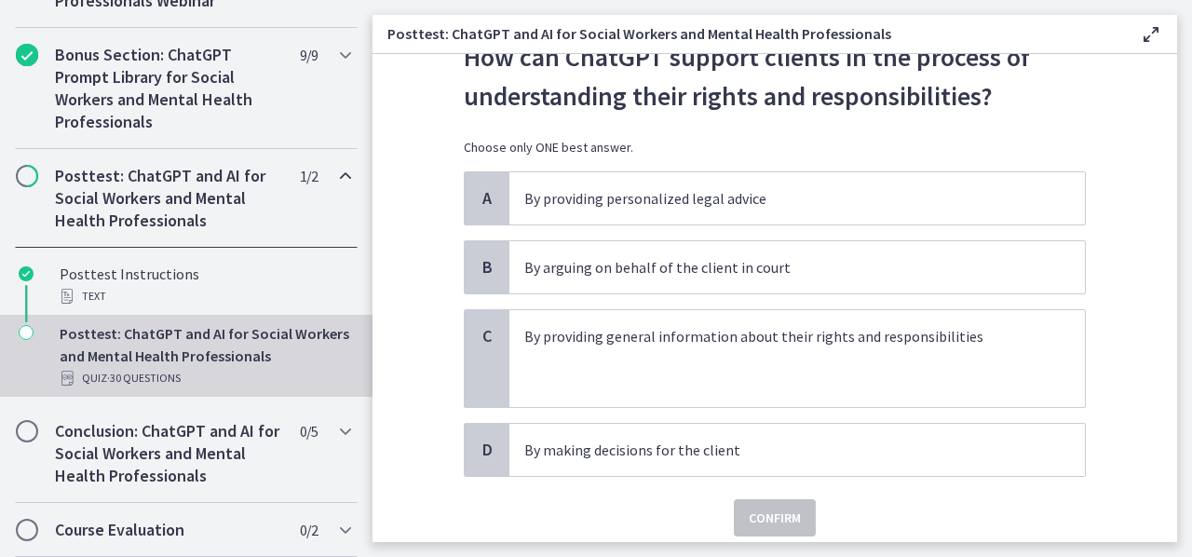
scroll to position [80, 0]
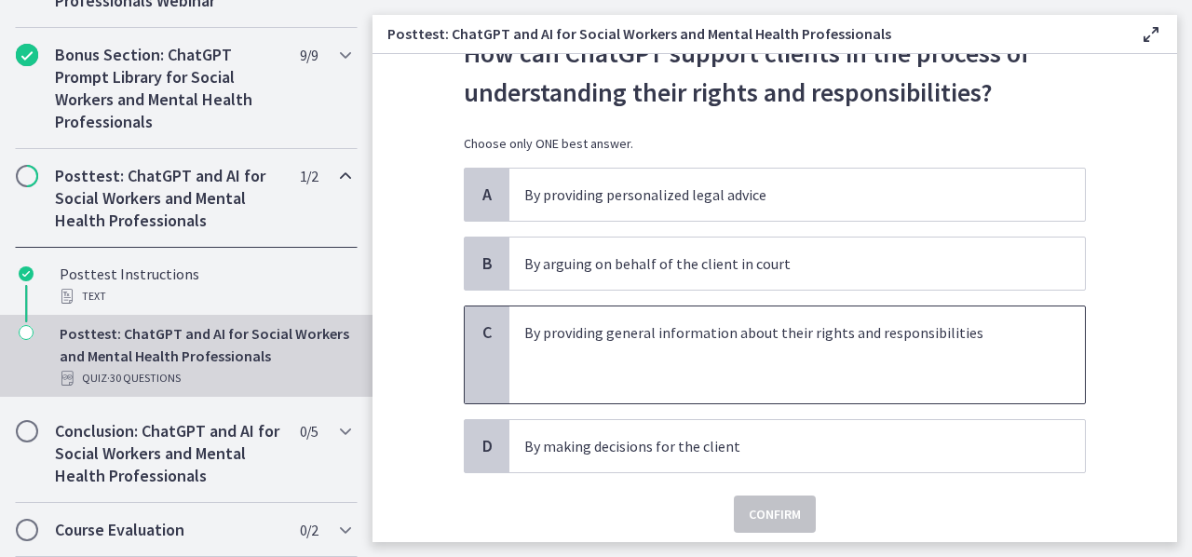
click at [913, 349] on p at bounding box center [778, 355] width 509 height 22
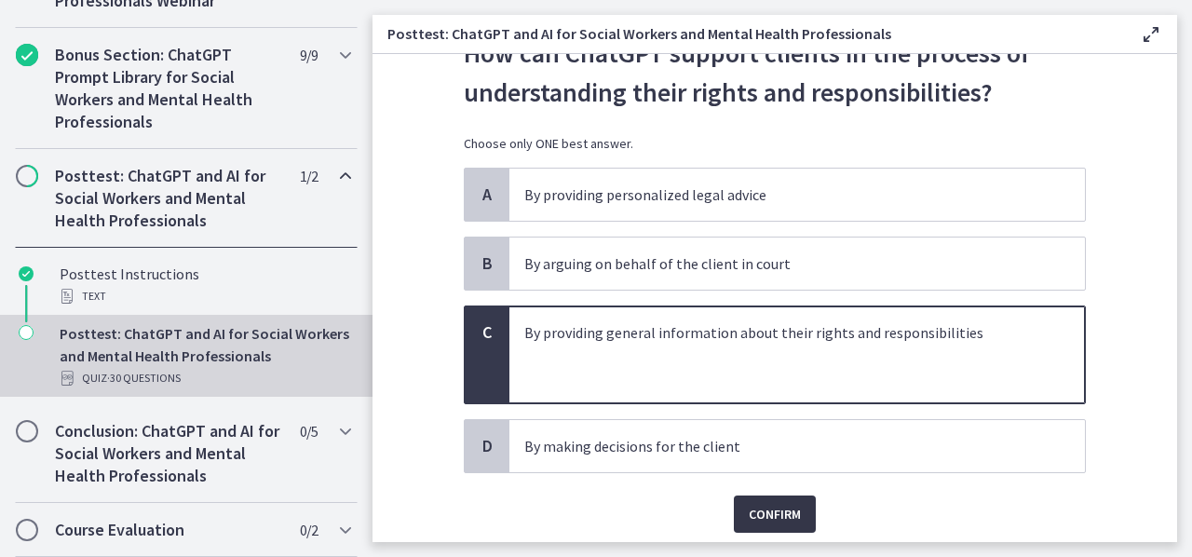
click at [775, 507] on span "Confirm" at bounding box center [775, 514] width 52 height 22
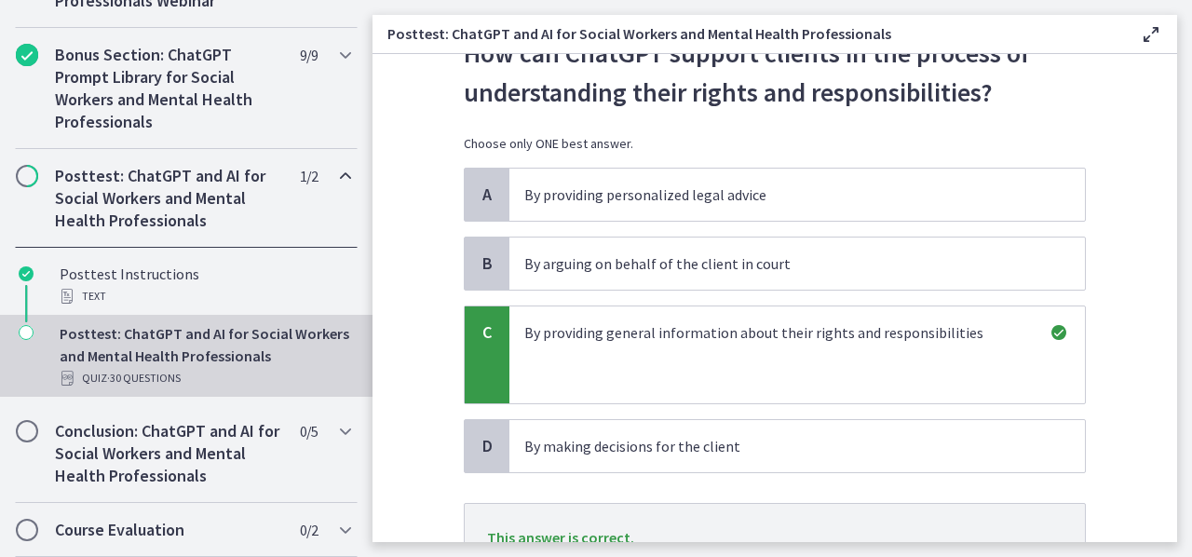
scroll to position [240, 0]
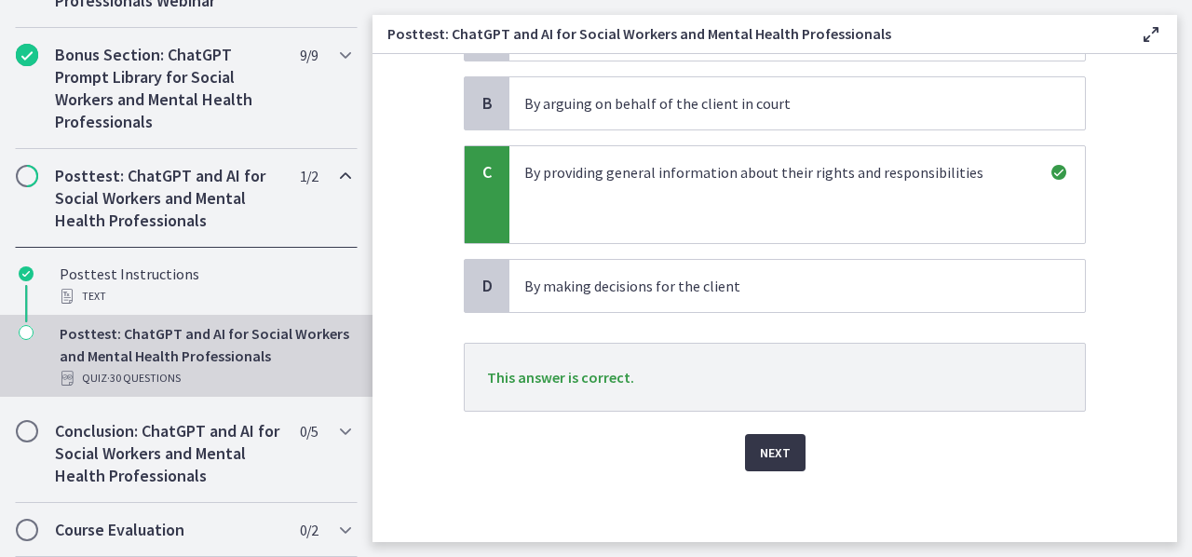
click at [775, 442] on span "Next" at bounding box center [775, 453] width 31 height 22
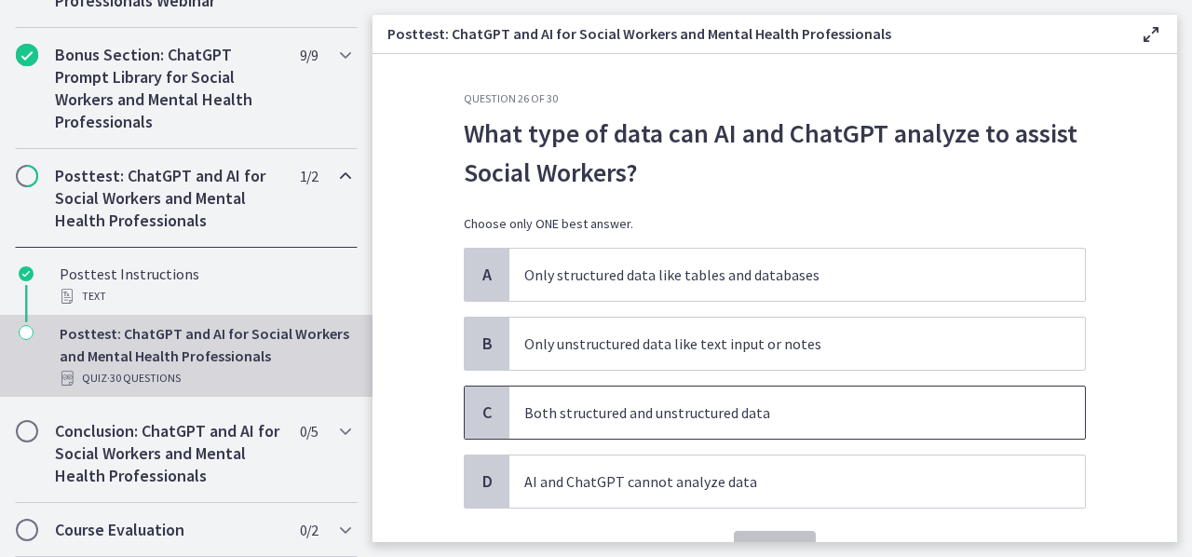
click at [764, 428] on span "Both structured and unstructured data" at bounding box center [798, 413] width 576 height 52
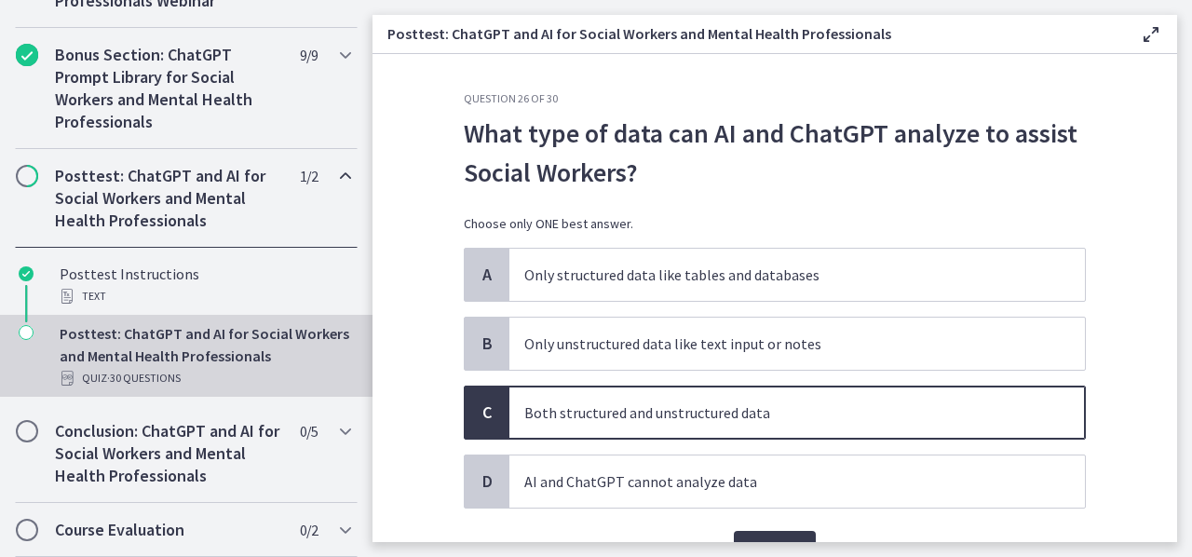
scroll to position [98, 0]
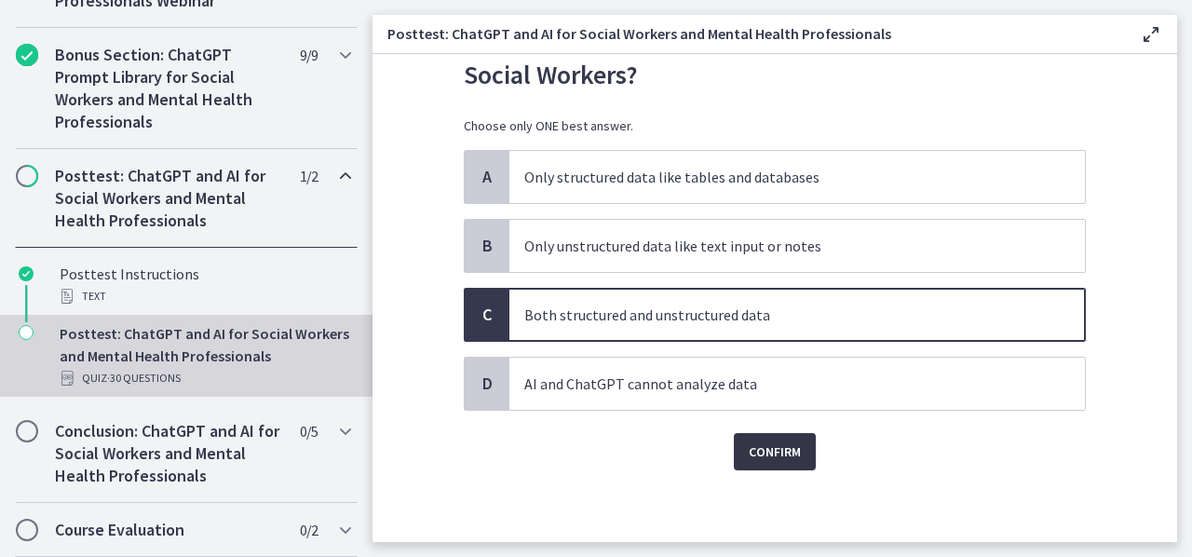
click at [756, 459] on span "Confirm" at bounding box center [775, 452] width 52 height 22
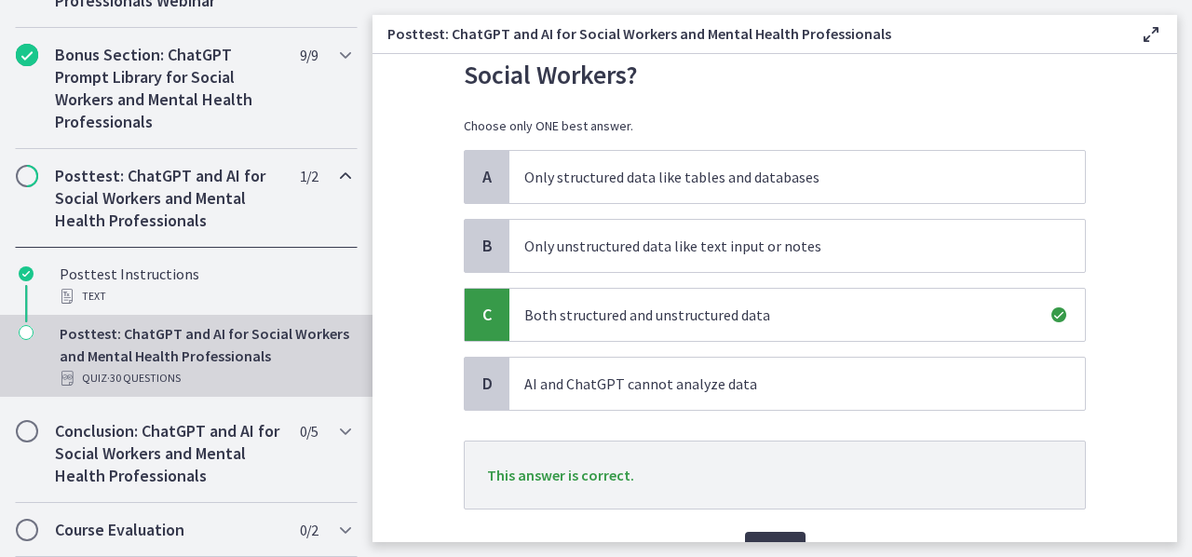
click at [1160, 375] on section "Question 26 of 30 What type of data can AI and ChatGPT analyze to assist Social…" at bounding box center [775, 298] width 805 height 488
drag, startPoint x: 1161, startPoint y: 380, endPoint x: 1167, endPoint y: 504, distance: 124.1
click at [1167, 504] on section "Question 26 of 30 What type of data can AI and ChatGPT analyze to assist Social…" at bounding box center [775, 298] width 805 height 488
click at [763, 540] on span "Next" at bounding box center [775, 550] width 31 height 22
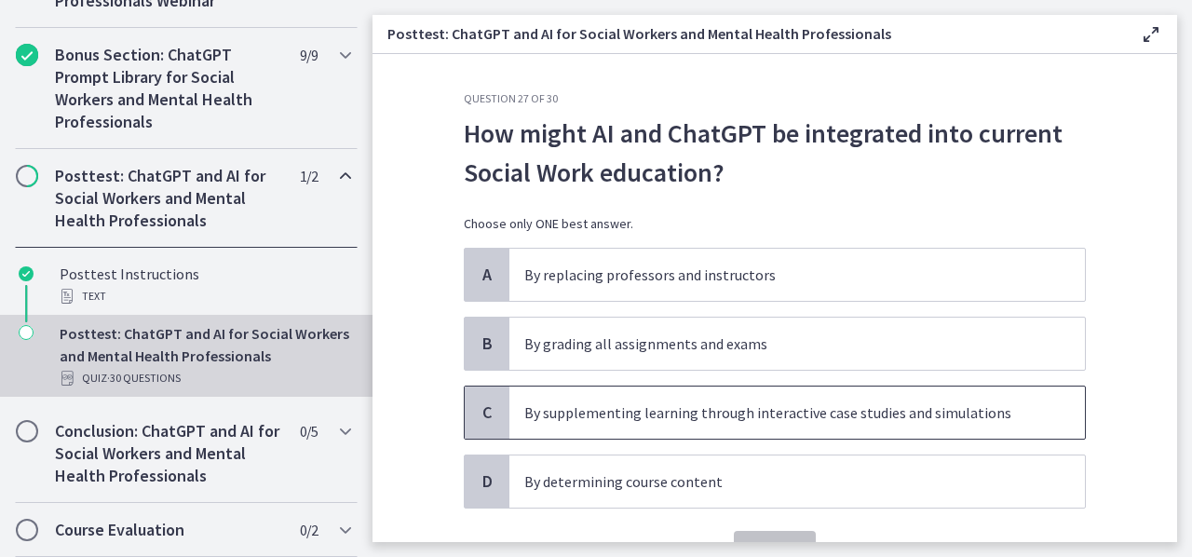
click at [689, 424] on span "By supplementing learning through interactive case studies and simulations" at bounding box center [798, 413] width 576 height 52
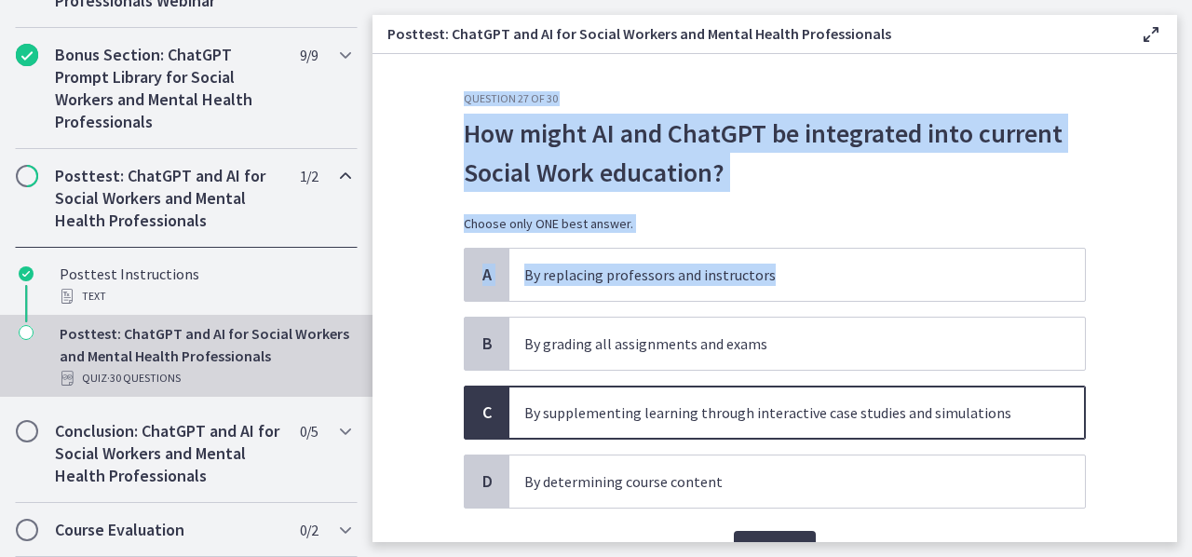
drag, startPoint x: 1188, startPoint y: 280, endPoint x: 1165, endPoint y: 271, distance: 24.2
click at [1165, 271] on main "Posttest: ChatGPT and AI for Social Workers and Mental Health Professionals Ena…" at bounding box center [783, 278] width 820 height 557
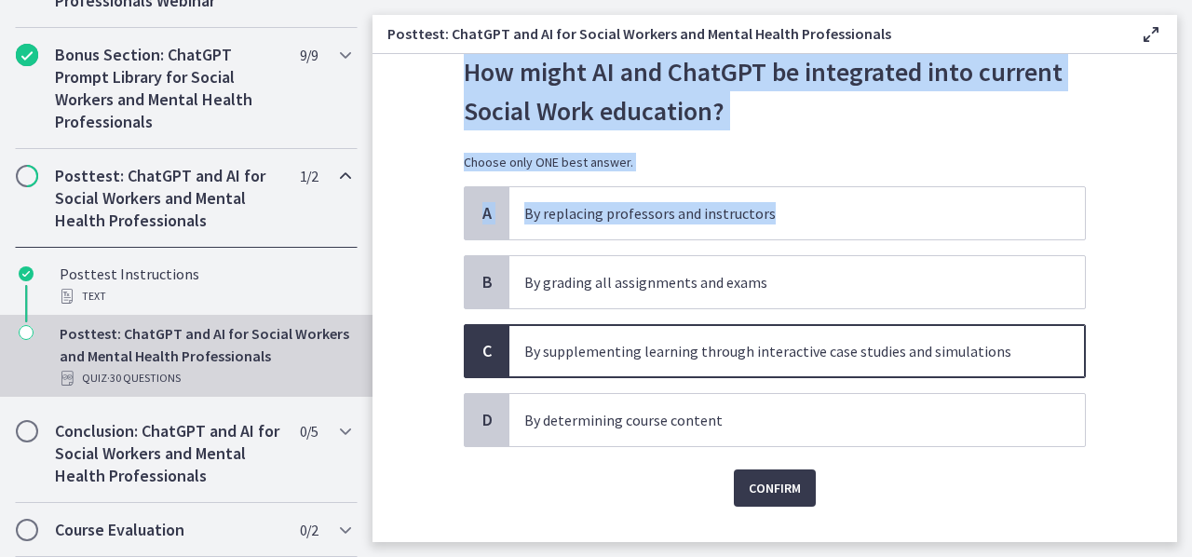
scroll to position [76, 0]
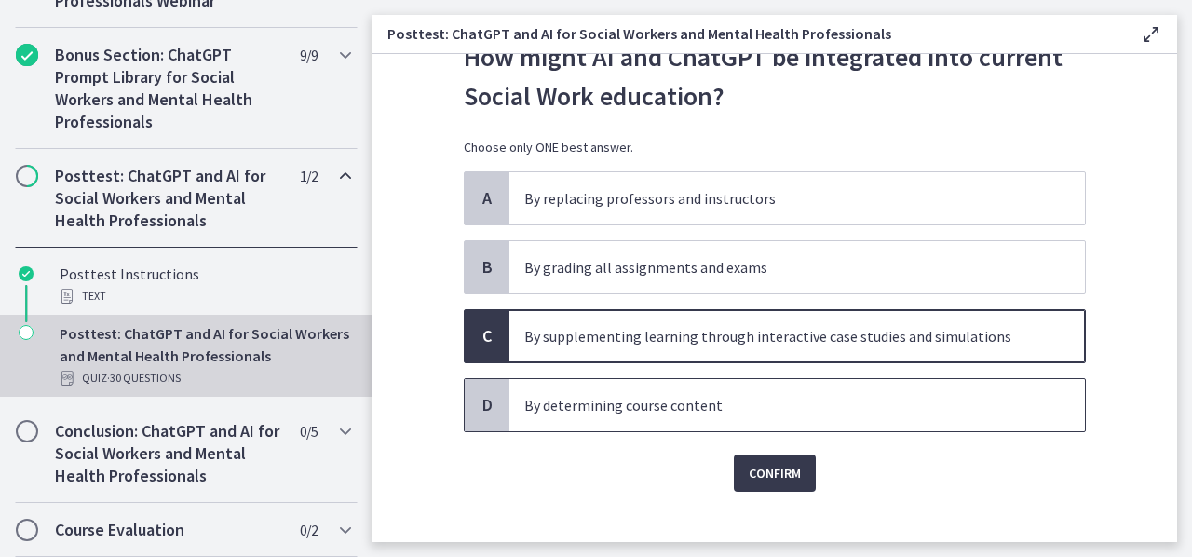
click at [824, 397] on p "By determining course content" at bounding box center [778, 405] width 509 height 22
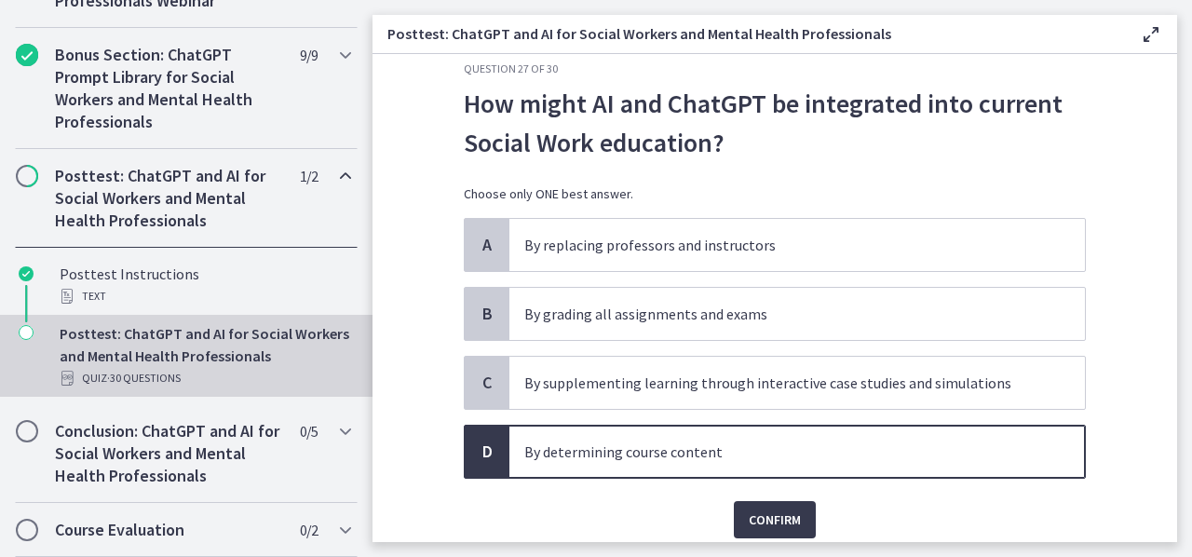
scroll to position [30, 0]
click at [833, 445] on p "By determining course content" at bounding box center [778, 452] width 509 height 22
click at [754, 511] on span "Confirm" at bounding box center [775, 520] width 52 height 22
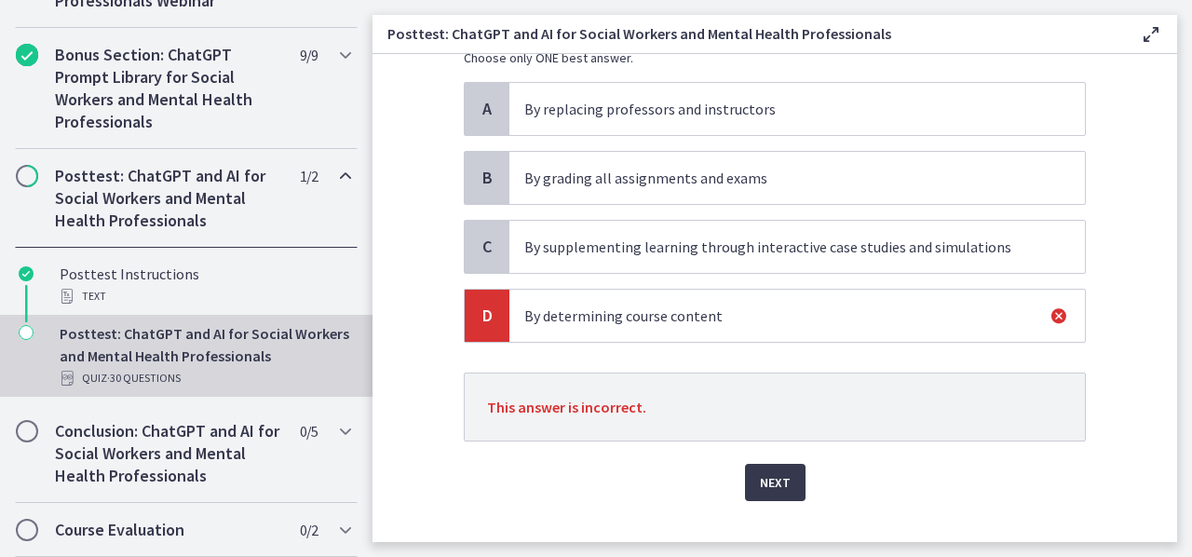
scroll to position [196, 0]
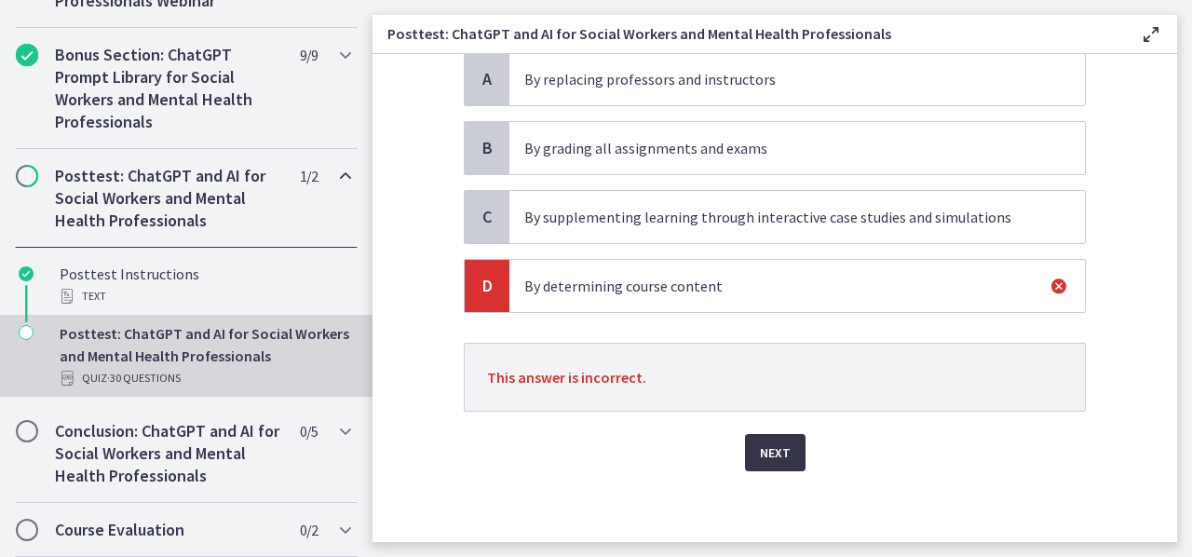
click at [771, 442] on span "Next" at bounding box center [775, 453] width 31 height 22
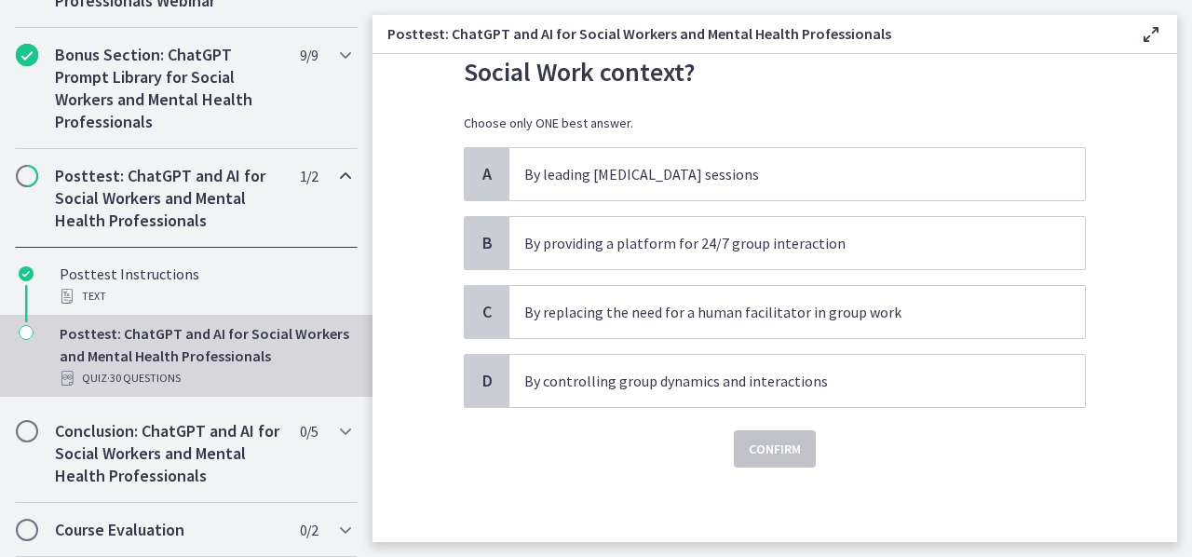
scroll to position [0, 0]
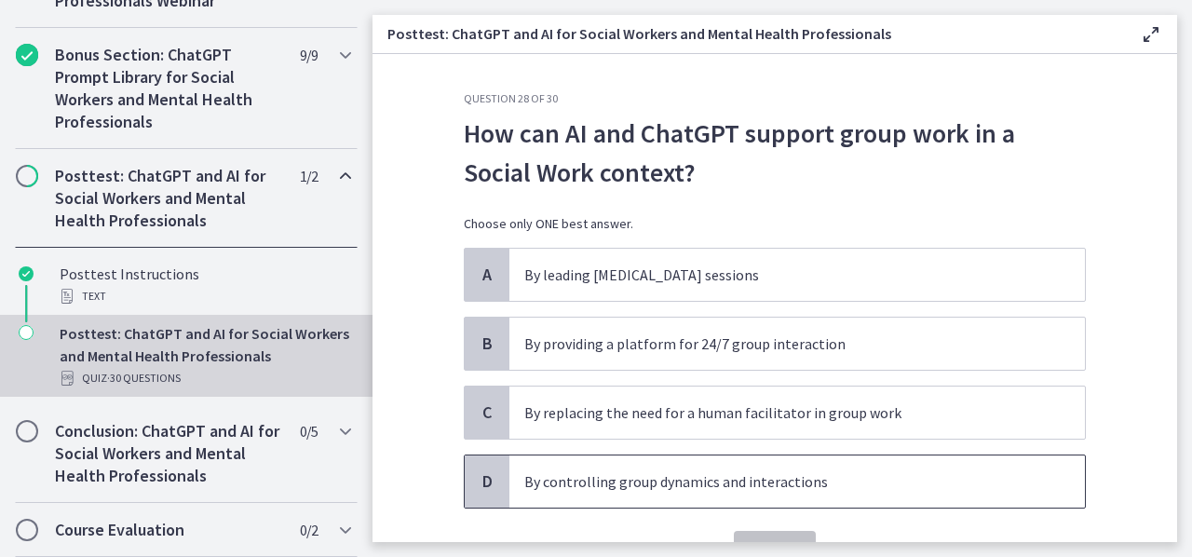
click at [928, 488] on p "By controlling group dynamics and interactions" at bounding box center [778, 481] width 509 height 22
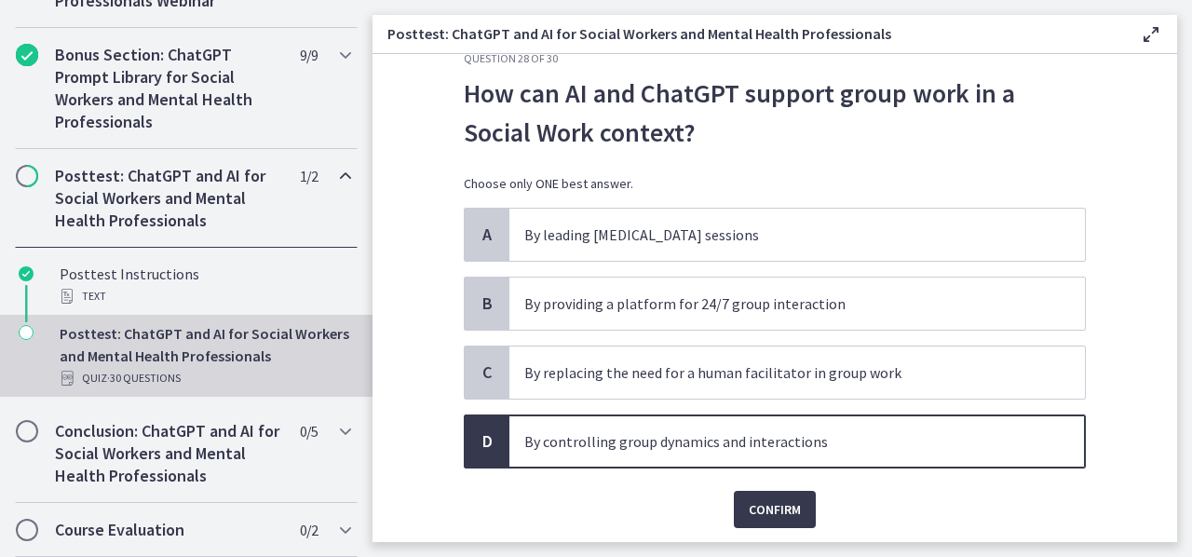
scroll to position [49, 0]
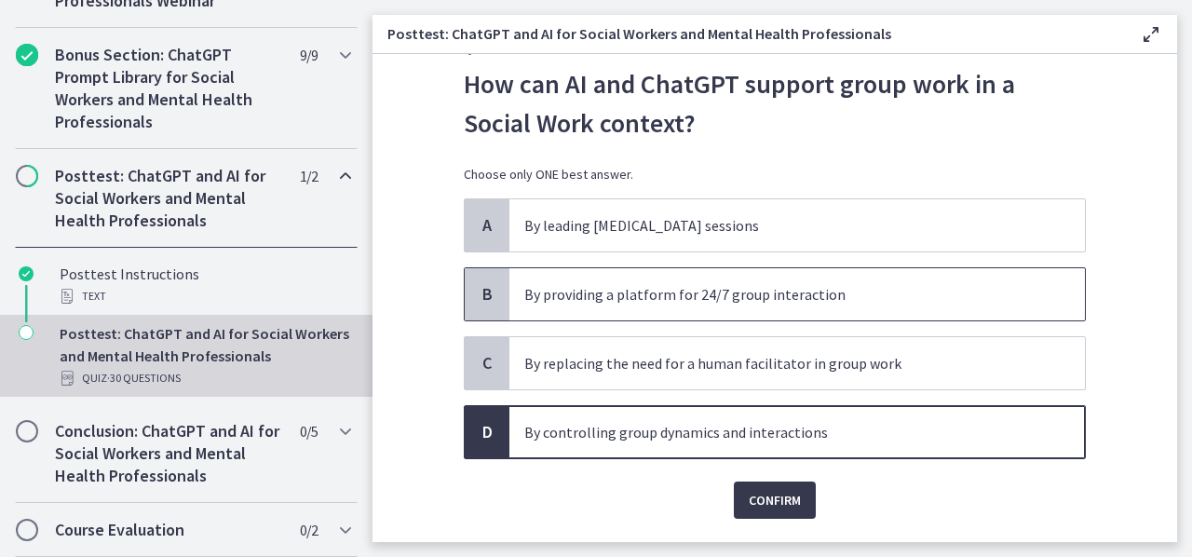
click at [874, 319] on span "By providing a platform for 24/7 group interaction" at bounding box center [798, 294] width 576 height 52
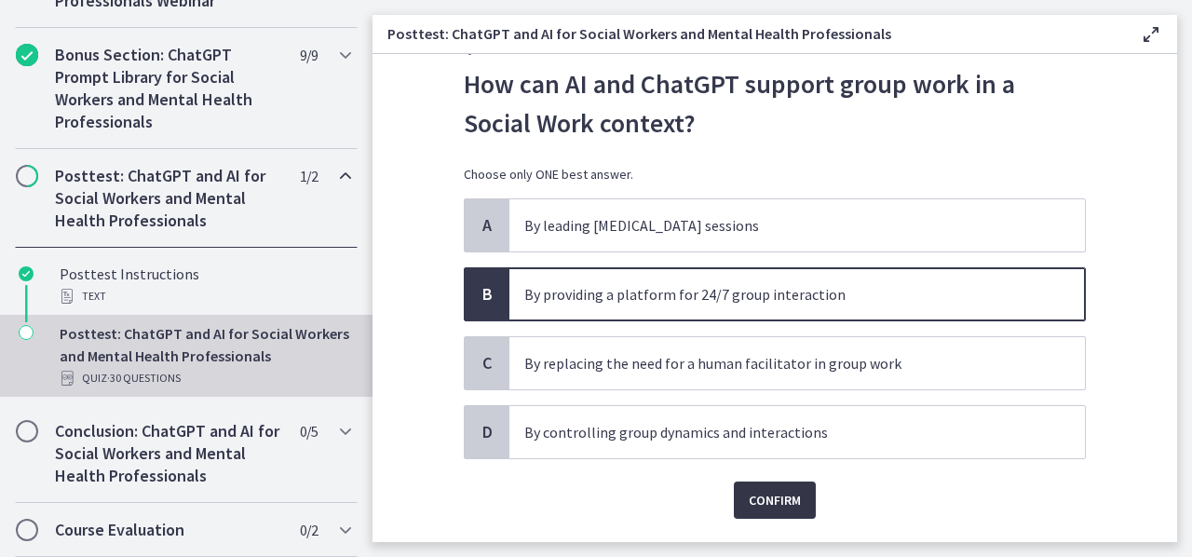
click at [777, 490] on span "Confirm" at bounding box center [775, 500] width 52 height 22
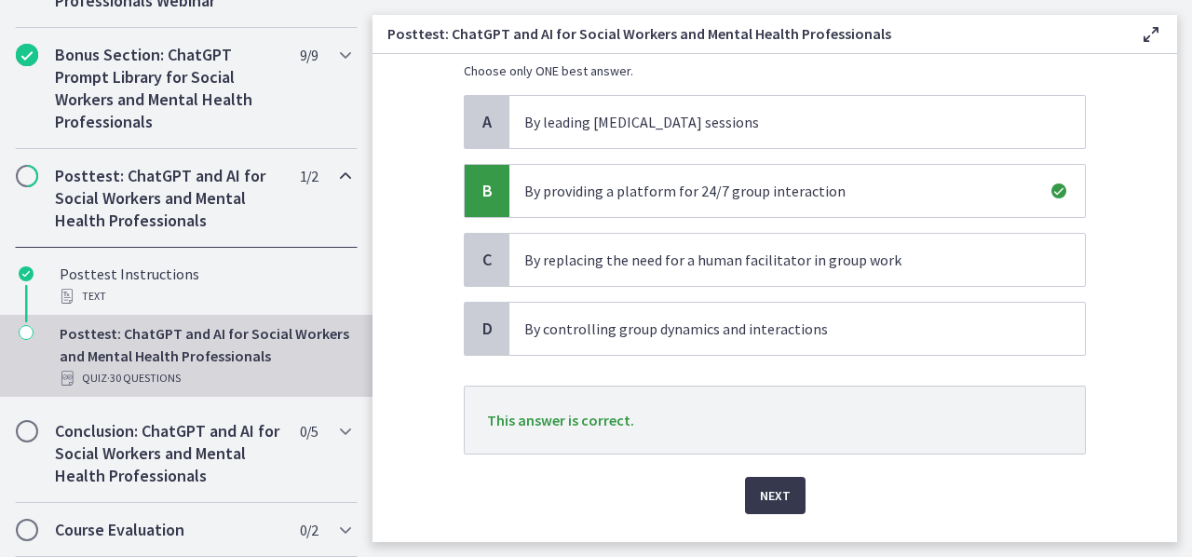
scroll to position [196, 0]
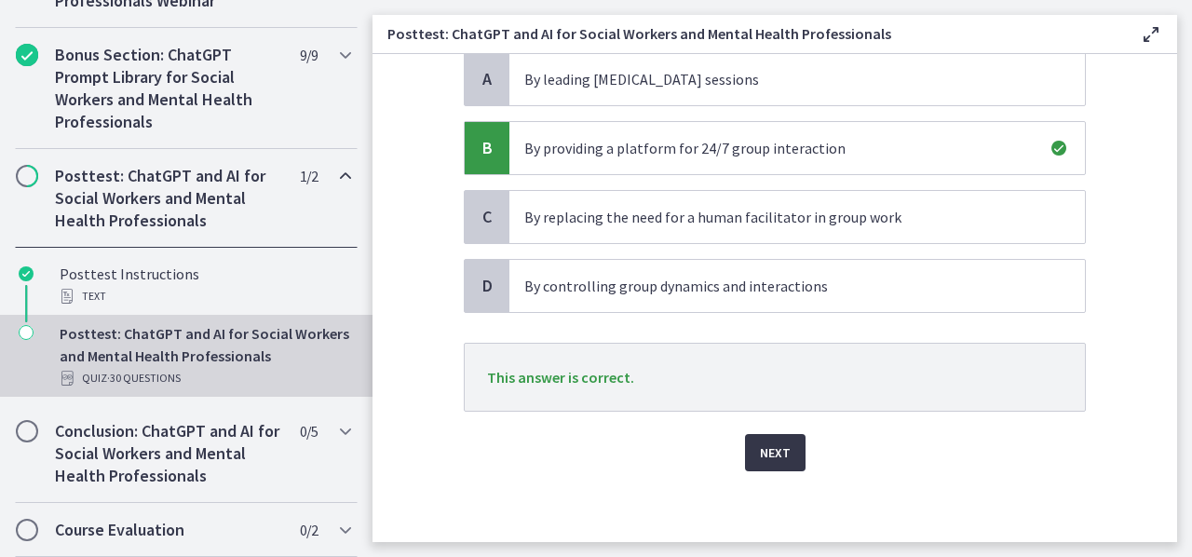
click at [761, 454] on span "Next" at bounding box center [775, 453] width 31 height 22
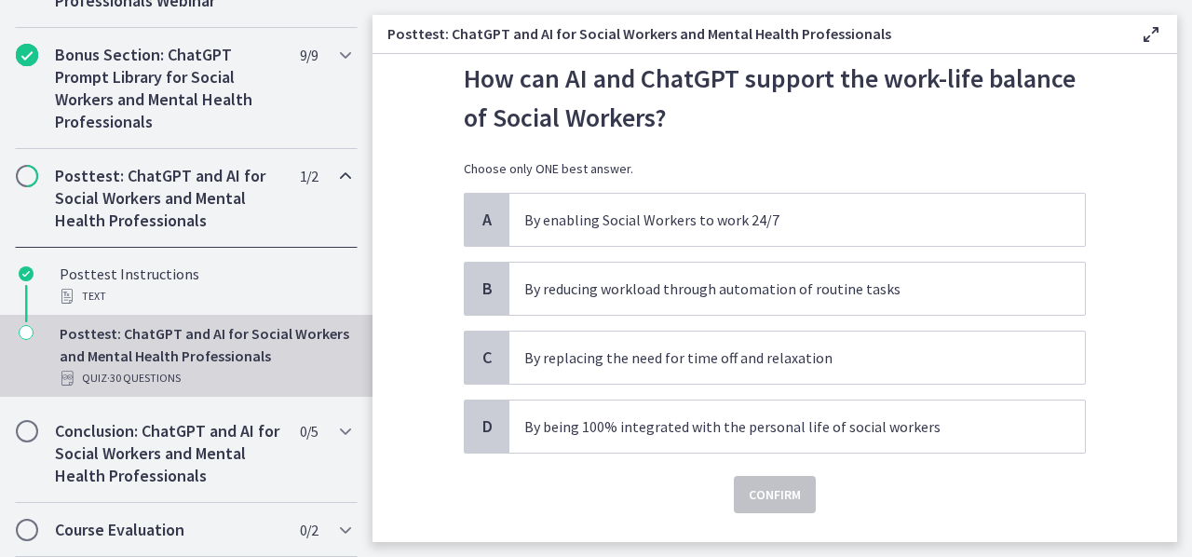
scroll to position [54, 0]
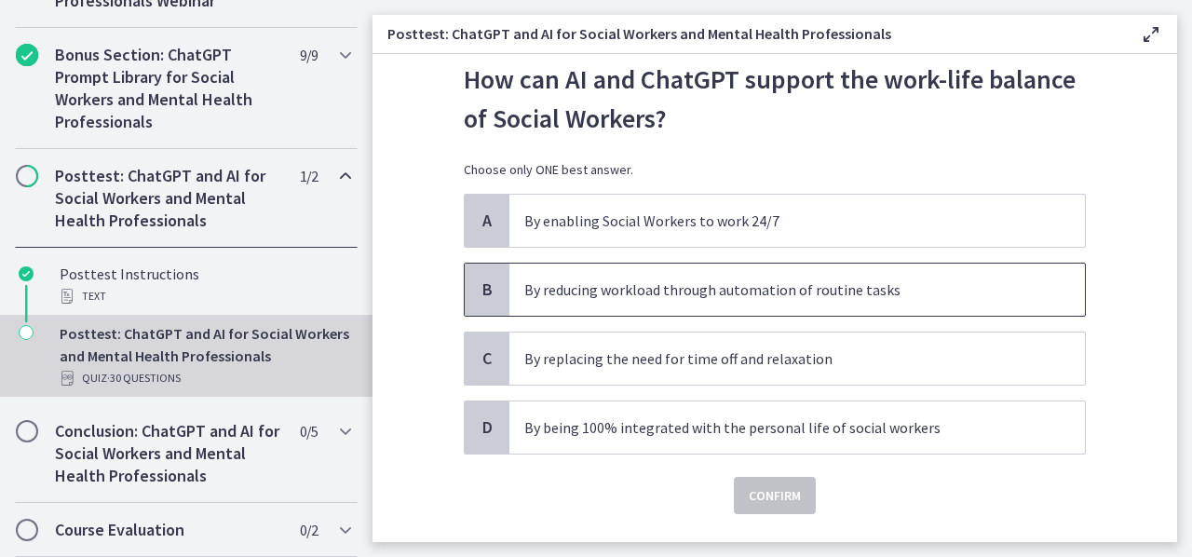
click at [903, 295] on p "By reducing workload through automation of routine tasks" at bounding box center [778, 290] width 509 height 22
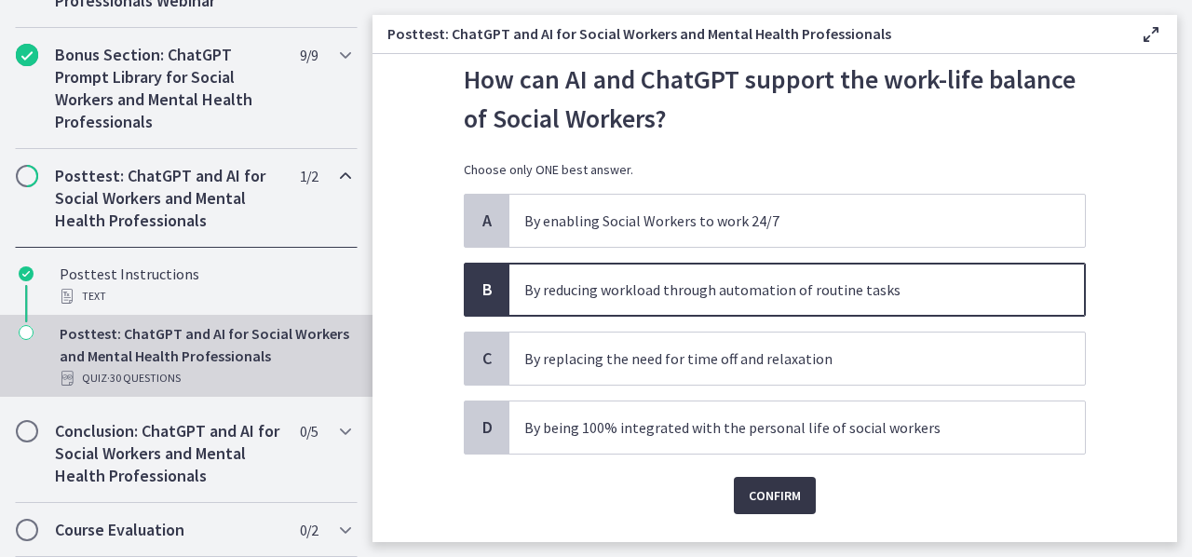
click at [740, 503] on button "Confirm" at bounding box center [775, 495] width 82 height 37
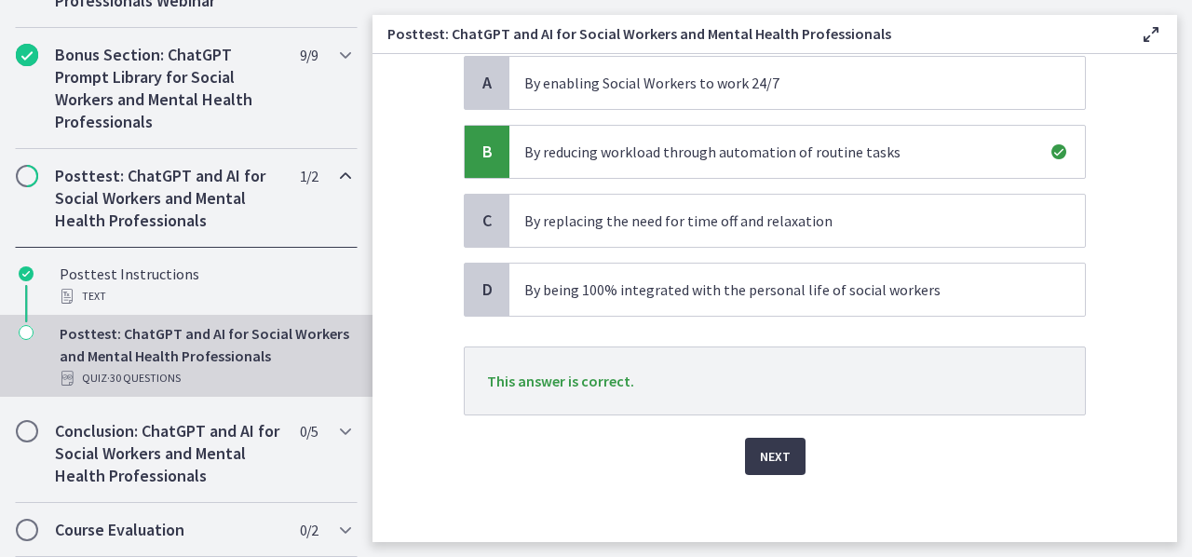
scroll to position [196, 0]
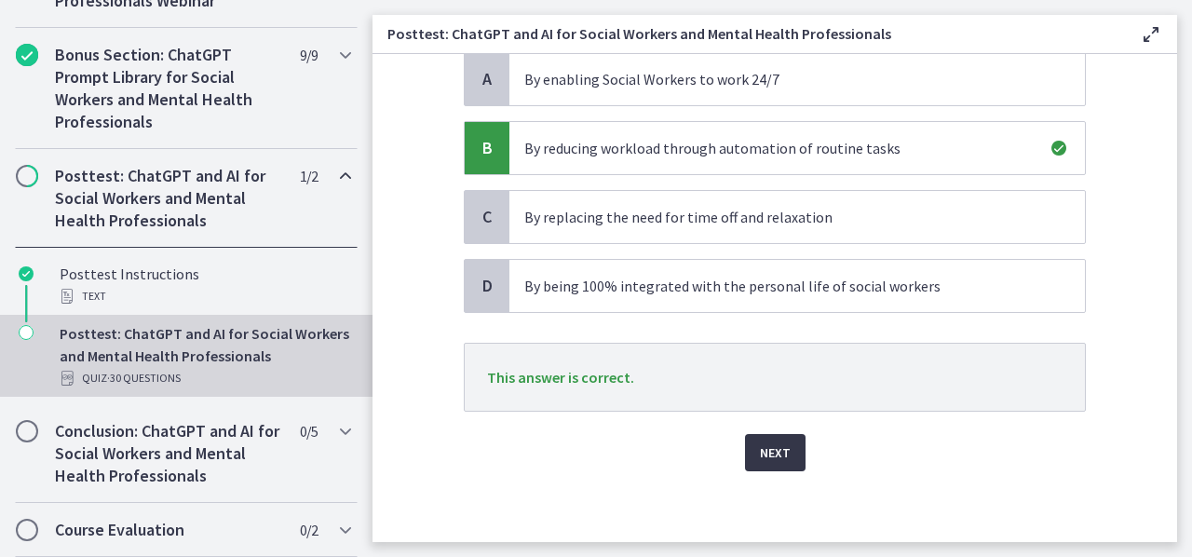
click at [787, 447] on button "Next" at bounding box center [775, 452] width 61 height 37
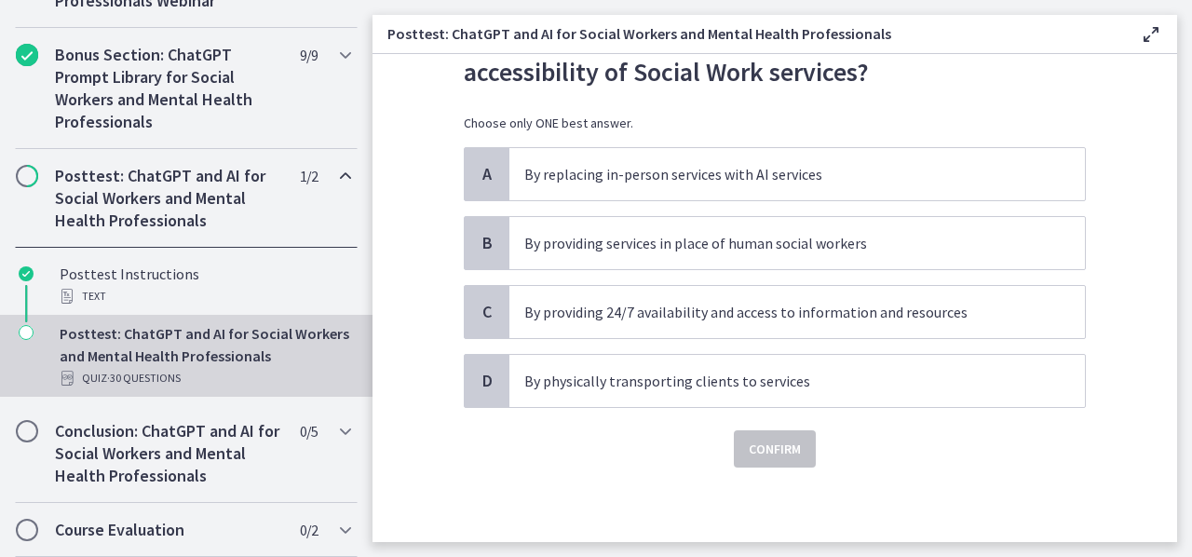
scroll to position [0, 0]
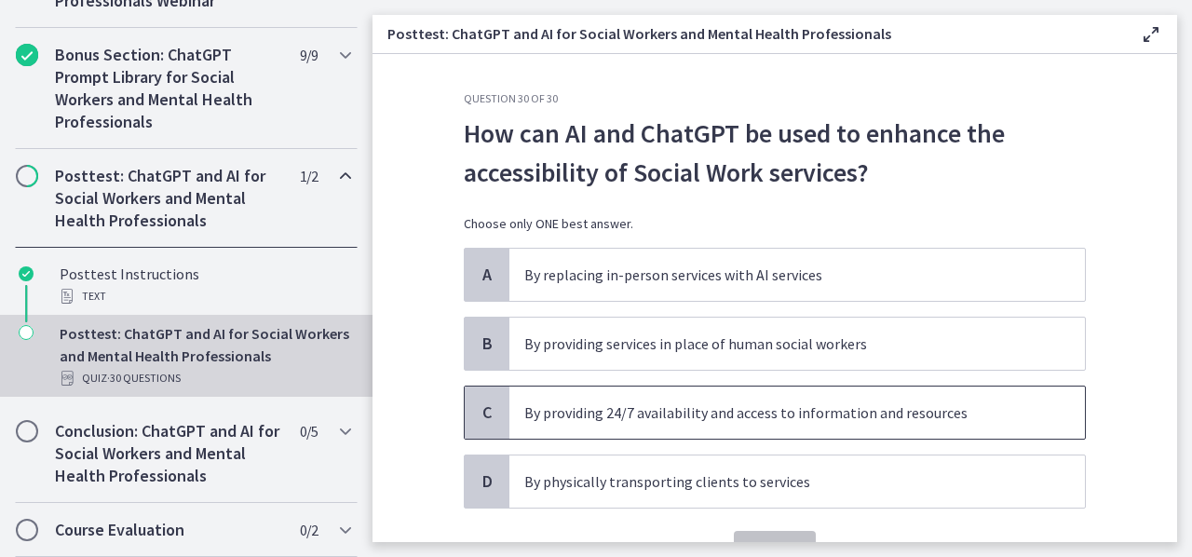
click at [872, 403] on p "By providing 24/7 availability and access to information and resources" at bounding box center [778, 412] width 509 height 22
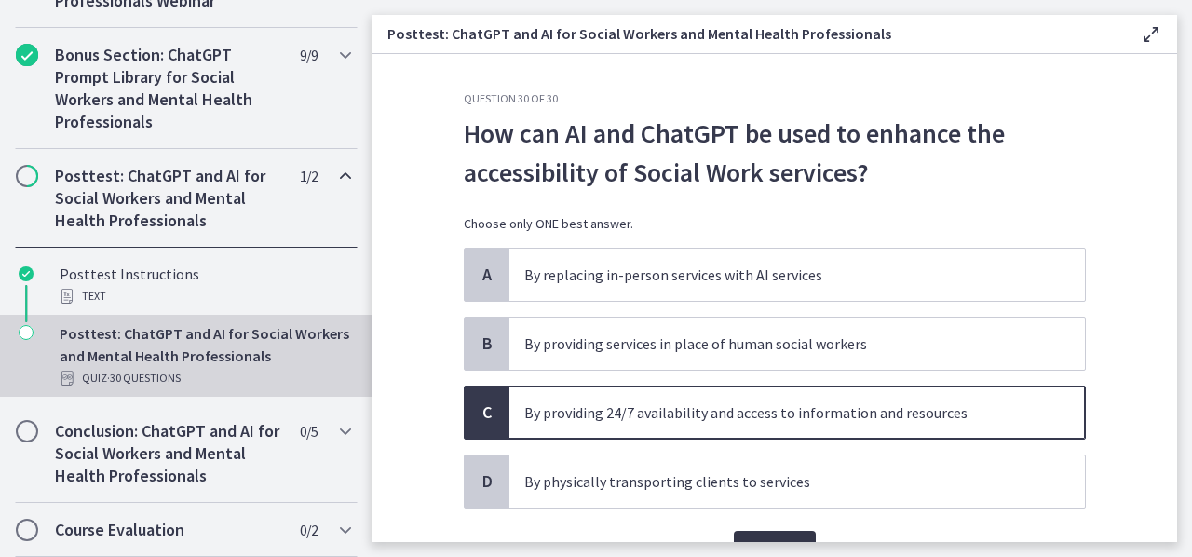
click at [777, 538] on span "Confirm" at bounding box center [775, 549] width 52 height 22
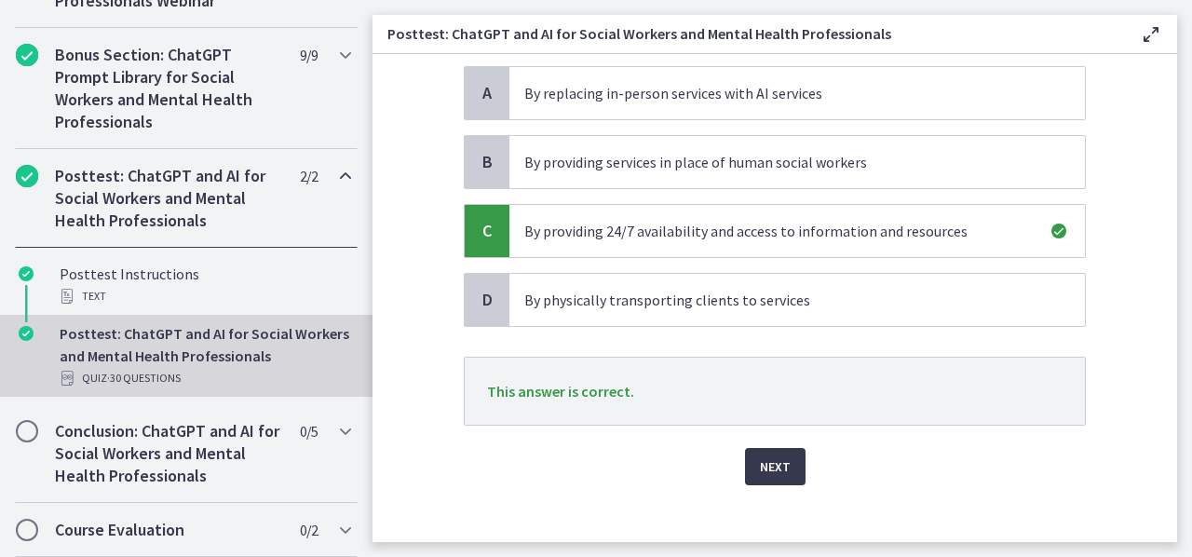
scroll to position [186, 0]
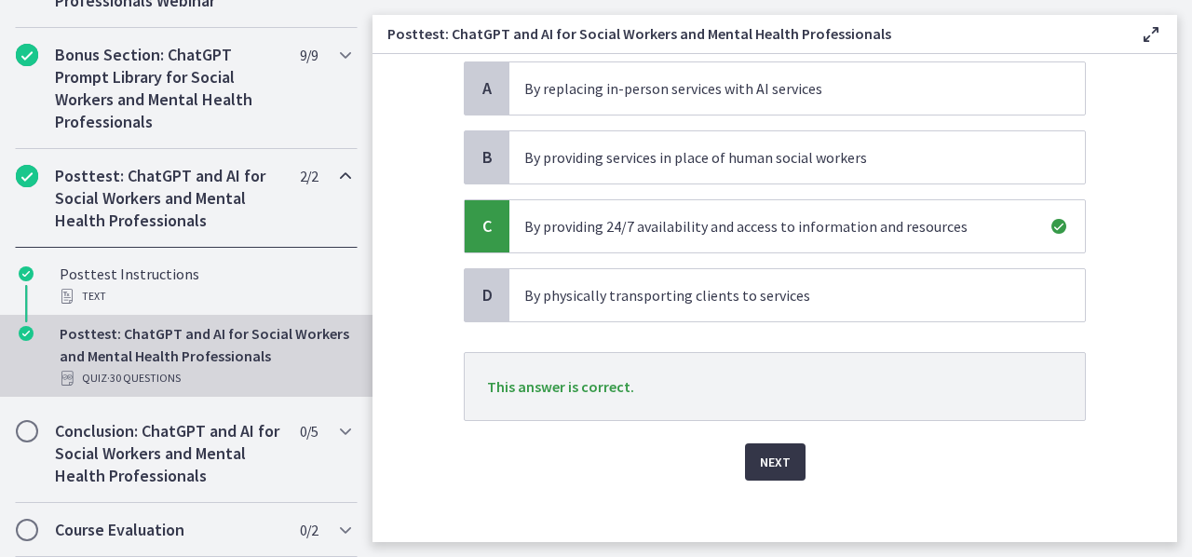
click at [792, 459] on button "Next" at bounding box center [775, 461] width 61 height 37
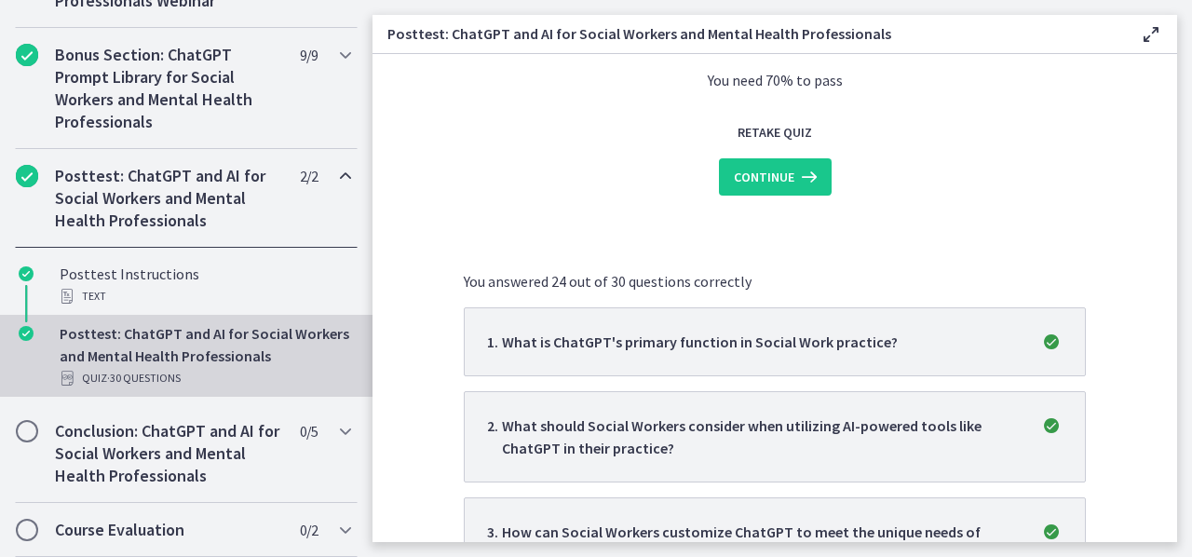
scroll to position [0, 0]
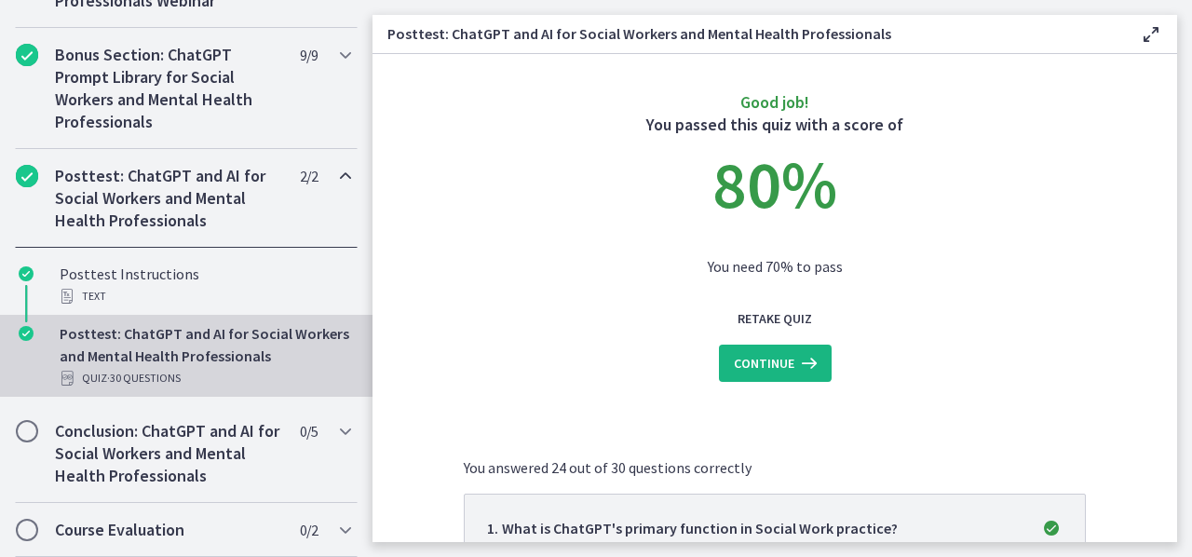
click at [795, 373] on icon at bounding box center [808, 363] width 26 height 22
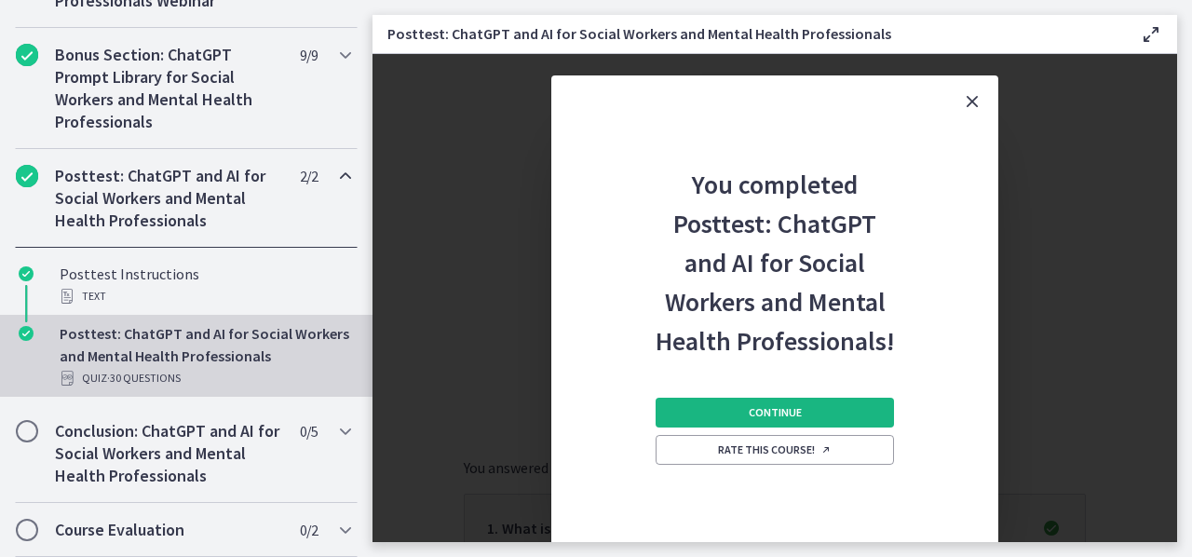
click at [792, 415] on span "Continue" at bounding box center [775, 412] width 53 height 15
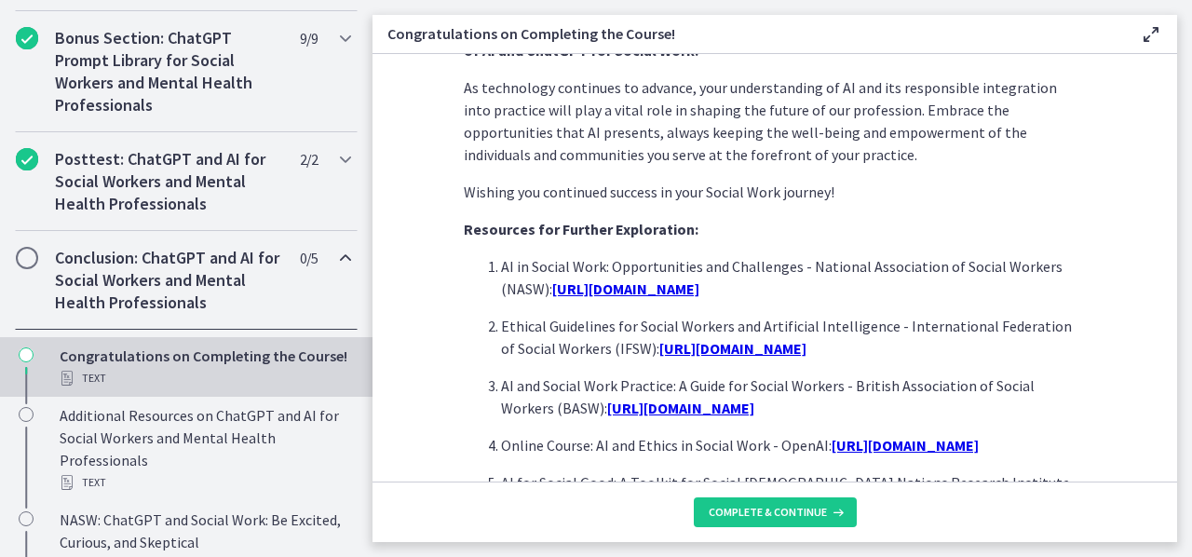
scroll to position [1580, 0]
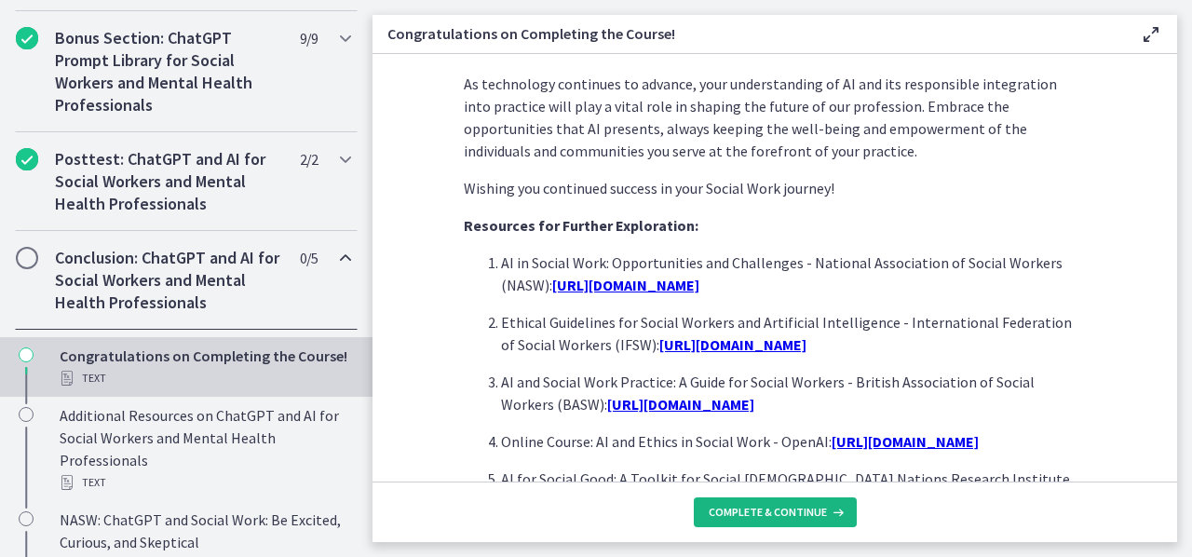
click at [755, 510] on span "Complete & continue" at bounding box center [768, 512] width 118 height 15
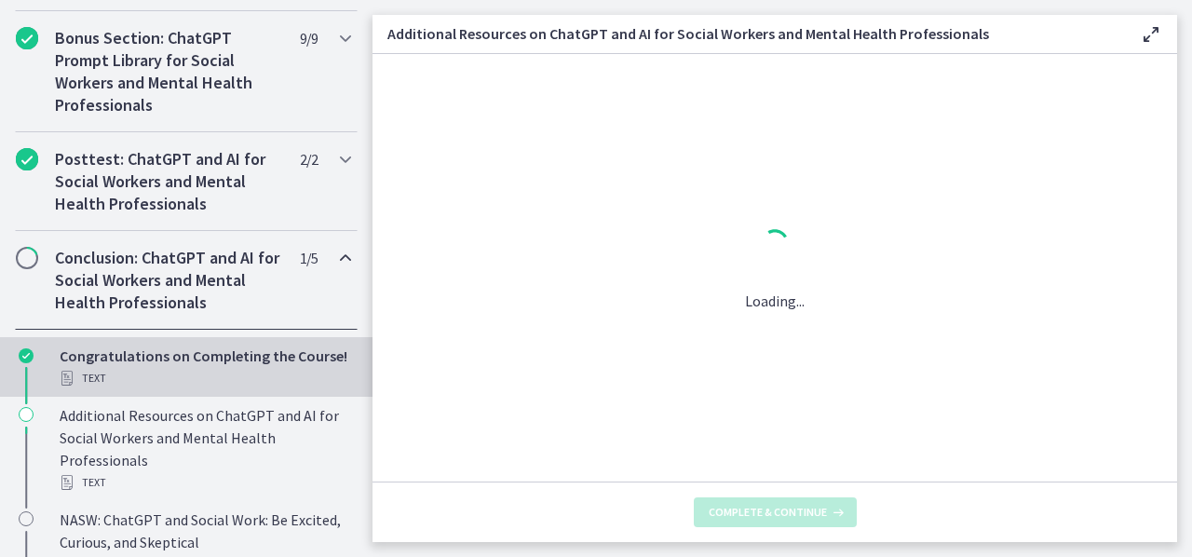
scroll to position [0, 0]
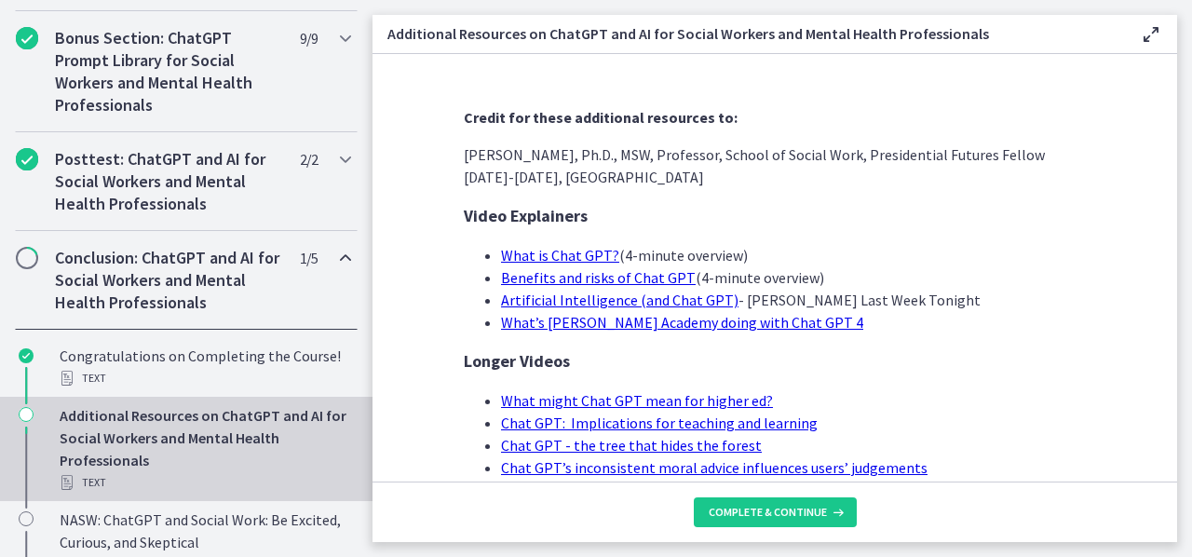
drag, startPoint x: 999, startPoint y: 175, endPoint x: 695, endPoint y: 542, distance: 476.4
click at [695, 542] on main "Additional Resources on ChatGPT and AI for Social Workers and Mental Health Pro…" at bounding box center [783, 278] width 820 height 557
drag, startPoint x: 440, startPoint y: 150, endPoint x: 611, endPoint y: 157, distance: 171.6
click at [611, 157] on section "Credit for these additional resources to: [PERSON_NAME], Ph.D., MSW, Professor,…" at bounding box center [775, 268] width 805 height 428
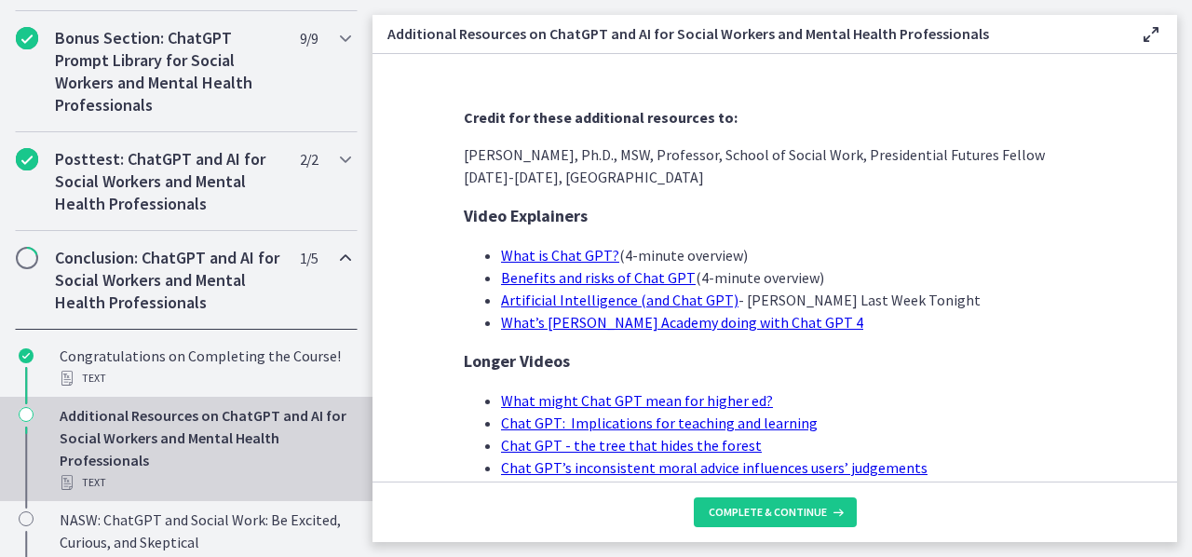
click at [697, 155] on p "[PERSON_NAME], Ph.D., MSW, Professor, School of Social Work, Presidential Futur…" at bounding box center [775, 165] width 622 height 45
drag, startPoint x: 676, startPoint y: 157, endPoint x: 458, endPoint y: 159, distance: 218.0
click at [464, 159] on p "[PERSON_NAME], Ph.D., MSW, Professor, School of Social Work, Presidential Futur…" at bounding box center [775, 165] width 622 height 45
copy p "[PERSON_NAME], Ph.D., MSW, Professor"
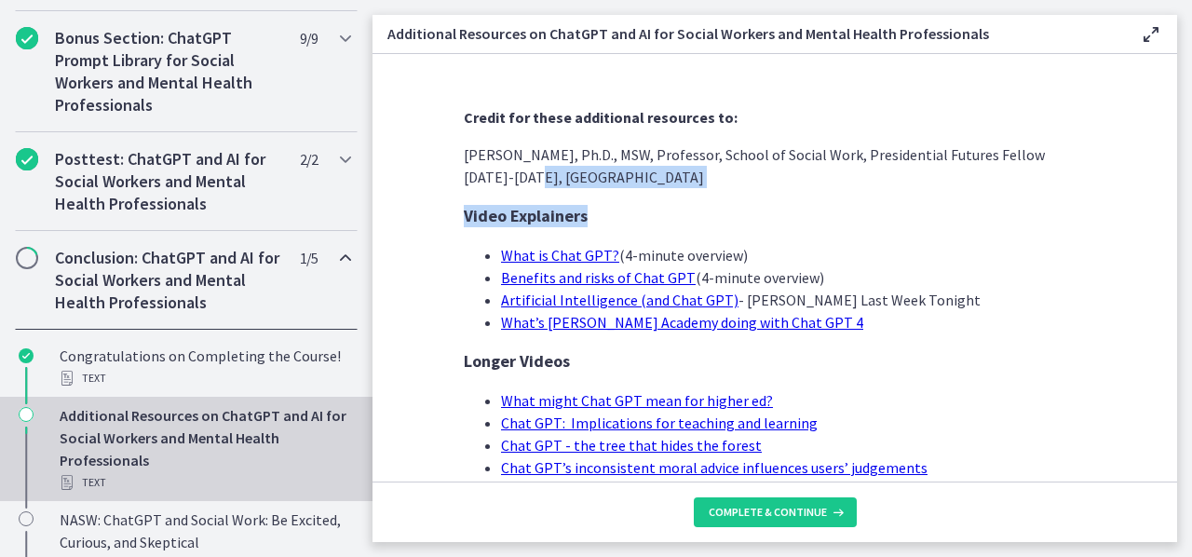
drag, startPoint x: 606, startPoint y: 189, endPoint x: 467, endPoint y: 182, distance: 139.0
click at [538, 181] on p "[PERSON_NAME], Ph.D., MSW, Professor, School of Social Work, Presidential Futur…" at bounding box center [775, 165] width 622 height 45
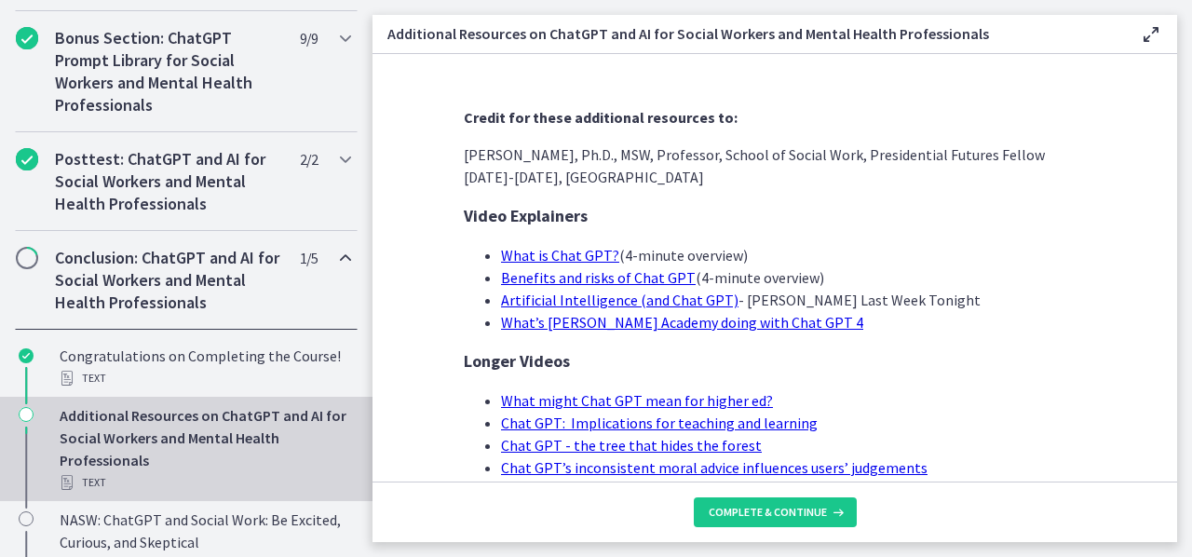
drag, startPoint x: 608, startPoint y: 177, endPoint x: 456, endPoint y: 183, distance: 151.9
click at [464, 183] on p "[PERSON_NAME], Ph.D., MSW, Professor, School of Social Work, Presidential Futur…" at bounding box center [775, 165] width 622 height 45
copy p "[GEOGRAPHIC_DATA]"
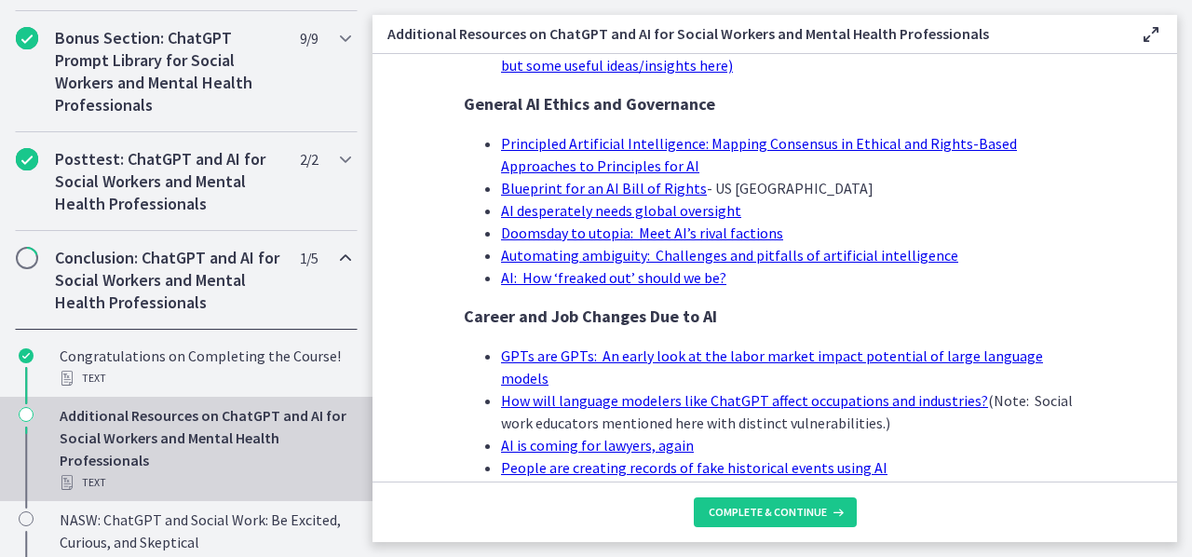
scroll to position [1848, 0]
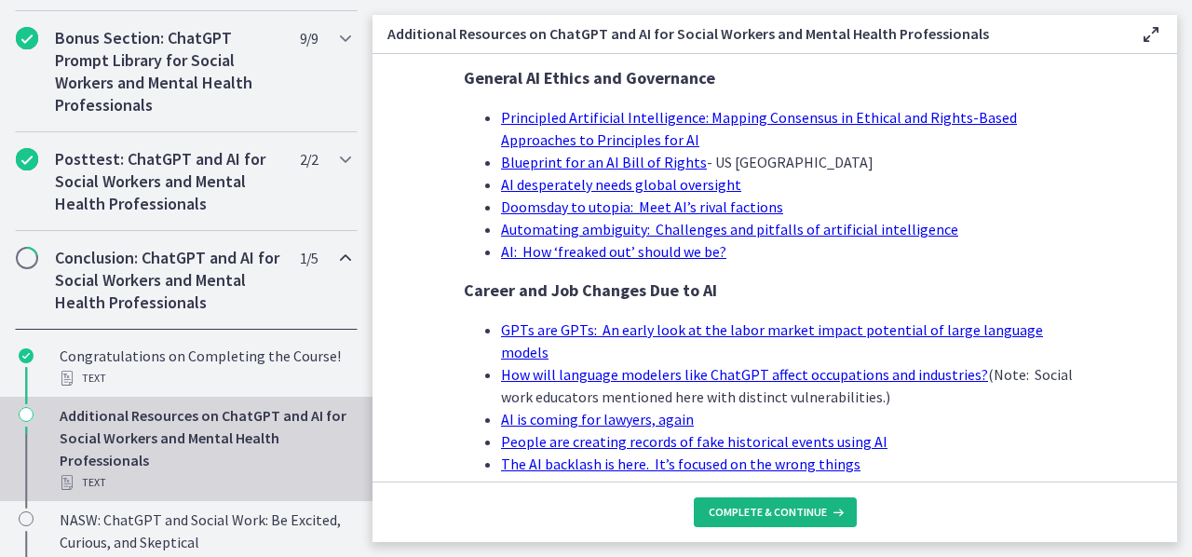
click at [840, 508] on icon at bounding box center [836, 512] width 19 height 15
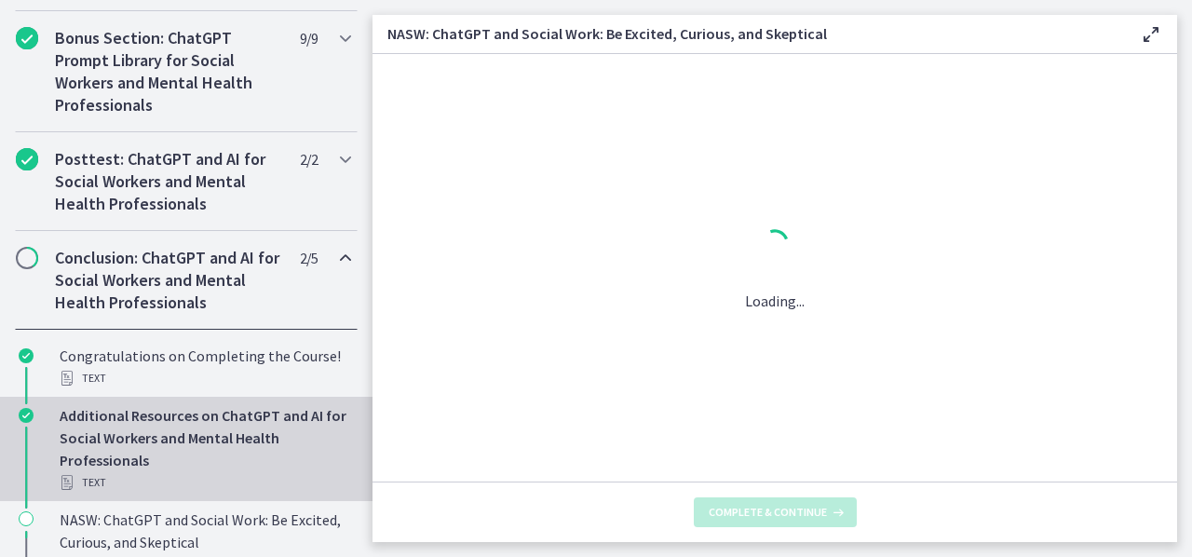
scroll to position [0, 0]
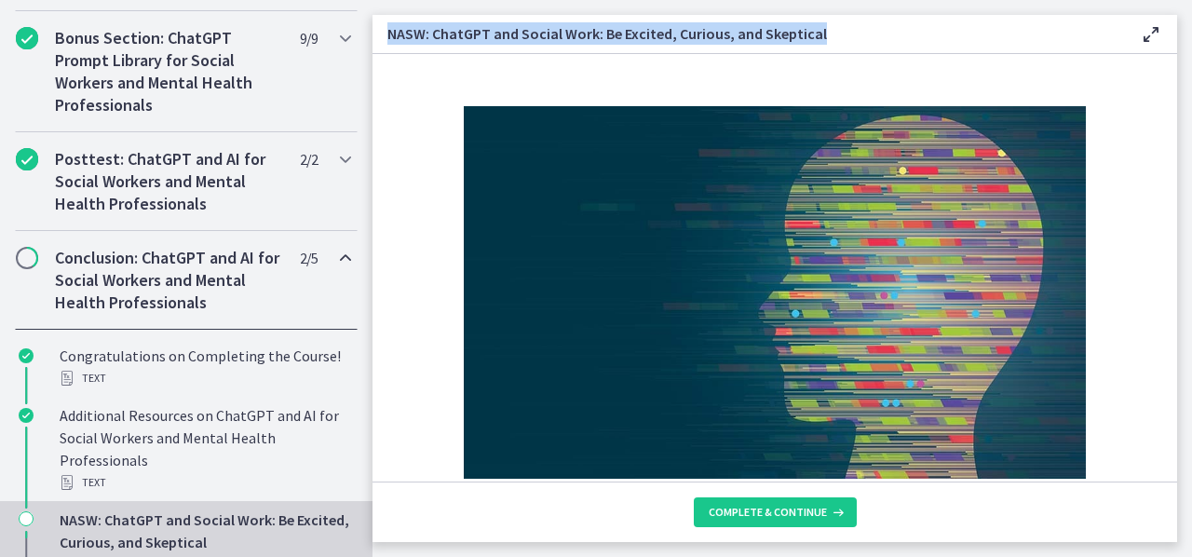
drag, startPoint x: 820, startPoint y: 27, endPoint x: 380, endPoint y: 35, distance: 439.8
click at [380, 35] on div "NASW: ChatGPT and Social Work: Be Excited, Curious, and Skeptical Enable fullsc…" at bounding box center [775, 34] width 805 height 39
copy h3 "NASW: ChatGPT and Social Work: Be Excited, Curious, and Skeptical"
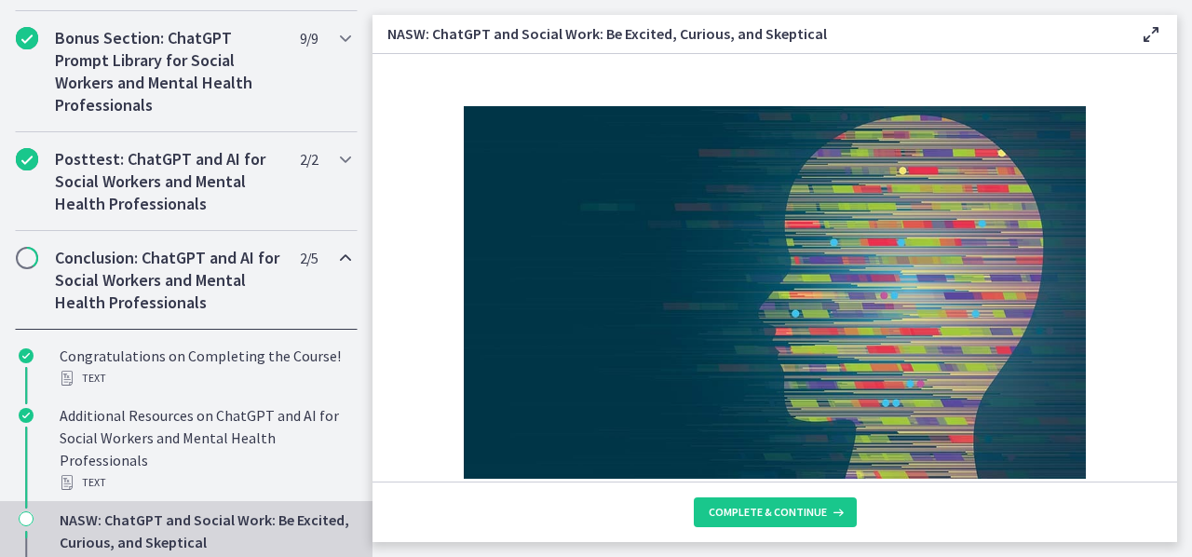
drag, startPoint x: 548, startPoint y: 403, endPoint x: 479, endPoint y: 401, distance: 69.0
click at [479, 496] on strong "By [PERSON_NAME]" at bounding box center [530, 505] width 132 height 19
copy strong "[PERSON_NAME]"
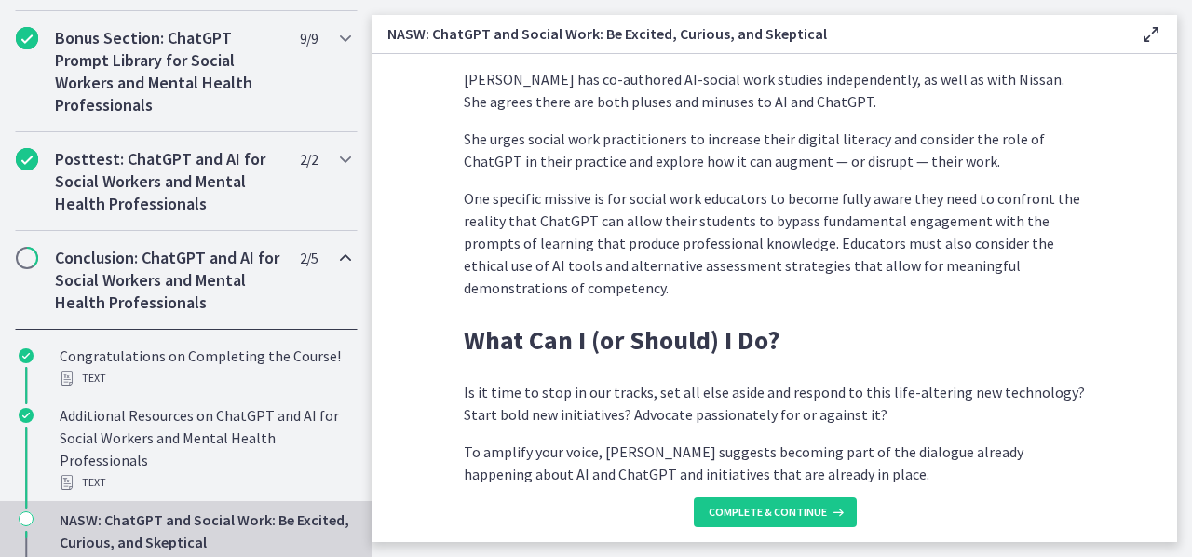
scroll to position [5390, 0]
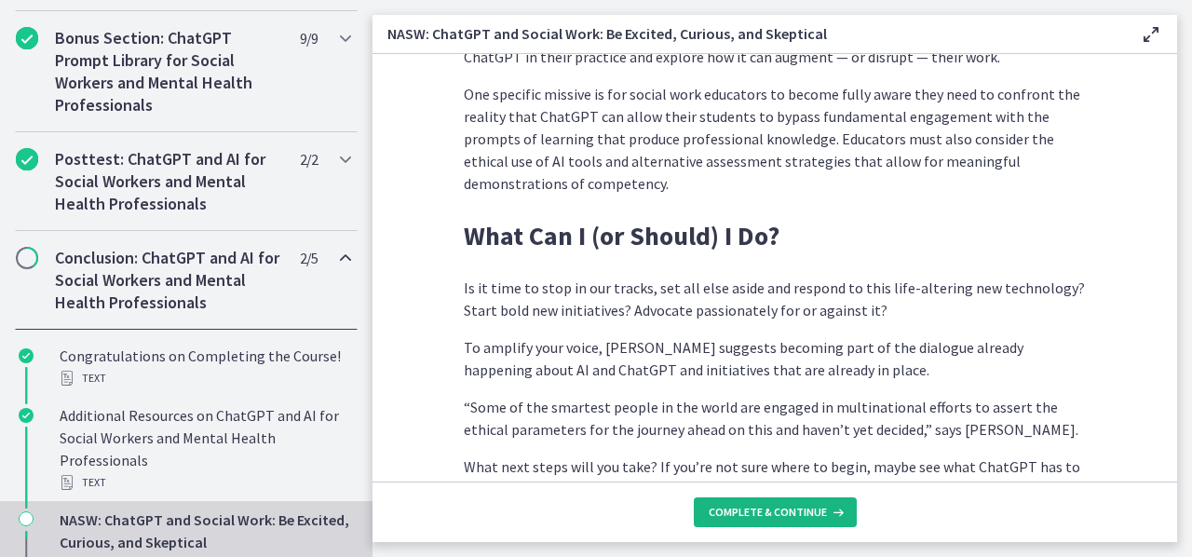
click at [823, 506] on span "Complete & continue" at bounding box center [768, 512] width 118 height 15
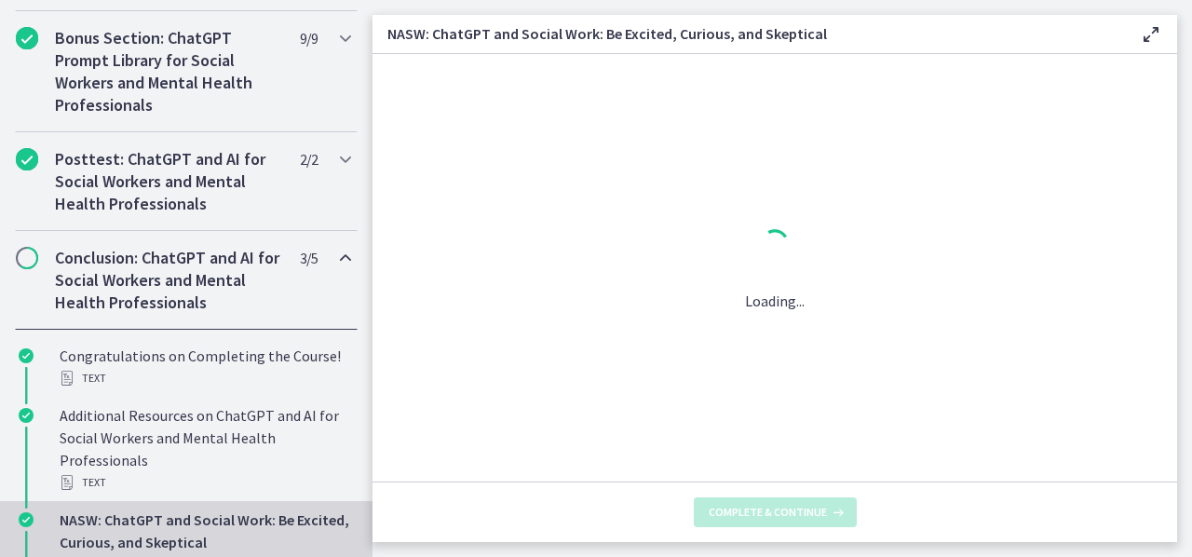
scroll to position [0, 0]
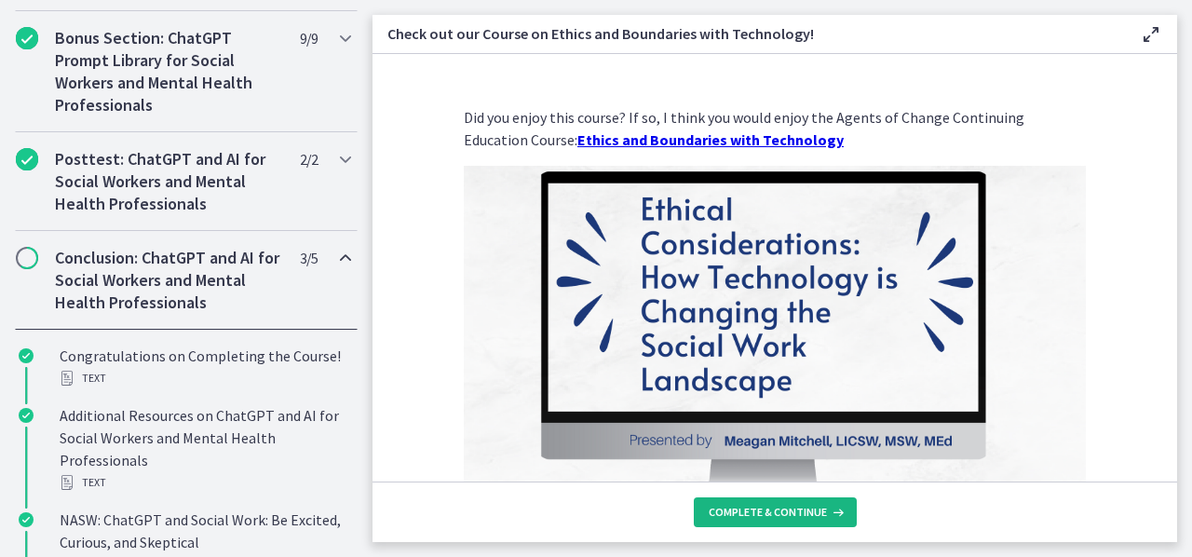
click at [823, 506] on span "Complete & continue" at bounding box center [768, 512] width 118 height 15
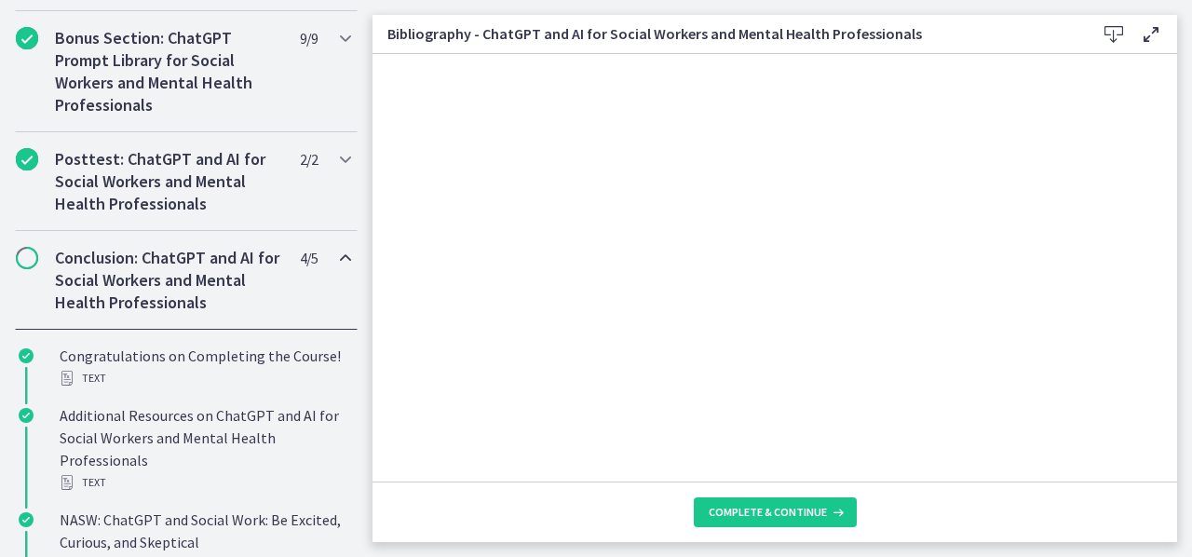
click at [819, 527] on footer "Complete & continue" at bounding box center [775, 512] width 805 height 61
click at [813, 518] on span "Complete & continue" at bounding box center [768, 512] width 118 height 15
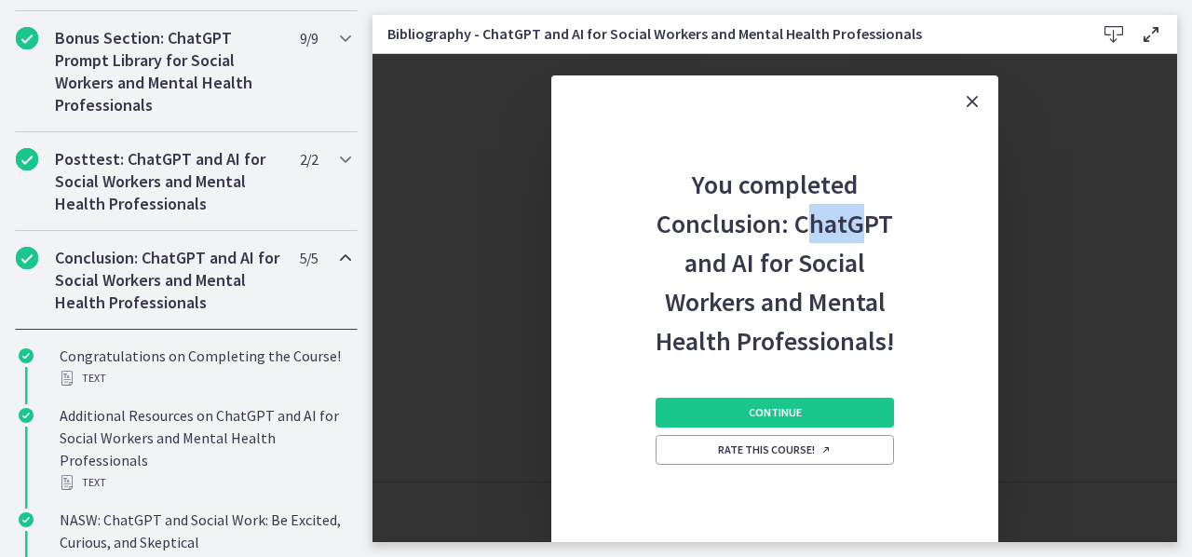
drag, startPoint x: 803, startPoint y: 214, endPoint x: 861, endPoint y: 239, distance: 63.0
click at [861, 239] on h2 "You completed Conclusion: ChatGPT and AI for Social Workers and Mental Health P…" at bounding box center [775, 244] width 246 height 233
click at [797, 225] on h2 "You completed Conclusion: ChatGPT and AI for Social Workers and Mental Health P…" at bounding box center [775, 244] width 246 height 233
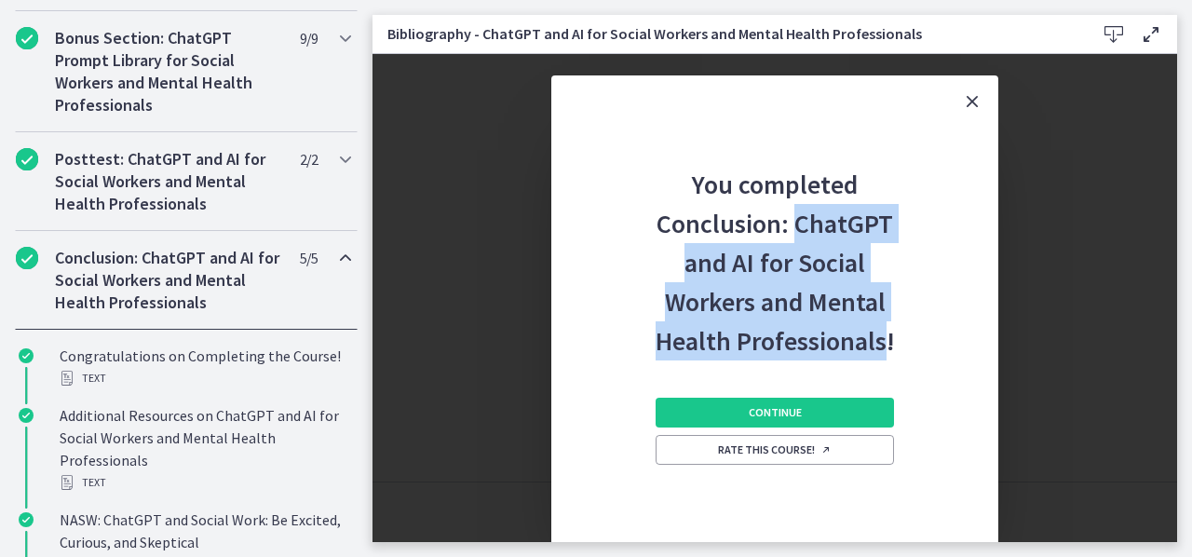
drag, startPoint x: 797, startPoint y: 225, endPoint x: 880, endPoint y: 349, distance: 149.9
click at [880, 349] on h2 "You completed Conclusion: ChatGPT and AI for Social Workers and Mental Health P…" at bounding box center [775, 244] width 246 height 233
copy h2 "ChatGPT and AI for Social Workers and Mental Health Professionals"
click at [762, 416] on span "Continue" at bounding box center [775, 412] width 53 height 15
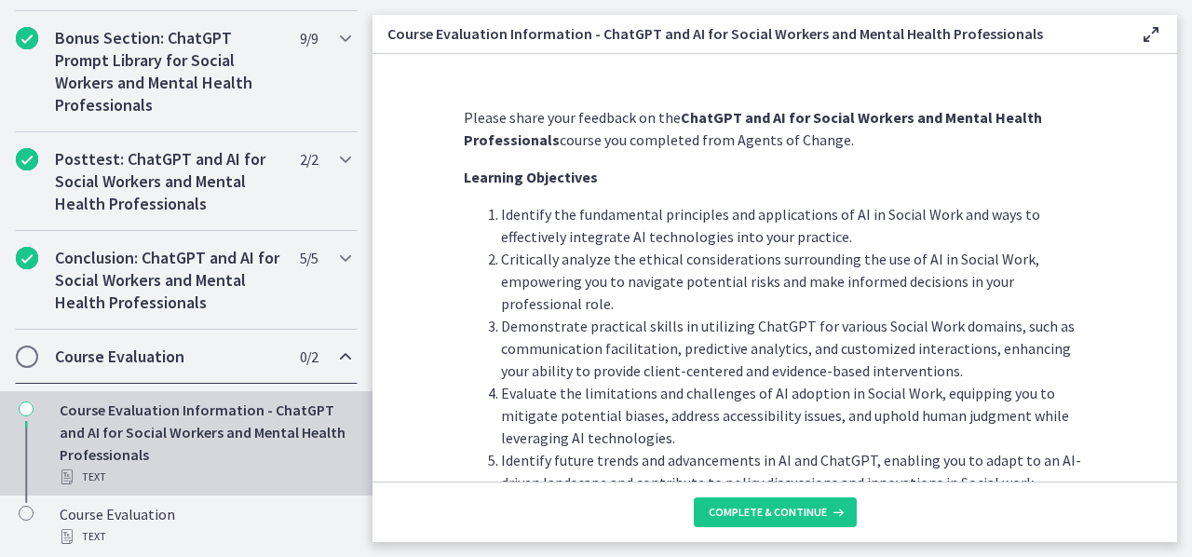
scroll to position [101, 0]
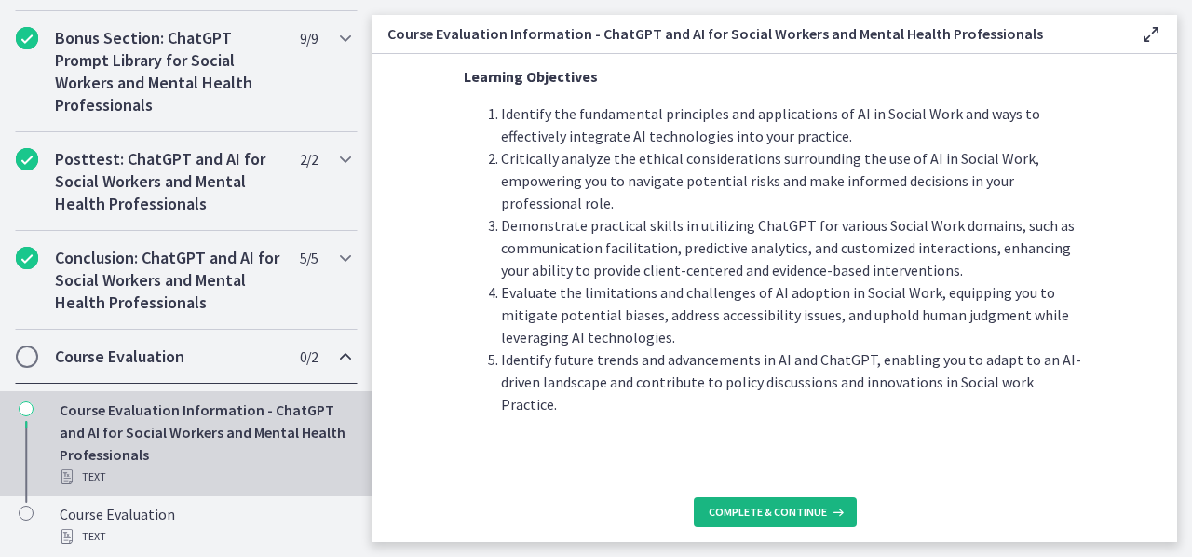
click at [806, 507] on span "Complete & continue" at bounding box center [768, 512] width 118 height 15
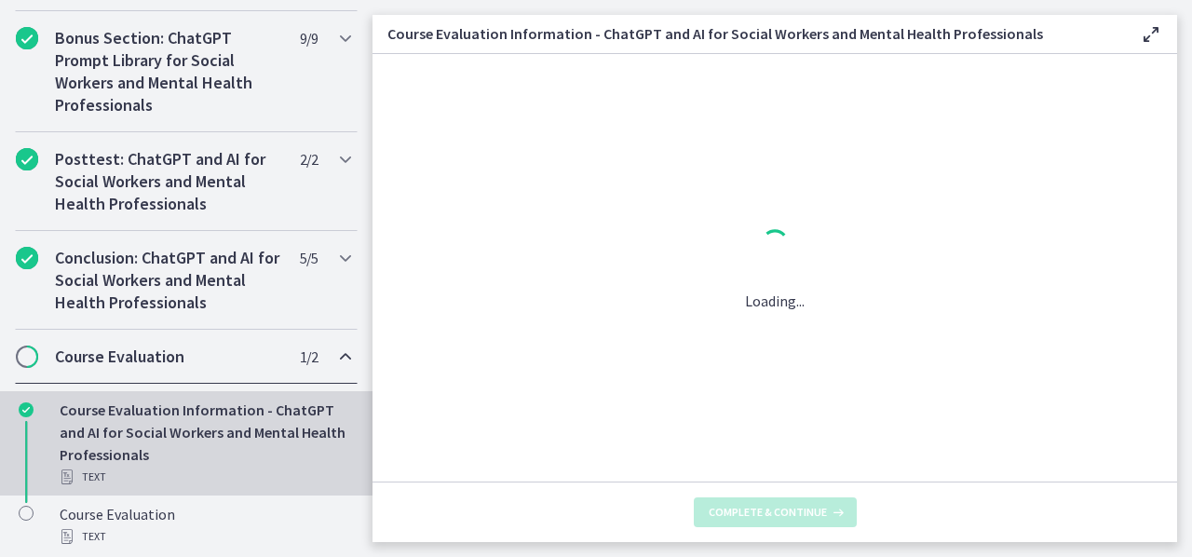
scroll to position [0, 0]
